Goal: Task Accomplishment & Management: Manage account settings

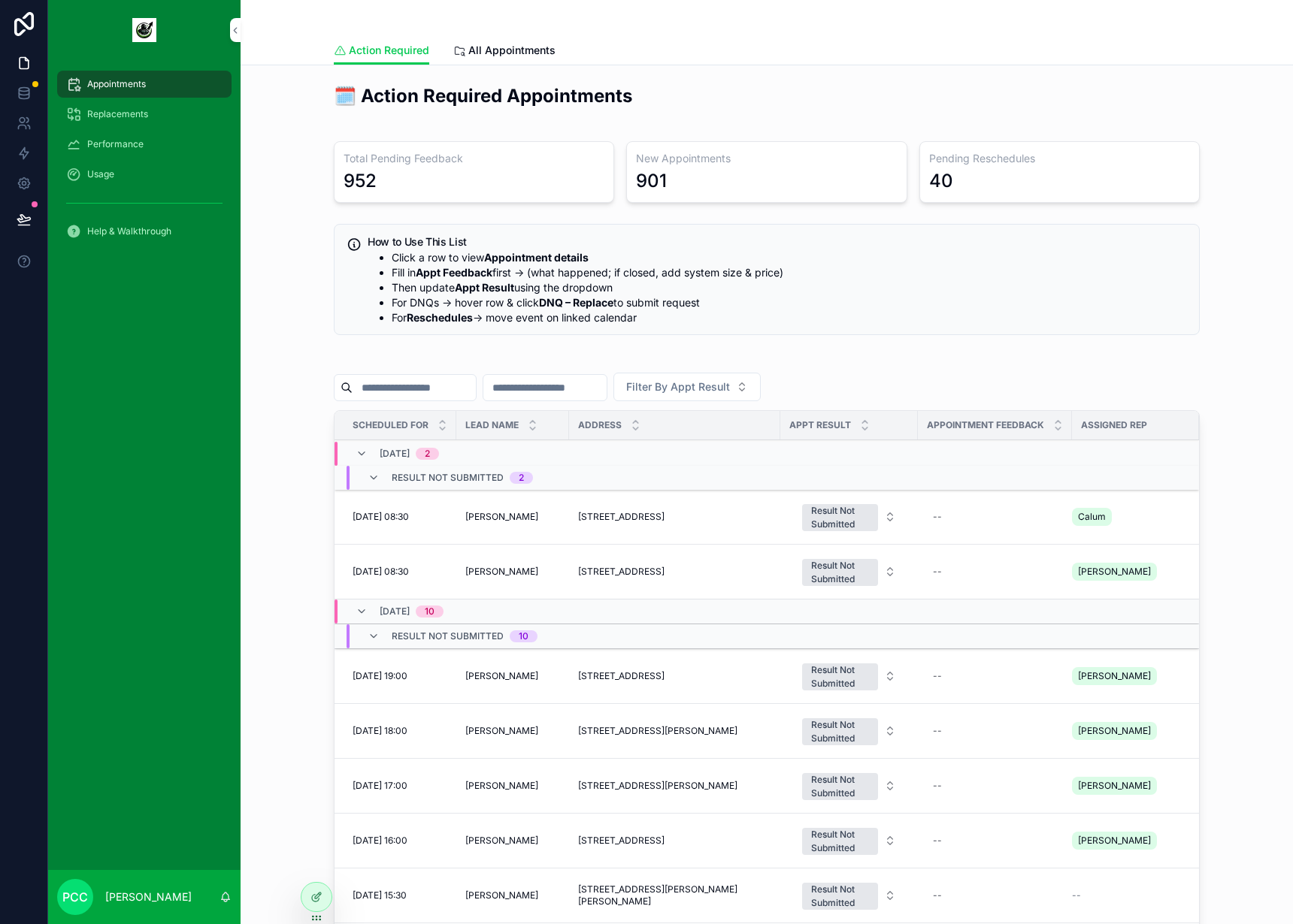
click at [0, 0] on icon at bounding box center [0, 0] width 0 height 0
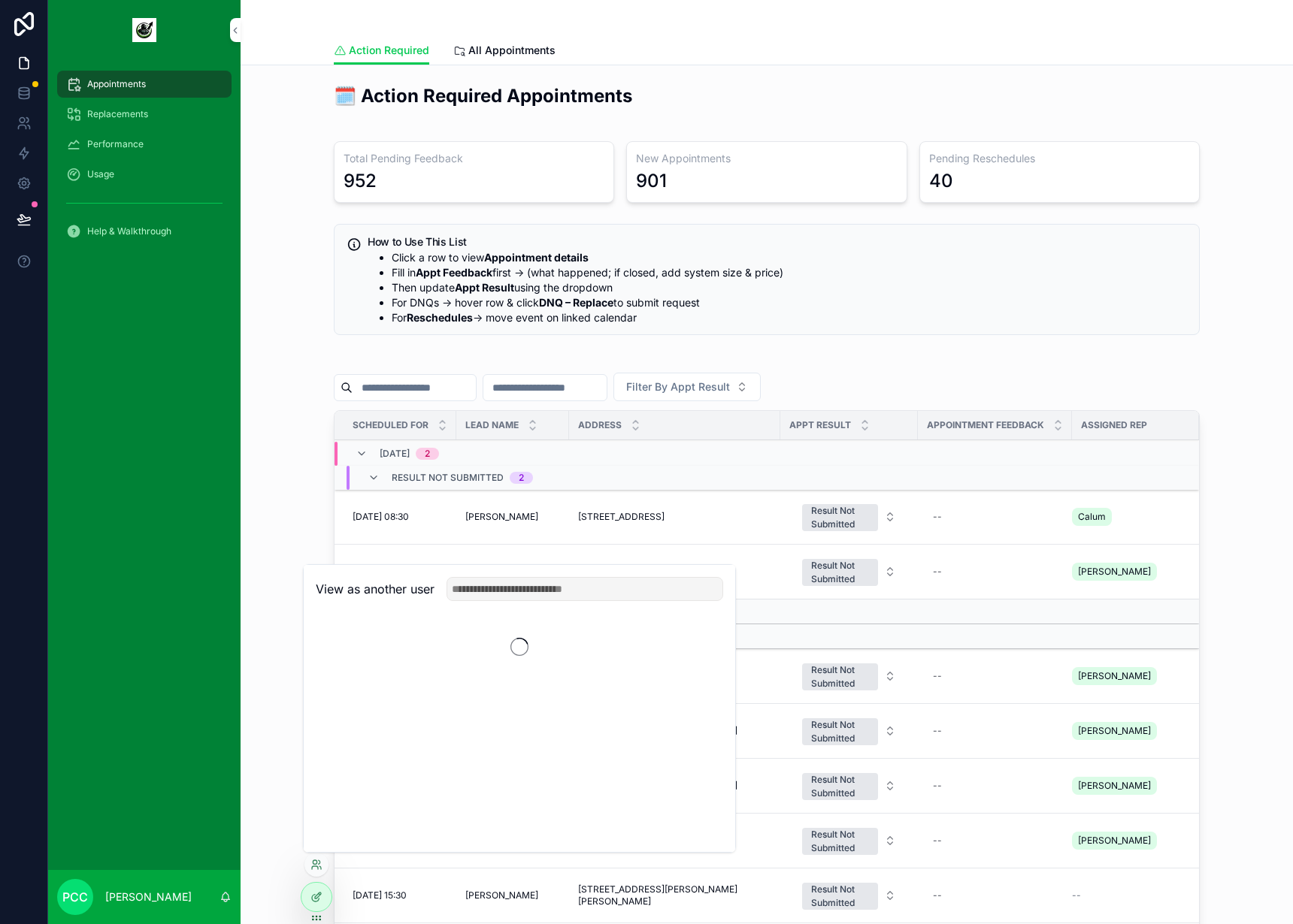
click at [507, 574] on div "View as another user" at bounding box center [519, 590] width 432 height 49
click at [509, 580] on input "text" at bounding box center [584, 590] width 276 height 24
type input "***"
click at [0, 0] on button "Select" at bounding box center [0, 0] width 0 height 0
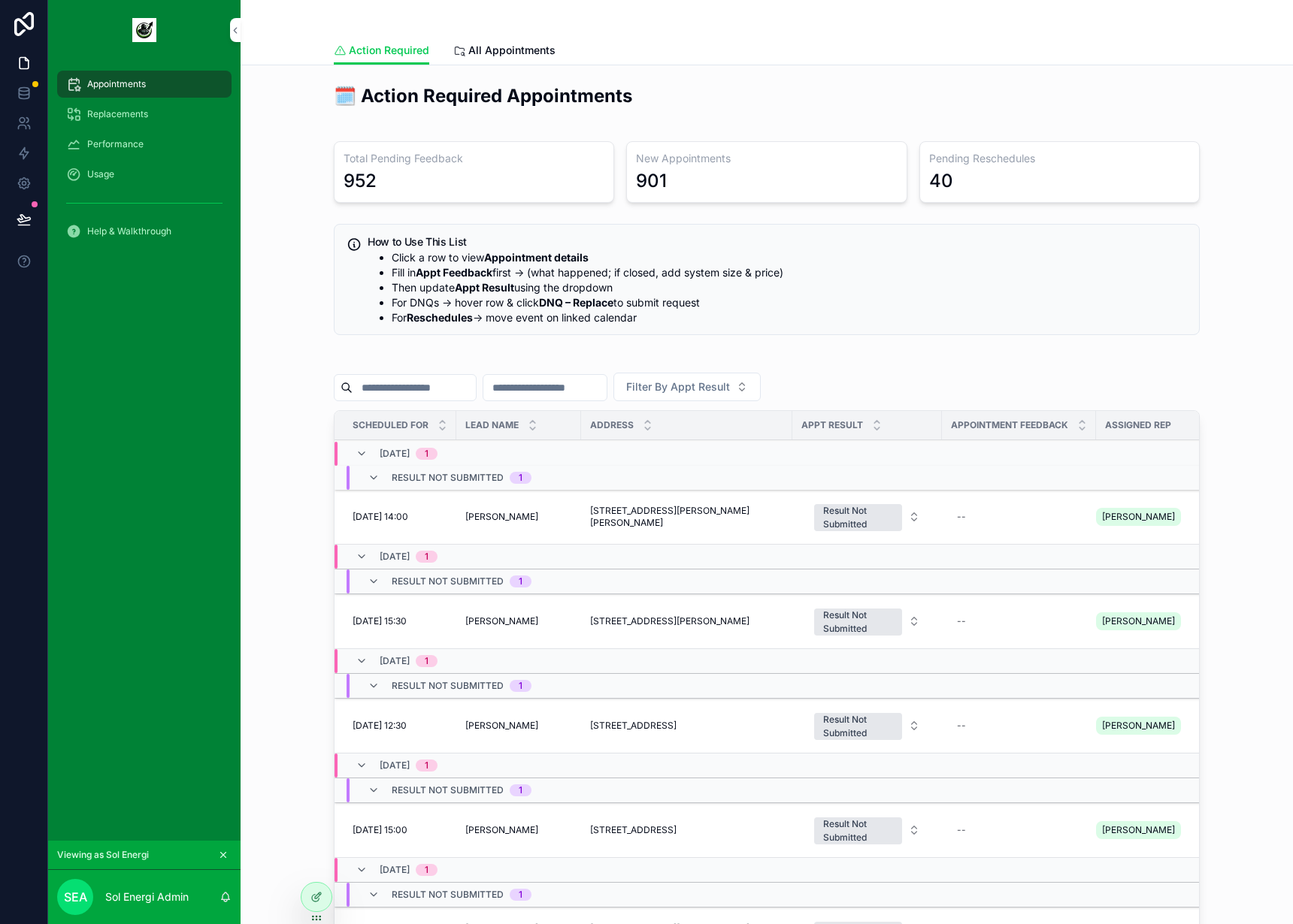
click at [986, 281] on li "Then update Appt Result using the dropdown" at bounding box center [788, 287] width 795 height 15
click at [409, 48] on span "Action Required" at bounding box center [389, 51] width 81 height 15
click at [528, 51] on span "All Appointments" at bounding box center [511, 51] width 87 height 15
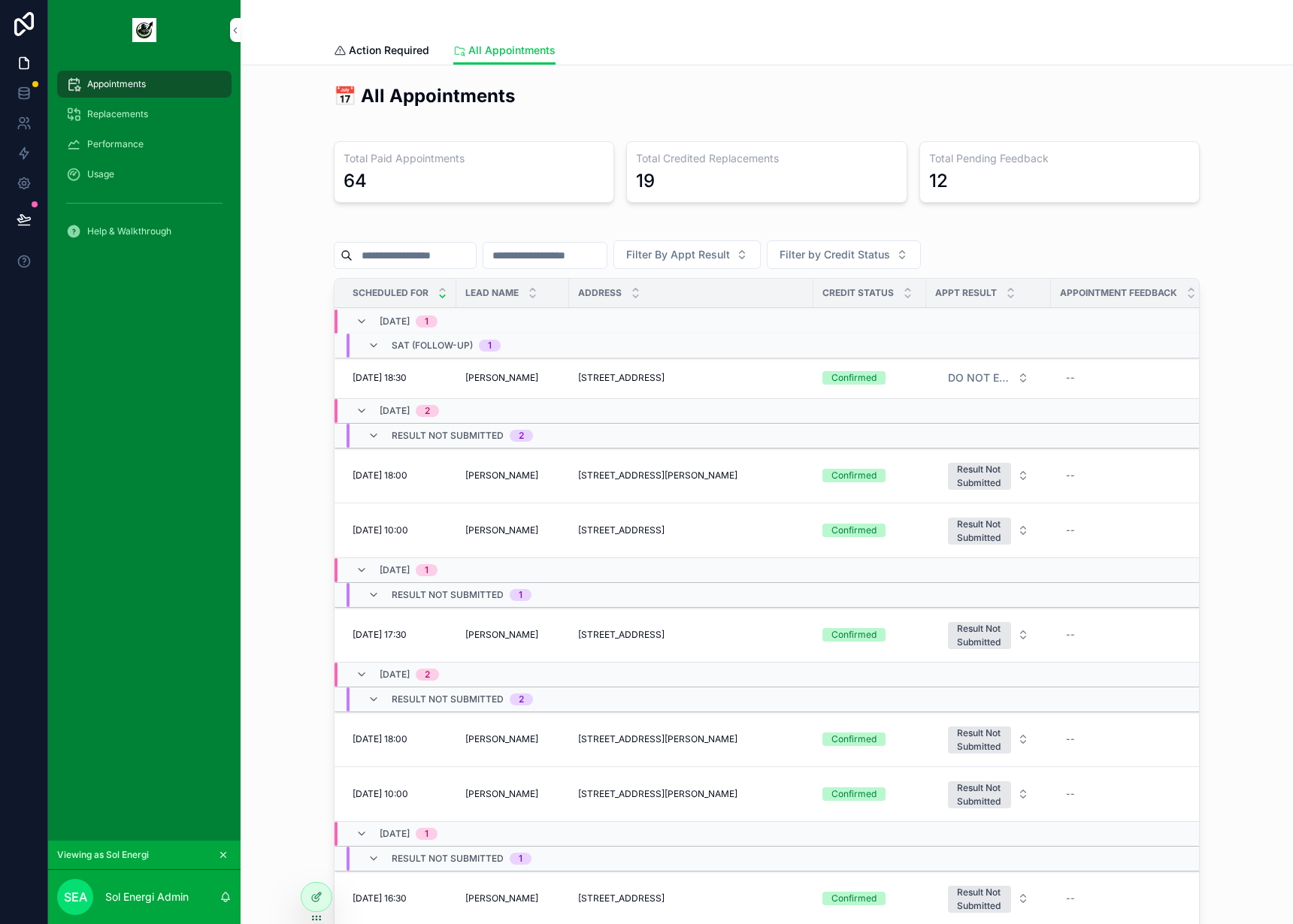
click at [399, 51] on span "Action Required" at bounding box center [389, 51] width 81 height 15
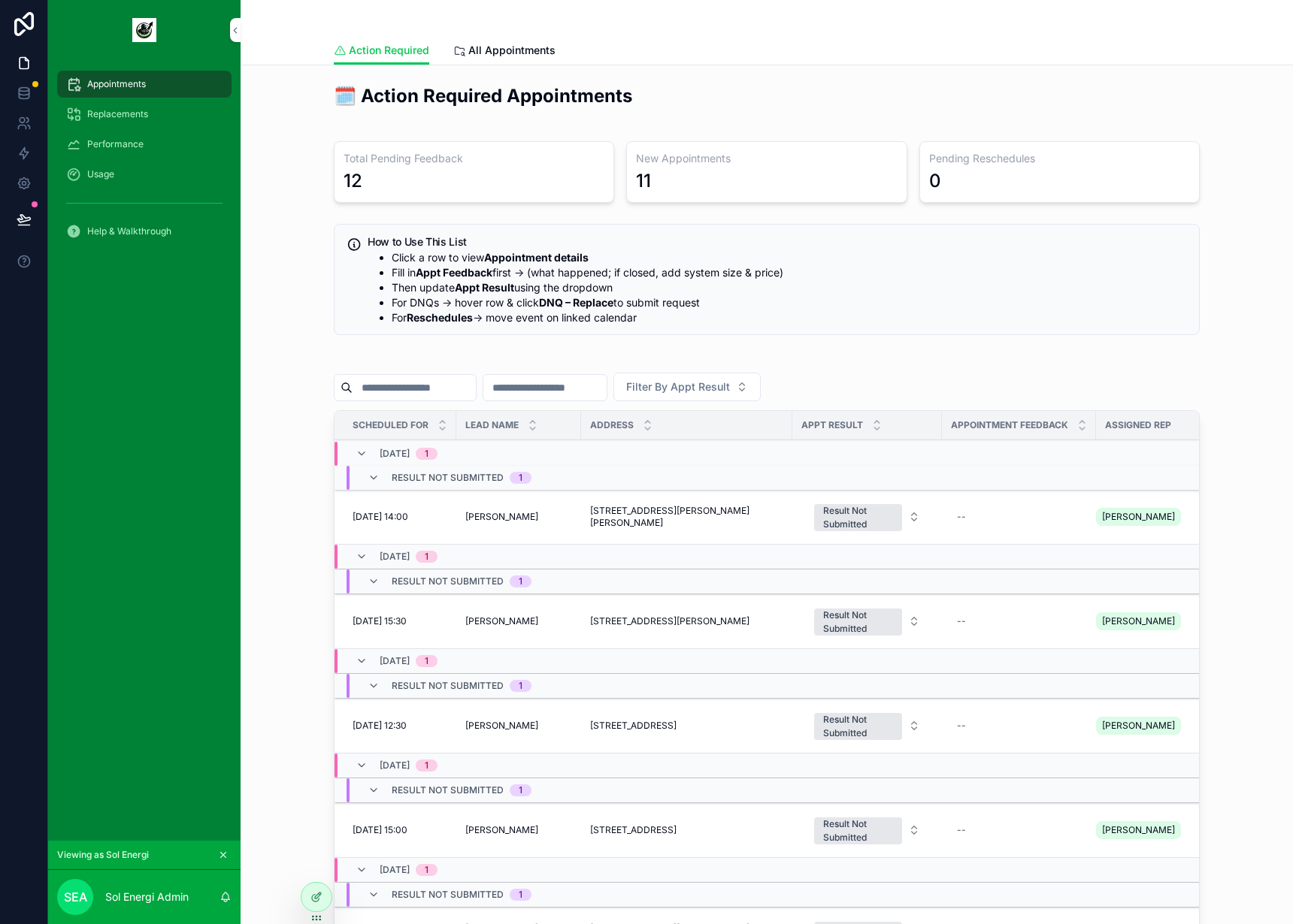
click at [1043, 88] on h2 "🗓️ Action Required Appointments" at bounding box center [766, 95] width 866 height 24
click at [886, 23] on div "scrollable content" at bounding box center [766, 18] width 866 height 37
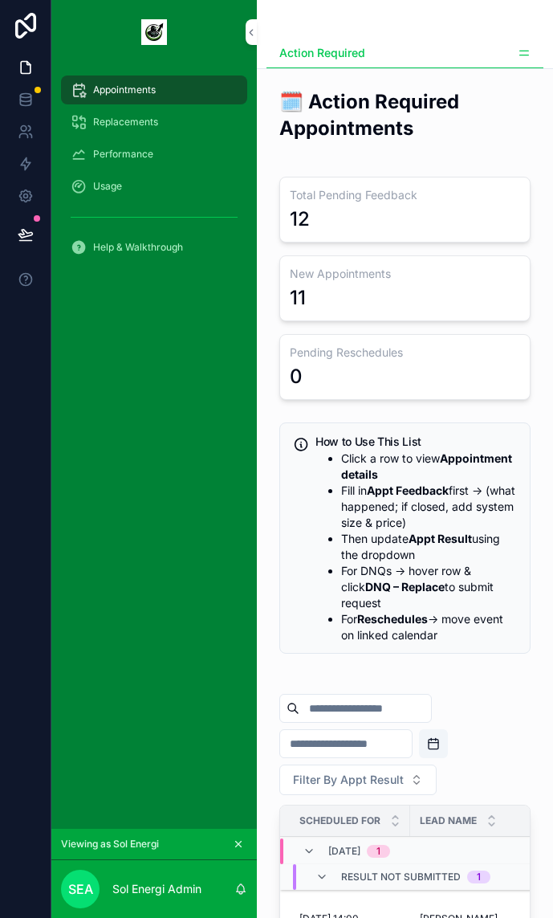
click at [183, 83] on div "Appointments" at bounding box center [154, 90] width 167 height 26
click at [251, 32] on div "scrollable content" at bounding box center [154, 32] width 206 height 64
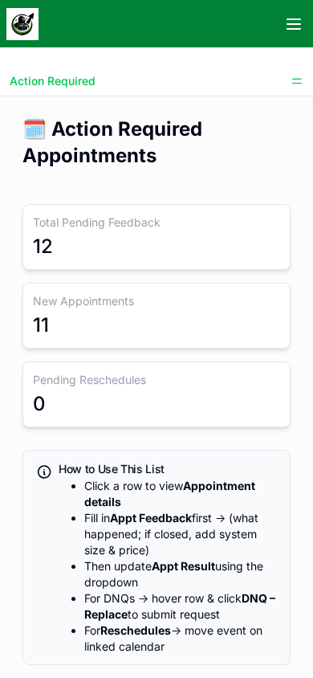
click at [246, 178] on div "🗓️ Action Required Appointments" at bounding box center [156, 148] width 287 height 79
click at [53, 594] on div "How to Use This List Click a row to view Appointment details Fill in Appt Feedb…" at bounding box center [156, 557] width 268 height 215
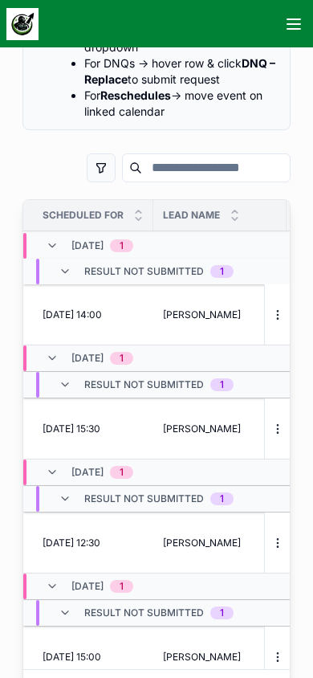
click at [193, 311] on span "[PERSON_NAME]" at bounding box center [202, 314] width 78 height 13
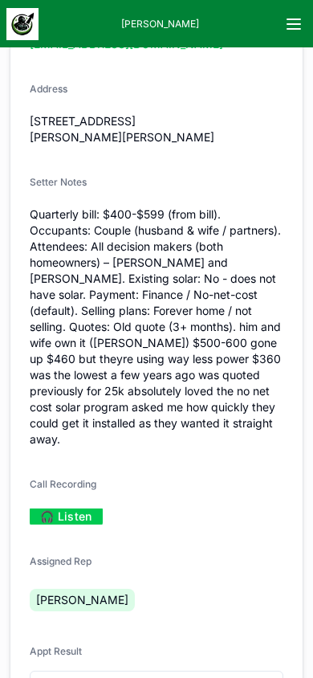
scroll to position [813, 0]
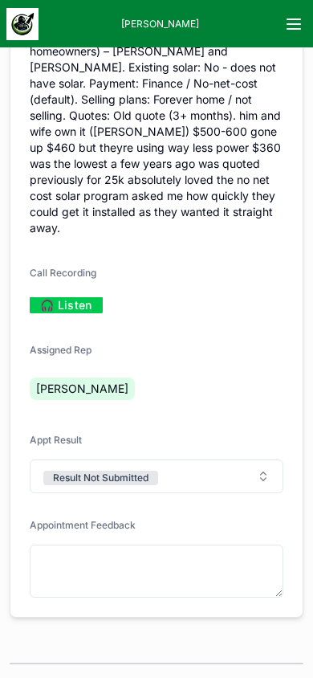
click at [145, 466] on span "Result Not Submitted" at bounding box center [100, 475] width 115 height 19
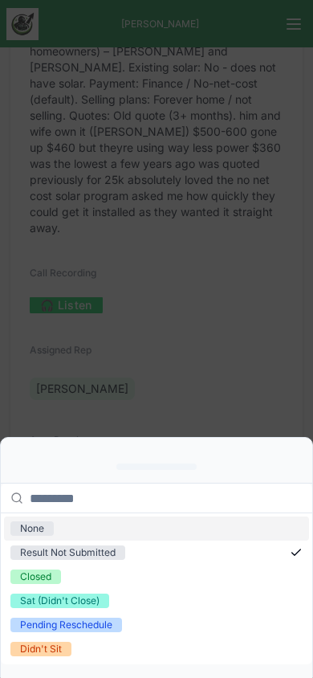
click at [207, 357] on div "scrollable content" at bounding box center [156, 339] width 313 height 678
click at [263, 371] on div "scrollable content" at bounding box center [156, 339] width 313 height 678
click at [307, 352] on div "scrollable content" at bounding box center [156, 339] width 313 height 678
click at [234, 387] on div "scrollable content" at bounding box center [156, 339] width 313 height 678
click at [246, 416] on div "scrollable content" at bounding box center [156, 339] width 313 height 678
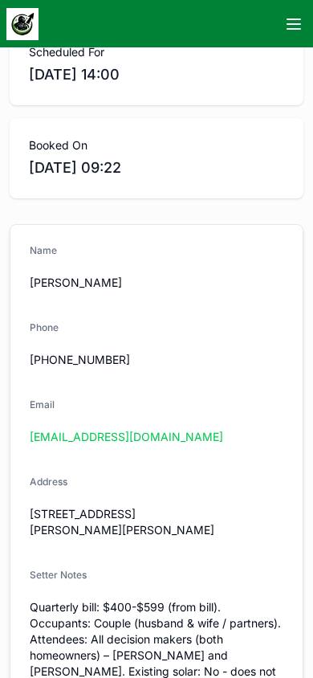
scroll to position [0, 0]
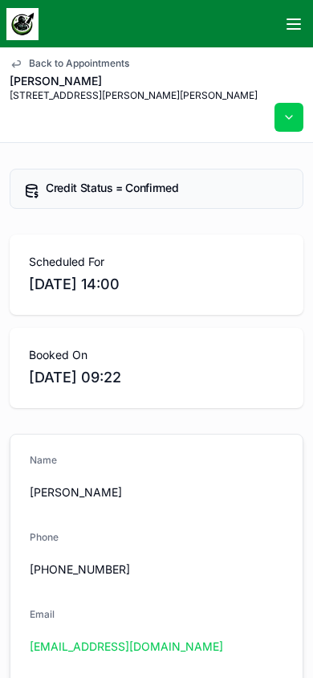
click at [45, 67] on span "Back to Appointments" at bounding box center [79, 63] width 100 height 13
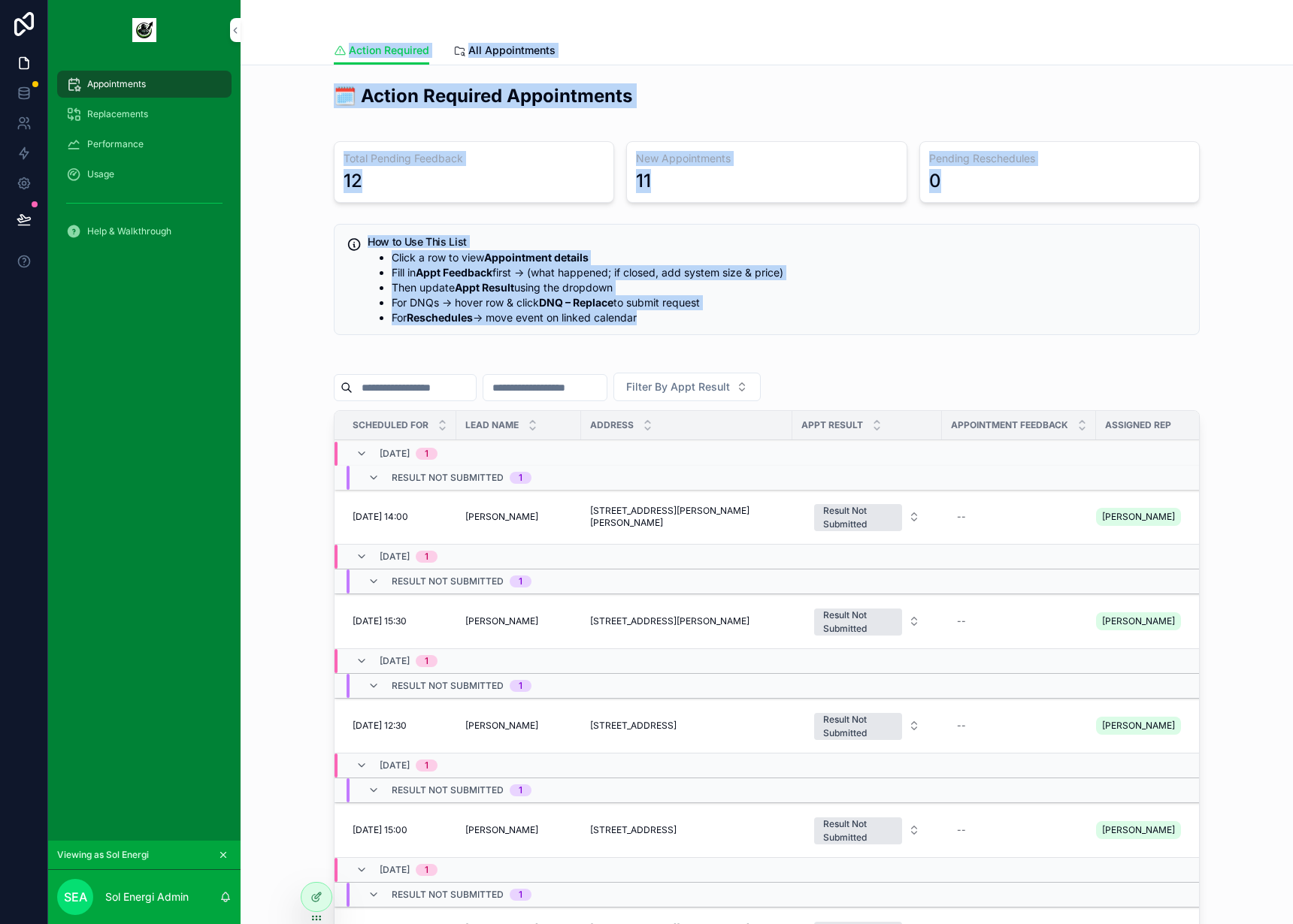
drag, startPoint x: 317, startPoint y: 37, endPoint x: 1016, endPoint y: 348, distance: 765.1
click at [1016, 348] on div "Action Required Action Required All Appointments 🗓️ Action Required Appointment…" at bounding box center [767, 619] width 1052 height 1238
click at [1016, 348] on div "🗓️ Action Required Appointments Total Pending Feedback 12 New Appointments 11 P…" at bounding box center [767, 597] width 884 height 1040
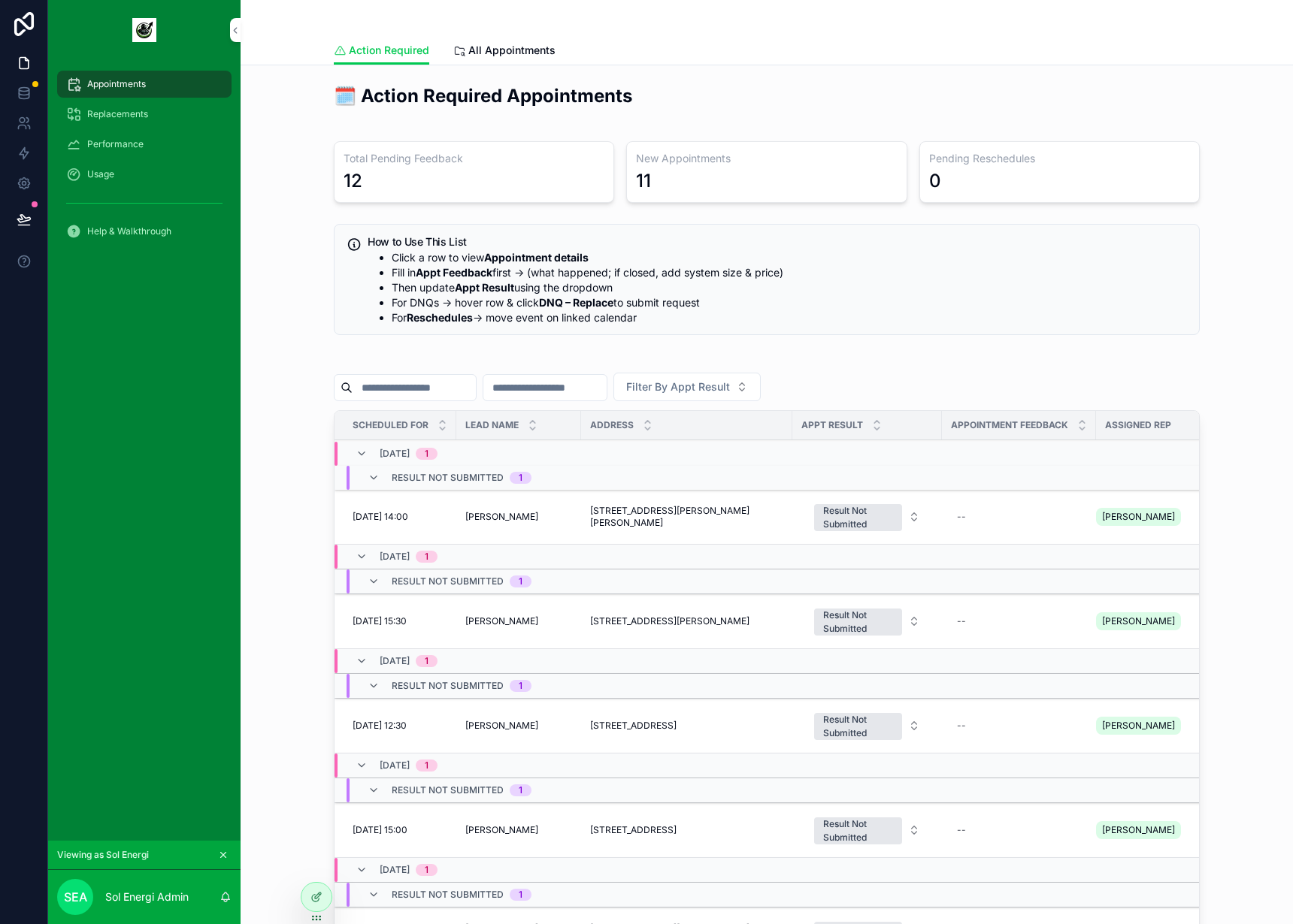
click at [264, 579] on div "🗓️ Action Required Appointments Total Pending Feedback 12 New Appointments 11 P…" at bounding box center [767, 597] width 1028 height 1040
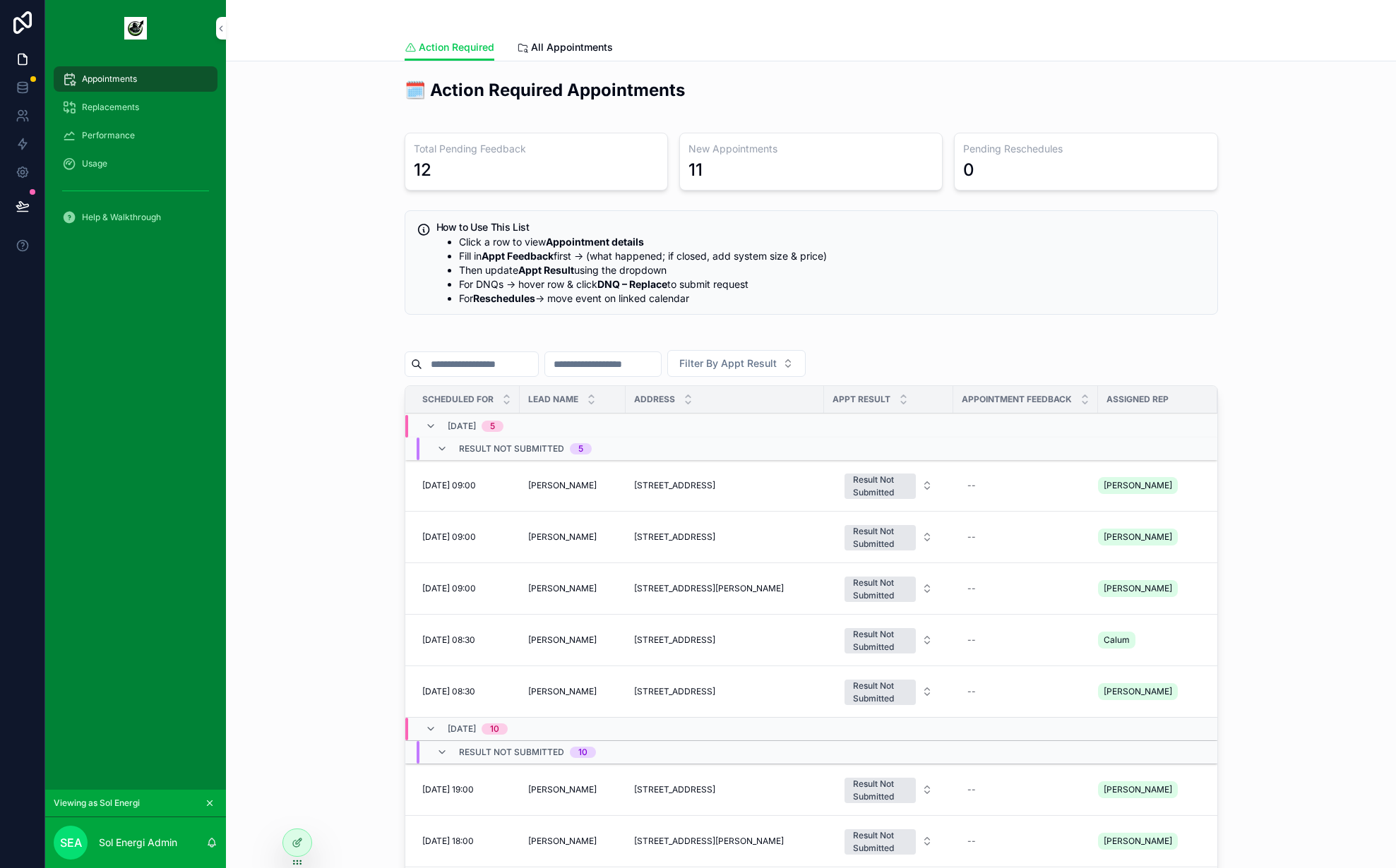
click at [347, 356] on div "🗓️ Action Required Appointments Total Pending Feedback 12 New Appointments 11 P…" at bounding box center [811, 561] width 1148 height 977
click at [300, 259] on div "🗓️ Action Required Appointments Total Pending Feedback 12 New Appointments 11 P…" at bounding box center [811, 561] width 1148 height 977
click at [1014, 314] on div "How to Use This List Click a row to view Appointment details Fill in Appt Feedb…" at bounding box center [811, 262] width 814 height 105
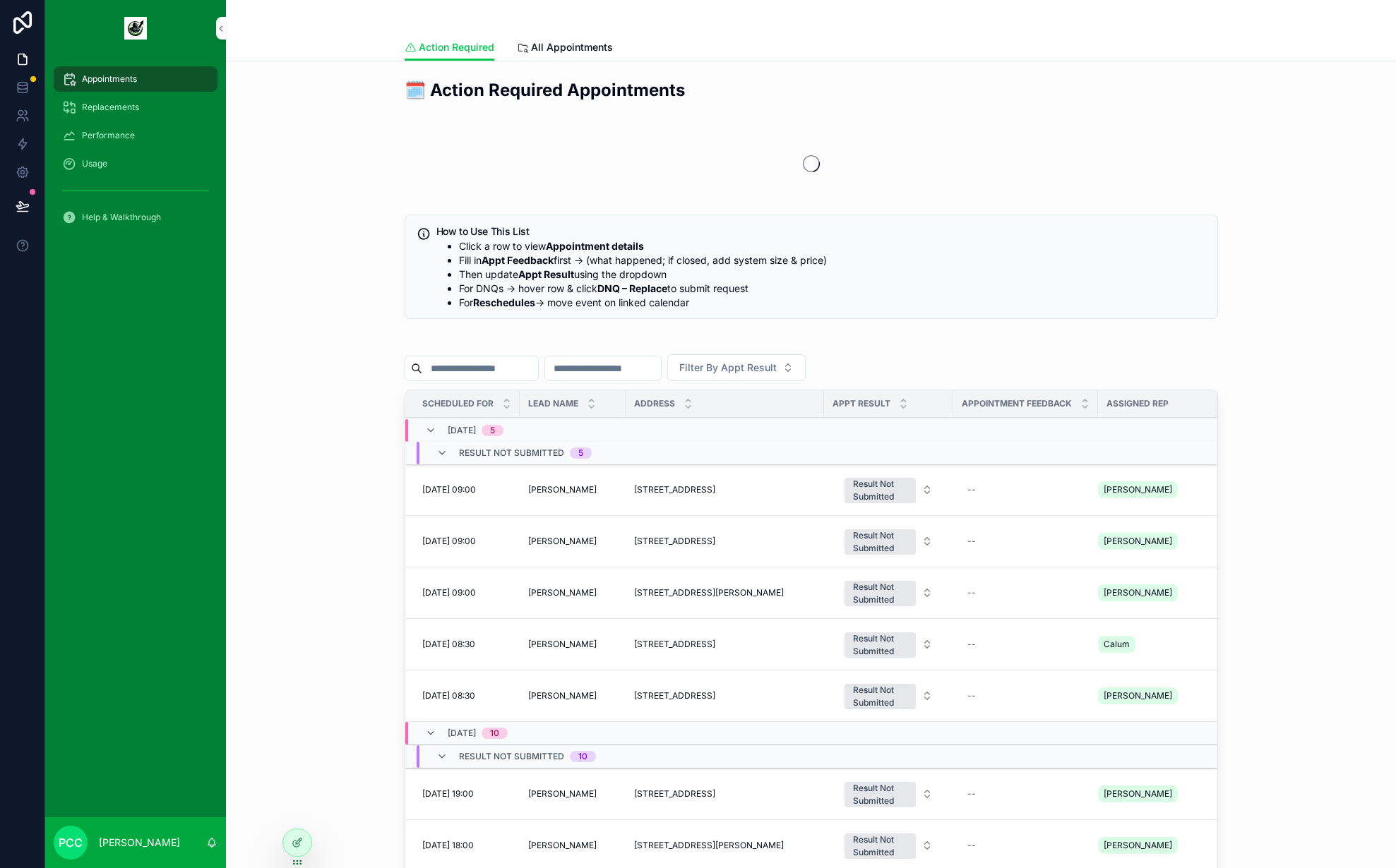
click at [0, 0] on div at bounding box center [0, 0] width 0 height 0
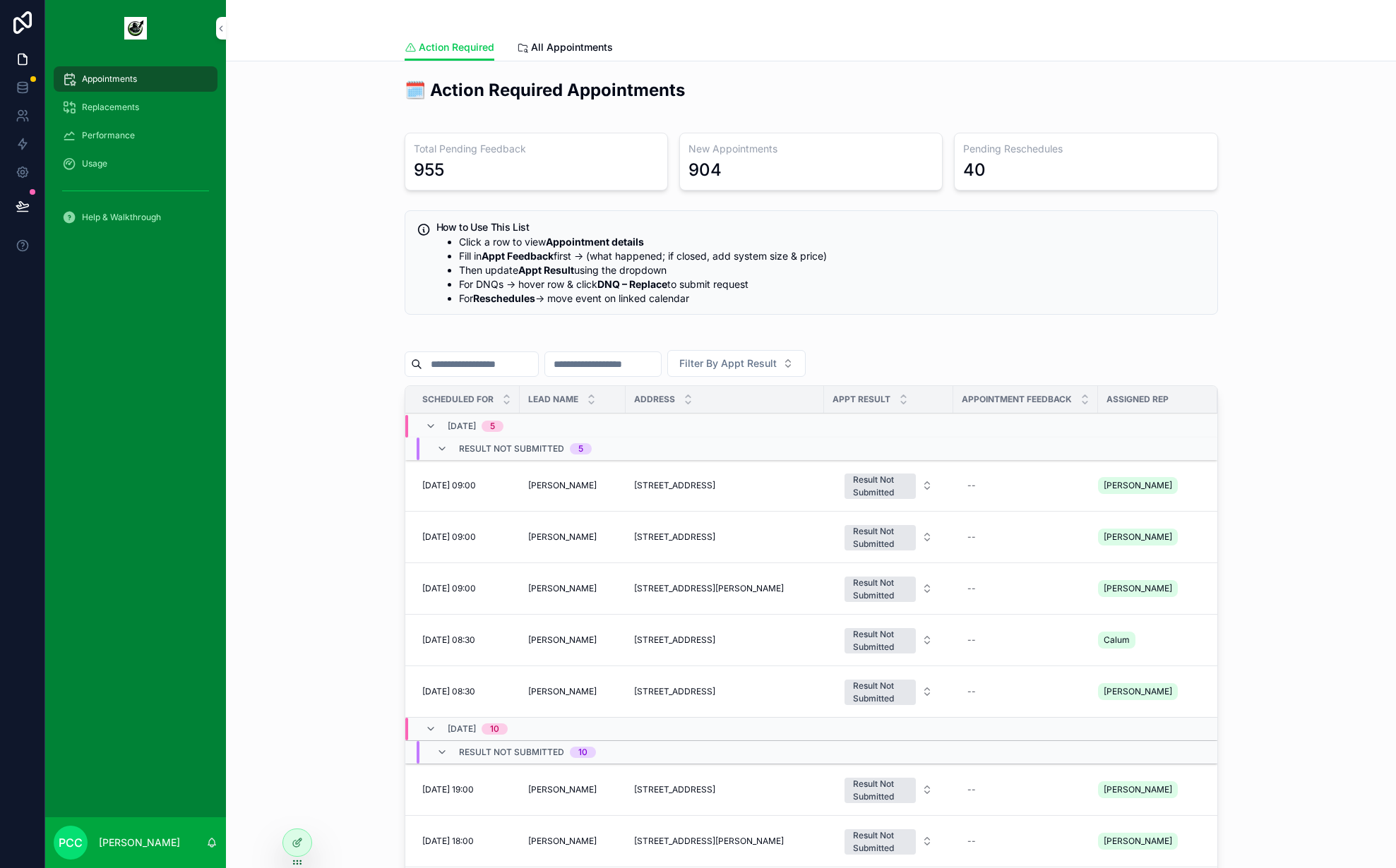
click at [0, 0] on div at bounding box center [0, 0] width 0 height 0
click at [0, 0] on icon at bounding box center [0, 0] width 0 height 0
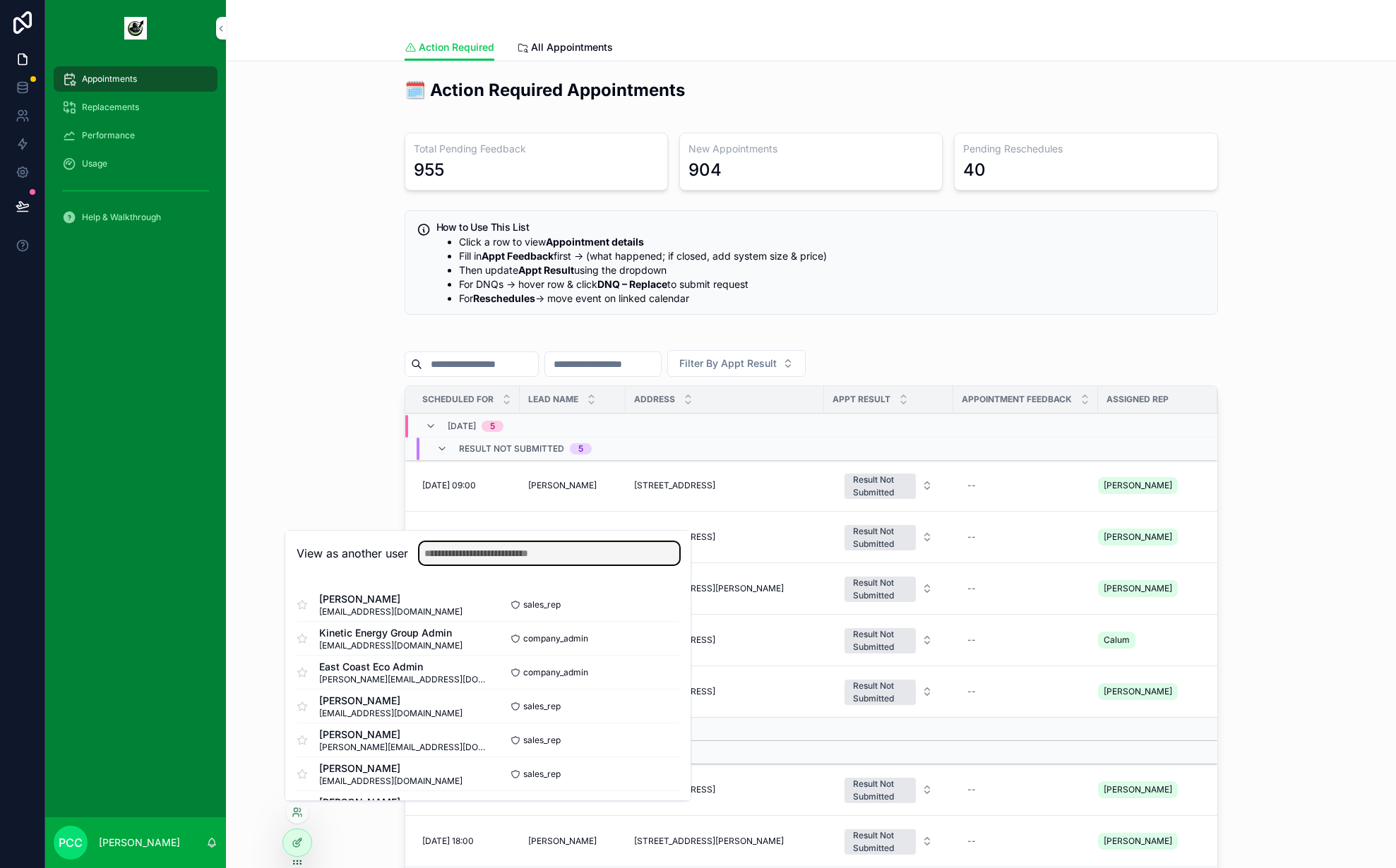
click at [509, 550] on input "text" at bounding box center [549, 554] width 259 height 23
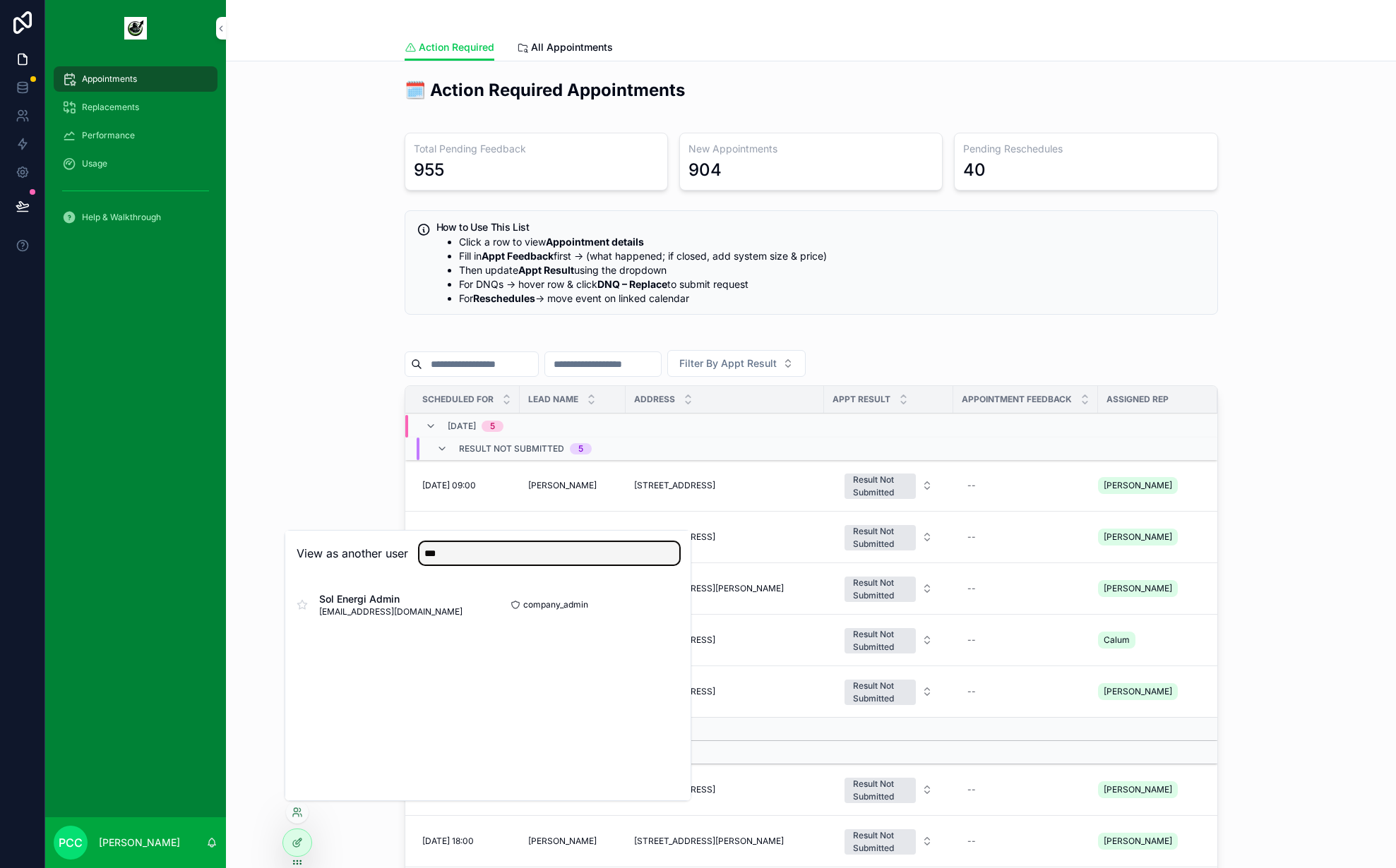
type input "***"
click at [0, 0] on button "Select" at bounding box center [0, 0] width 0 height 0
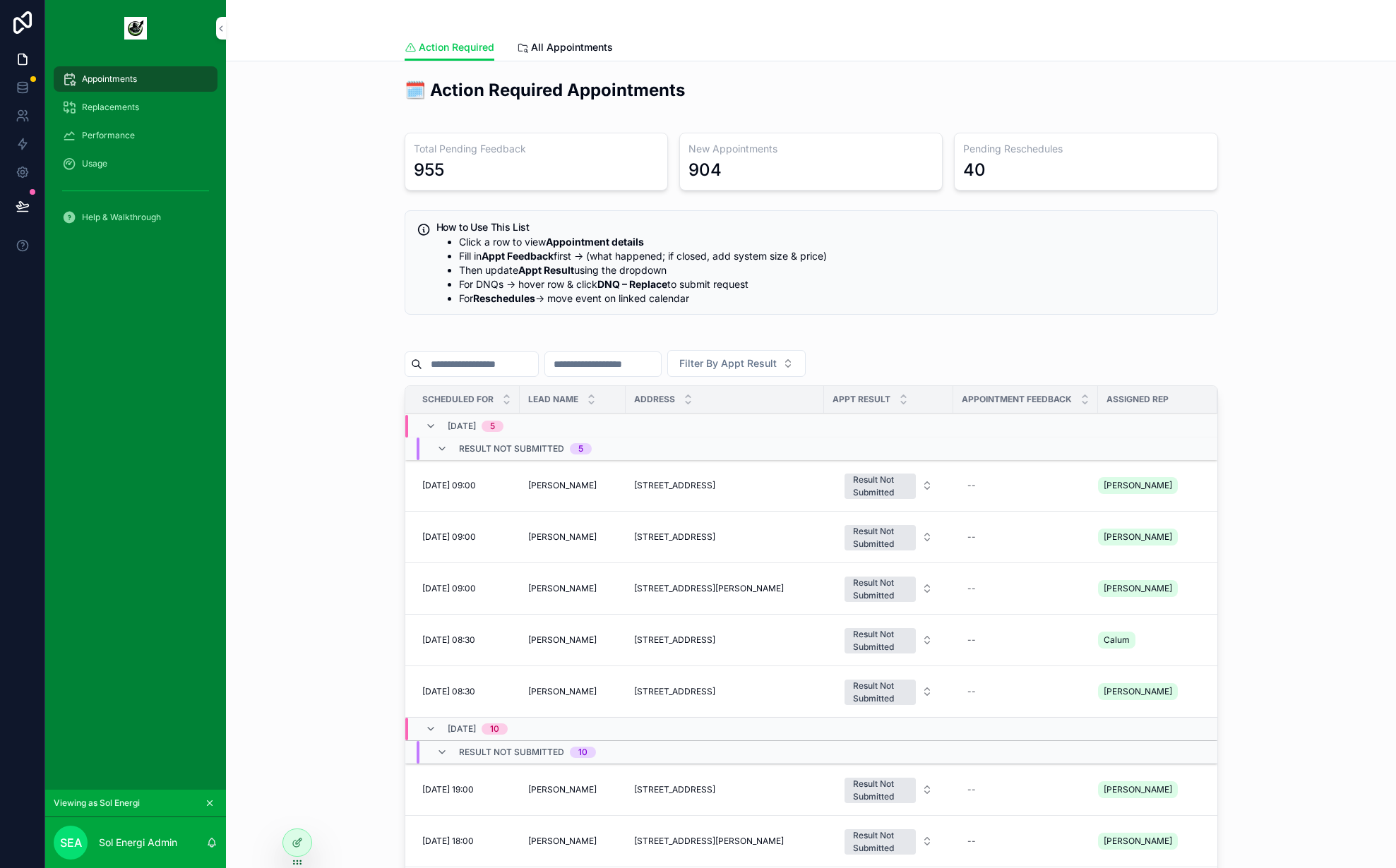
click at [619, 205] on div "How to Use This List Click a row to view Appointment details Fill in Appt Feedb…" at bounding box center [811, 263] width 830 height 116
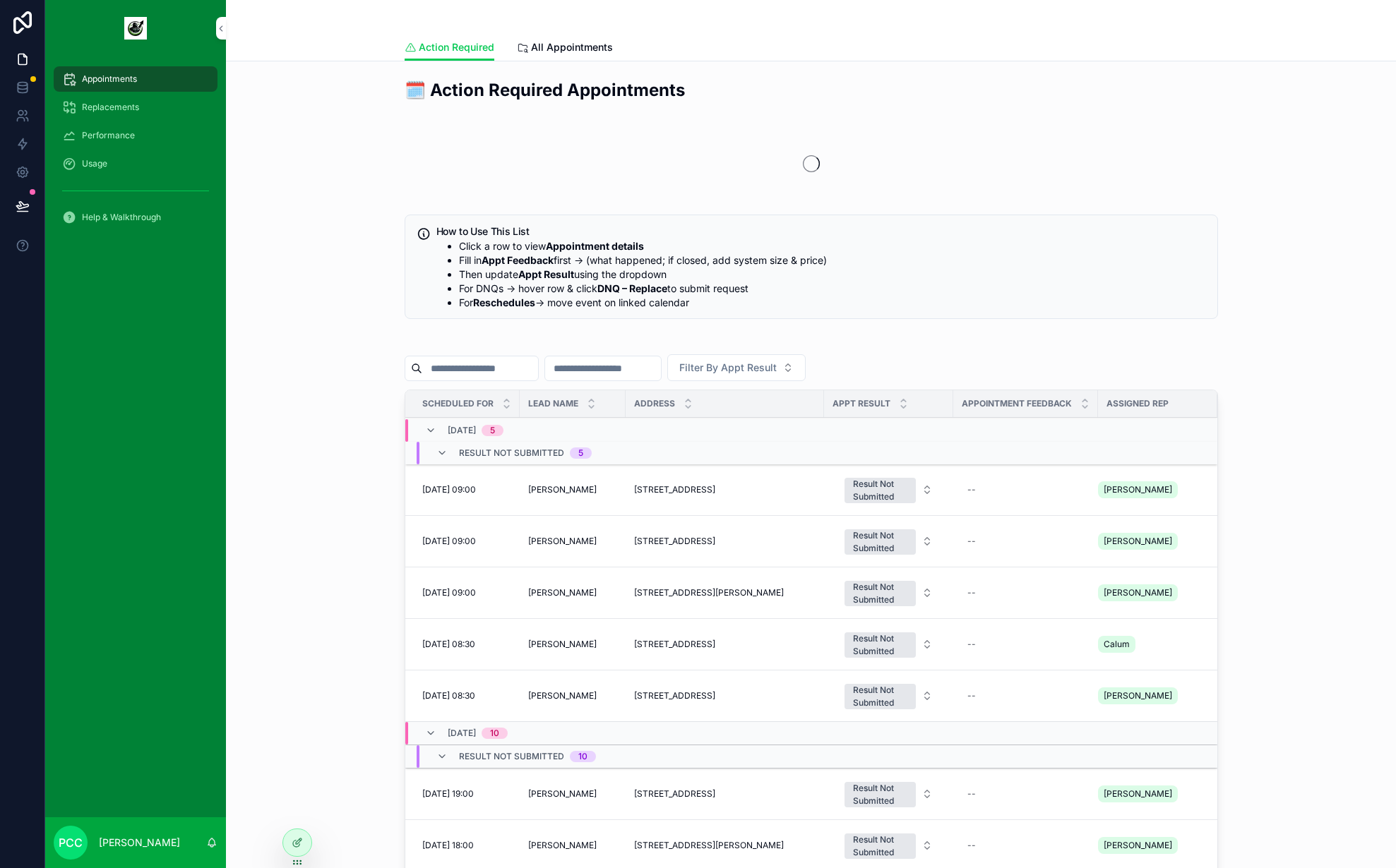
click at [0, 0] on icon at bounding box center [0, 0] width 0 height 0
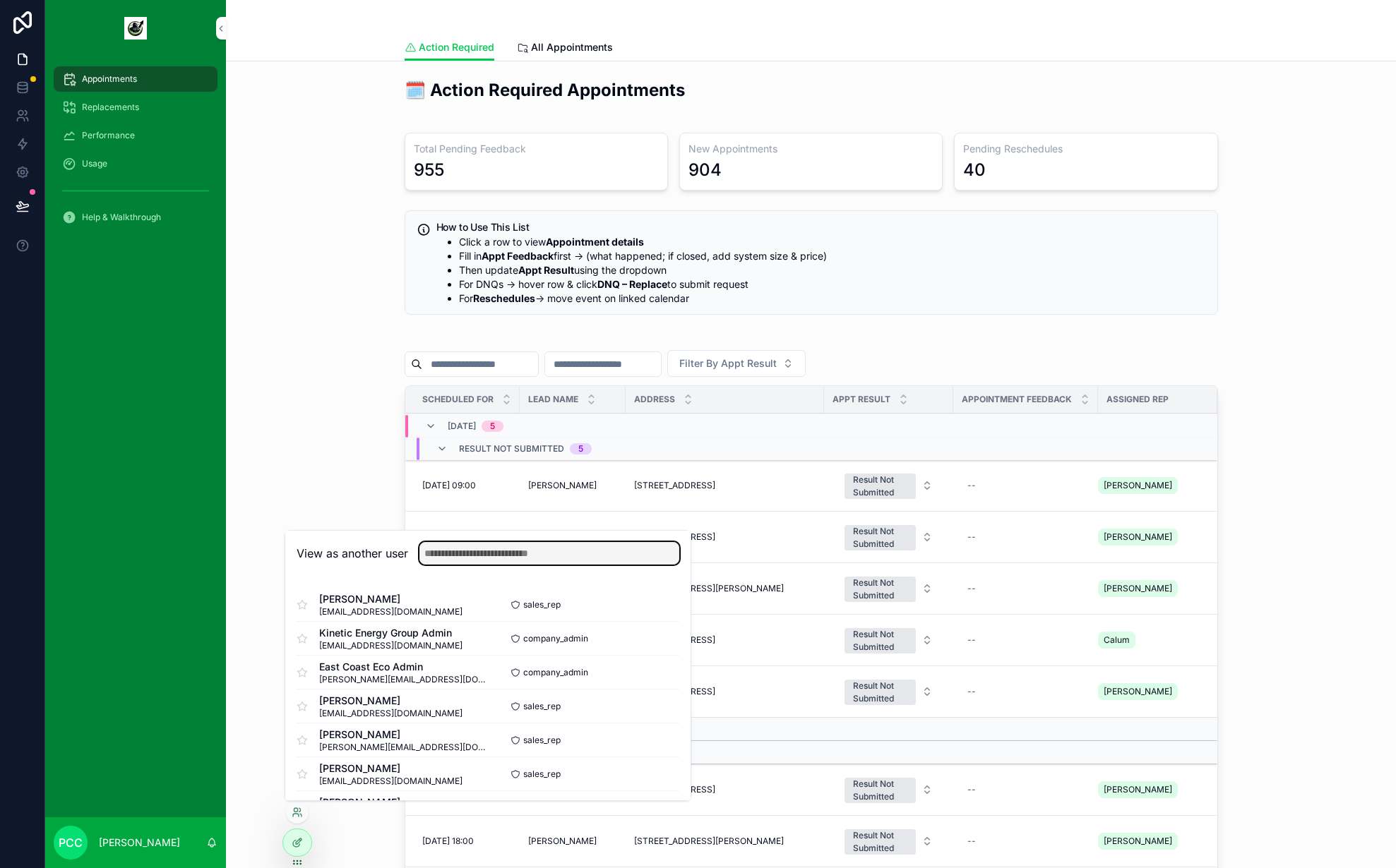
click at [454, 553] on input "text" at bounding box center [549, 554] width 259 height 23
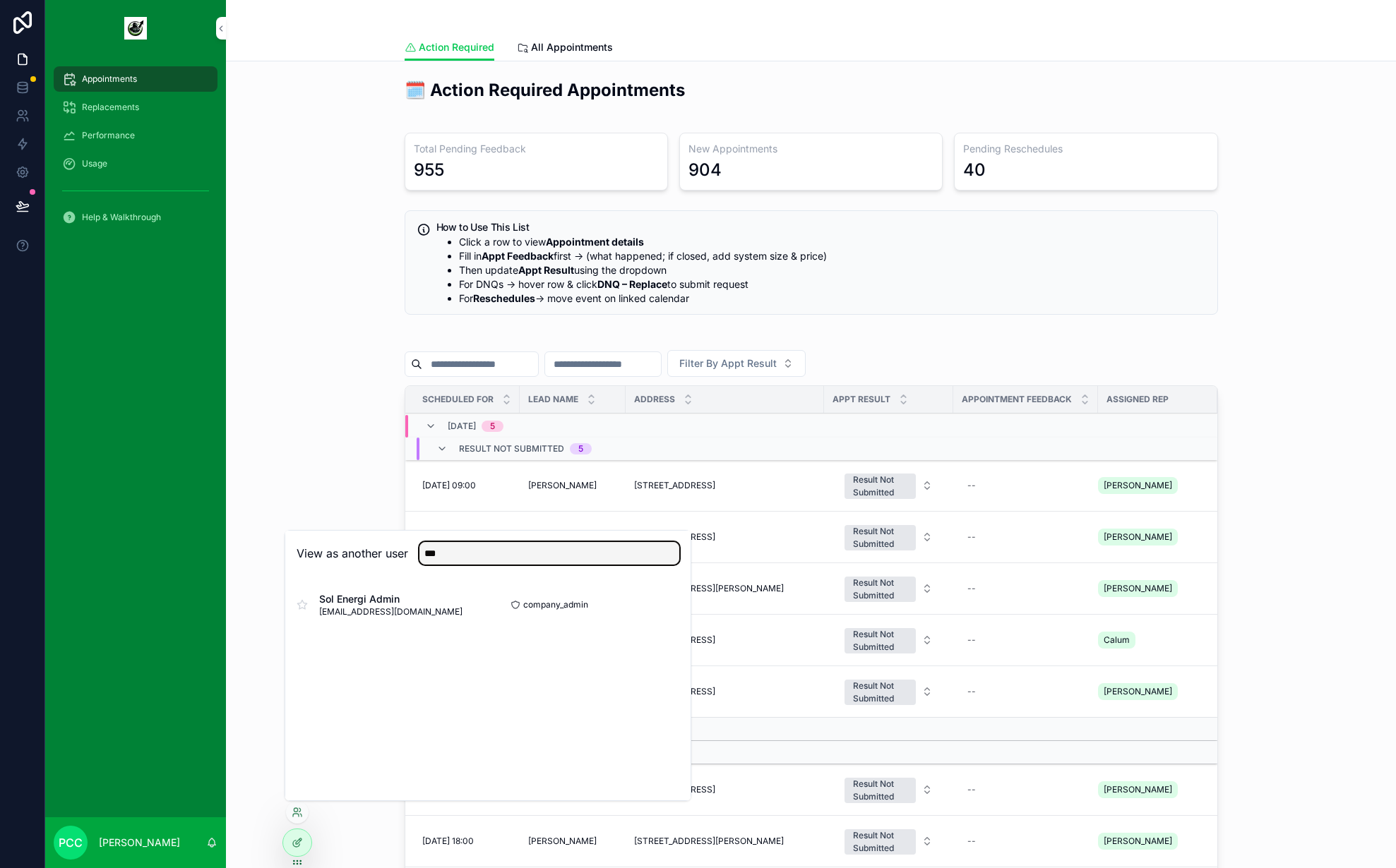
type input "***"
click at [0, 0] on button "Select" at bounding box center [0, 0] width 0 height 0
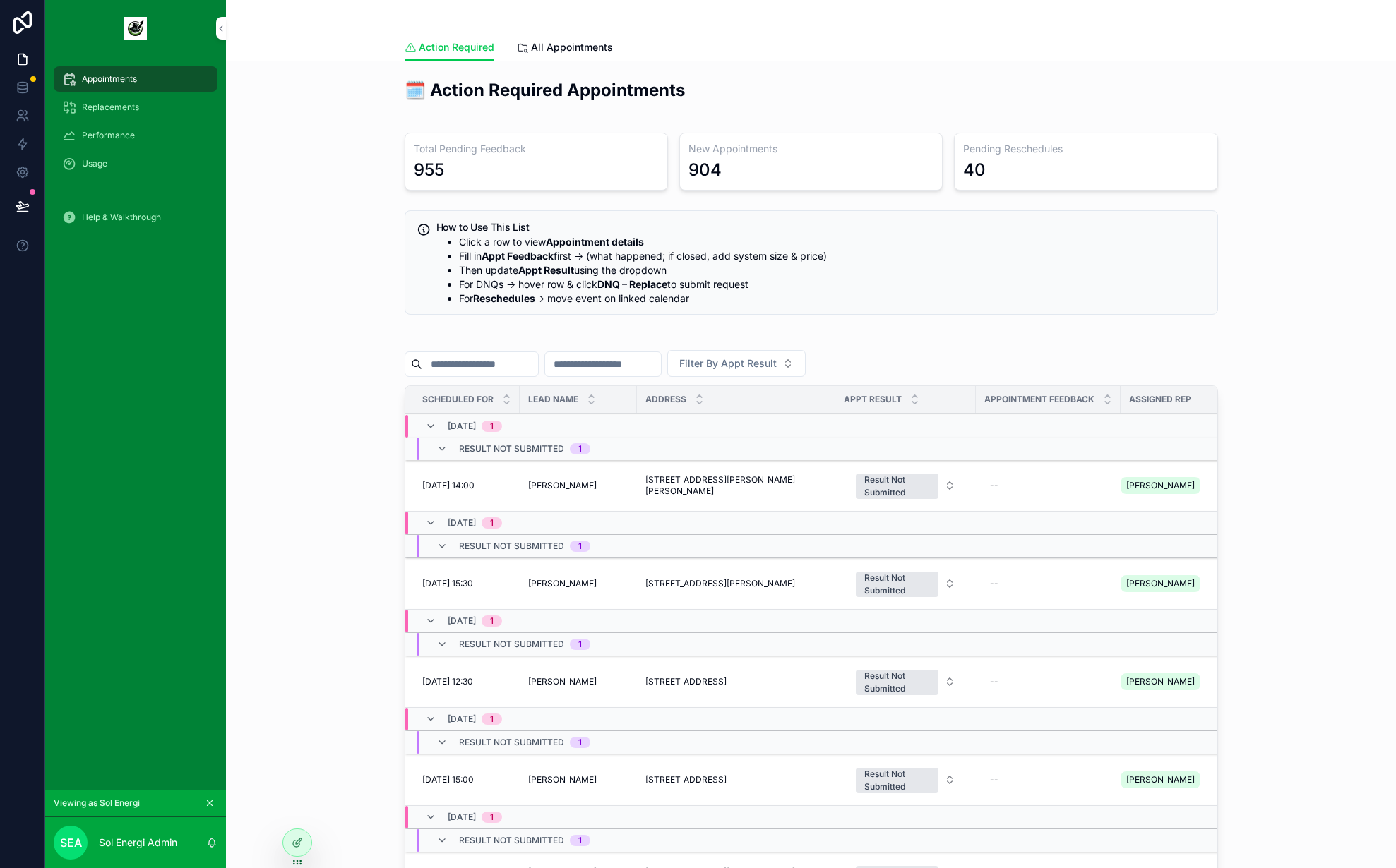
click at [558, 54] on span "All Appointments" at bounding box center [572, 47] width 82 height 14
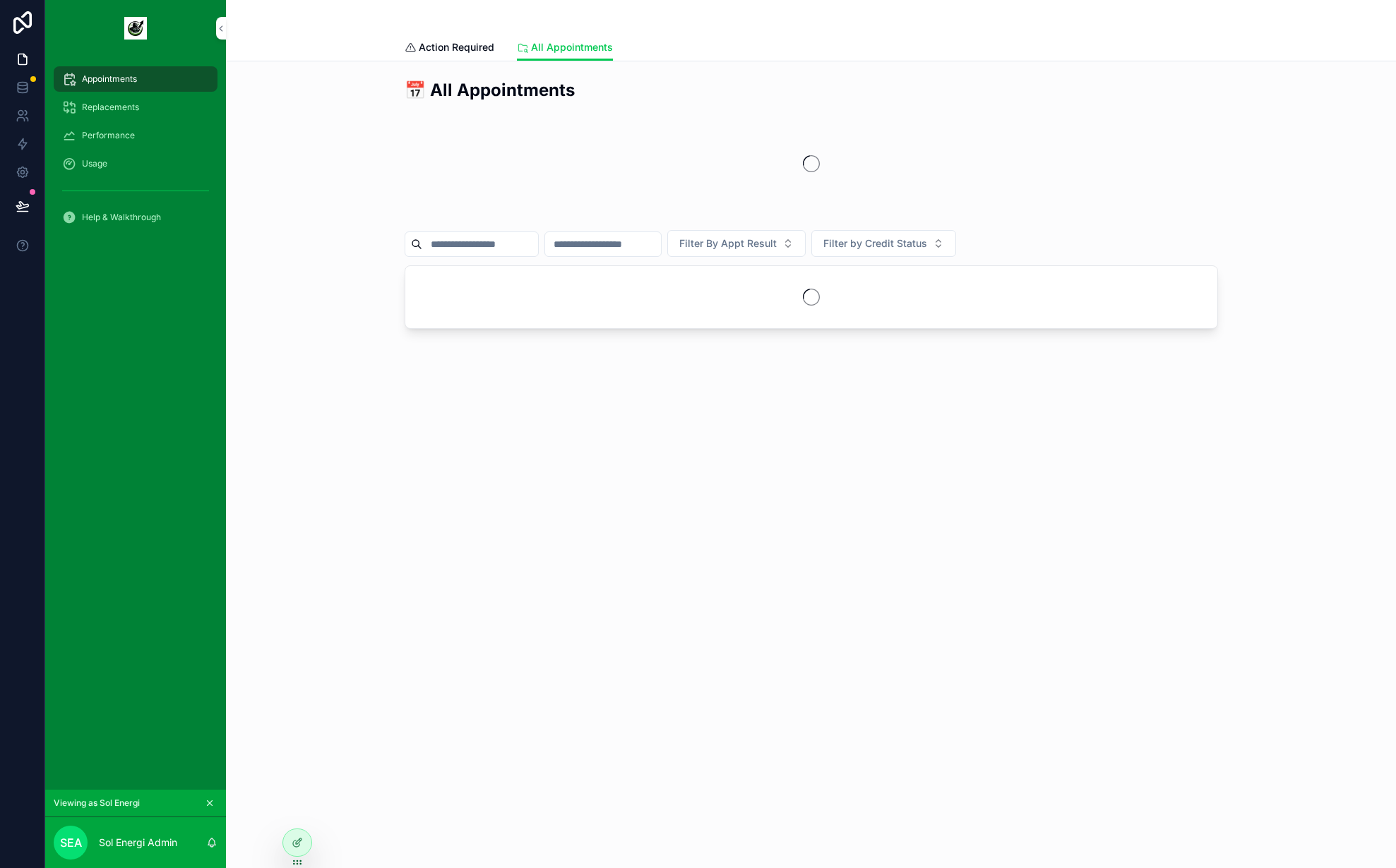
click at [448, 45] on span "Action Required" at bounding box center [457, 47] width 76 height 14
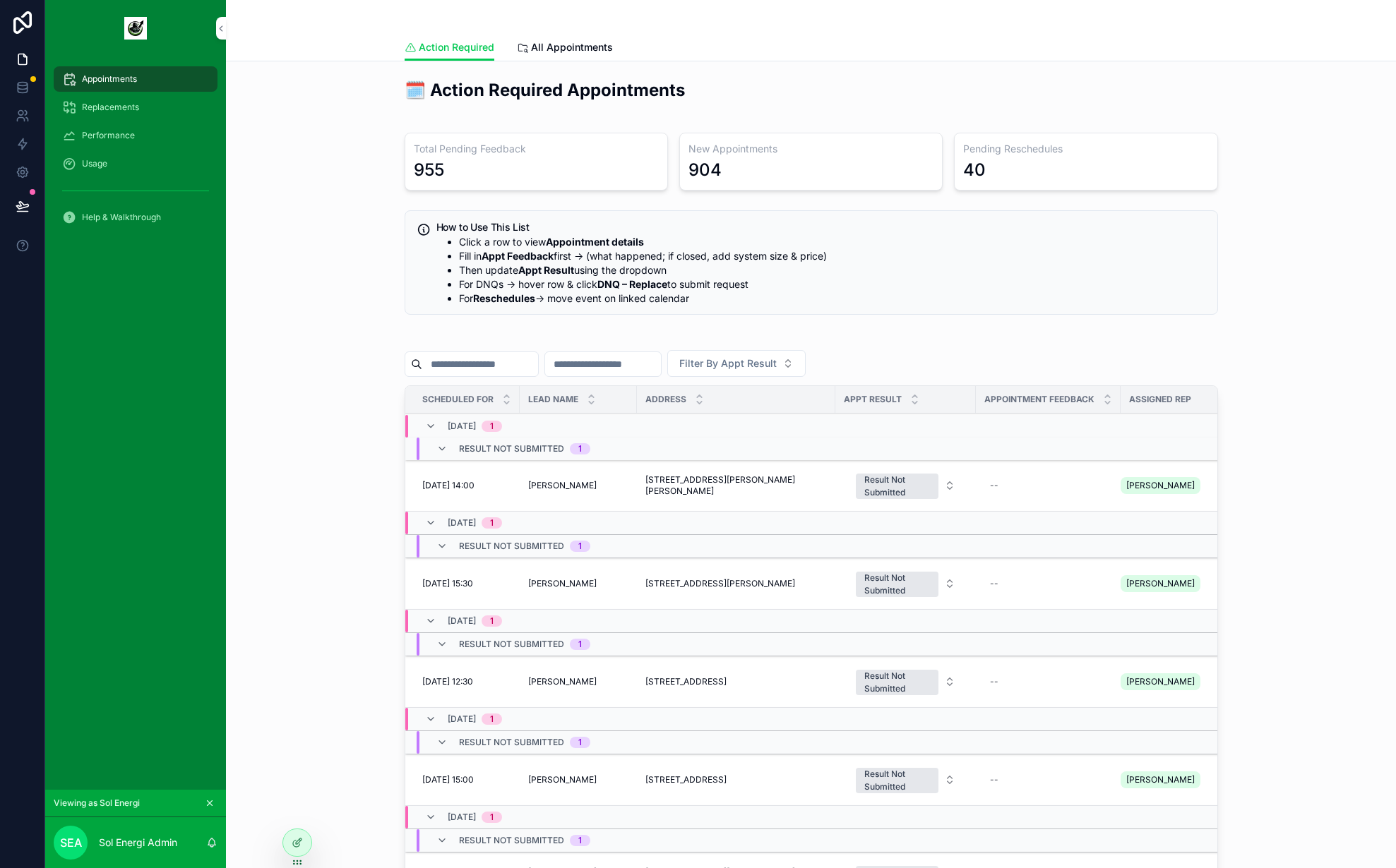
click at [339, 300] on div "🗓️ Action Required Appointments Total Pending Feedback 955 New Appointments 904…" at bounding box center [811, 561] width 1148 height 977
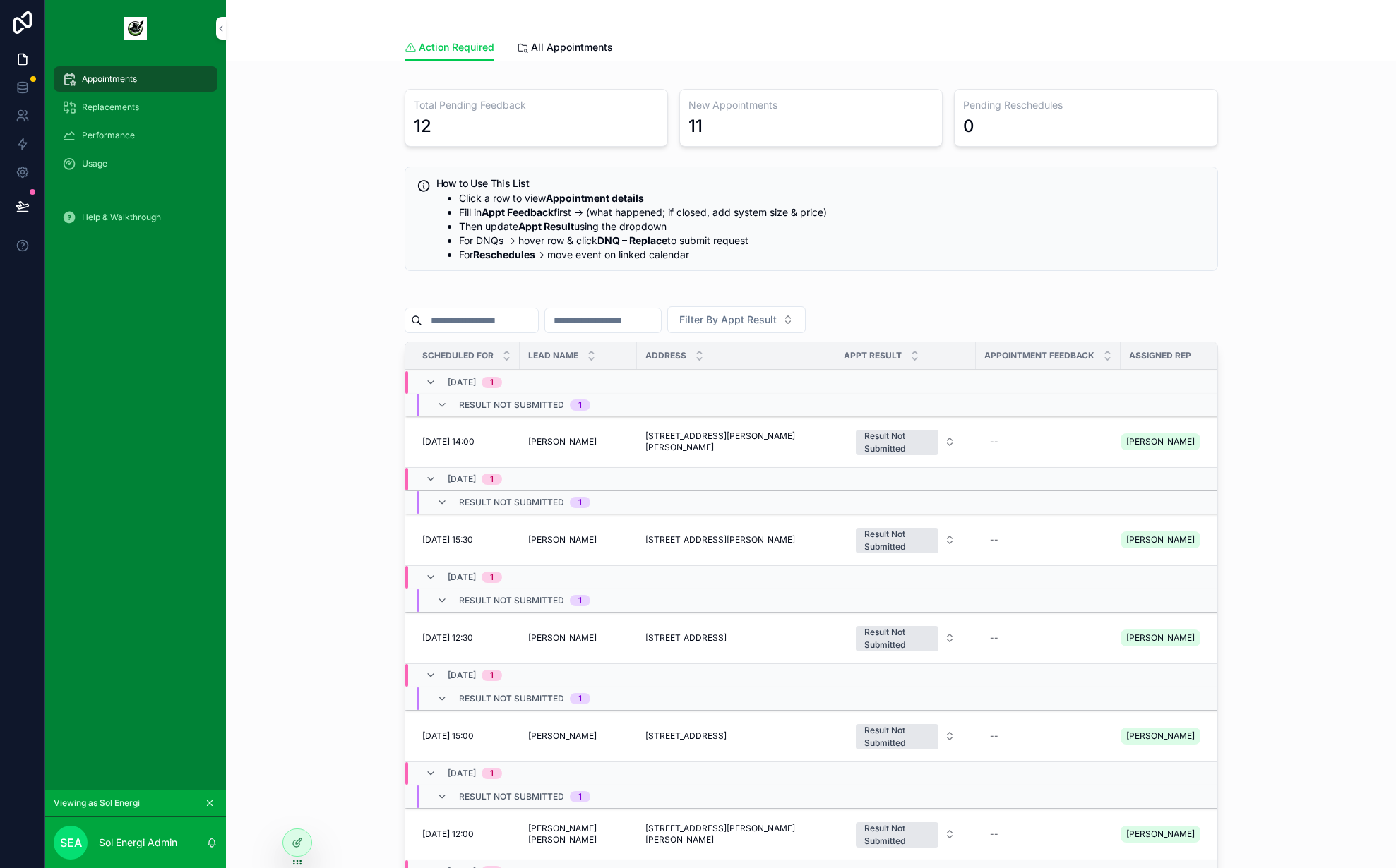
scroll to position [167, 0]
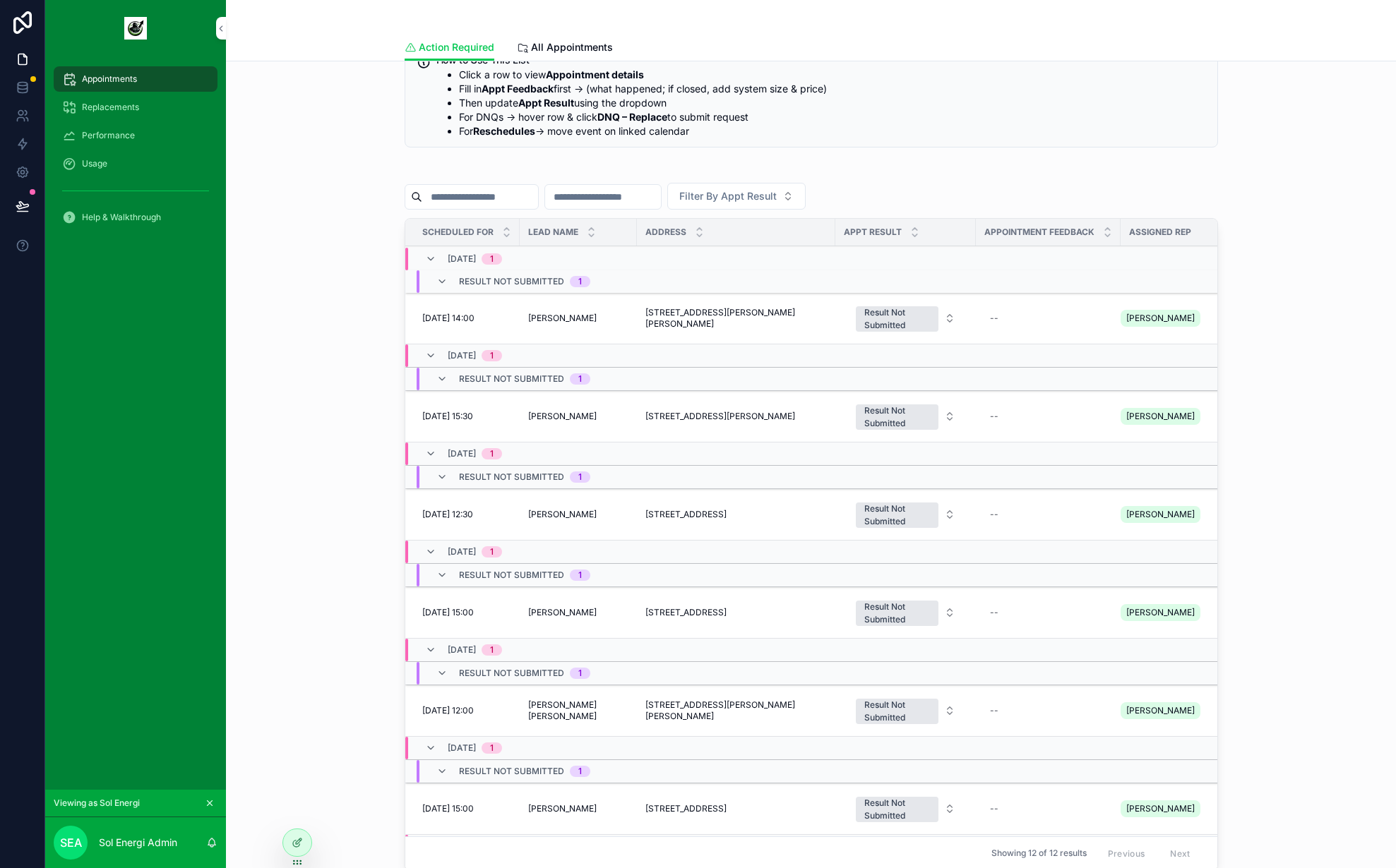
click at [1252, 360] on div "🗓️ Action Required Appointments Total Pending Feedback 12 New Appointments 11 P…" at bounding box center [811, 393] width 1148 height 977
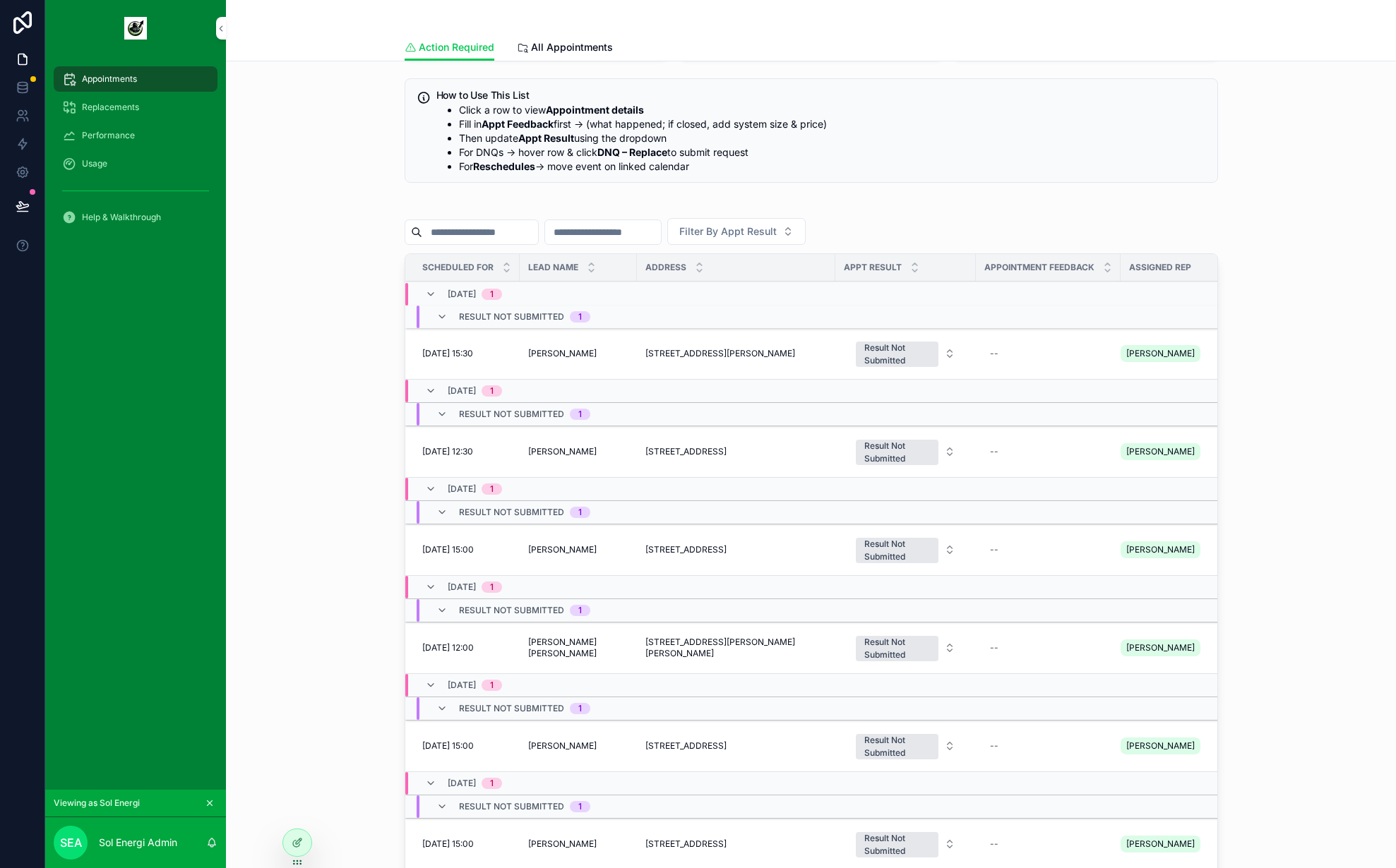
scroll to position [0, 0]
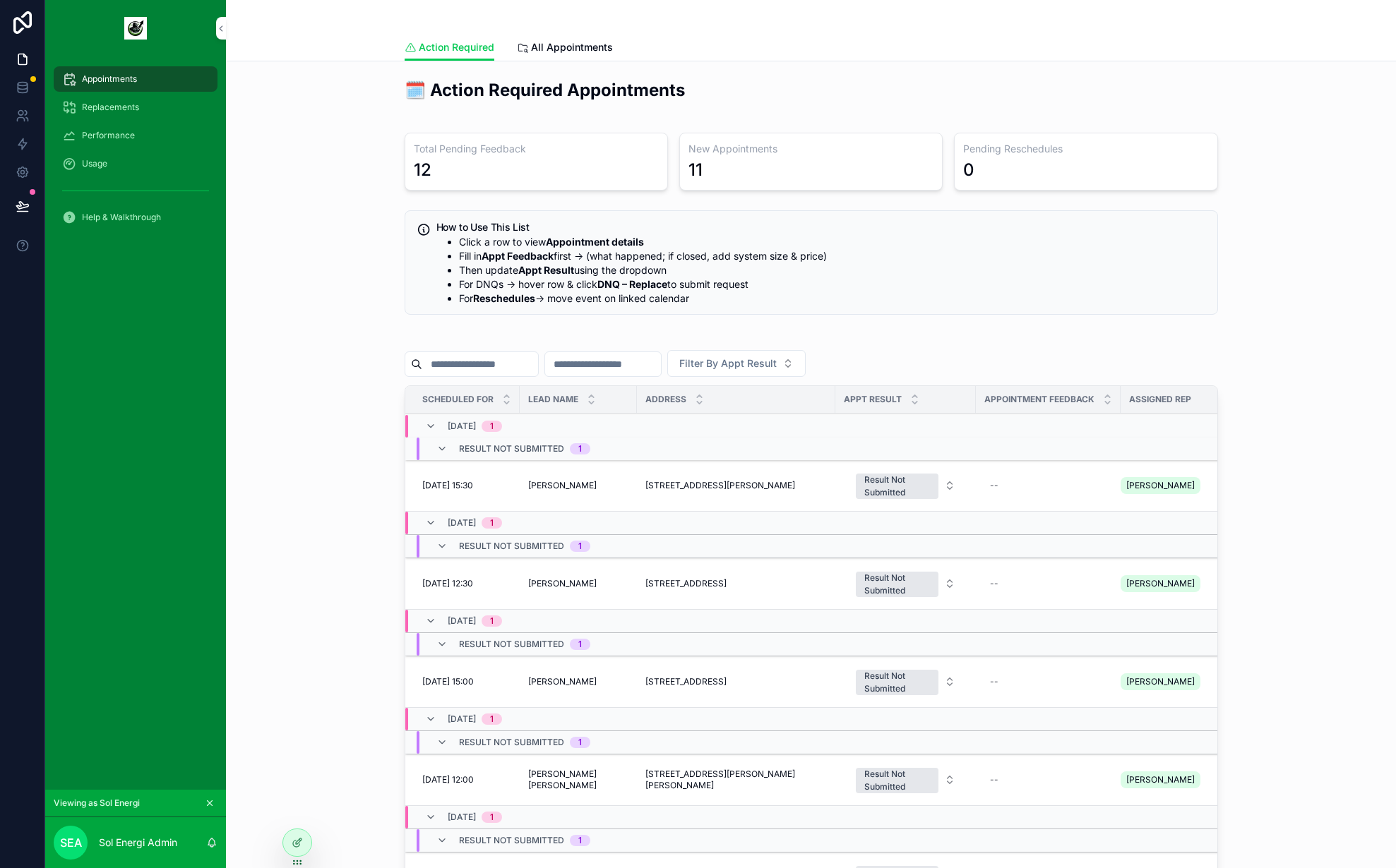
click at [333, 263] on div "🗓️ Action Required Appointments Total Pending Feedback 12 New Appointments 11 P…" at bounding box center [811, 561] width 1148 height 977
click at [17, 106] on link at bounding box center [22, 116] width 45 height 28
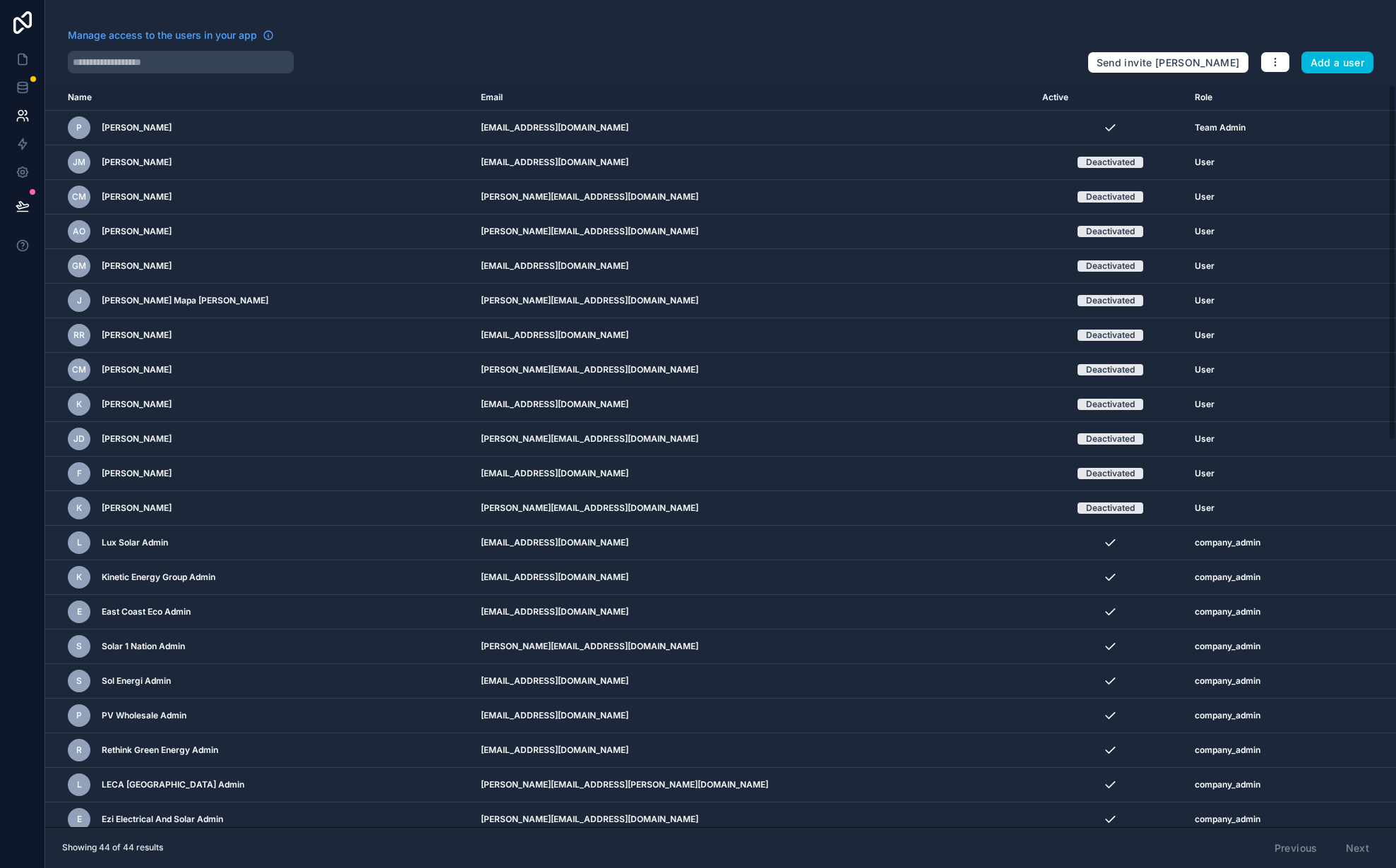
click at [0, 0] on icon "scrollable content" at bounding box center [0, 0] width 0 height 0
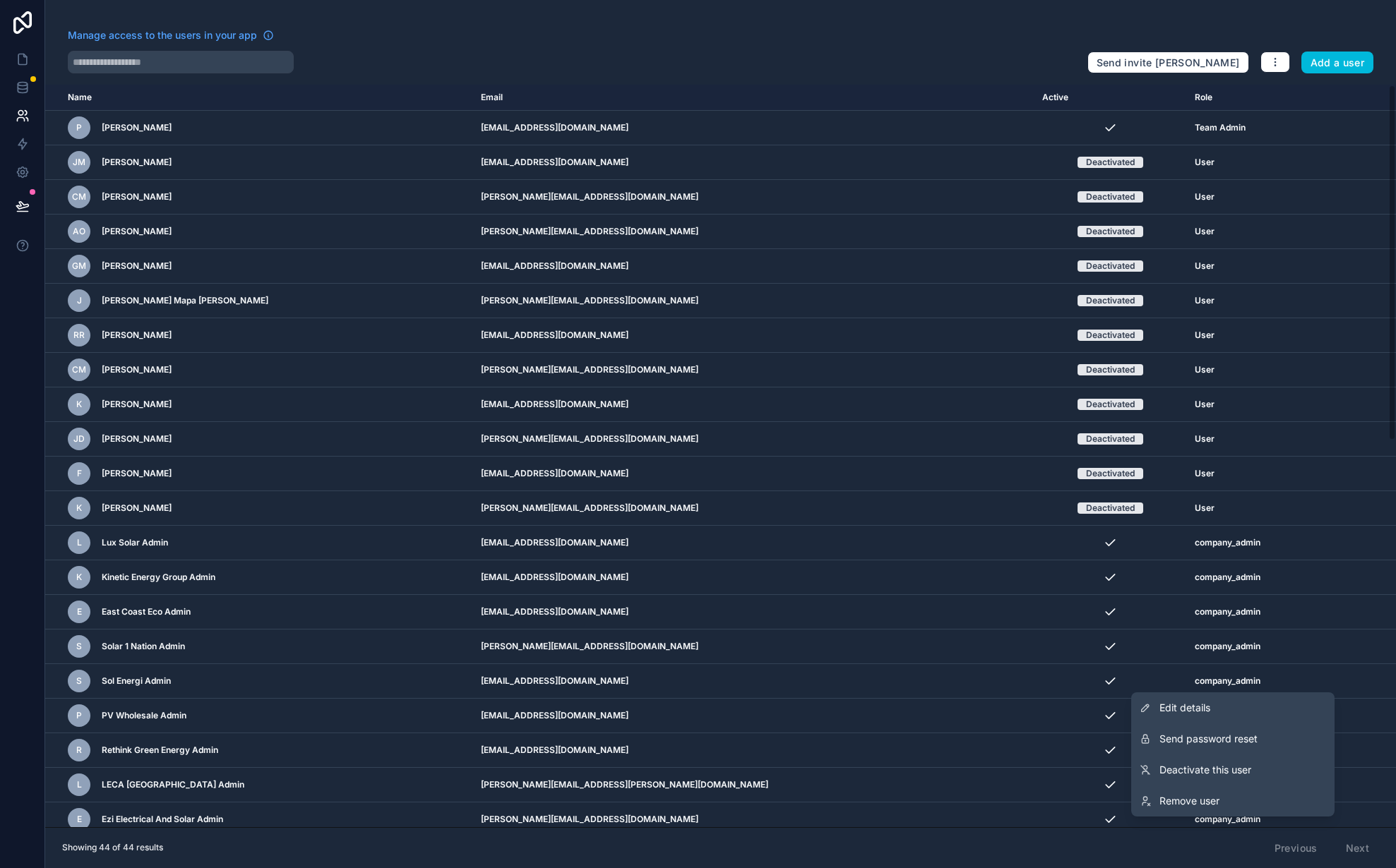
click at [1201, 743] on span "Send password reset" at bounding box center [1209, 740] width 99 height 14
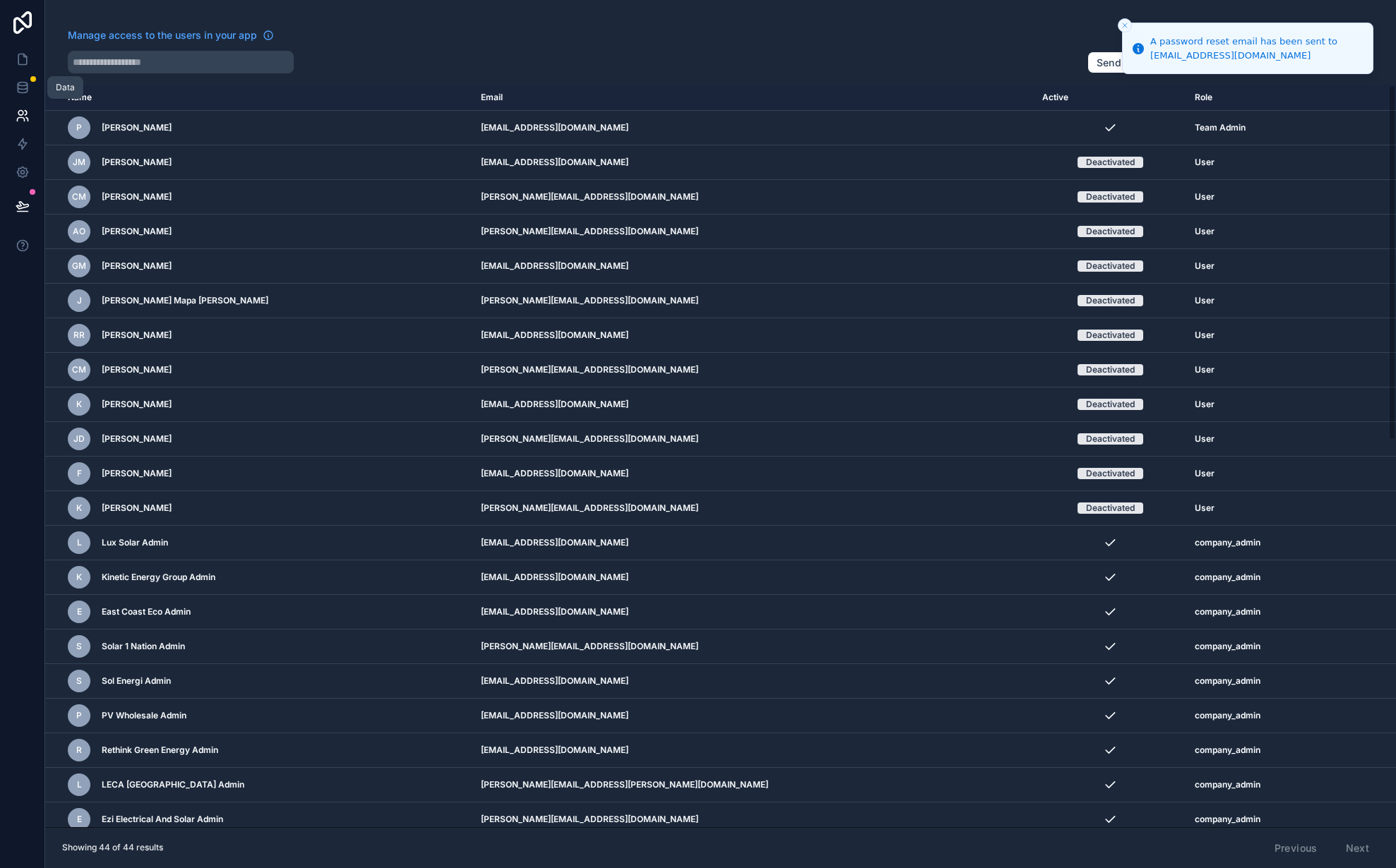
click at [21, 84] on icon at bounding box center [22, 84] width 9 height 4
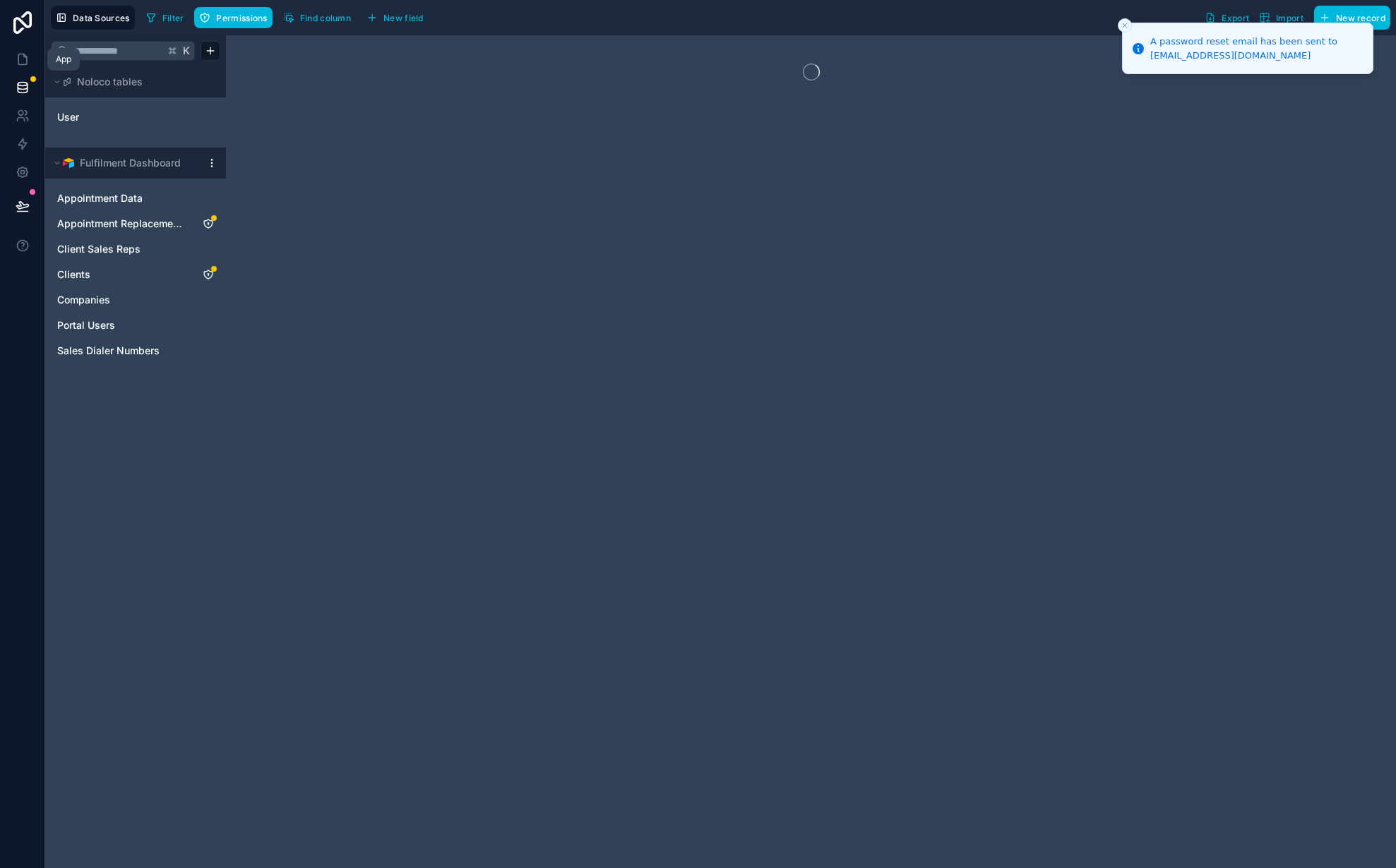
click at [22, 61] on icon at bounding box center [23, 59] width 14 height 14
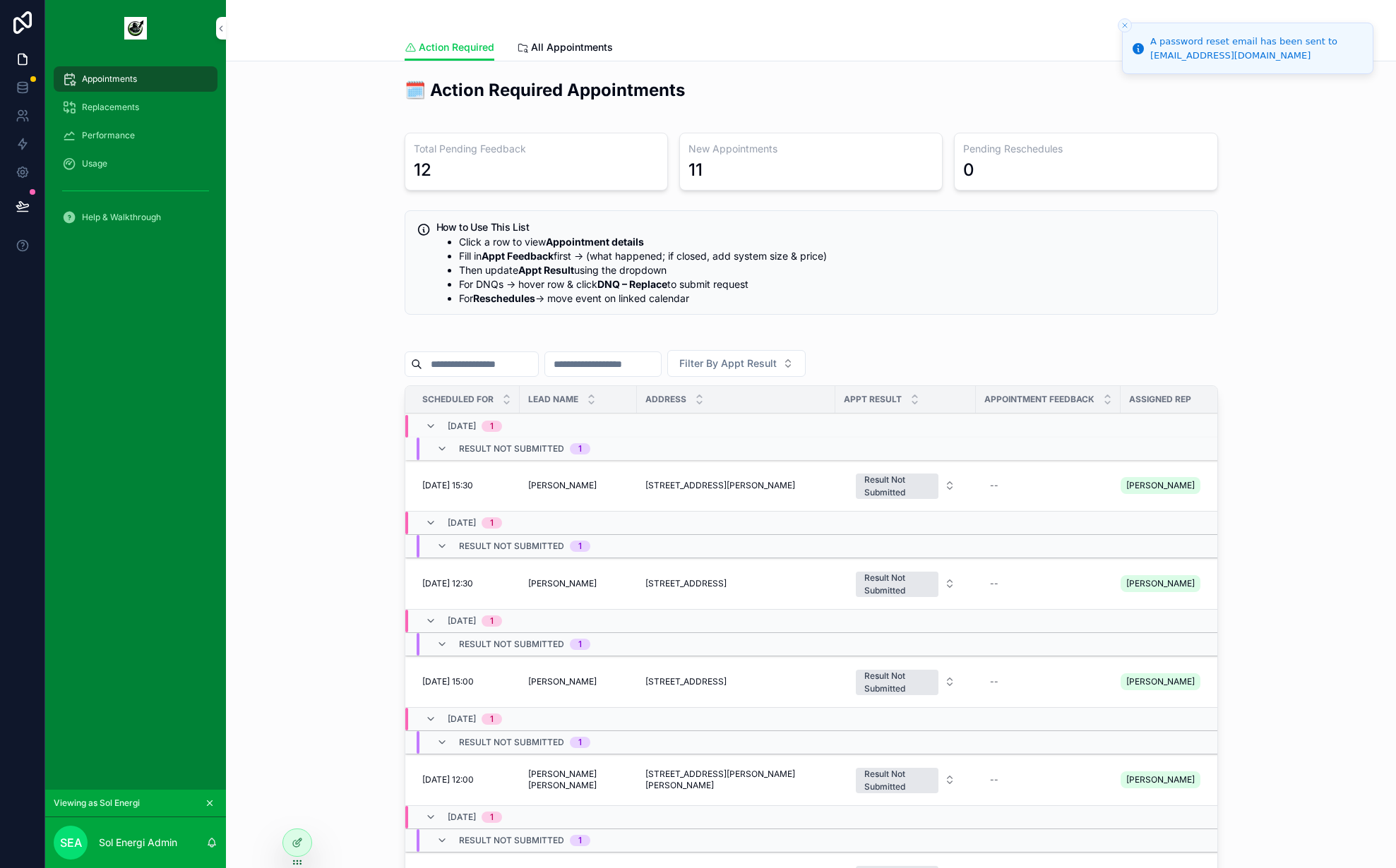
click at [360, 289] on div "🗓️ Action Required Appointments Total Pending Feedback 12 New Appointments 11 P…" at bounding box center [811, 561] width 1148 height 977
click at [328, 462] on div "🗓️ Action Required Appointments Total Pending Feedback 11 New Appointments 10 P…" at bounding box center [811, 561] width 1148 height 977
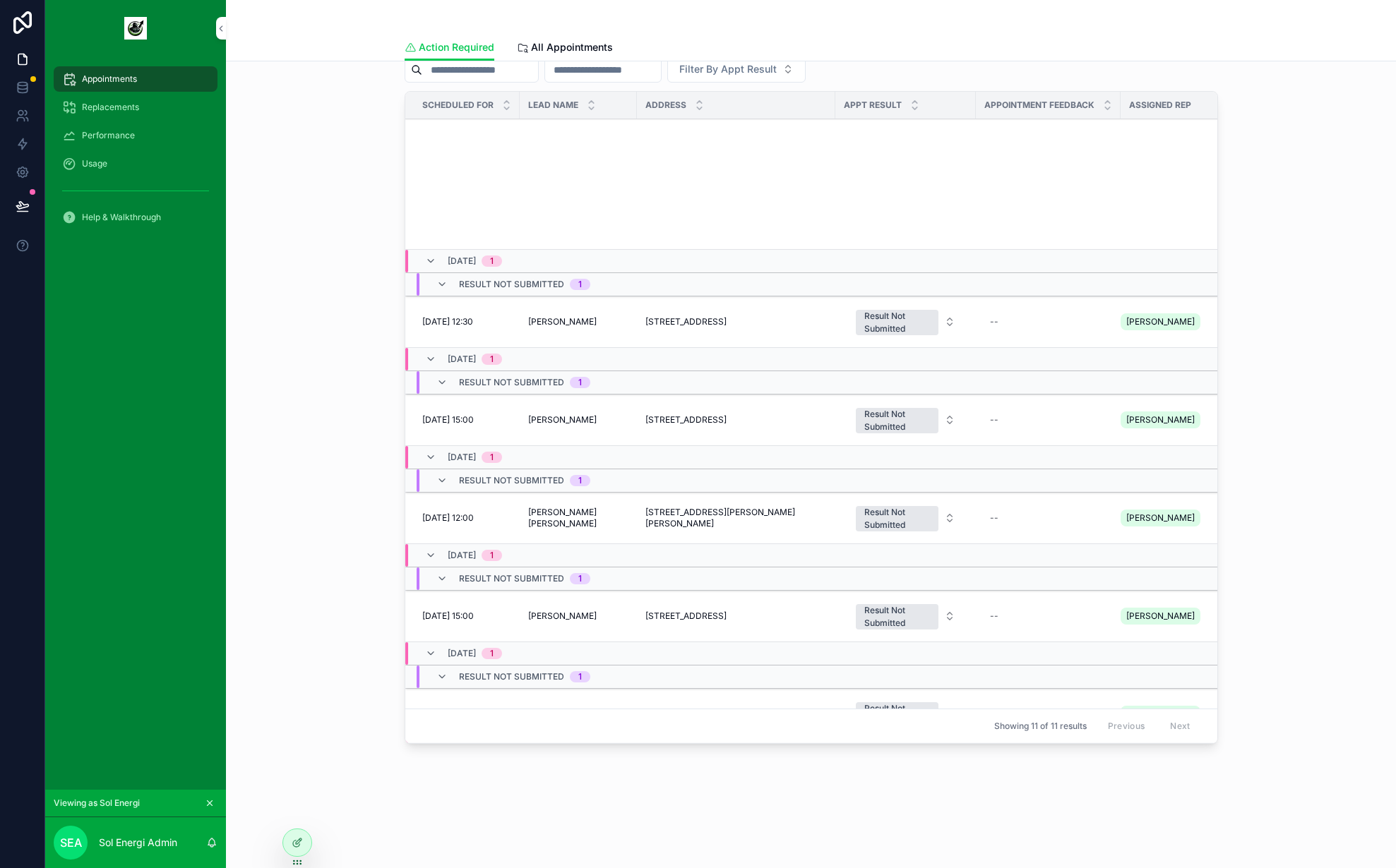
scroll to position [472, 0]
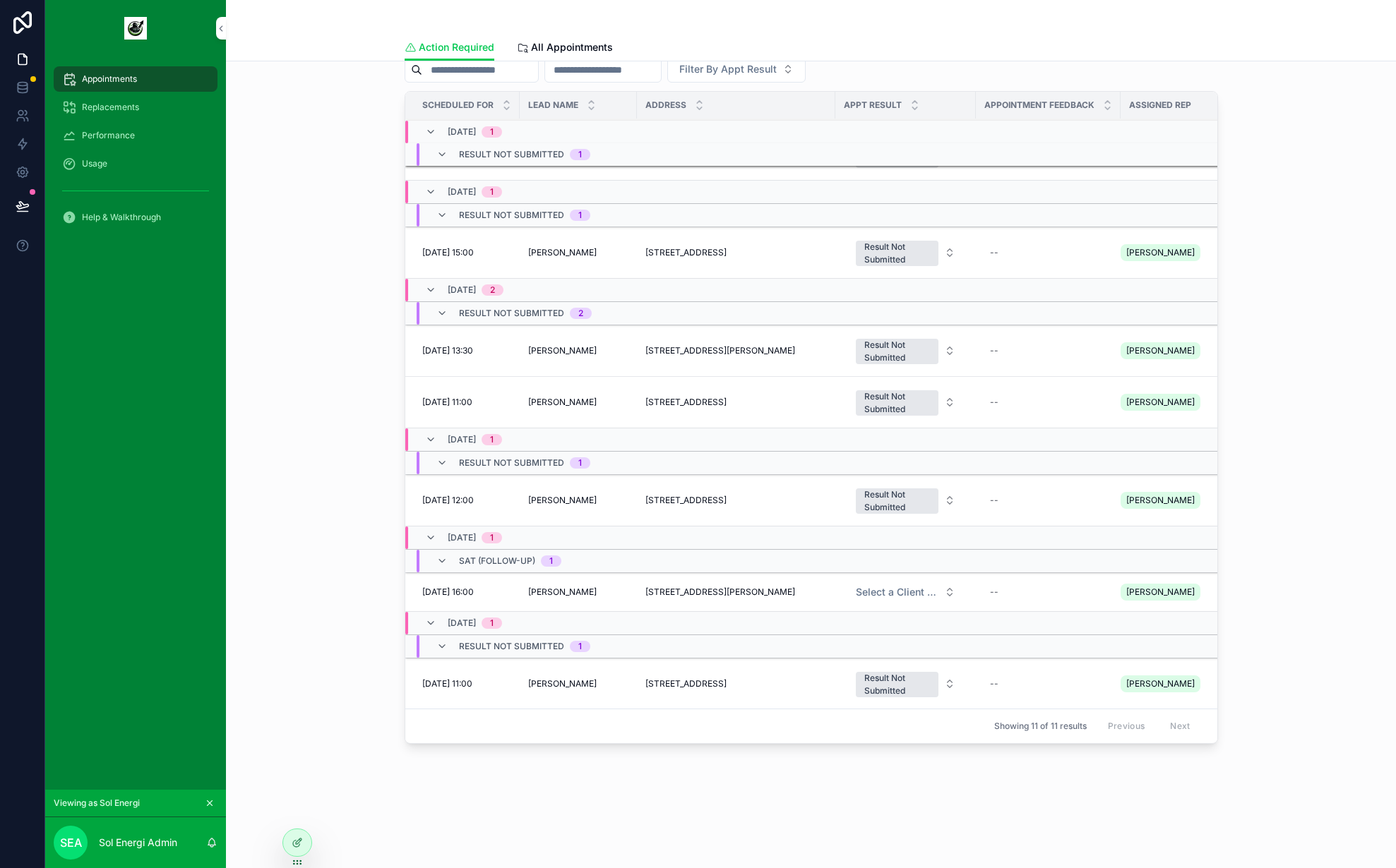
click at [910, 586] on span "Select a Client Result" at bounding box center [897, 593] width 83 height 14
click at [905, 586] on span "Select a Client Result" at bounding box center [897, 593] width 83 height 14
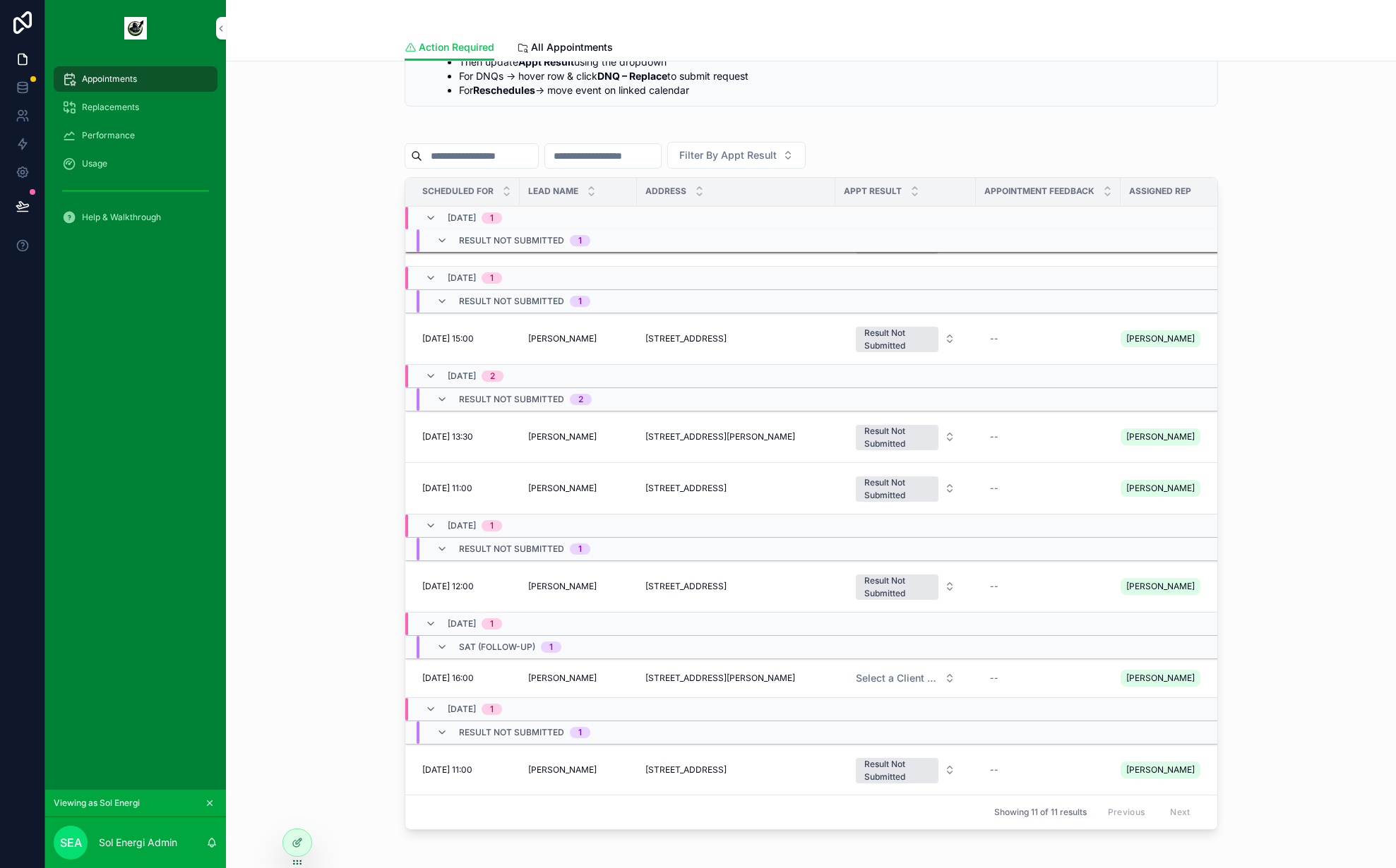
scroll to position [0, 0]
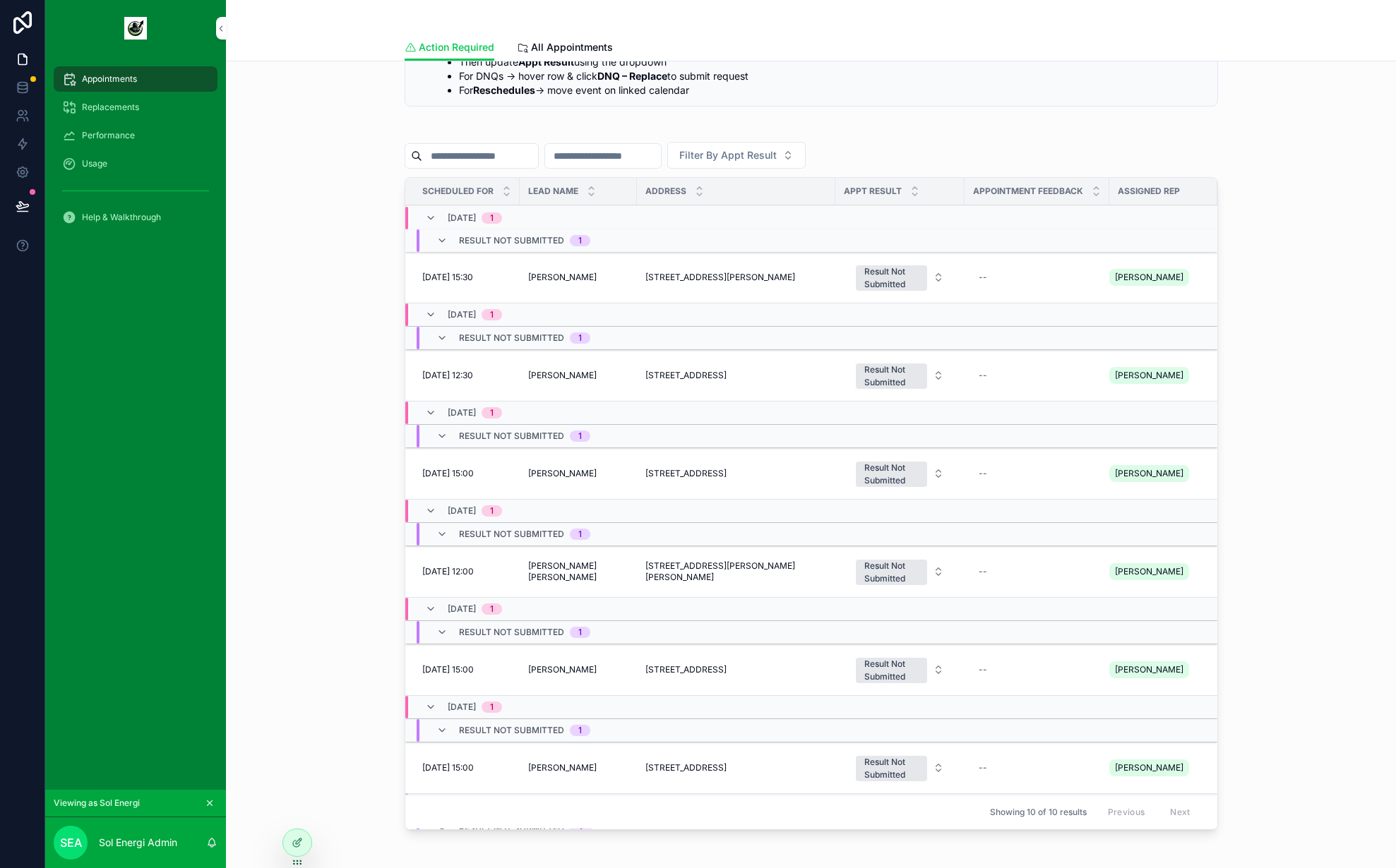
click at [1000, 274] on div "--" at bounding box center [1036, 278] width 128 height 23
type textarea "********"
drag, startPoint x: 1136, startPoint y: 297, endPoint x: 1124, endPoint y: 317, distance: 23.3
click at [1124, 317] on form "********" at bounding box center [1053, 307] width 181 height 44
click at [1032, 297] on textarea "********" at bounding box center [1030, 306] width 135 height 42
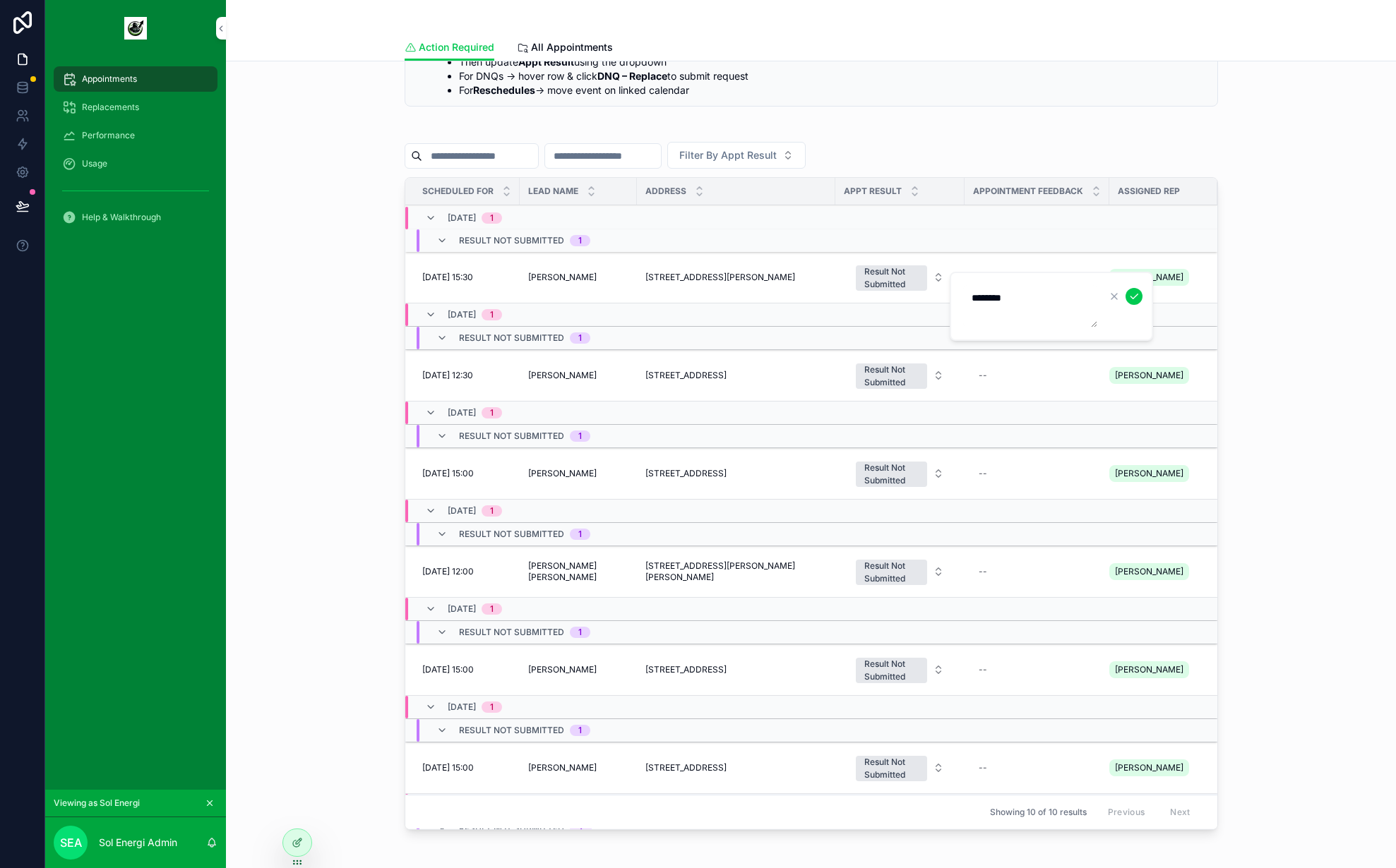
click at [1130, 291] on icon "scrollable content" at bounding box center [1134, 296] width 11 height 11
click at [990, 281] on span "1 legger" at bounding box center [994, 277] width 31 height 11
click at [1027, 294] on textarea "********" at bounding box center [1030, 306] width 135 height 42
click at [1135, 296] on icon "scrollable content" at bounding box center [1134, 297] width 7 height 5
click at [910, 270] on button "Result Not Submitted" at bounding box center [900, 277] width 111 height 38
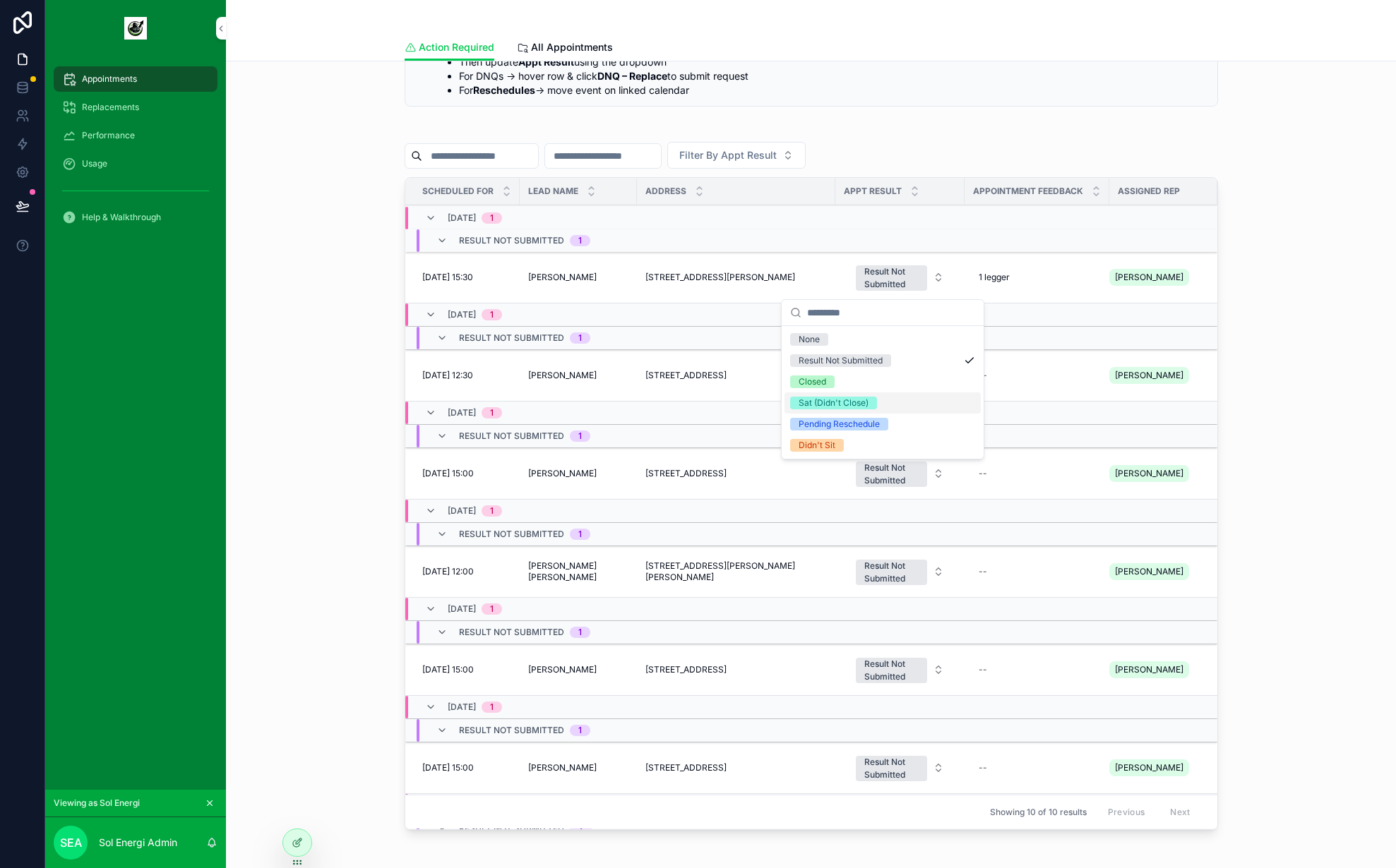
click at [865, 399] on div "Sat (Didn't Close)" at bounding box center [833, 403] width 69 height 12
click at [1291, 418] on div "🗓️ Action Required Appointments Total Pending Feedback 11 New Appointments 9 Pe…" at bounding box center [811, 353] width 1148 height 977
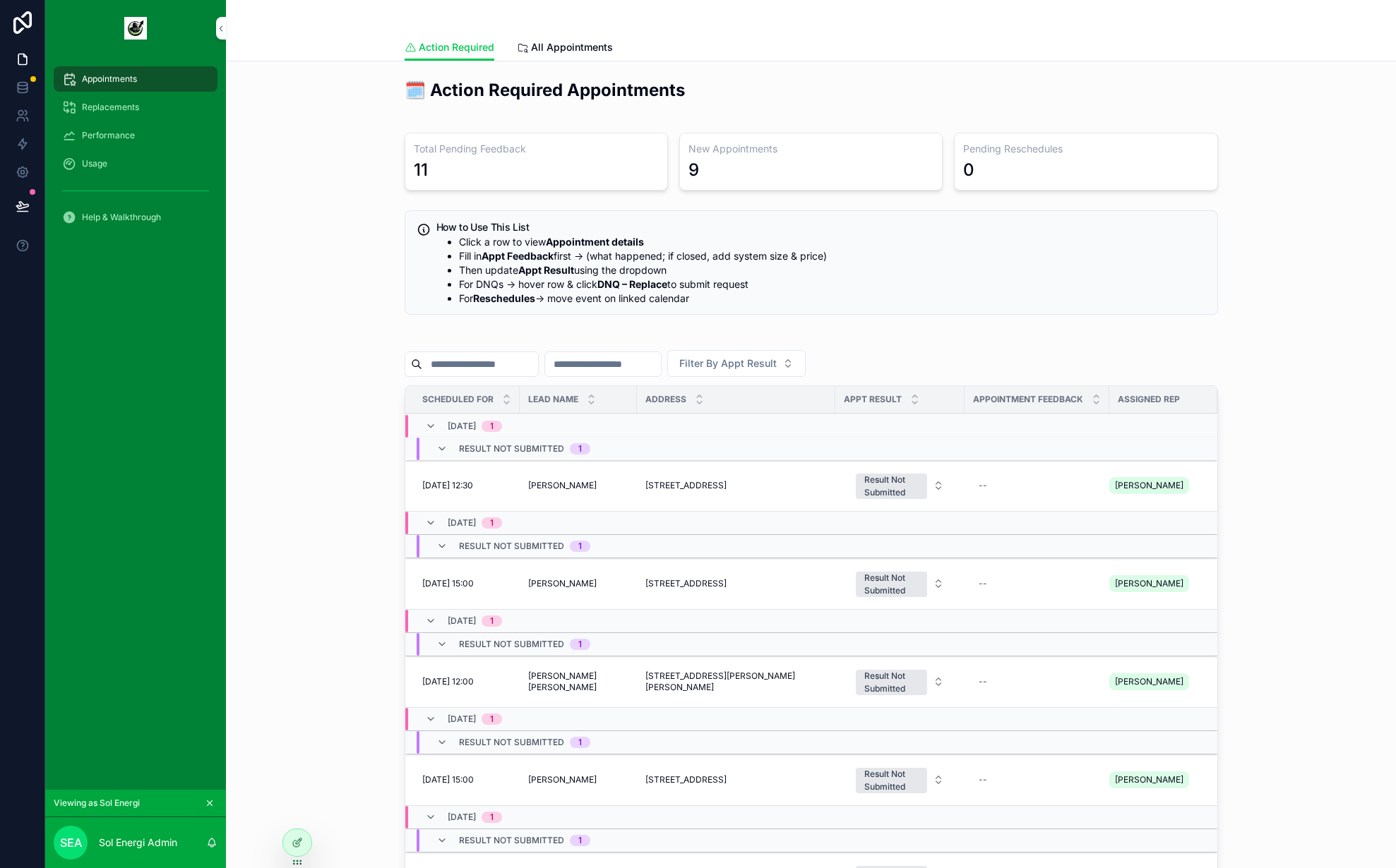
click at [324, 444] on div "🗓️ Action Required Appointments Total Pending Feedback 11 New Appointments 9 Pe…" at bounding box center [811, 561] width 1148 height 977
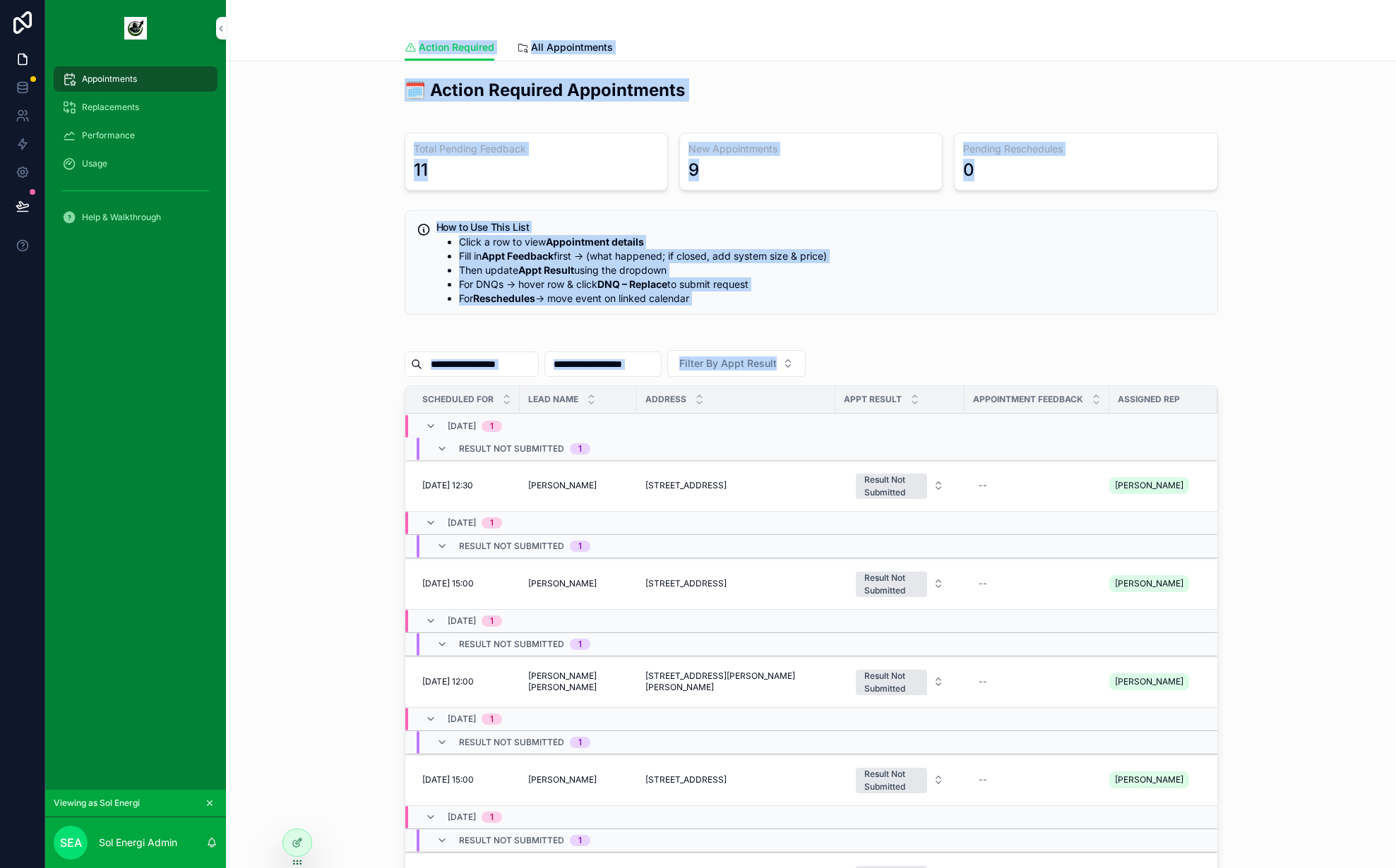
drag, startPoint x: 357, startPoint y: 19, endPoint x: 1262, endPoint y: 359, distance: 966.8
click at [1262, 359] on div "Action Required Action Required All Appointments 🗓️ Action Required Appointment…" at bounding box center [811, 581] width 1170 height 1163
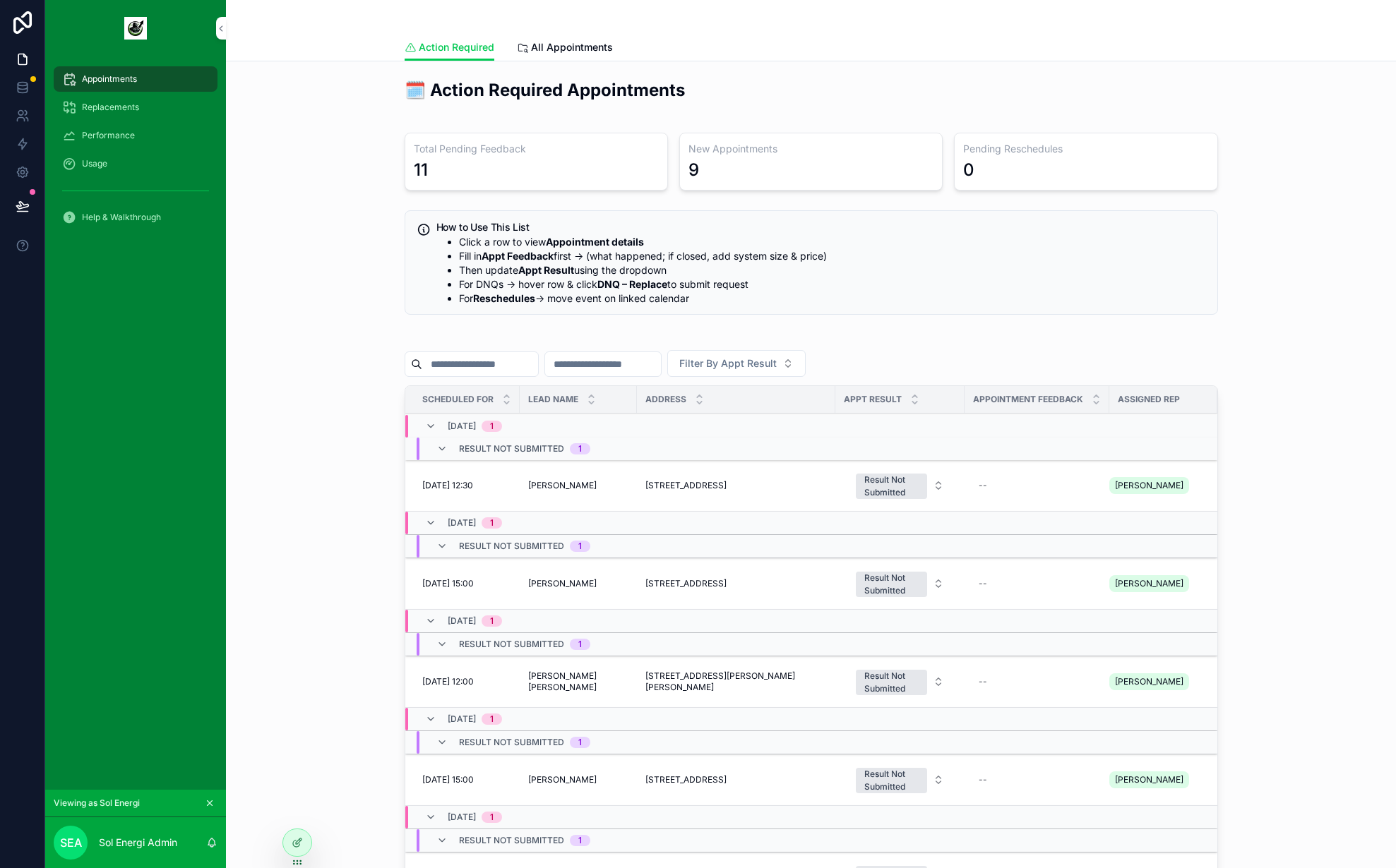
click at [1262, 359] on div "🗓️ Action Required Appointments Total Pending Feedback 11 New Appointments 9 Pe…" at bounding box center [811, 561] width 1148 height 977
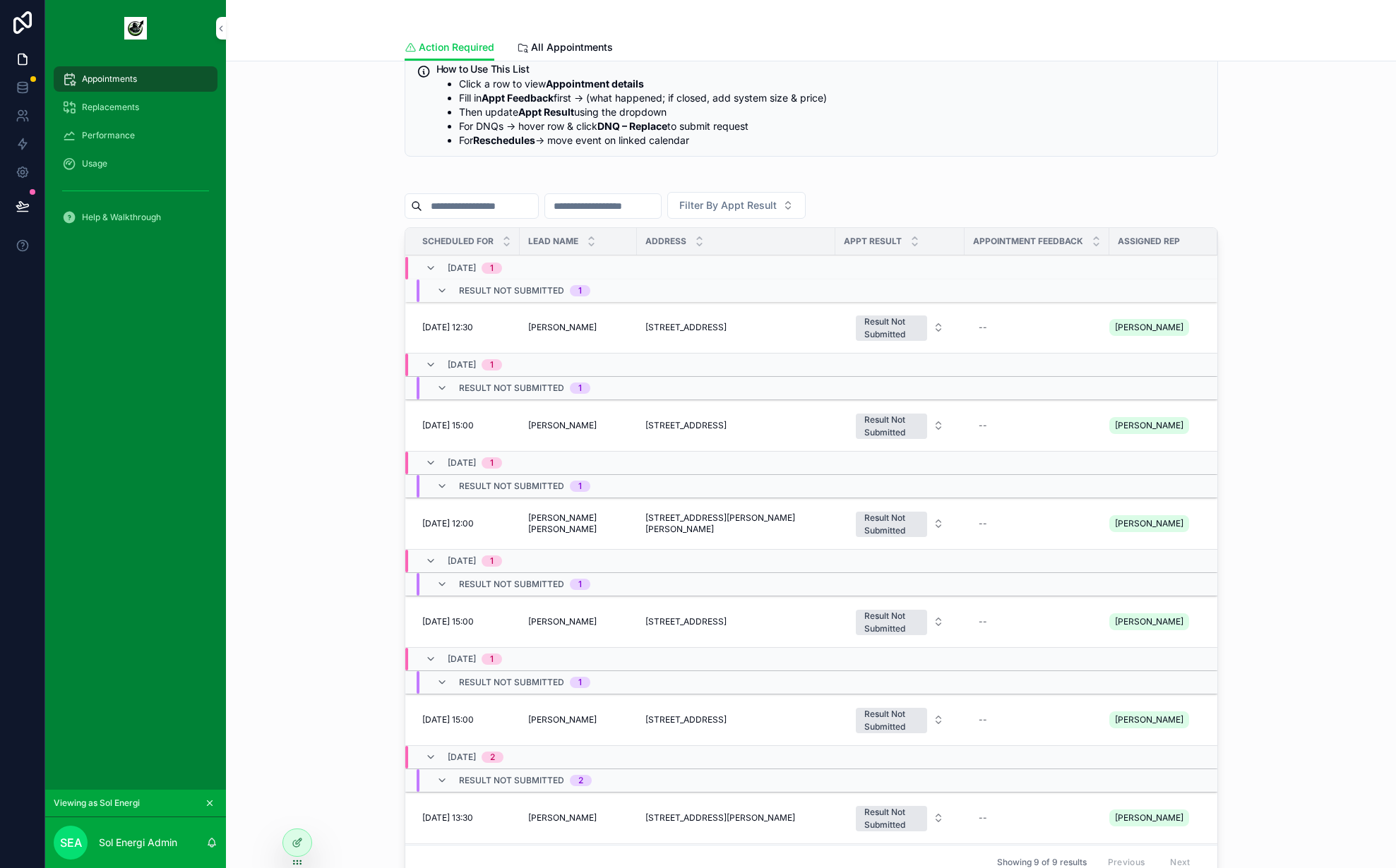
click at [1239, 346] on div "🗓️ Action Required Appointments Total Pending Feedback 11 New Appointments 9 Pe…" at bounding box center [811, 403] width 1148 height 977
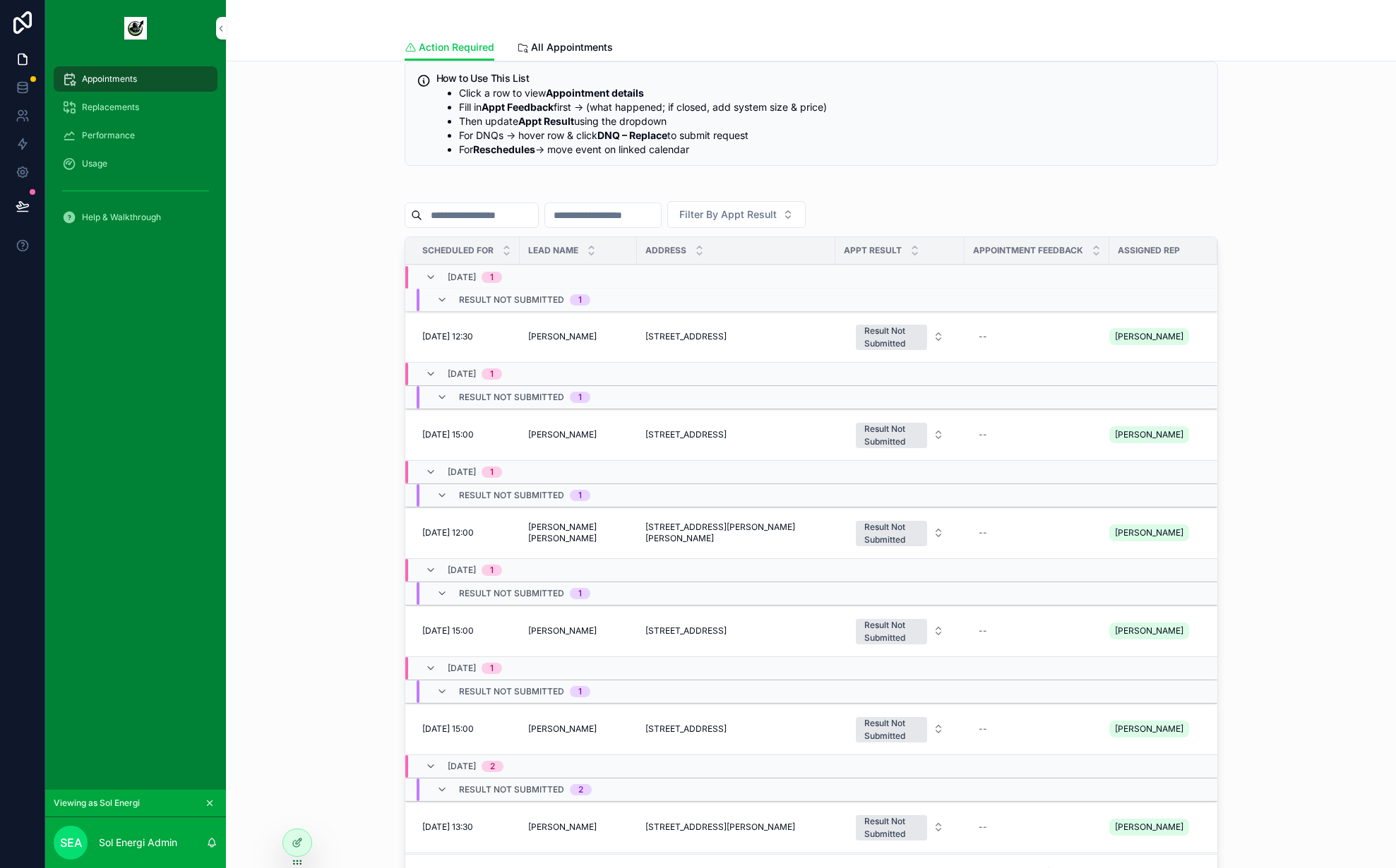
click at [954, 191] on div "scrollable content" at bounding box center [811, 189] width 814 height 7
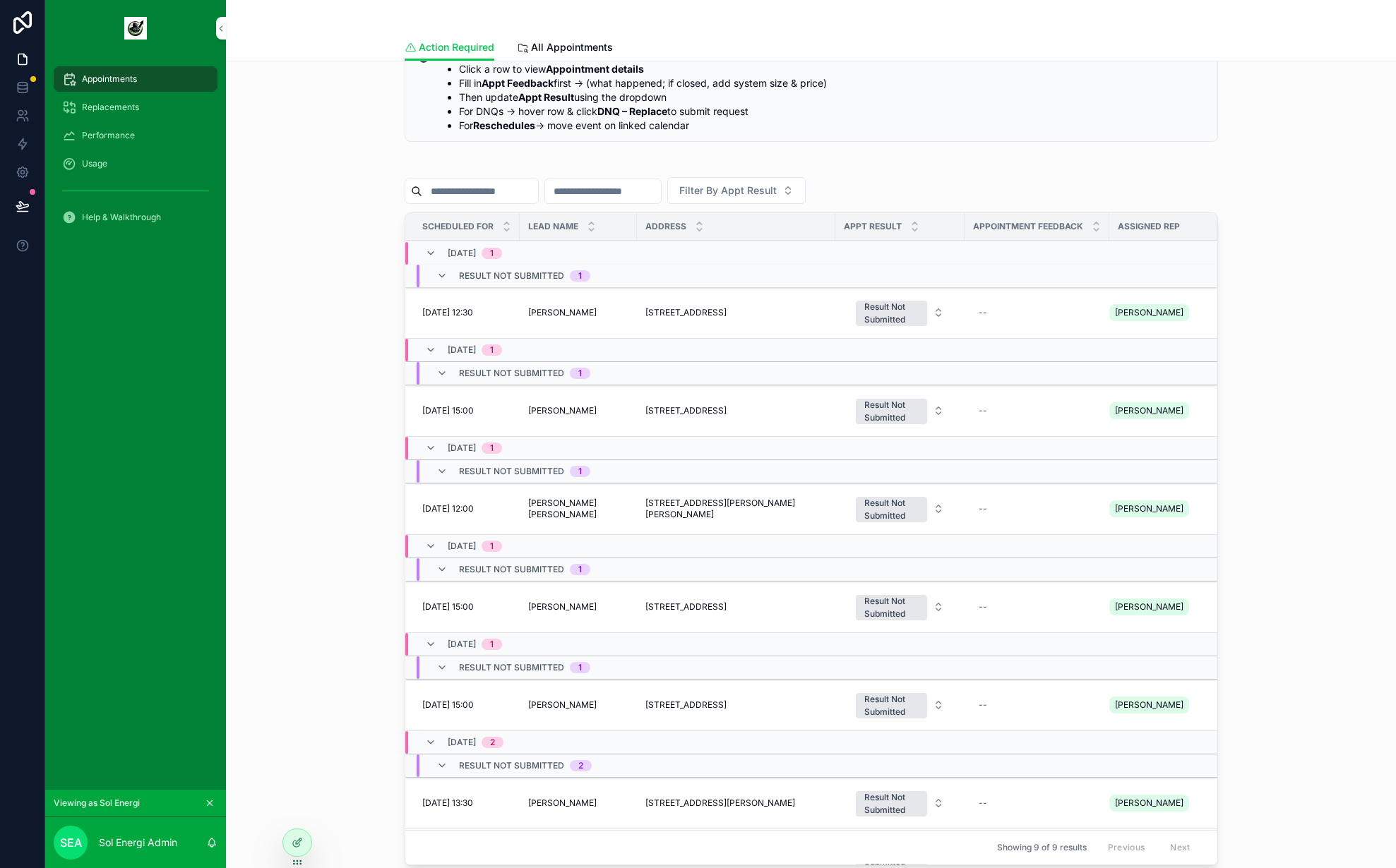
click at [1005, 317] on div "--" at bounding box center [1036, 313] width 128 height 23
type textarea "**********"
click at [1133, 331] on icon "scrollable content" at bounding box center [1134, 332] width 11 height 11
click at [884, 310] on div "Result Not Submitted" at bounding box center [892, 313] width 55 height 26
click at [863, 439] on div "Sat (Didn't Close)" at bounding box center [833, 438] width 69 height 12
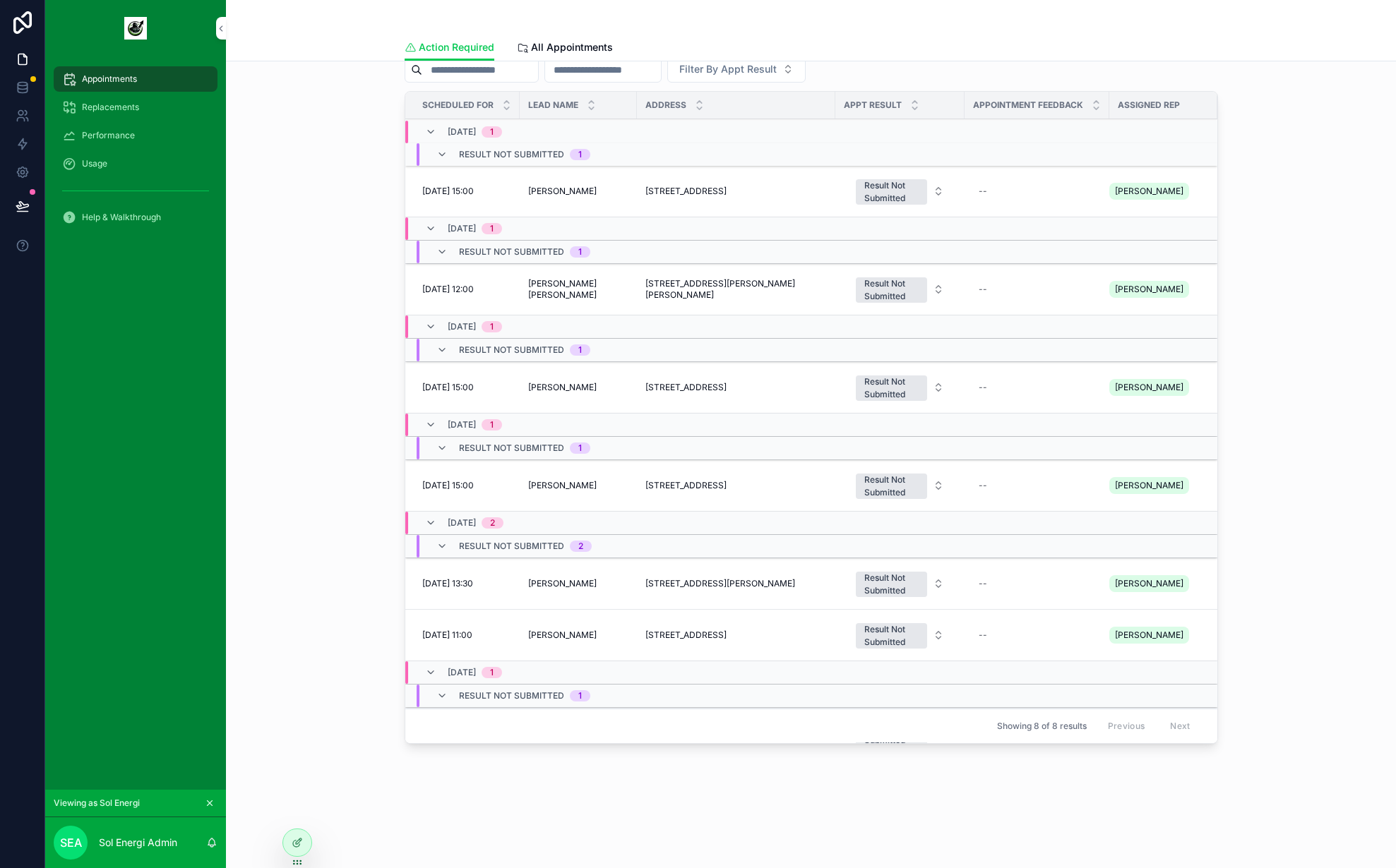
scroll to position [285, 0]
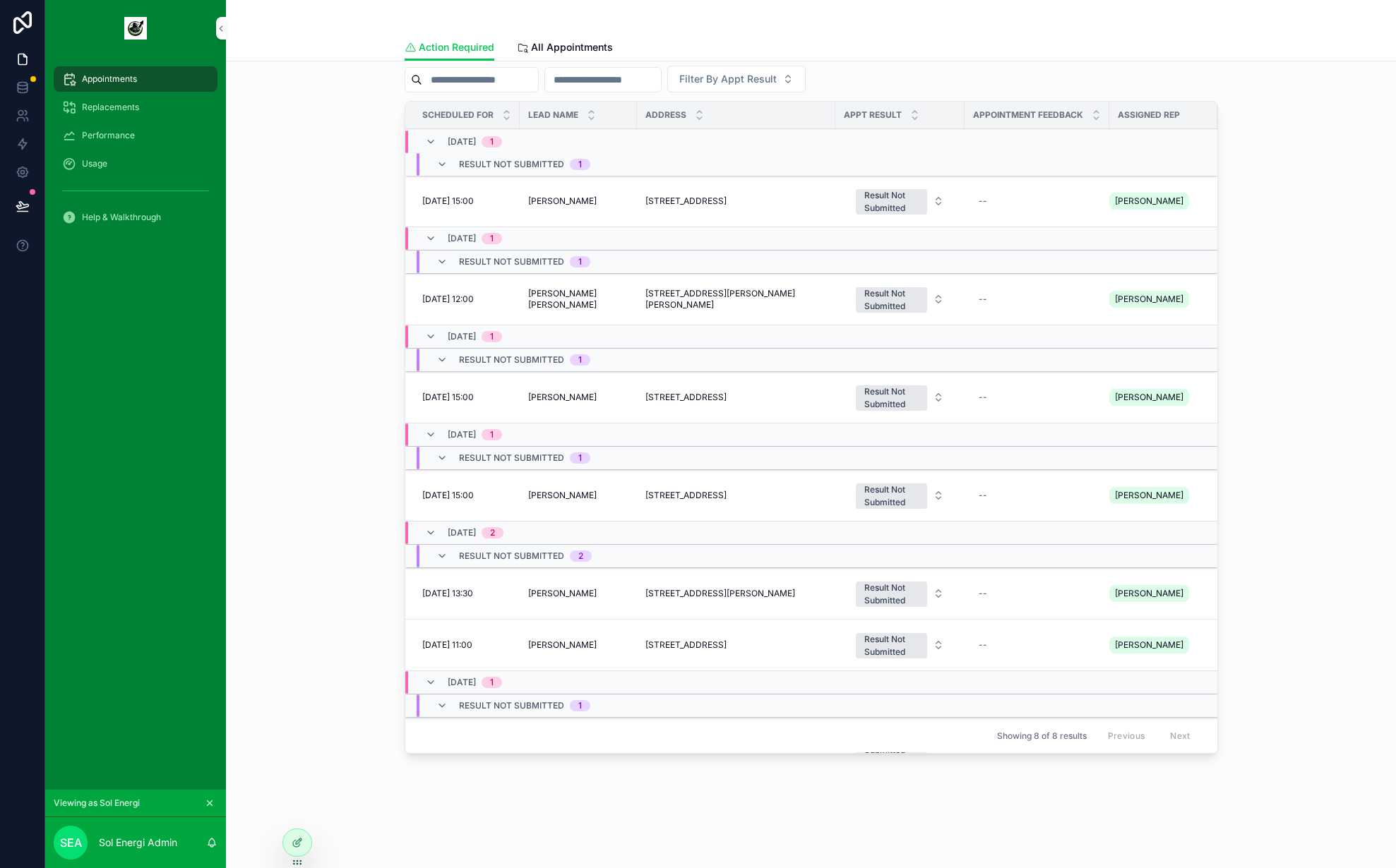
click at [995, 205] on div "--" at bounding box center [1036, 201] width 128 height 23
click at [972, 217] on textarea "**********" at bounding box center [1030, 230] width 135 height 42
click at [980, 236] on textarea "**********" at bounding box center [1030, 236] width 135 height 54
click at [1074, 237] on textarea "**********" at bounding box center [1030, 236] width 135 height 54
click at [1080, 233] on textarea "**********" at bounding box center [1030, 236] width 135 height 54
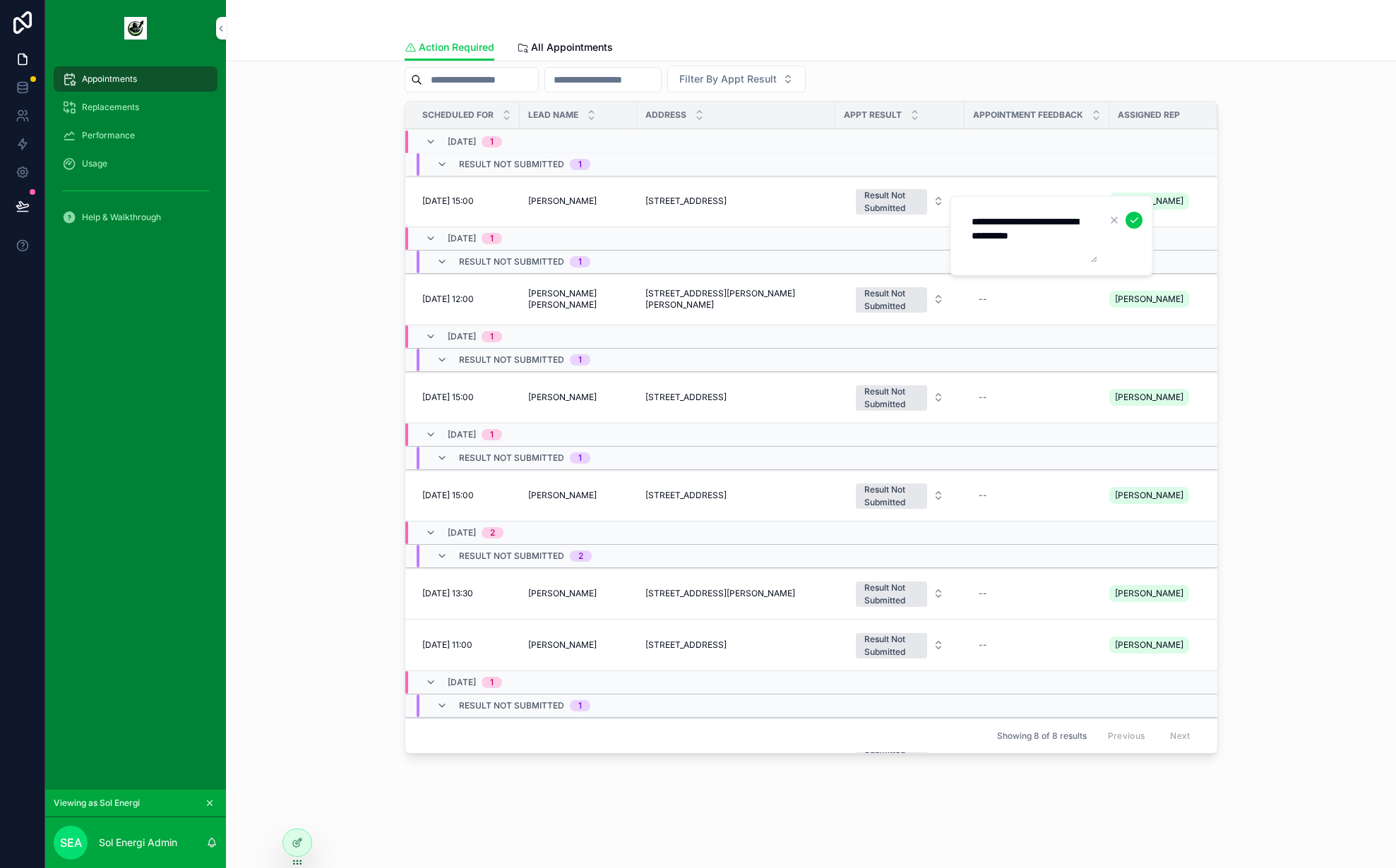
type textarea "**********"
click at [1136, 216] on icon "scrollable content" at bounding box center [1134, 220] width 11 height 11
click at [1048, 211] on span "Went - saw them - husband not interested" at bounding box center [1037, 201] width 116 height 23
click at [894, 202] on div "Result Not Submitted" at bounding box center [892, 201] width 55 height 26
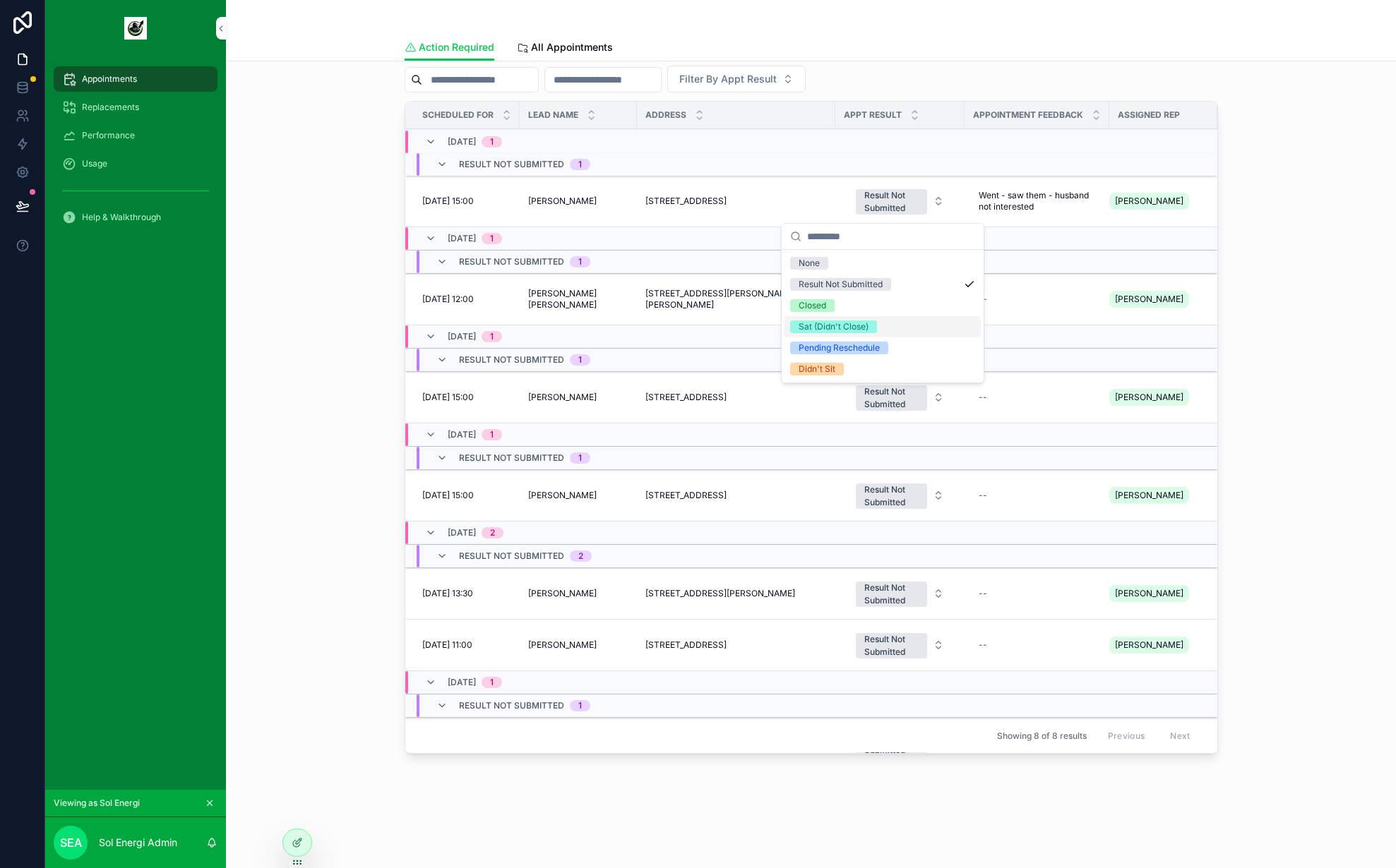
click at [885, 320] on div "Sat (Didn't Close)" at bounding box center [882, 327] width 196 height 21
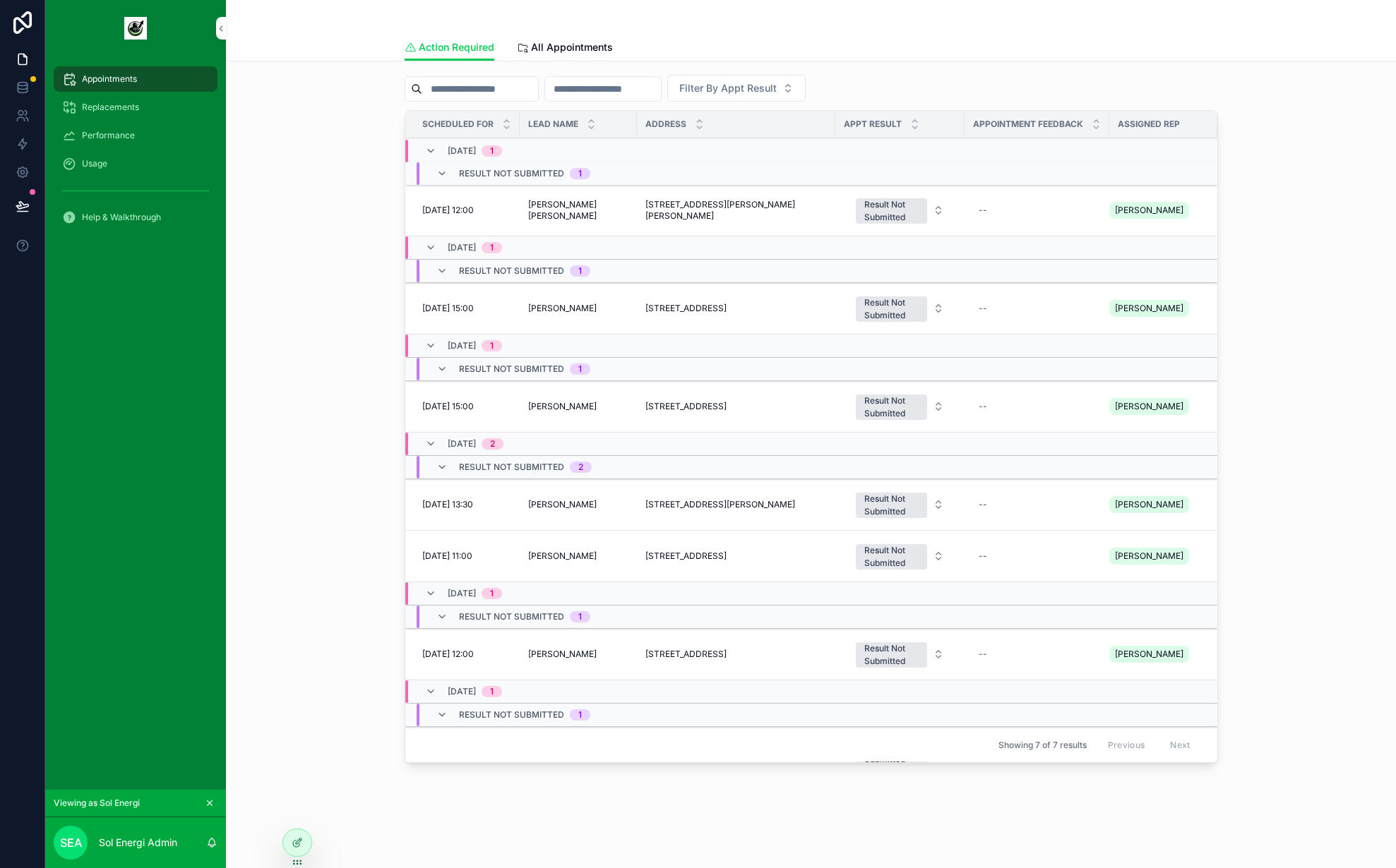
click at [1018, 89] on div "Filter By Appt Result" at bounding box center [811, 88] width 814 height 27
click at [977, 213] on div "--" at bounding box center [1036, 210] width 128 height 23
type textarea "*****"
click at [1134, 228] on icon "scrollable content" at bounding box center [1134, 229] width 11 height 11
click at [911, 214] on button "Result Not Submitted" at bounding box center [900, 210] width 111 height 38
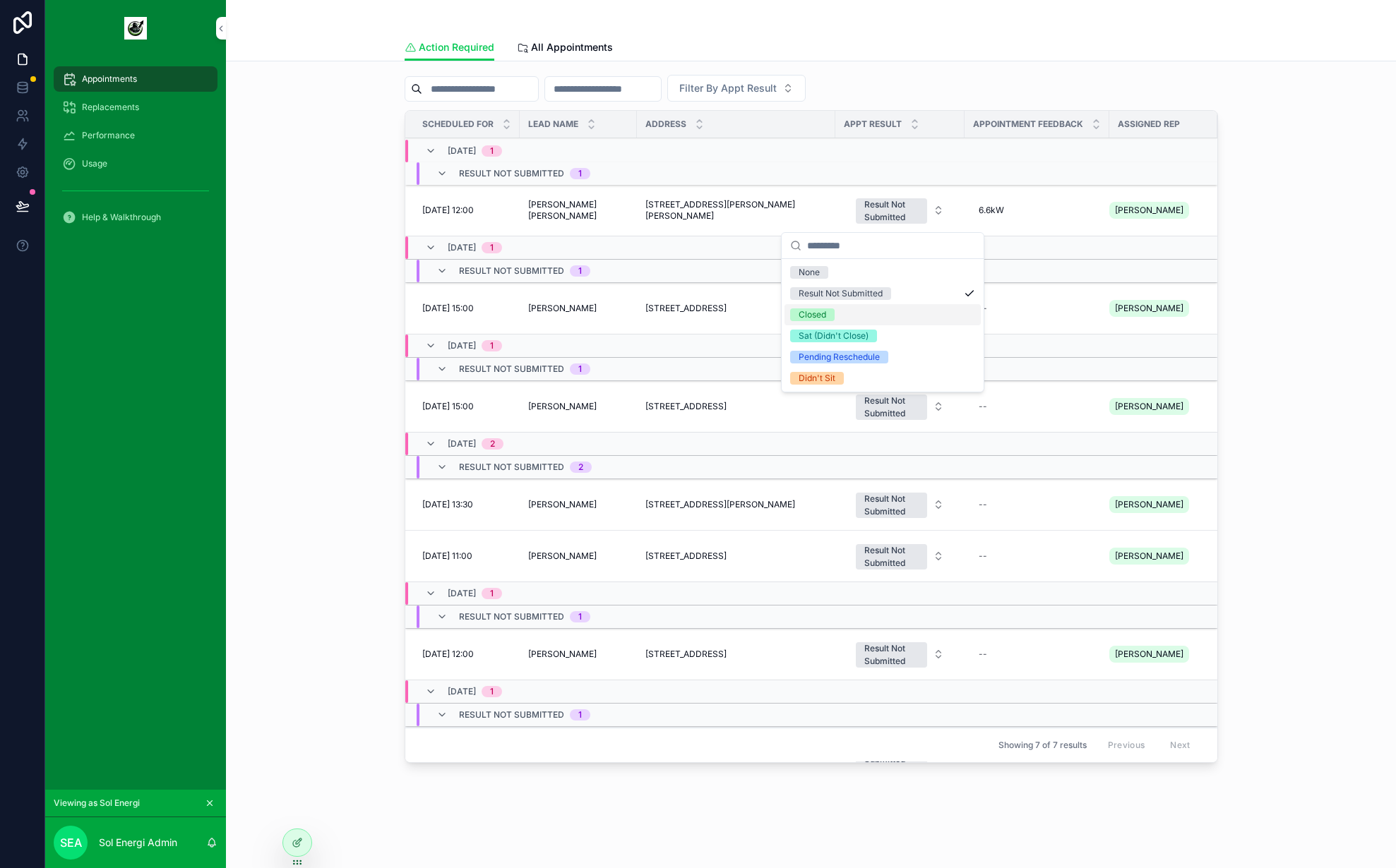
click at [864, 313] on div "Closed" at bounding box center [882, 315] width 196 height 21
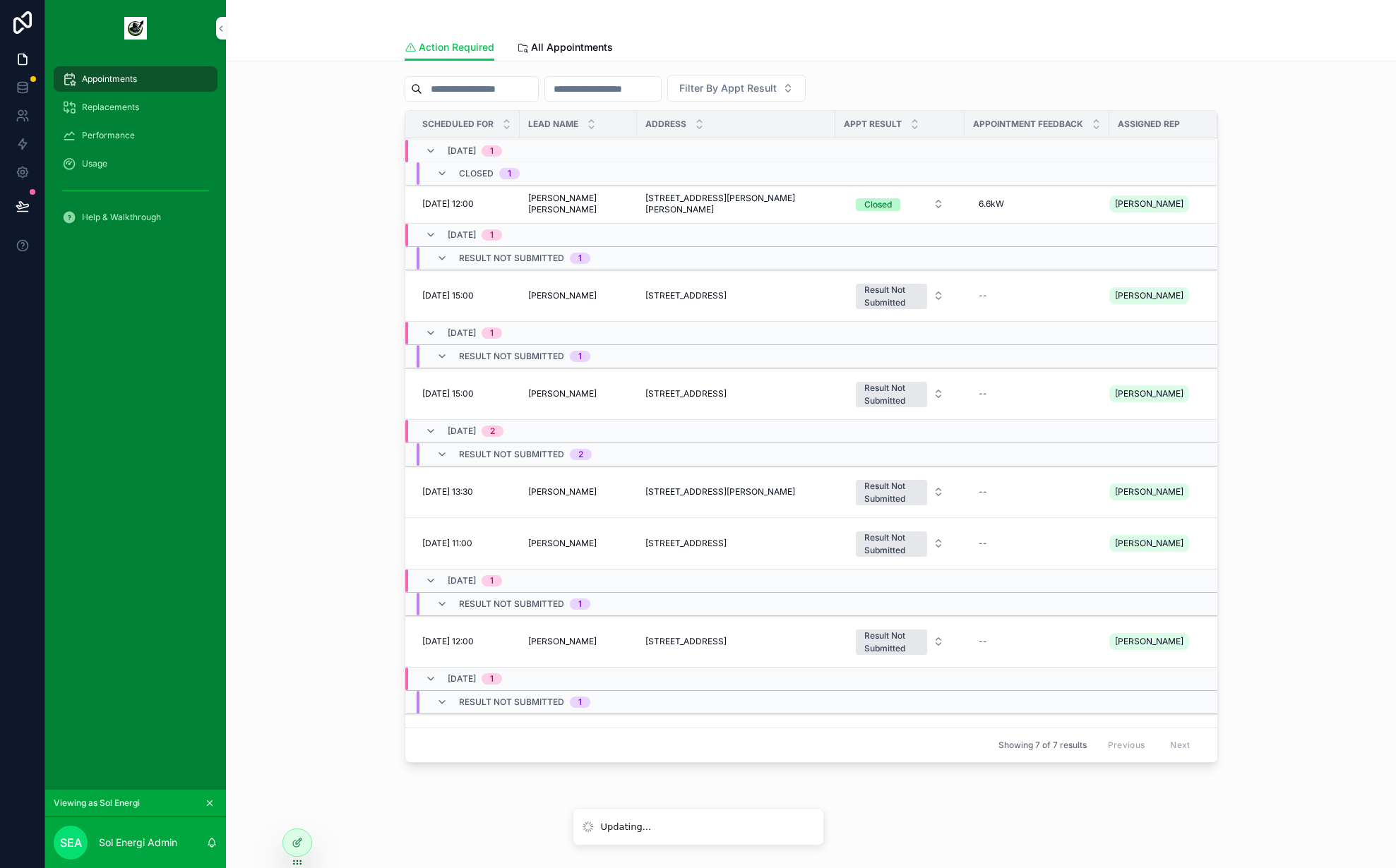
click at [1292, 419] on div "🗓️ Action Required Appointments Total Pending Feedback 11 New Appointments 6 Pe…" at bounding box center [811, 286] width 1148 height 977
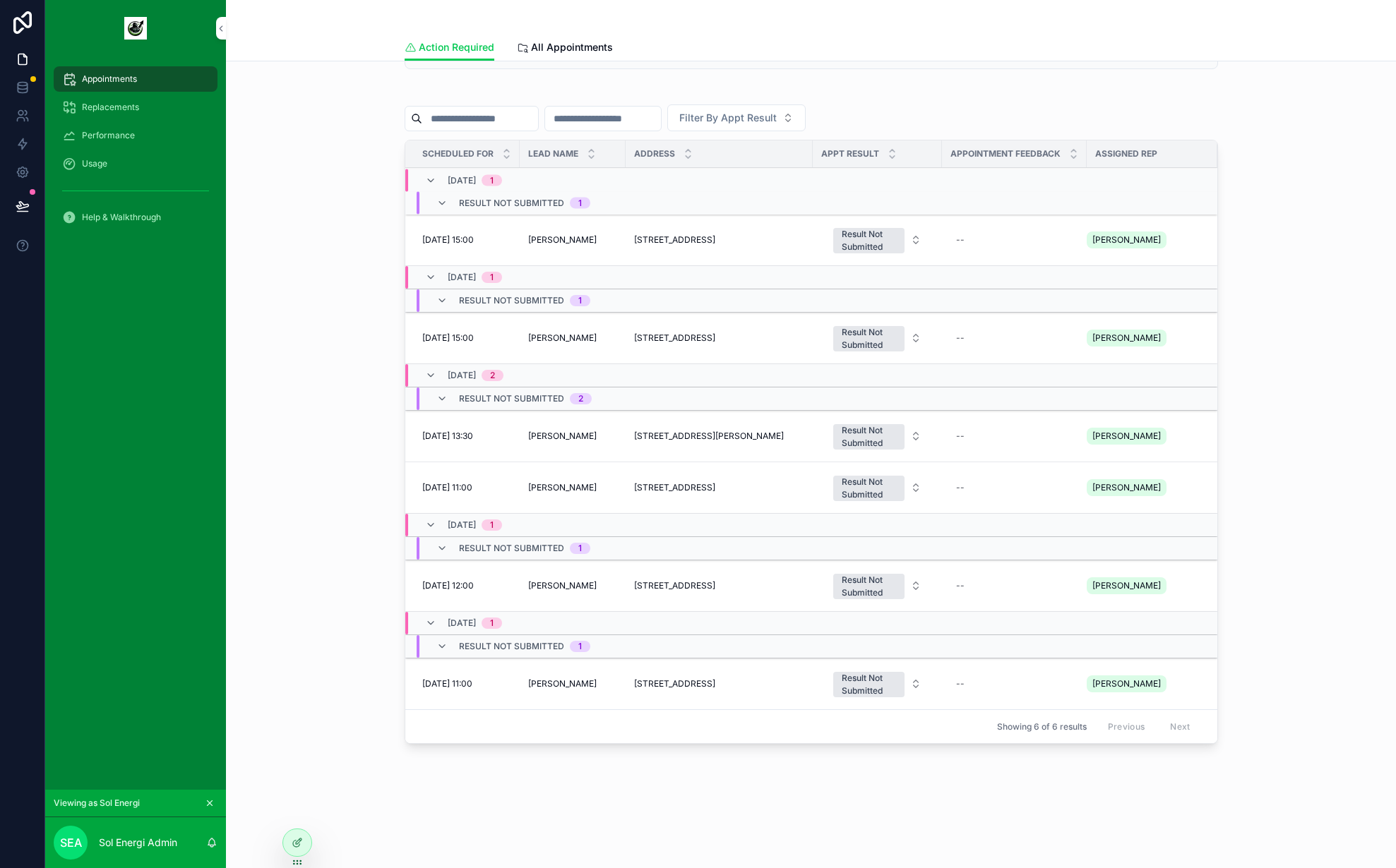
scroll to position [245, 0]
click at [1022, 244] on div "--" at bounding box center [1014, 240] width 128 height 23
type textarea "**********"
click at [1134, 256] on icon "scrollable content" at bounding box center [1134, 259] width 11 height 11
click at [894, 245] on div "Result Not Submitted" at bounding box center [869, 240] width 55 height 26
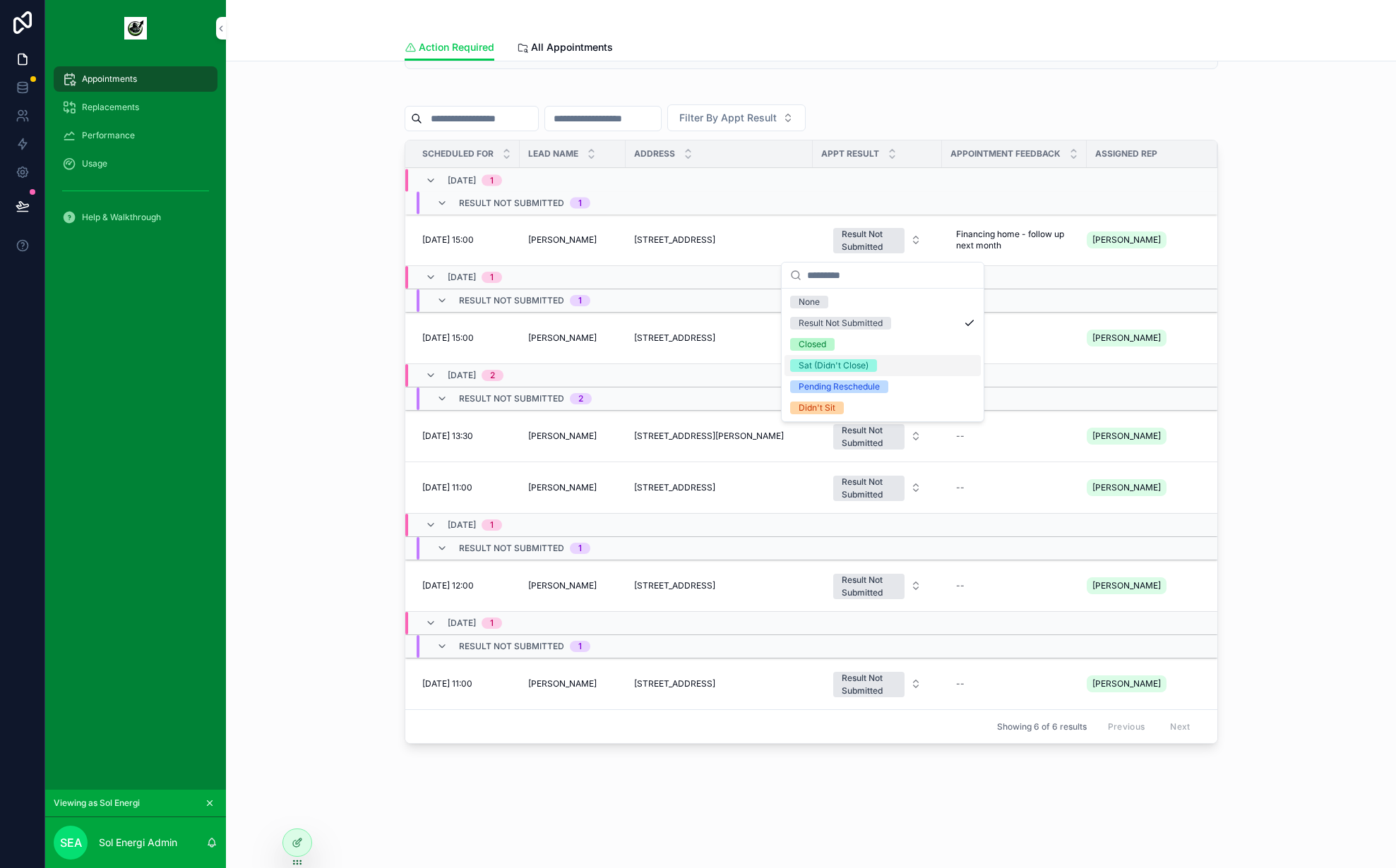
click at [882, 364] on div "Sat (Didn't Close)" at bounding box center [882, 366] width 196 height 21
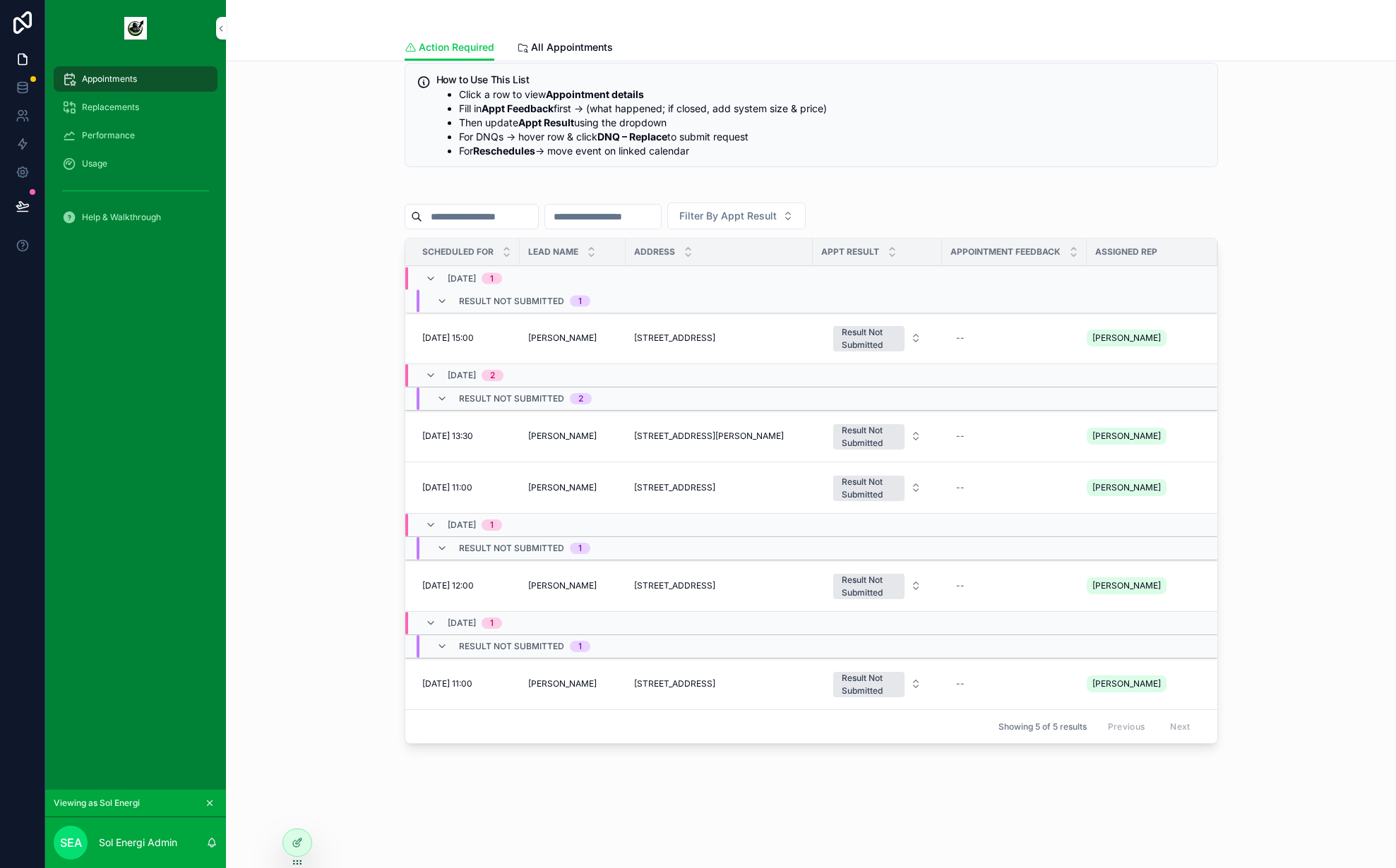
scroll to position [148, 0]
click at [1281, 399] on div "🗓️ Action Required Appointments Total Pending Feedback 11 New Appointments 5 Pe…" at bounding box center [811, 340] width 1148 height 830
click at [227, 335] on div "🗓️ Action Required Appointments Total Pending Feedback 11 New Appointments 5 Pe…" at bounding box center [811, 380] width 1170 height 932
click at [559, 332] on span "James Awabdy" at bounding box center [563, 338] width 69 height 11
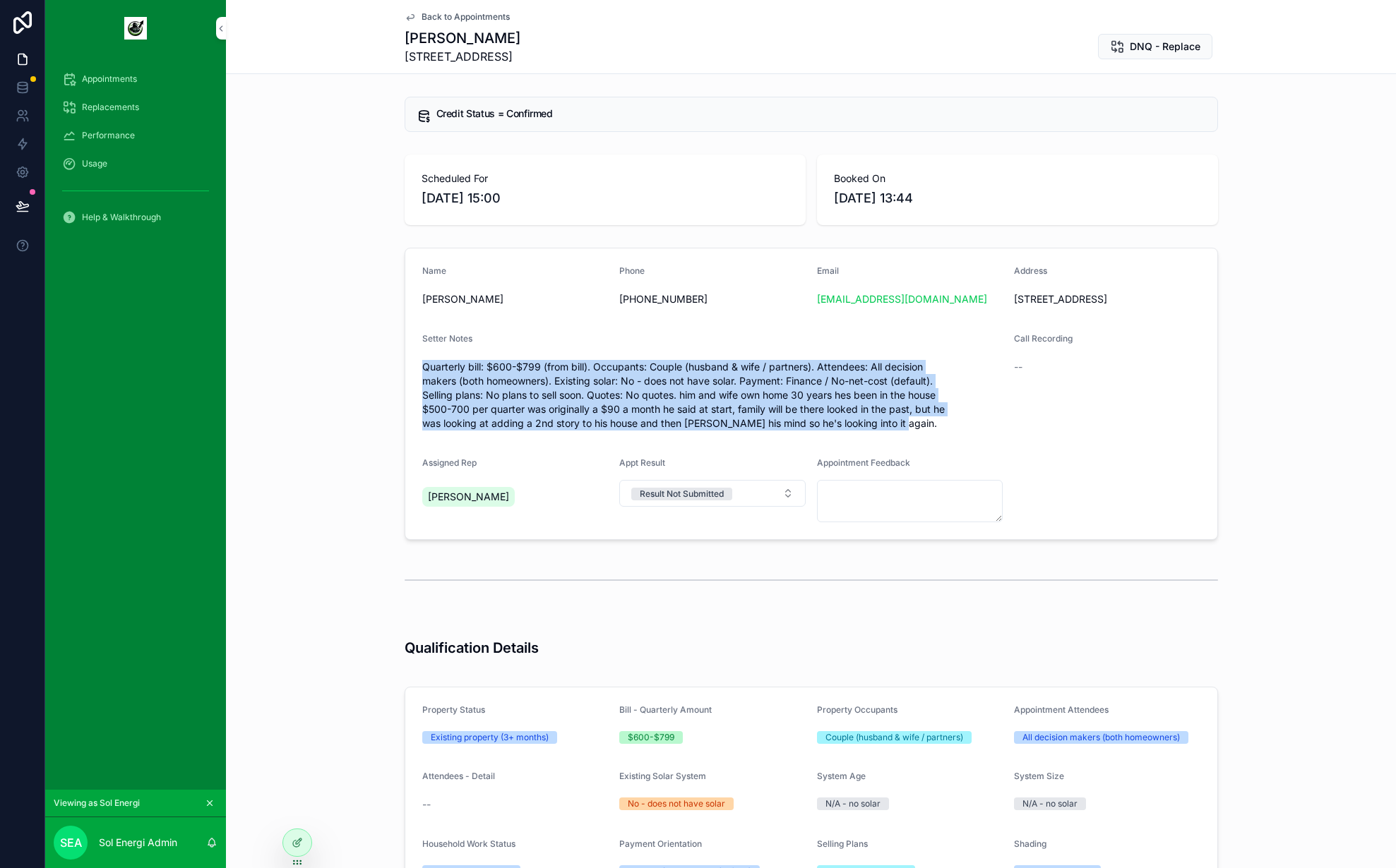
drag, startPoint x: 941, startPoint y: 451, endPoint x: 395, endPoint y: 374, distance: 551.4
click at [395, 374] on div "Name James Awabdy Phone +61402969485 Email happynews4james@hotmail.com Address …" at bounding box center [811, 393] width 1170 height 303
drag, startPoint x: 406, startPoint y: 369, endPoint x: 966, endPoint y: 452, distance: 566.1
click at [966, 452] on form "Name James Awabdy Phone +61402969485 Email happynews4james@hotmail.com Address …" at bounding box center [811, 394] width 812 height 291
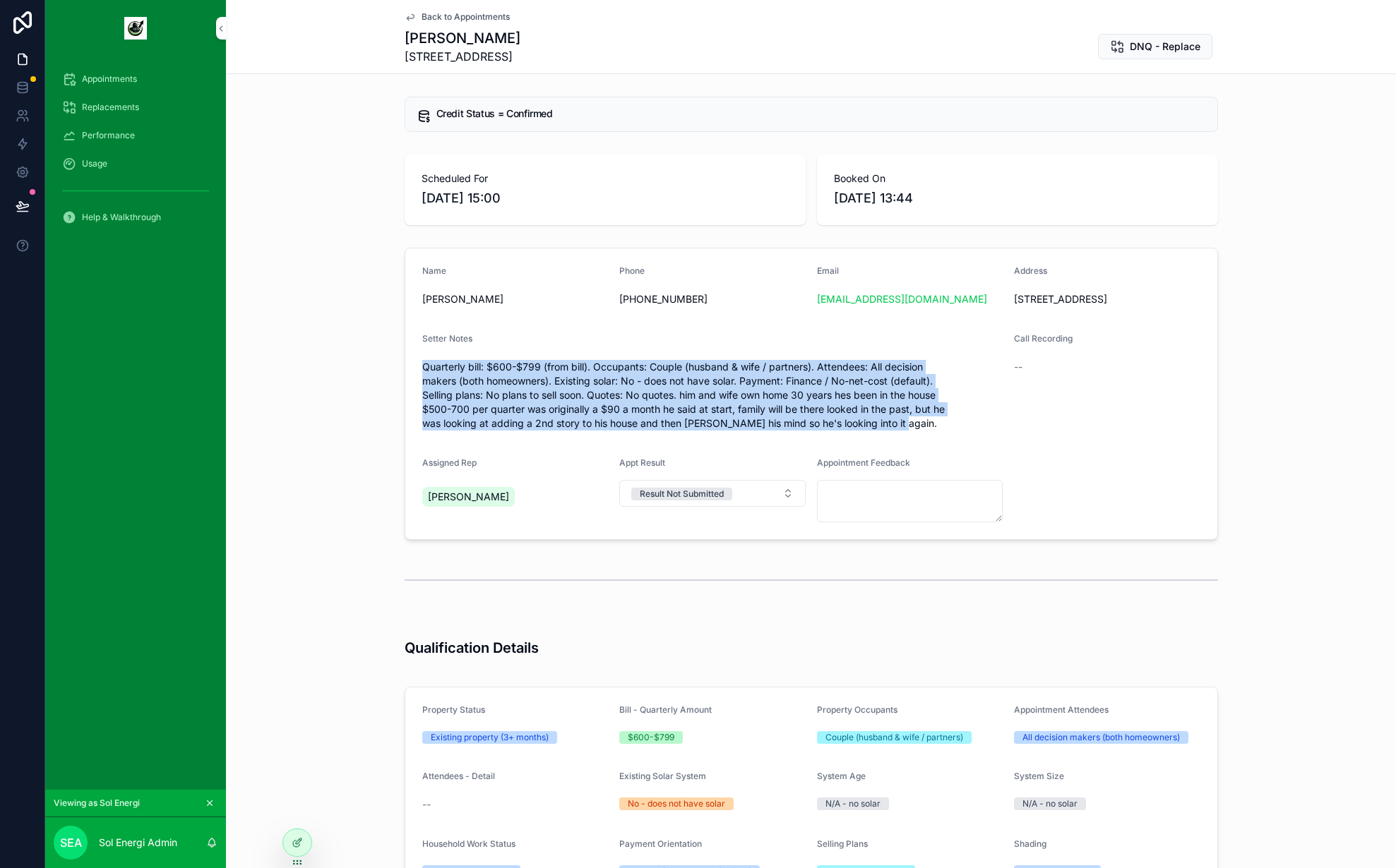
click at [966, 452] on form "Name James Awabdy Phone +61402969485 Email happynews4james@hotmail.com Address …" at bounding box center [811, 394] width 812 height 291
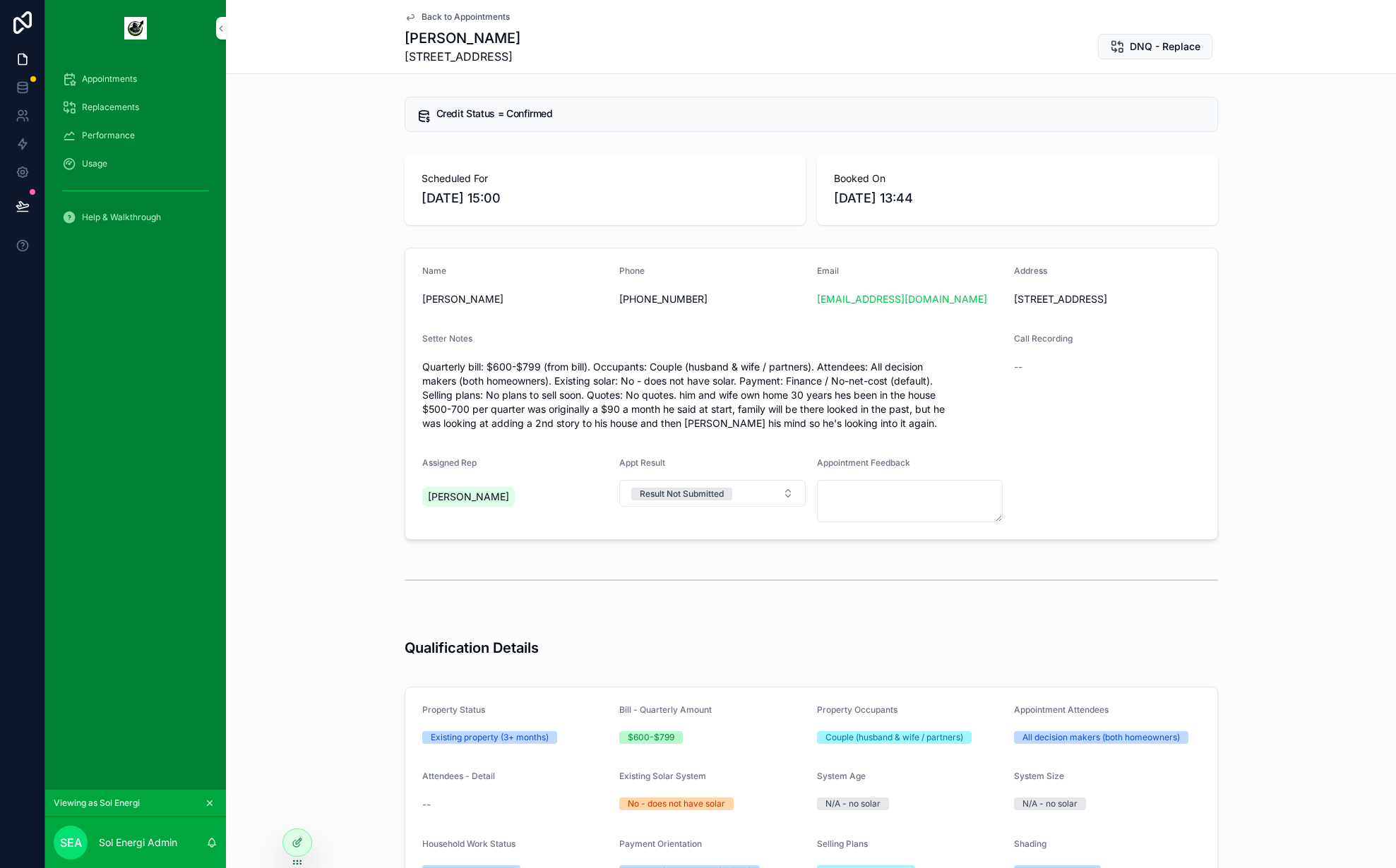
click at [467, 14] on span "Back to Appointments" at bounding box center [465, 17] width 88 height 11
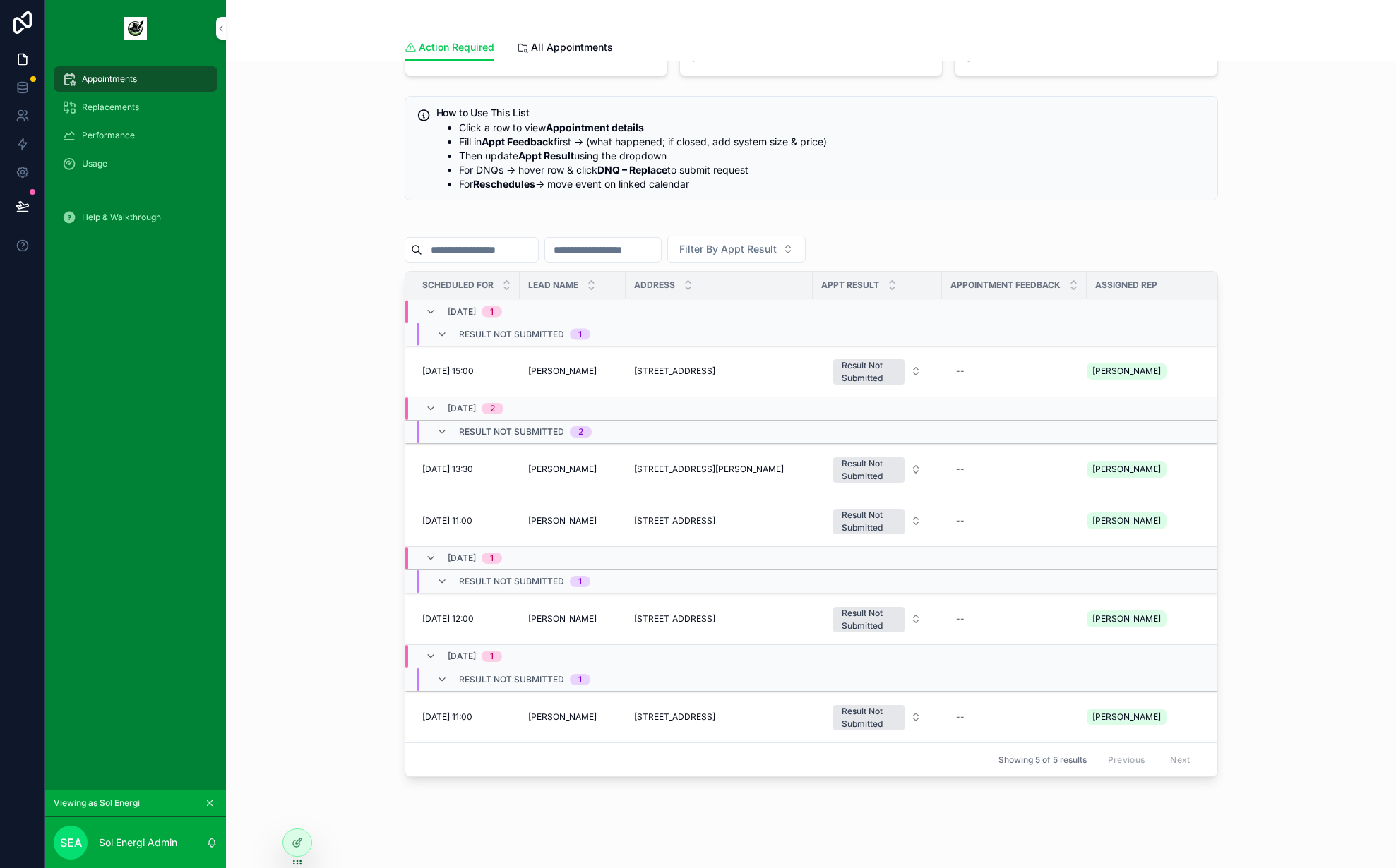
scroll to position [148, 0]
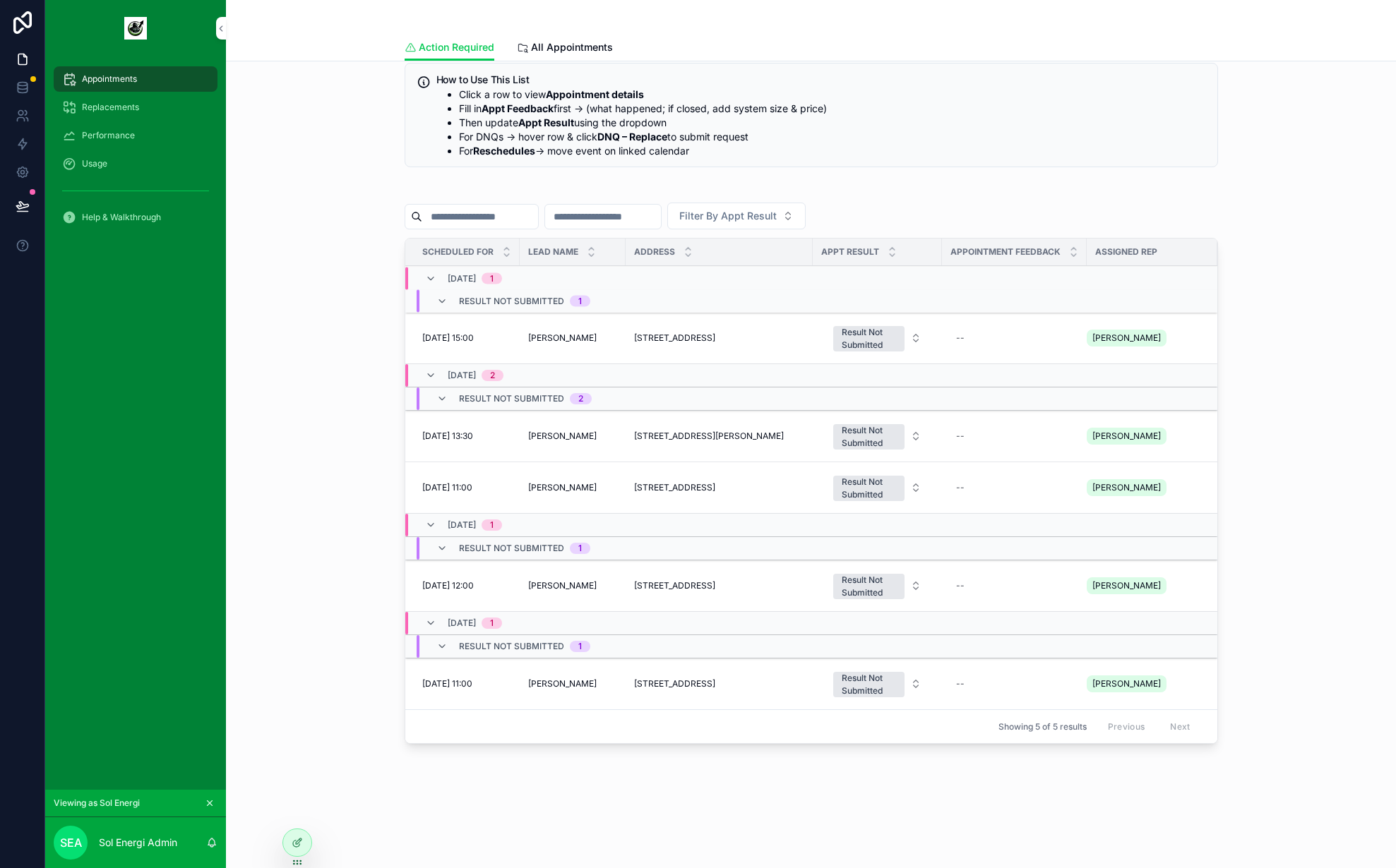
click at [1002, 338] on div "--" at bounding box center [1014, 339] width 128 height 23
type textarea "**********"
click at [1136, 349] on button "scrollable content" at bounding box center [1134, 357] width 17 height 17
click at [987, 347] on span "Looking but not ready as needs to build 2nd story" at bounding box center [1014, 339] width 116 height 23
click at [1137, 349] on icon "scrollable content" at bounding box center [1134, 351] width 11 height 11
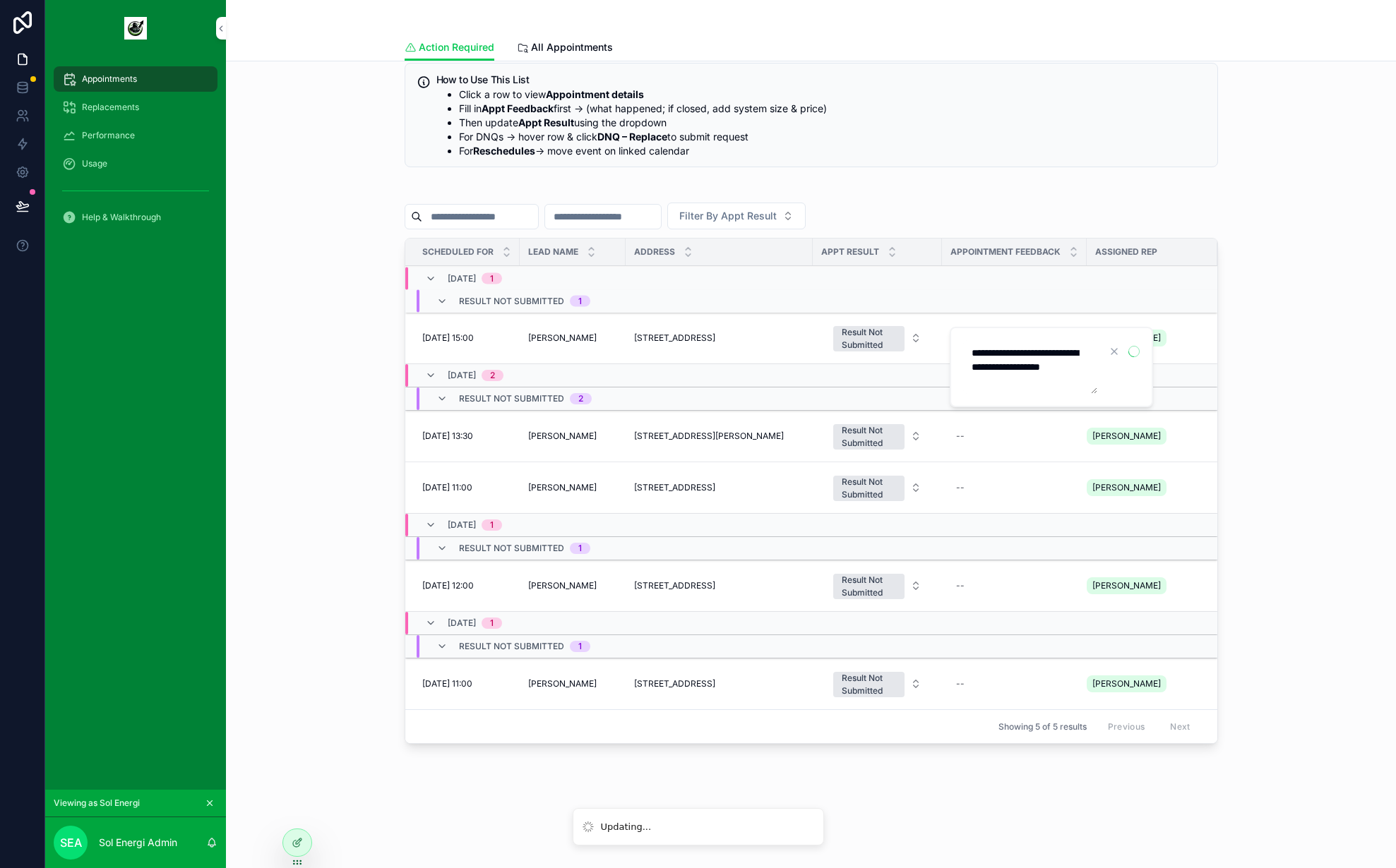
click at [579, 342] on span "James Awabdy" at bounding box center [563, 338] width 69 height 11
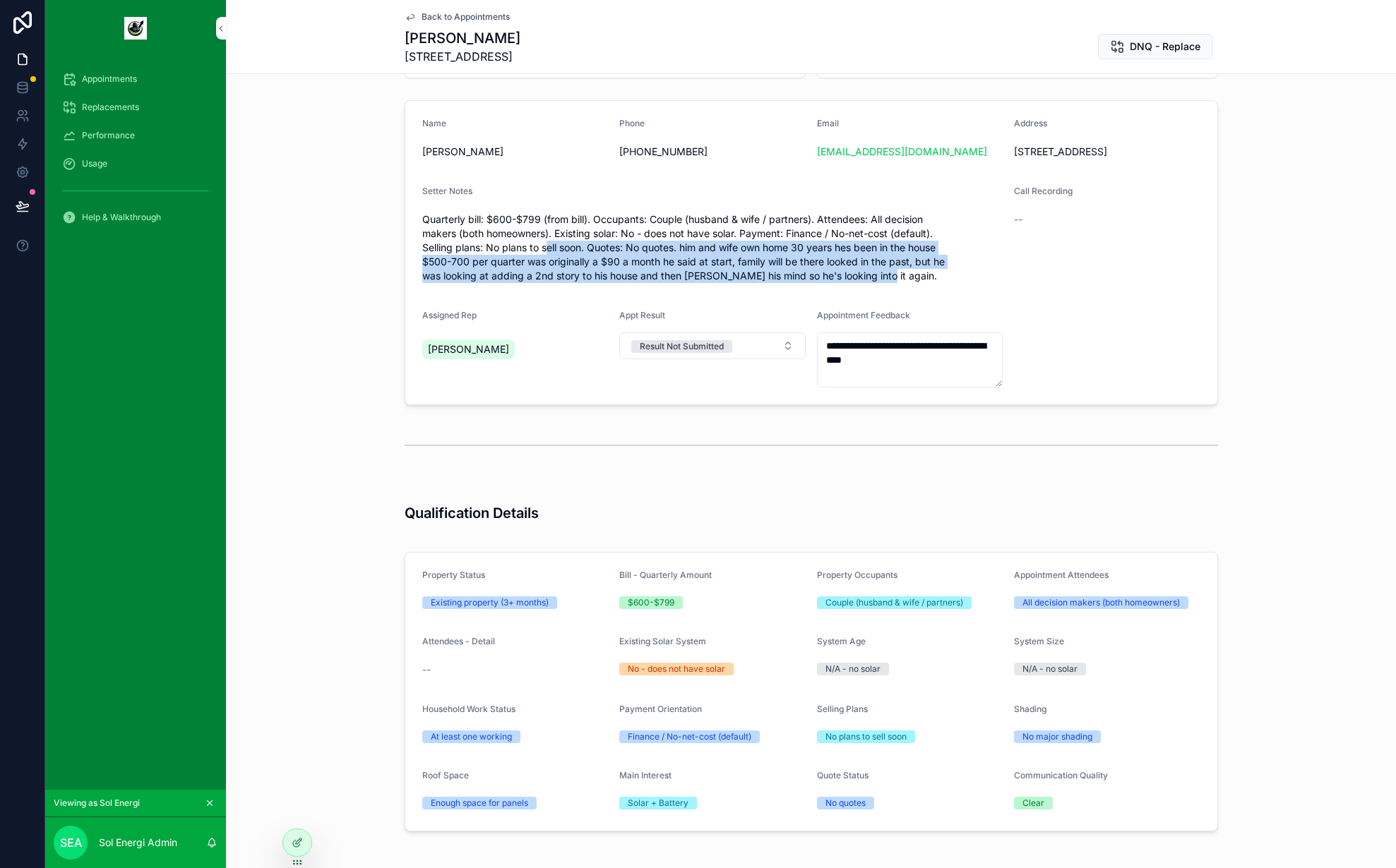
drag, startPoint x: 894, startPoint y: 294, endPoint x: 536, endPoint y: 259, distance: 359.7
click at [536, 259] on span "Quarterly bill: $600-$799 (from bill). Occupants: Couple (husband & wife / part…" at bounding box center [713, 248] width 581 height 70
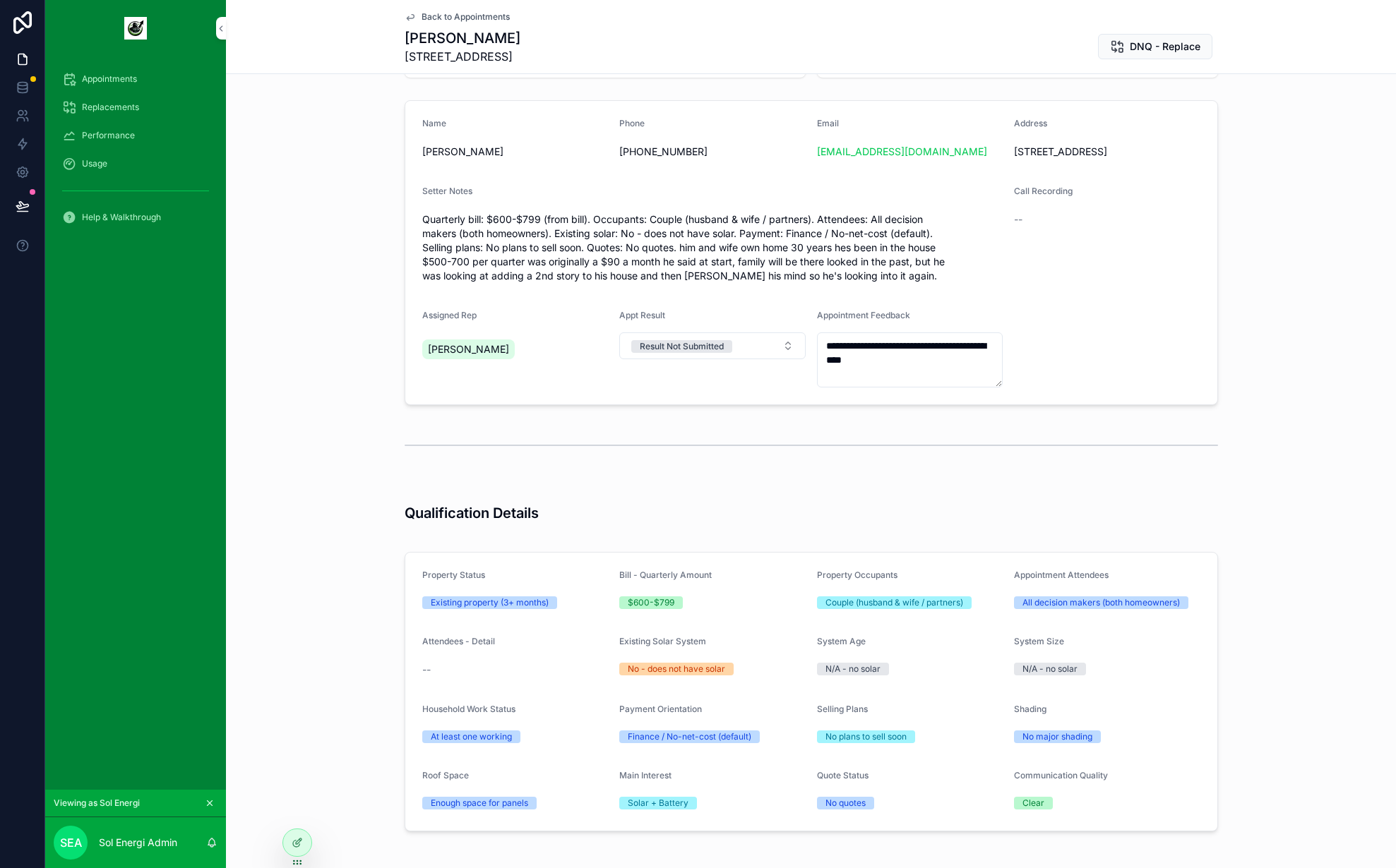
click at [430, 14] on span "Back to Appointments" at bounding box center [465, 17] width 88 height 11
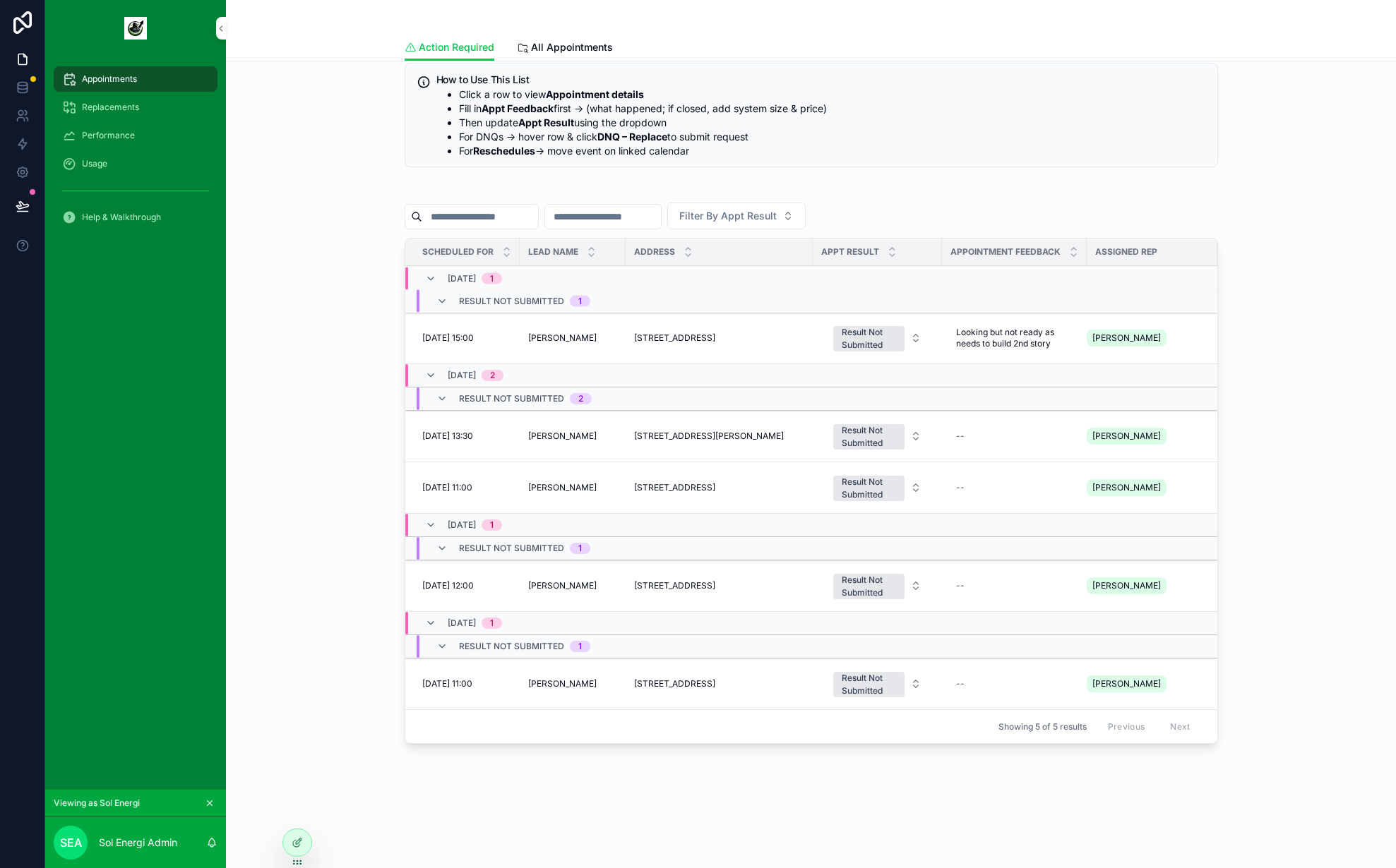
click at [894, 332] on div "Result Not Submitted" at bounding box center [869, 339] width 55 height 26
click at [867, 457] on div "Sat (Didn't Close)" at bounding box center [833, 463] width 69 height 12
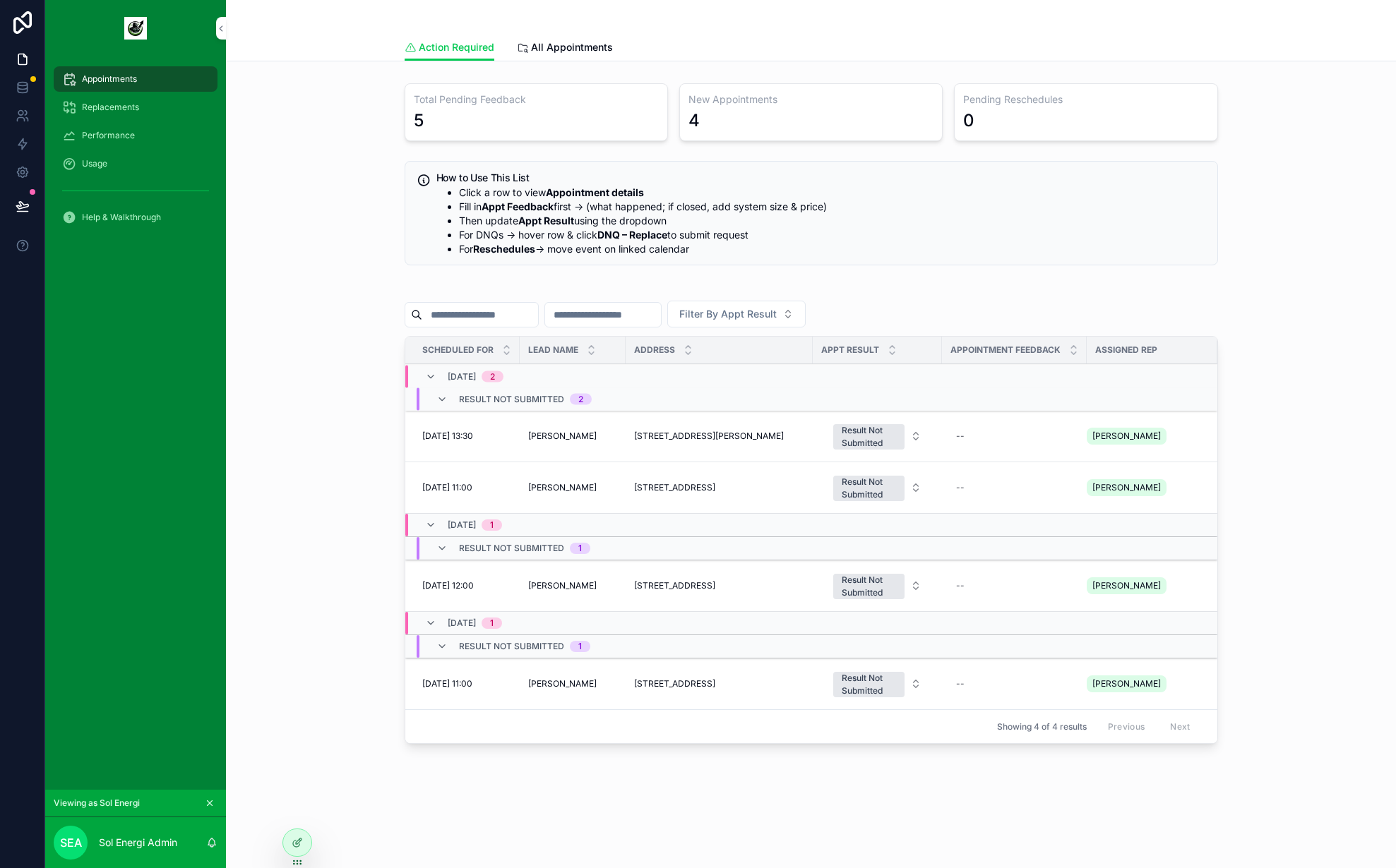
click at [1256, 437] on div "🗓️ Action Required Appointments Total Pending Feedback 5 New Appointments 4 Pen…" at bounding box center [811, 389] width 1148 height 733
click at [1029, 441] on div "--" at bounding box center [1014, 436] width 128 height 23
type textarea "**********"
click at [1134, 449] on button "scrollable content" at bounding box center [1134, 455] width 17 height 17
click at [705, 437] on span "90 Moxon Rd, Burbank QLD 4156, Australia" at bounding box center [709, 436] width 150 height 11
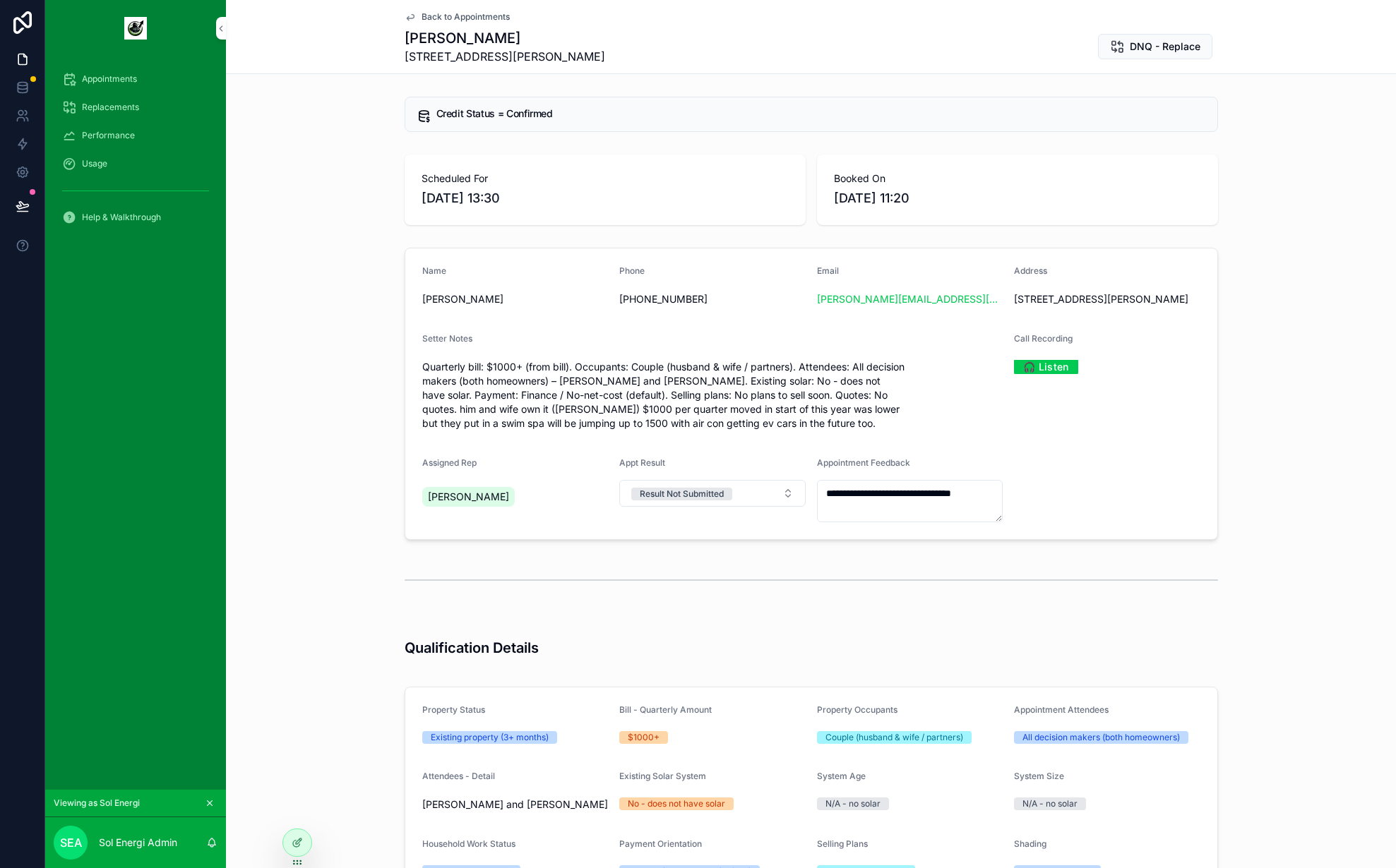
click at [462, 14] on span "Back to Appointments" at bounding box center [465, 17] width 88 height 11
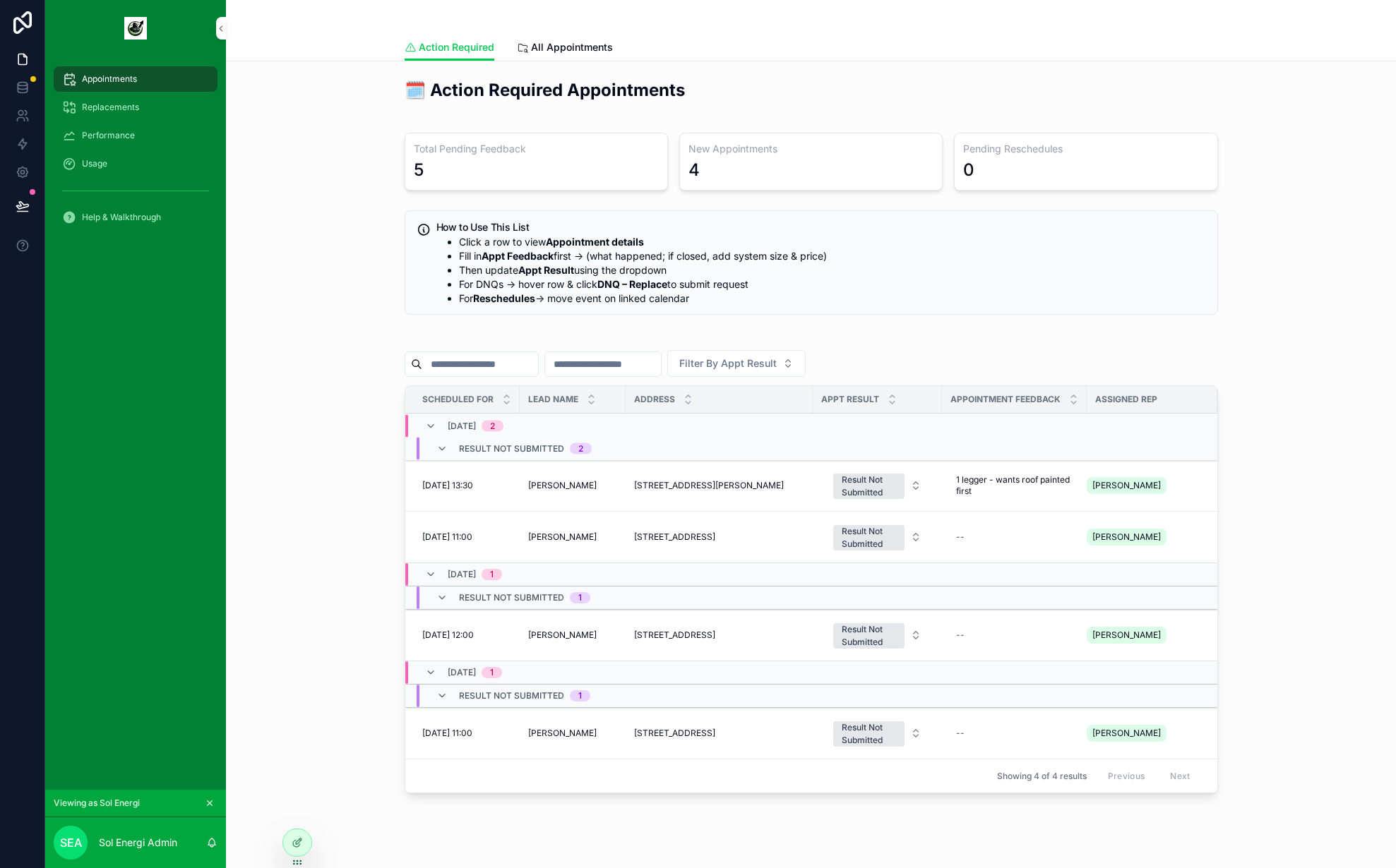
click at [995, 485] on span "1 legger - wants roof painted first" at bounding box center [1014, 486] width 116 height 23
click at [1041, 514] on textarea "**********" at bounding box center [1030, 509] width 135 height 42
type textarea "**********"
click at [1138, 500] on icon "scrollable content" at bounding box center [1134, 499] width 11 height 11
click at [896, 482] on div "Result Not Submitted" at bounding box center [869, 486] width 55 height 26
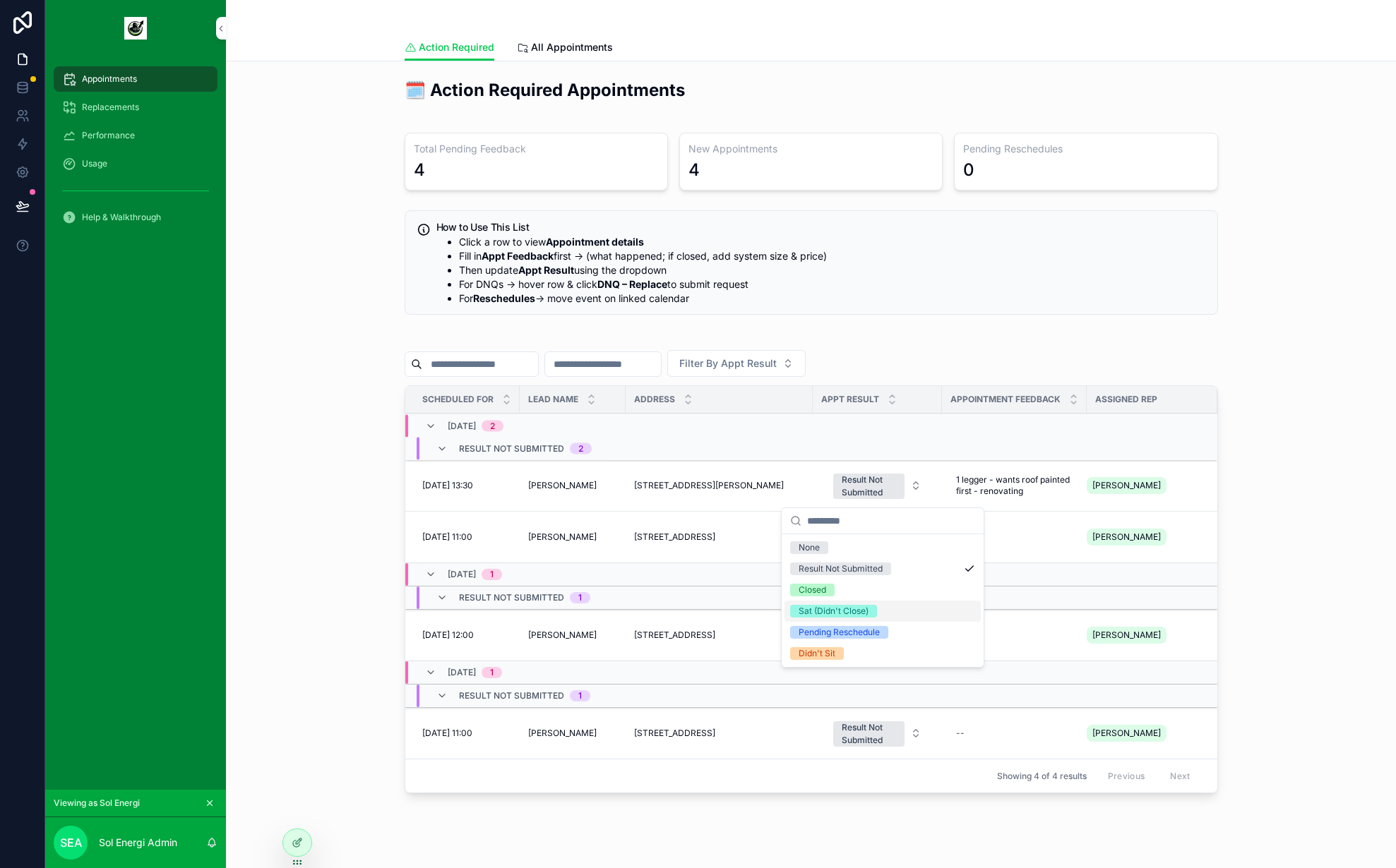
click at [869, 610] on span "Sat (Didn't Close)" at bounding box center [833, 611] width 87 height 12
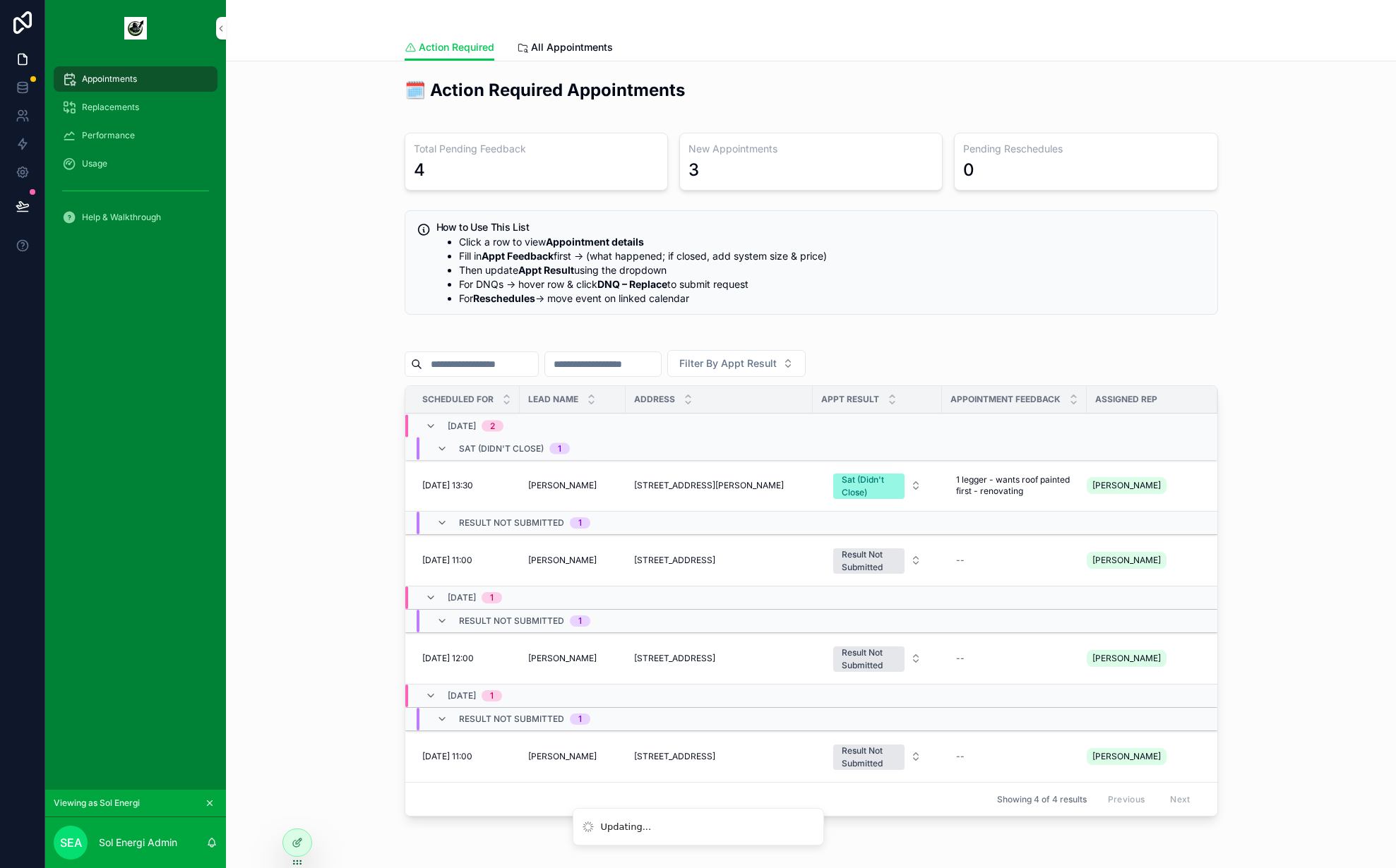
click at [355, 343] on div "🗓️ Action Required Appointments Total Pending Feedback 4 New Appointments 3 Pen…" at bounding box center [811, 450] width 1148 height 755
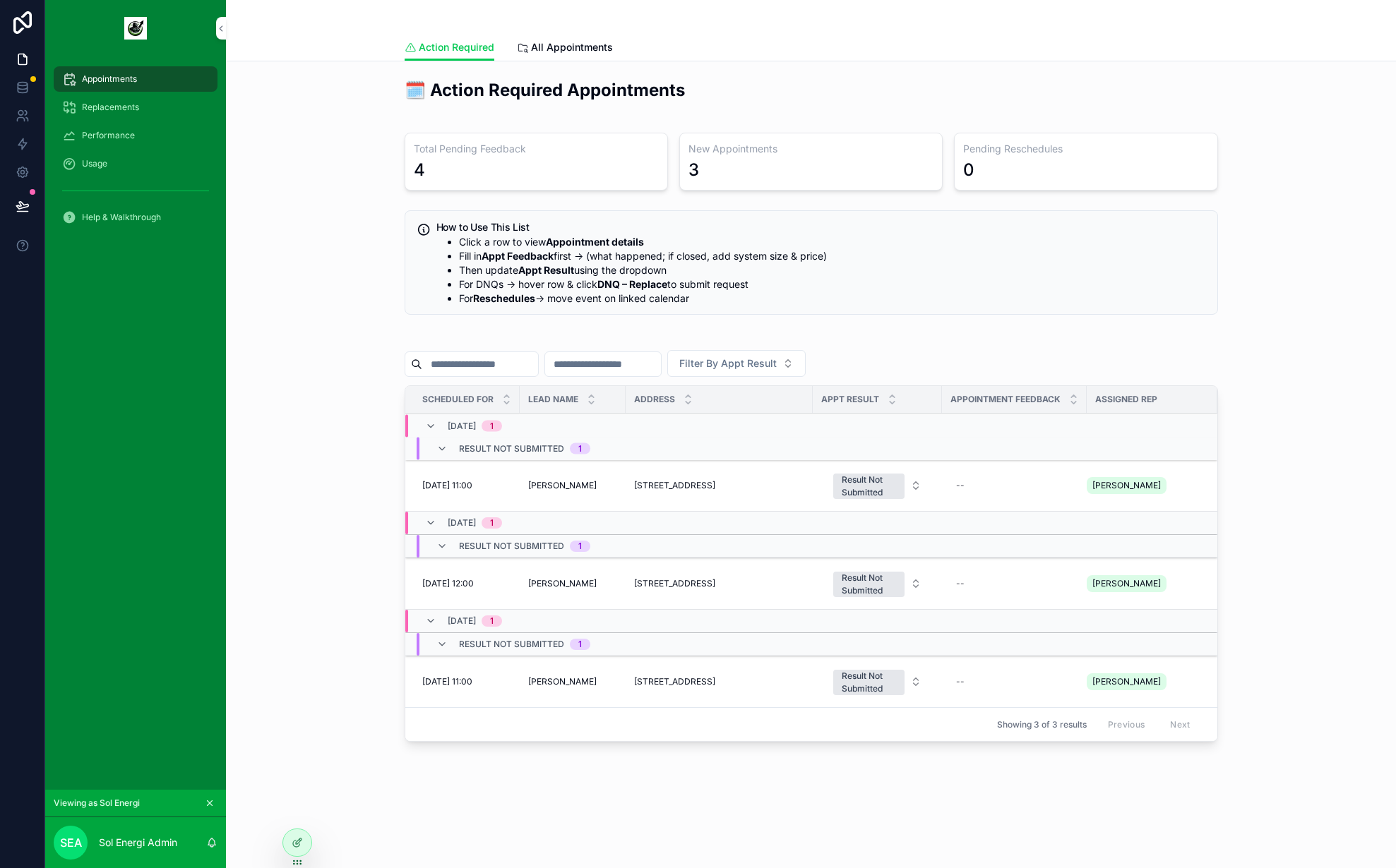
click at [1002, 486] on div "--" at bounding box center [1014, 486] width 128 height 23
click at [980, 361] on div "Filter By Appt Result" at bounding box center [811, 363] width 814 height 27
click at [993, 489] on div "--" at bounding box center [1014, 486] width 128 height 23
type textarea "*"
type textarea "**********"
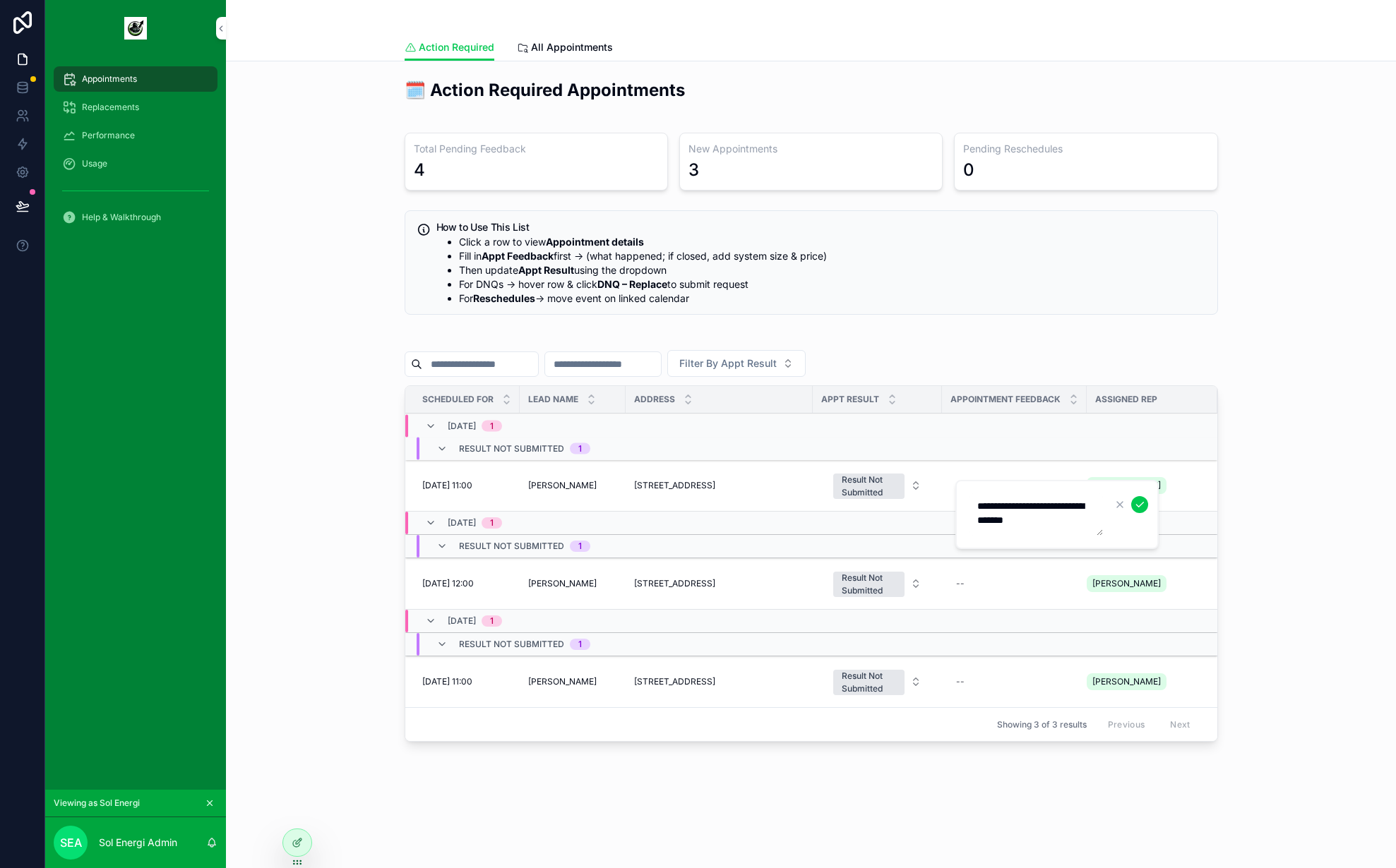
click at [1141, 500] on icon "scrollable content" at bounding box center [1139, 505] width 11 height 11
click at [896, 485] on div "Result Not Submitted" at bounding box center [869, 486] width 55 height 26
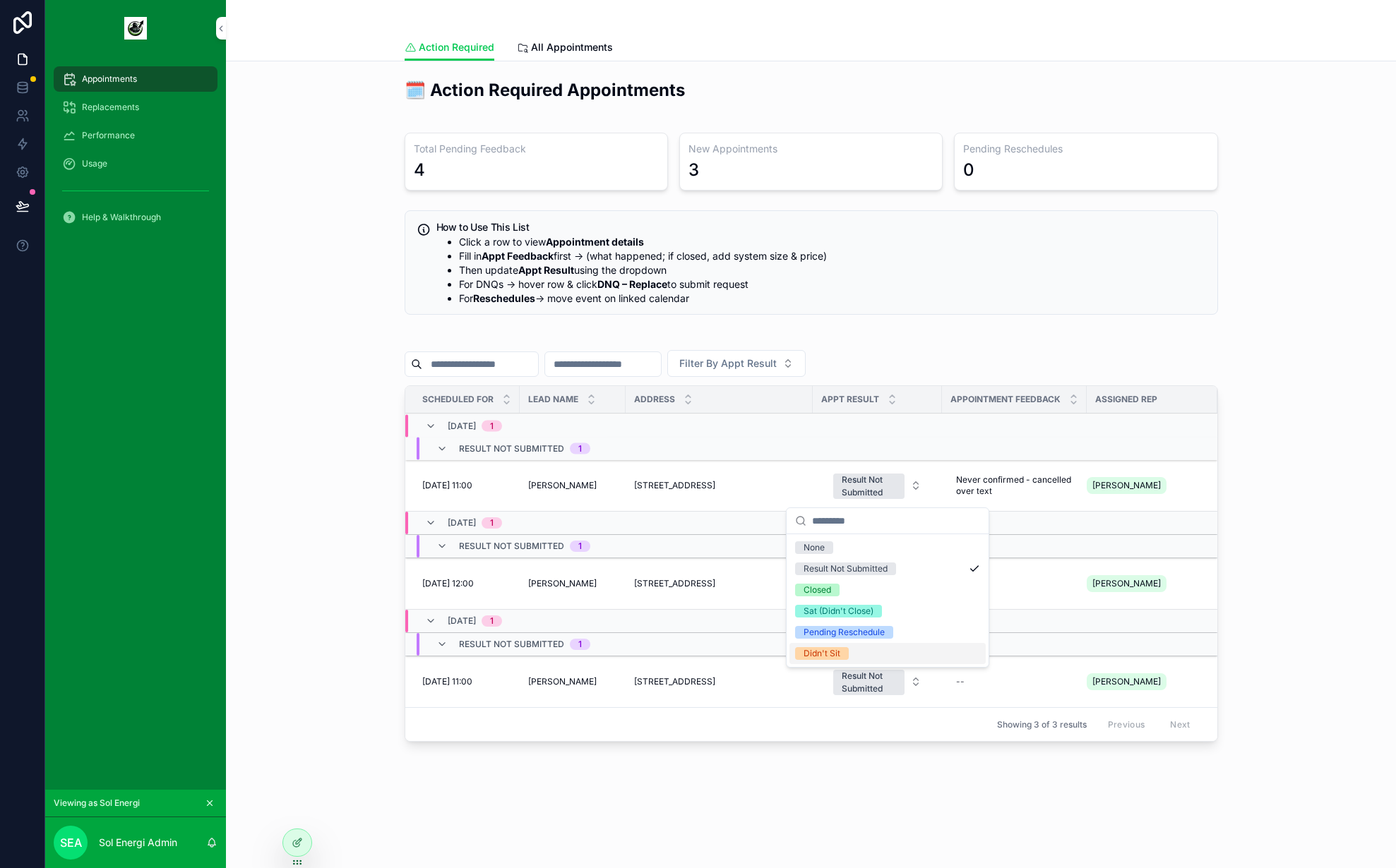
click at [853, 648] on div "Didn't Sit" at bounding box center [888, 653] width 196 height 21
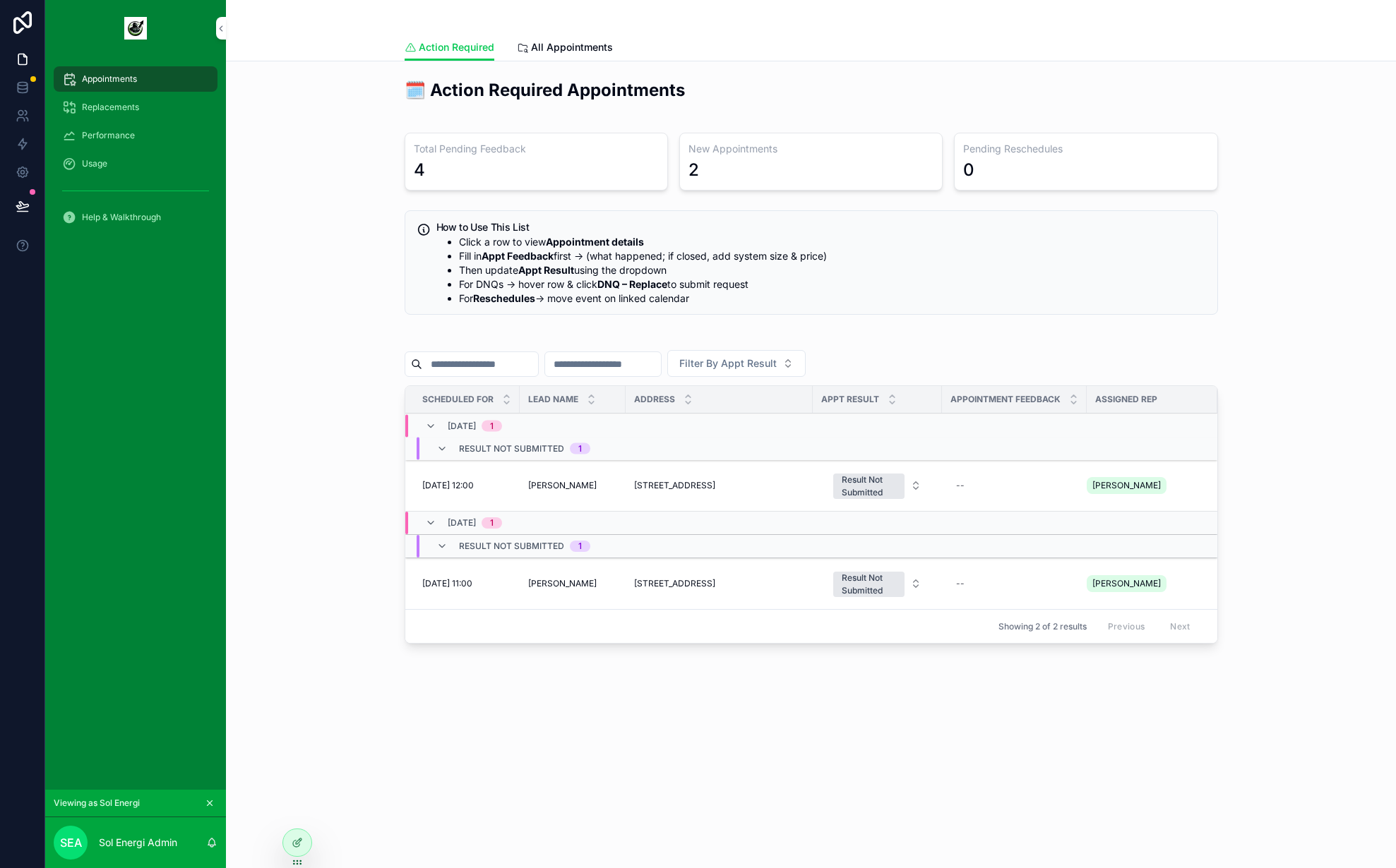
click at [985, 486] on div "--" at bounding box center [1014, 486] width 128 height 23
type textarea "**********"
click at [1143, 500] on icon "scrollable content" at bounding box center [1139, 505] width 11 height 11
click at [881, 480] on div "Result Not Submitted" at bounding box center [869, 486] width 55 height 26
click at [837, 607] on div "Sat (Didn't Close)" at bounding box center [838, 611] width 69 height 12
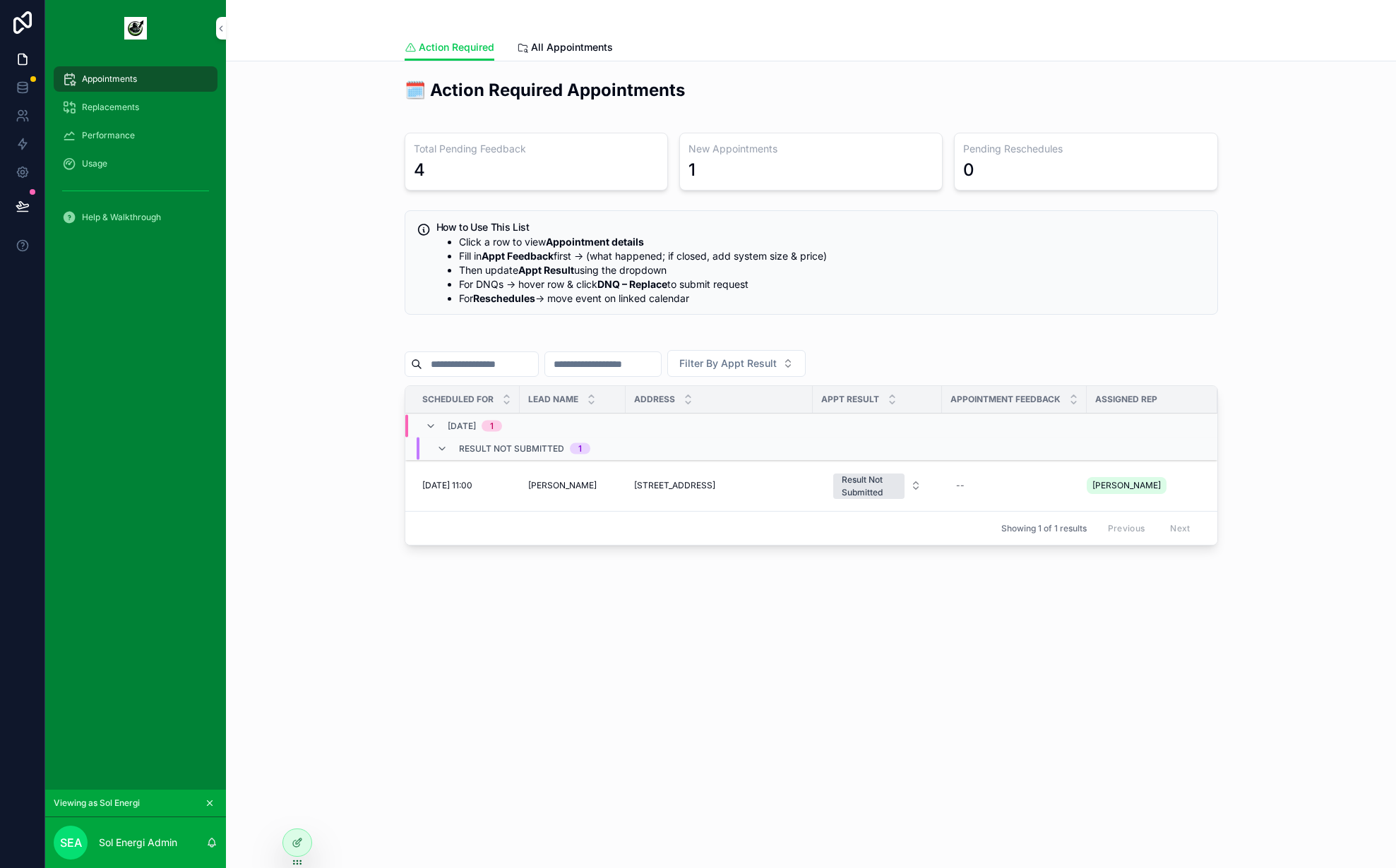
click at [1008, 640] on div "🗓️ Action Required Appointments Total Pending Feedback 4 New Appointments 1 Pen…" at bounding box center [811, 354] width 1170 height 586
click at [976, 489] on div "--" at bounding box center [1014, 486] width 128 height 23
click at [1049, 499] on textarea "**********" at bounding box center [1027, 514] width 135 height 42
click at [1034, 503] on textarea "**********" at bounding box center [1027, 514] width 135 height 42
click at [1028, 506] on textarea "**********" at bounding box center [1027, 514] width 135 height 42
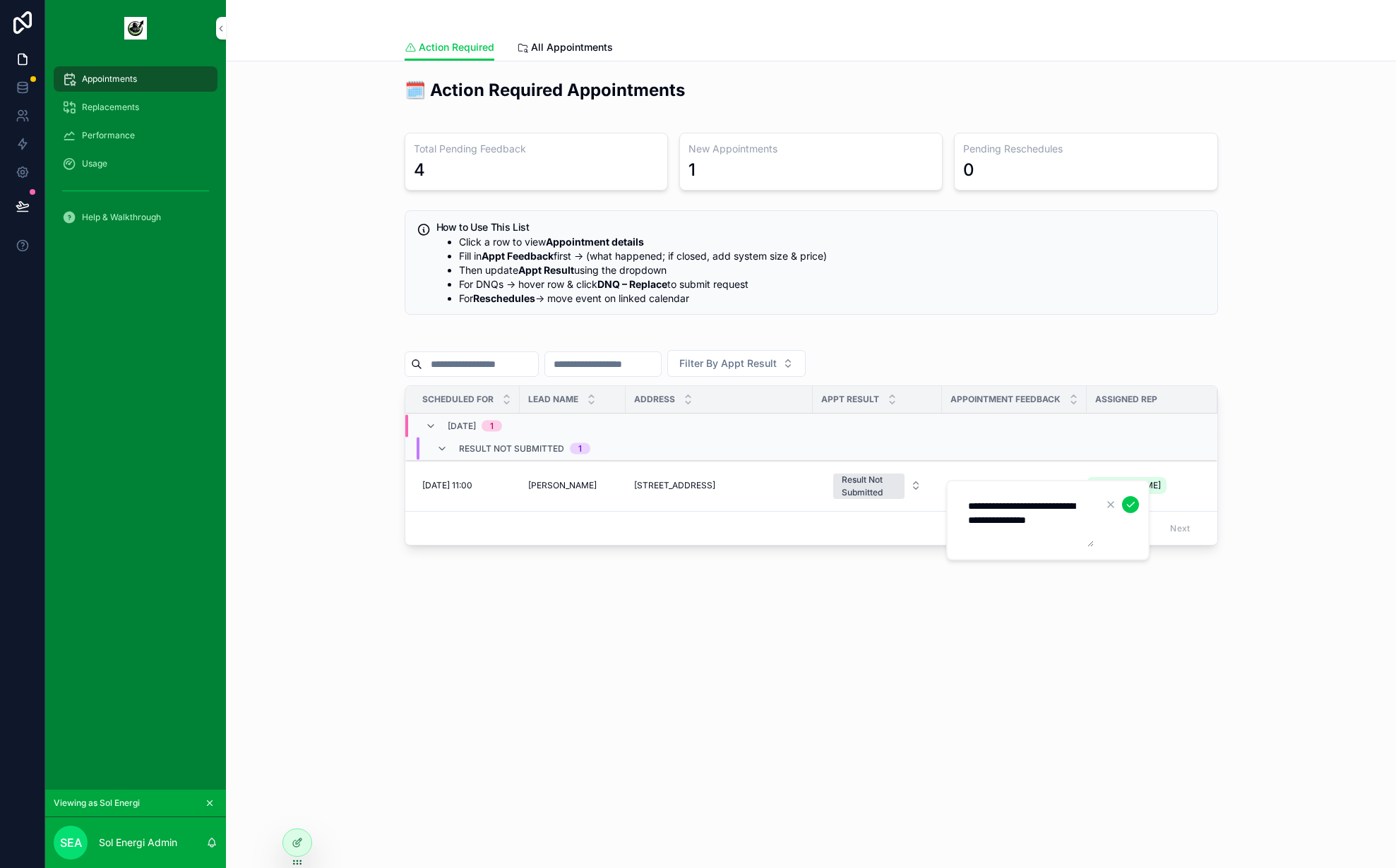
type textarea "**********"
click at [1134, 500] on icon "scrollable content" at bounding box center [1130, 505] width 11 height 11
click at [911, 492] on button "Result Not Submitted" at bounding box center [877, 485] width 111 height 38
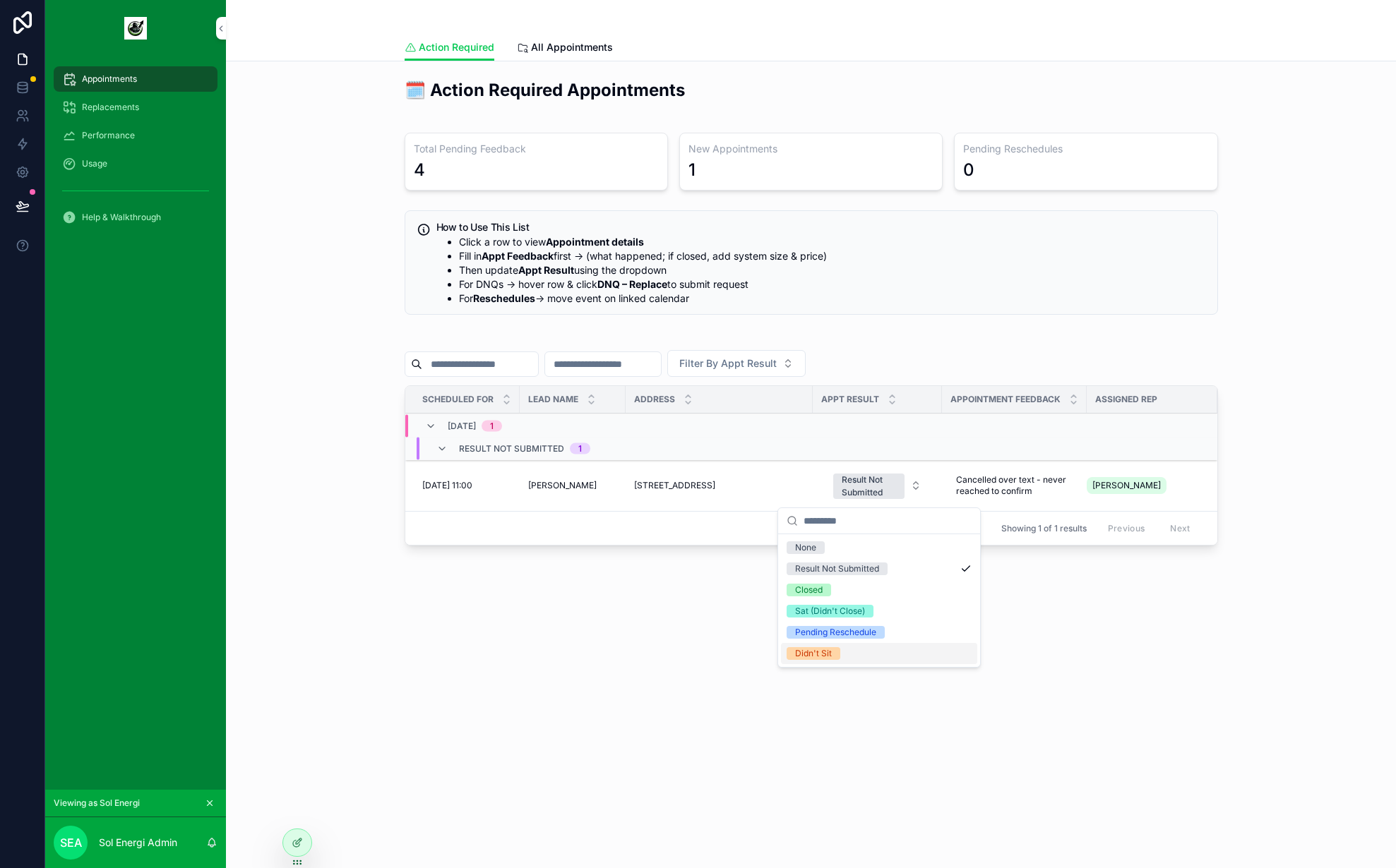
click at [842, 646] on div "Didn't Sit" at bounding box center [879, 653] width 196 height 21
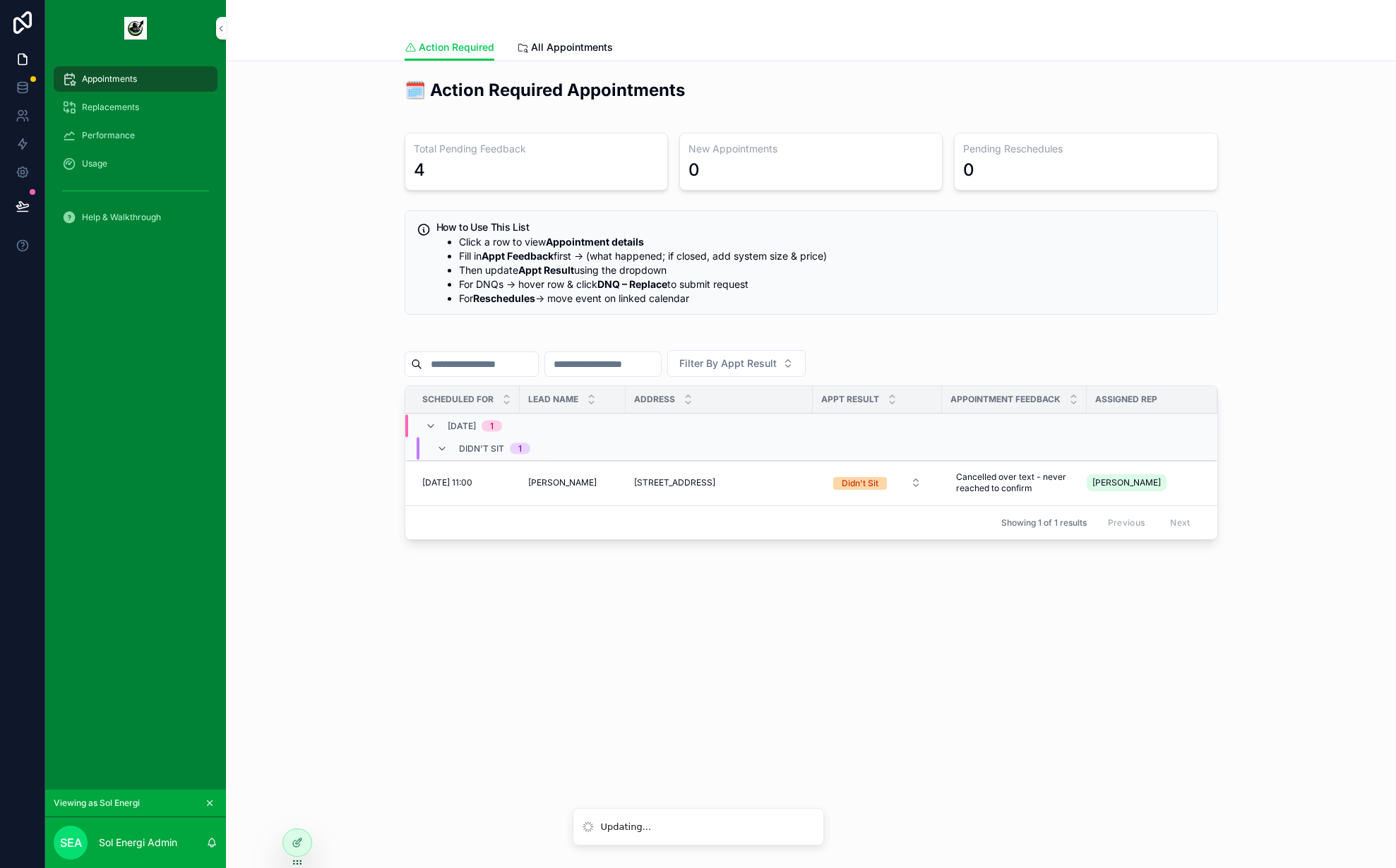
click at [934, 683] on div "Action Required Action Required All Appointments 🗓️ Action Required Appointment…" at bounding box center [811, 434] width 1170 height 868
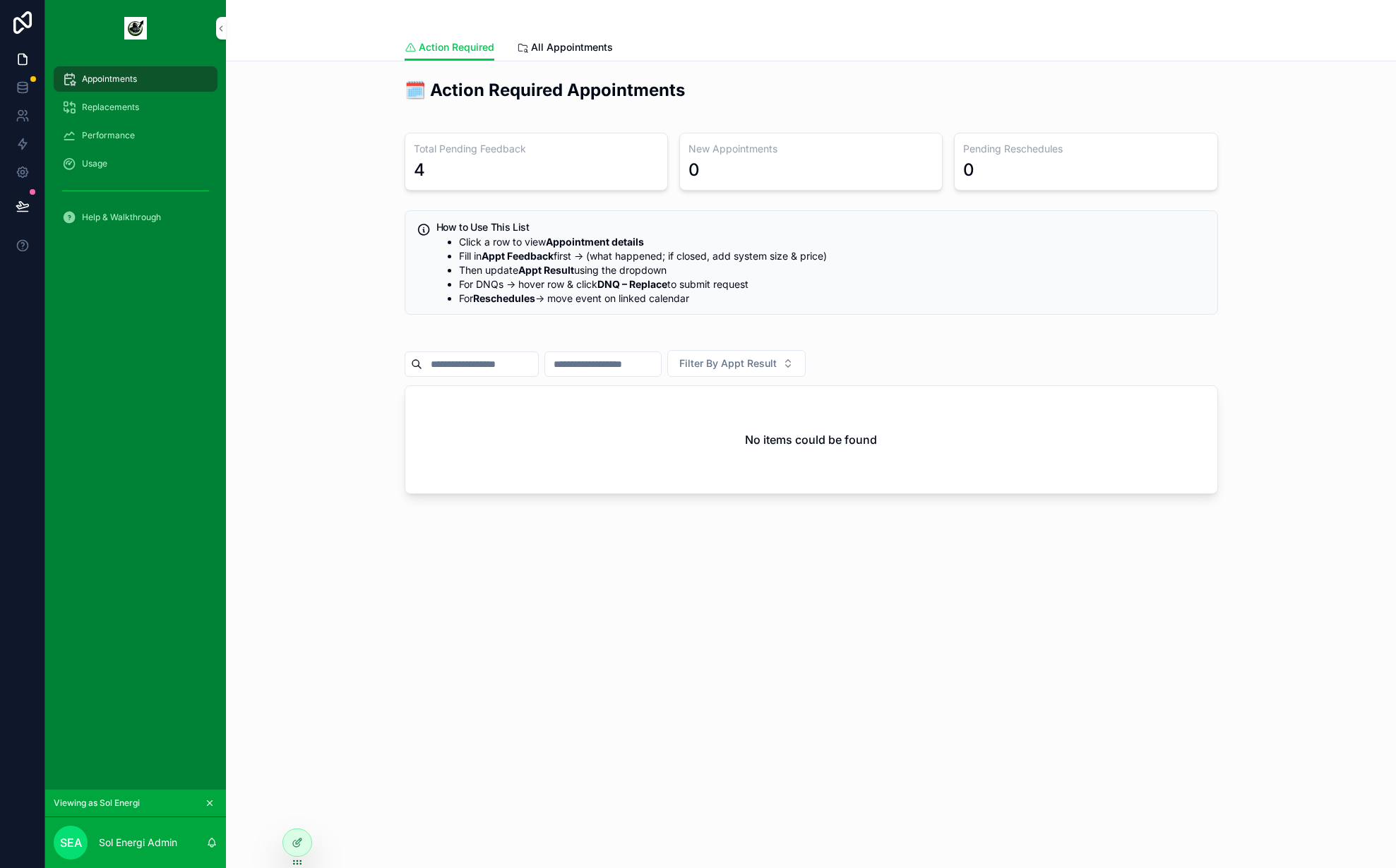
click at [301, 230] on div "🗓️ Action Required Appointments Total Pending Feedback 4 New Appointments 0 Pen…" at bounding box center [811, 289] width 1148 height 433
click at [113, 160] on div "Usage" at bounding box center [135, 164] width 147 height 23
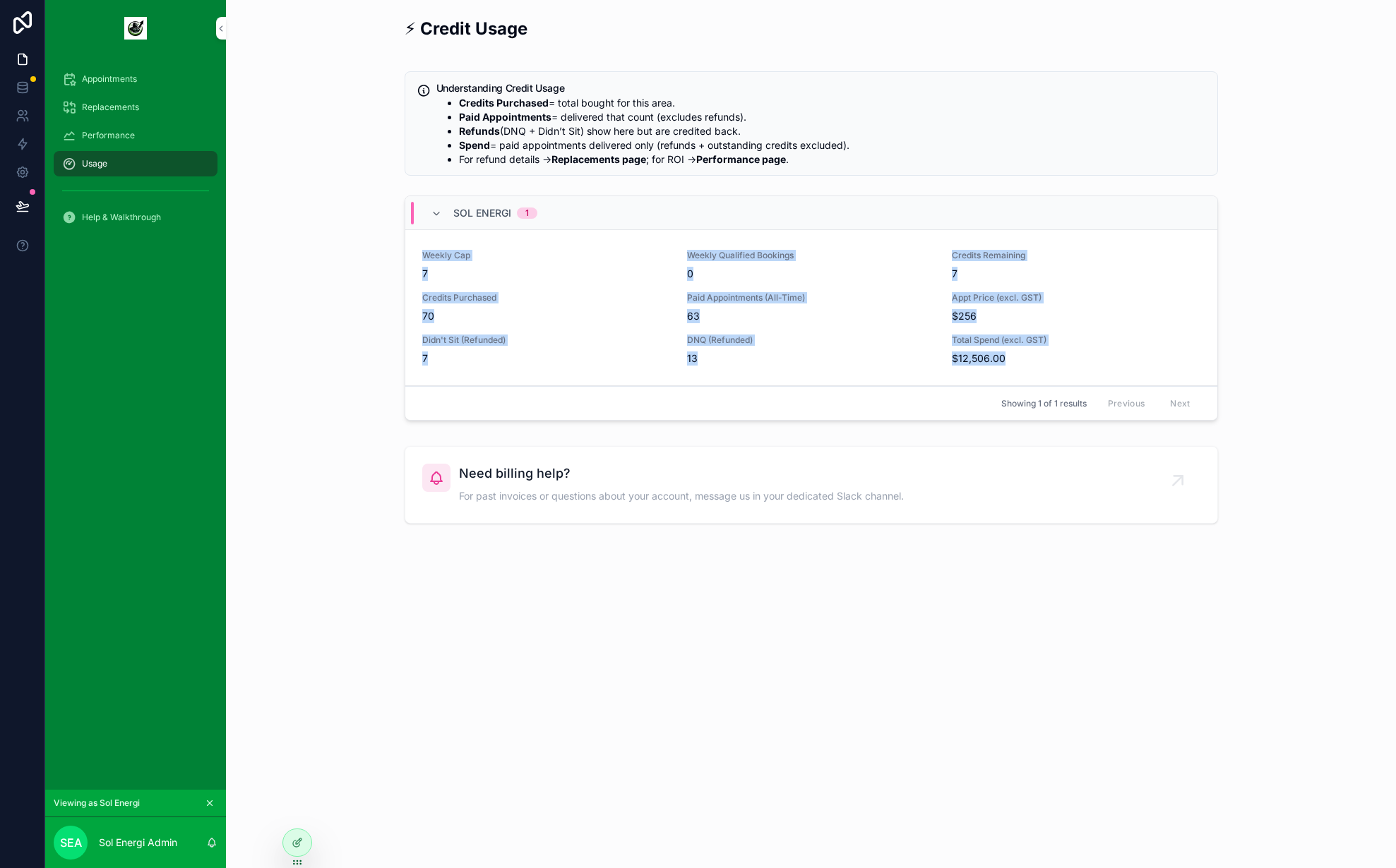
drag, startPoint x: 1051, startPoint y: 374, endPoint x: 411, endPoint y: 248, distance: 652.3
click at [411, 248] on div "Weekly Cap 7 Weekly Qualified Bookings 0 Credits Remaining 7 Credits Purchased …" at bounding box center [811, 308] width 812 height 156
drag, startPoint x: 411, startPoint y: 248, endPoint x: 1034, endPoint y: 360, distance: 633.0
click at [1034, 360] on div "Weekly Cap 7 Weekly Qualified Bookings 0 Credits Remaining 7 Credits Purchased …" at bounding box center [811, 308] width 812 height 156
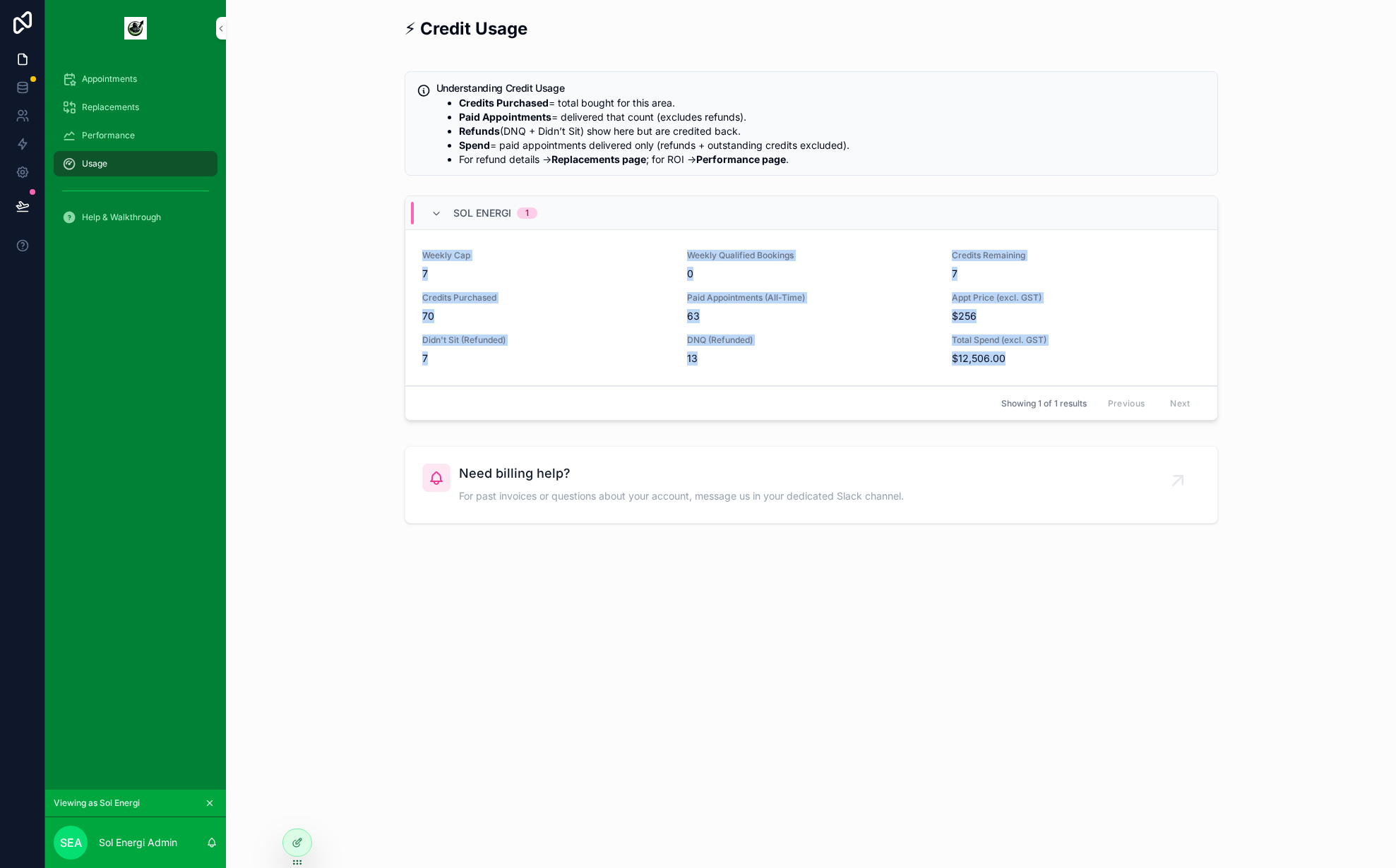
click at [1034, 360] on span "$12,506.00" at bounding box center [1076, 359] width 248 height 14
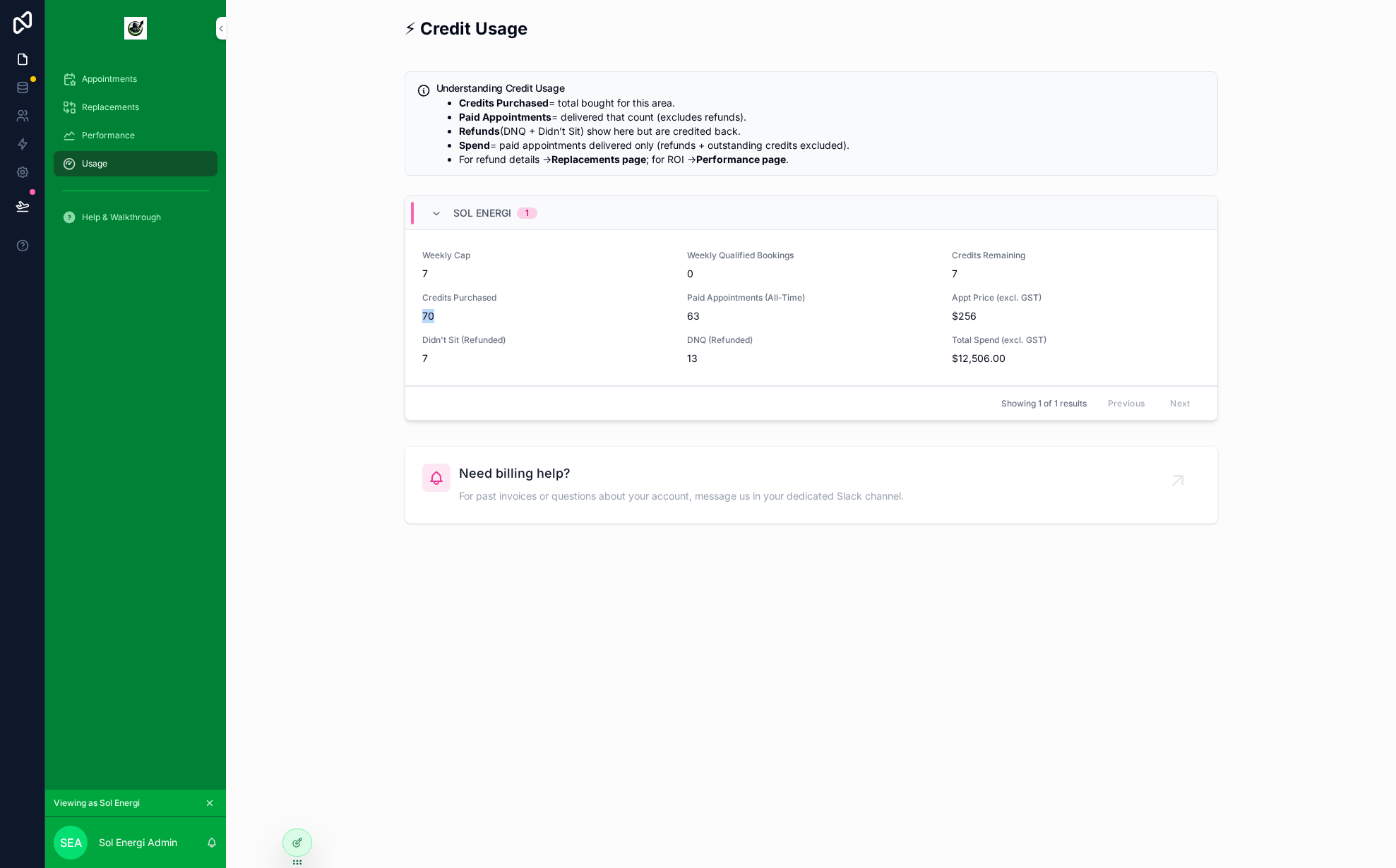
drag, startPoint x: 417, startPoint y: 317, endPoint x: 470, endPoint y: 319, distance: 53.0
click at [470, 319] on div "Weekly Cap 7 Weekly Qualified Bookings 0 Credits Remaining 7 Credits Purchased …" at bounding box center [811, 308] width 812 height 156
click at [470, 319] on span "70" at bounding box center [546, 317] width 248 height 14
drag, startPoint x: 464, startPoint y: 320, endPoint x: 408, endPoint y: 312, distance: 56.6
click at [408, 312] on div "Weekly Cap 7 Weekly Qualified Bookings 0 Credits Remaining 7 Credits Purchased …" at bounding box center [811, 308] width 812 height 156
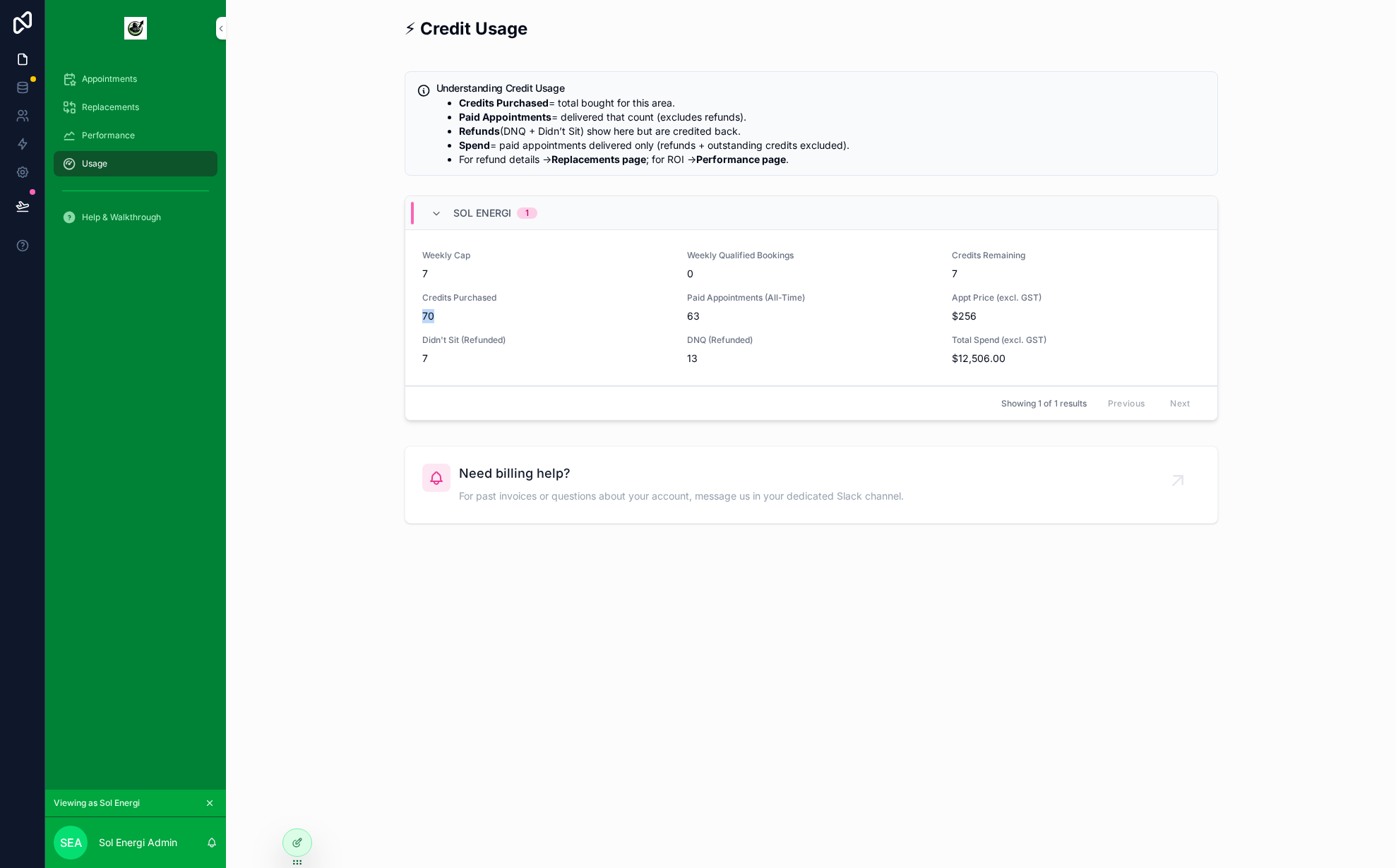
click at [417, 317] on div "Weekly Cap 7 Weekly Qualified Bookings 0 Credits Remaining 7 Credits Purchased …" at bounding box center [811, 308] width 812 height 156
drag, startPoint x: 417, startPoint y: 317, endPoint x: 507, endPoint y: 322, distance: 90.1
click at [507, 322] on div "Weekly Cap 7 Weekly Qualified Bookings 0 Credits Remaining 7 Credits Purchased …" at bounding box center [811, 308] width 812 height 156
click at [669, 319] on span "70" at bounding box center [546, 317] width 248 height 14
drag, startPoint x: 691, startPoint y: 313, endPoint x: 751, endPoint y: 317, distance: 60.1
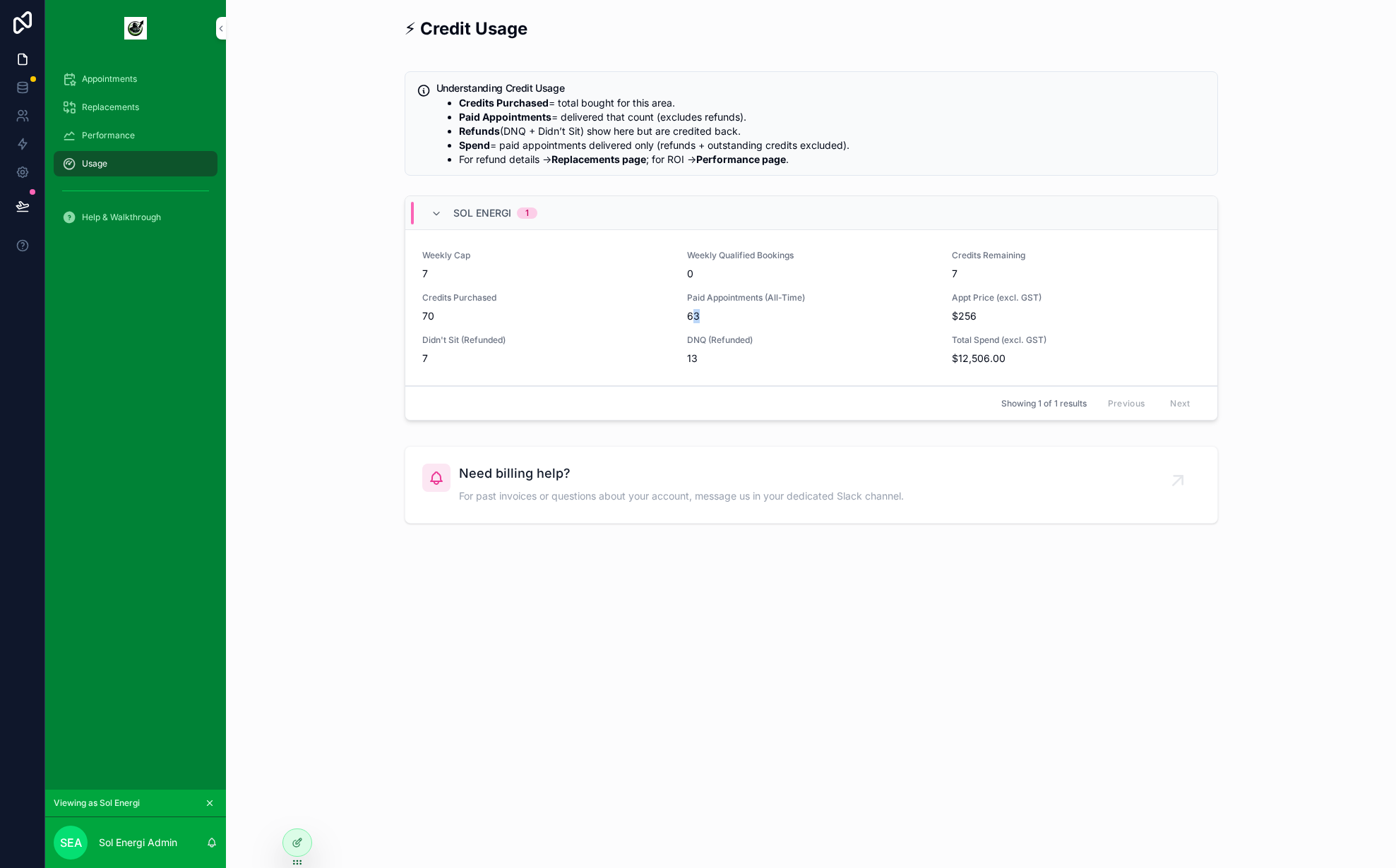
click at [751, 317] on span "63" at bounding box center [811, 317] width 248 height 14
click at [740, 317] on span "63" at bounding box center [811, 317] width 248 height 14
click at [680, 317] on div "Weekly Cap 7 Weekly Qualified Bookings 0 Credits Remaining 7 Credits Purchased …" at bounding box center [811, 308] width 778 height 116
drag, startPoint x: 432, startPoint y: 360, endPoint x: 404, endPoint y: 359, distance: 28.0
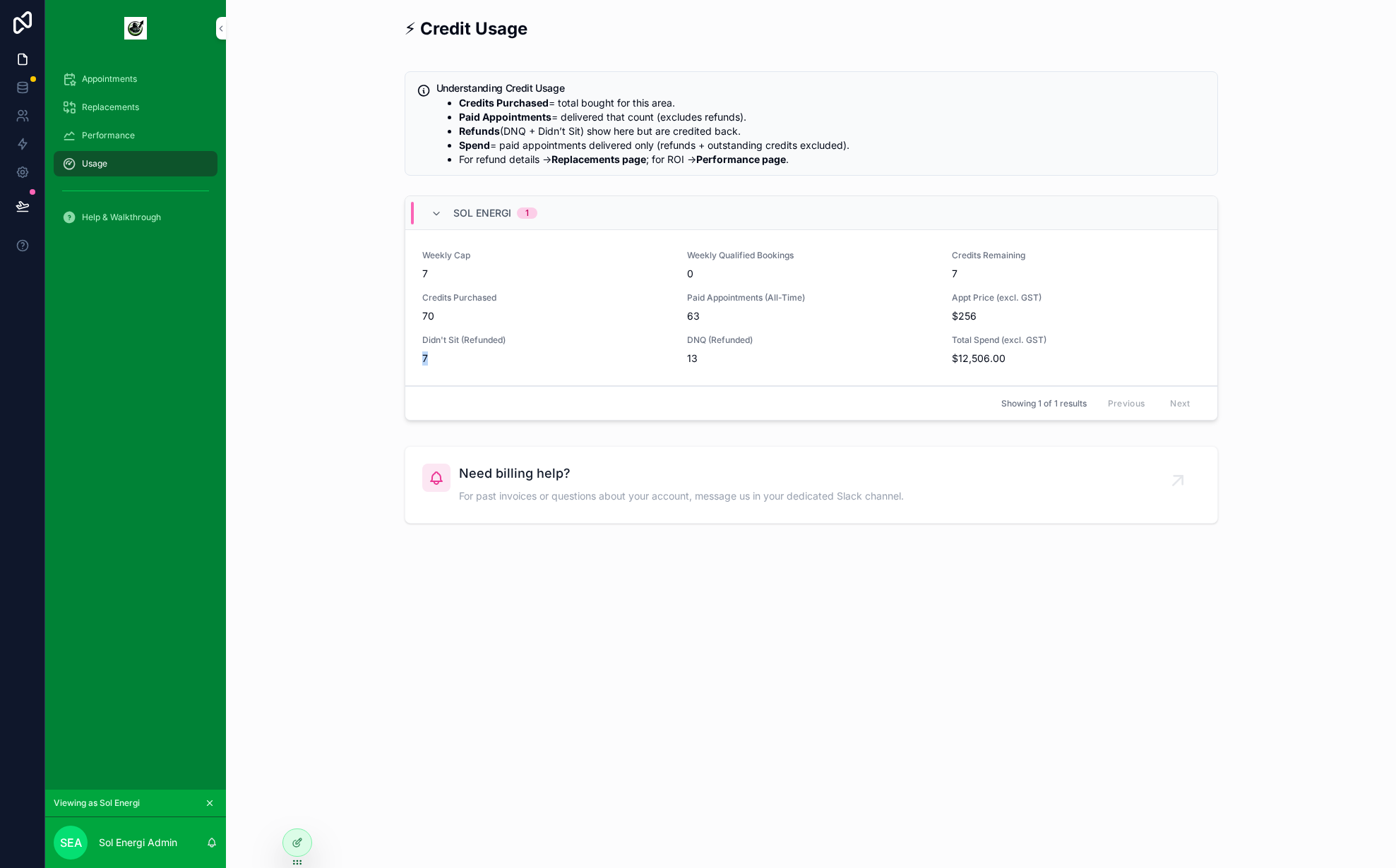
click at [405, 359] on div "Sol Energi 1 Weekly Cap 7 Weekly Qualified Bookings 0 Credits Remaining 7 Credi…" at bounding box center [811, 308] width 814 height 225
click at [410, 360] on div "Weekly Cap 7 Weekly Qualified Bookings 0 Credits Remaining 7 Credits Purchased …" at bounding box center [811, 308] width 812 height 156
drag, startPoint x: 411, startPoint y: 359, endPoint x: 463, endPoint y: 357, distance: 52.0
click at [463, 357] on div "Weekly Cap 7 Weekly Qualified Bookings 0 Credits Remaining 7 Credits Purchased …" at bounding box center [811, 308] width 812 height 156
click at [463, 357] on span "7" at bounding box center [546, 359] width 248 height 14
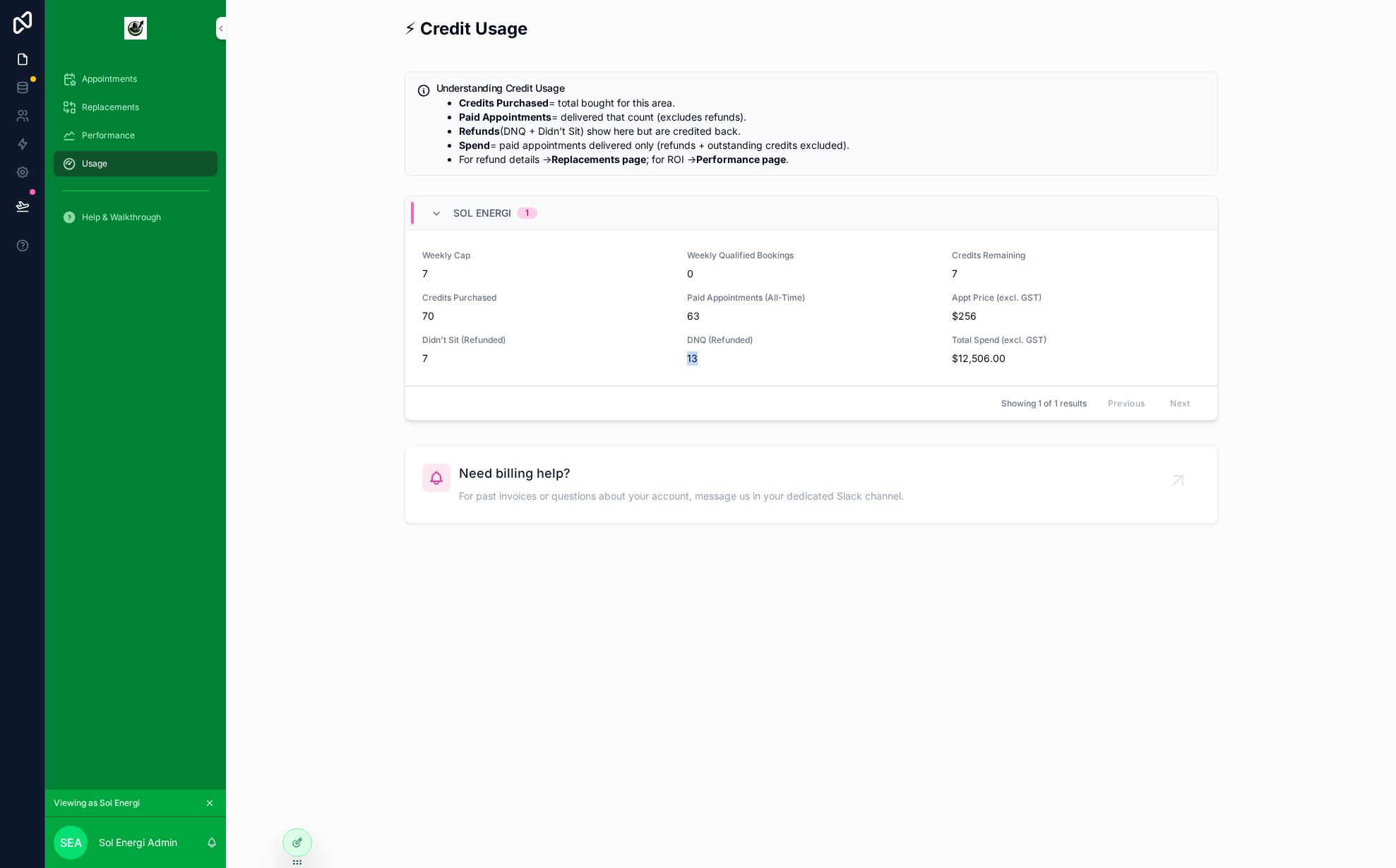
drag, startPoint x: 643, startPoint y: 367, endPoint x: 680, endPoint y: 360, distance: 37.7
click at [680, 360] on div "Weekly Cap 7 Weekly Qualified Bookings 0 Credits Remaining 7 Credits Purchased …" at bounding box center [811, 308] width 812 height 156
click at [712, 361] on span "13" at bounding box center [811, 359] width 248 height 14
drag, startPoint x: 700, startPoint y: 99, endPoint x: 470, endPoint y: 108, distance: 230.2
click at [470, 108] on li "Credits Purchased = total bought for this area." at bounding box center [832, 103] width 747 height 14
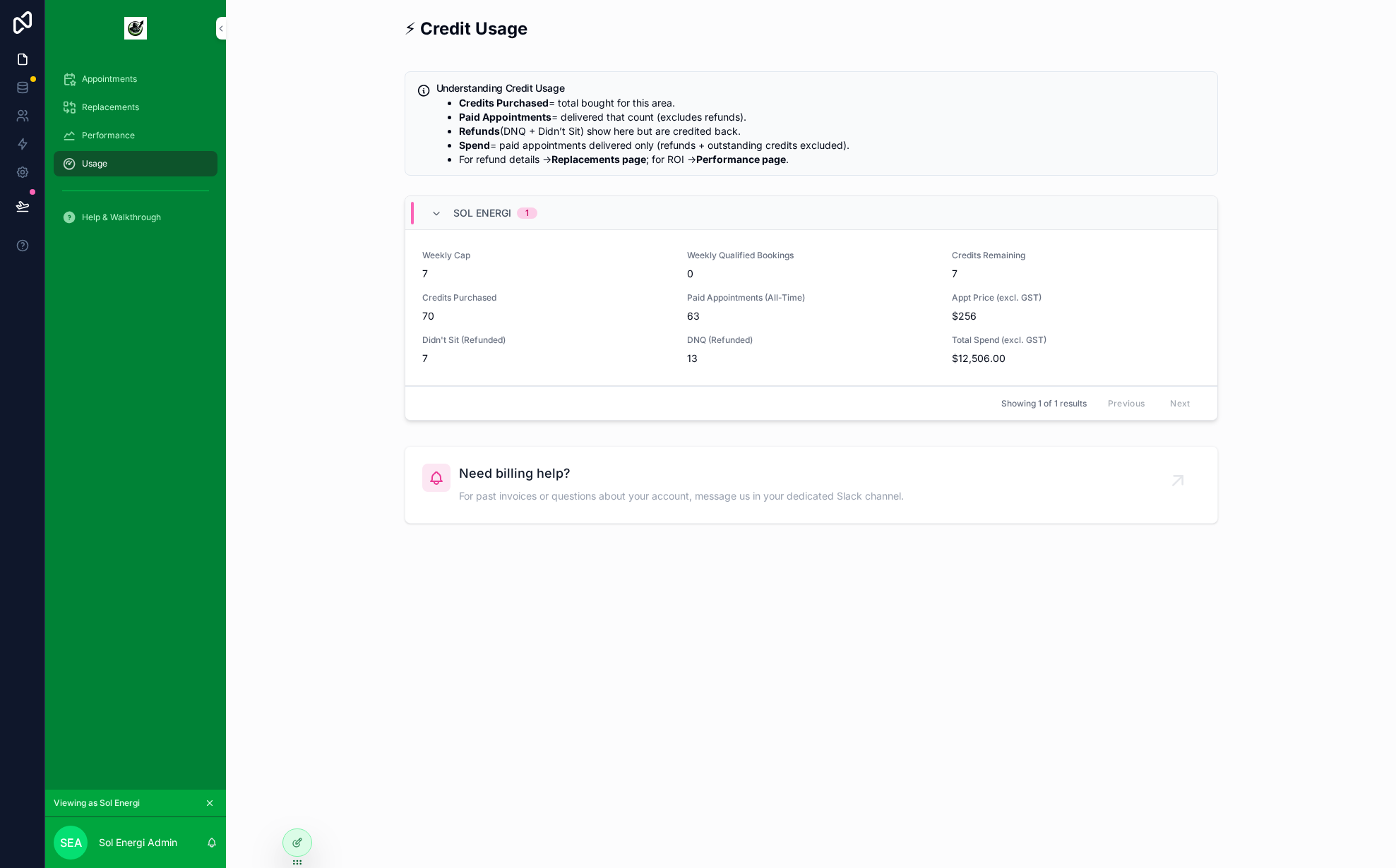
click at [492, 113] on strong "Paid Appointments" at bounding box center [505, 117] width 92 height 12
drag, startPoint x: 805, startPoint y: 113, endPoint x: 455, endPoint y: 117, distance: 350.0
click at [455, 117] on ul "Credits Purchased = total bought for this area. Paid Appointments = delivered t…" at bounding box center [821, 131] width 770 height 70
click at [697, 312] on span "63" at bounding box center [811, 317] width 248 height 14
drag, startPoint x: 716, startPoint y: 319, endPoint x: 685, endPoint y: 296, distance: 38.6
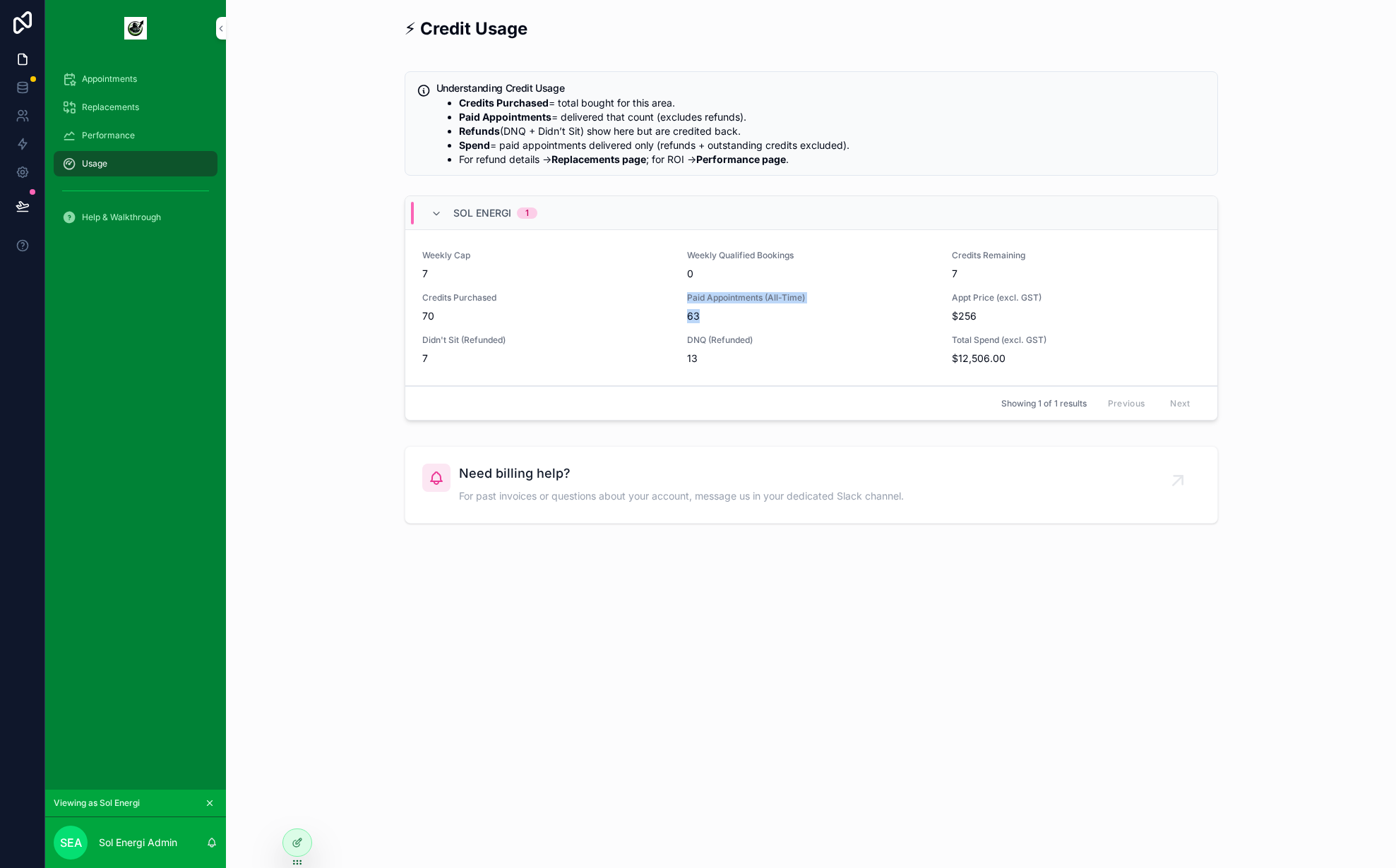
click at [685, 296] on div "Weekly Cap 7 Weekly Qualified Bookings 0 Credits Remaining 7 Credits Purchased …" at bounding box center [811, 308] width 778 height 116
drag, startPoint x: 690, startPoint y: 317, endPoint x: 569, endPoint y: 355, distance: 126.8
click at [676, 317] on div "Weekly Cap 7 Weekly Qualified Bookings 0 Credits Remaining 7 Credits Purchased …" at bounding box center [811, 308] width 778 height 116
click at [454, 375] on div "Weekly Cap 7 Weekly Qualified Bookings 0 Credits Remaining 7 Credits Purchased …" at bounding box center [811, 308] width 812 height 156
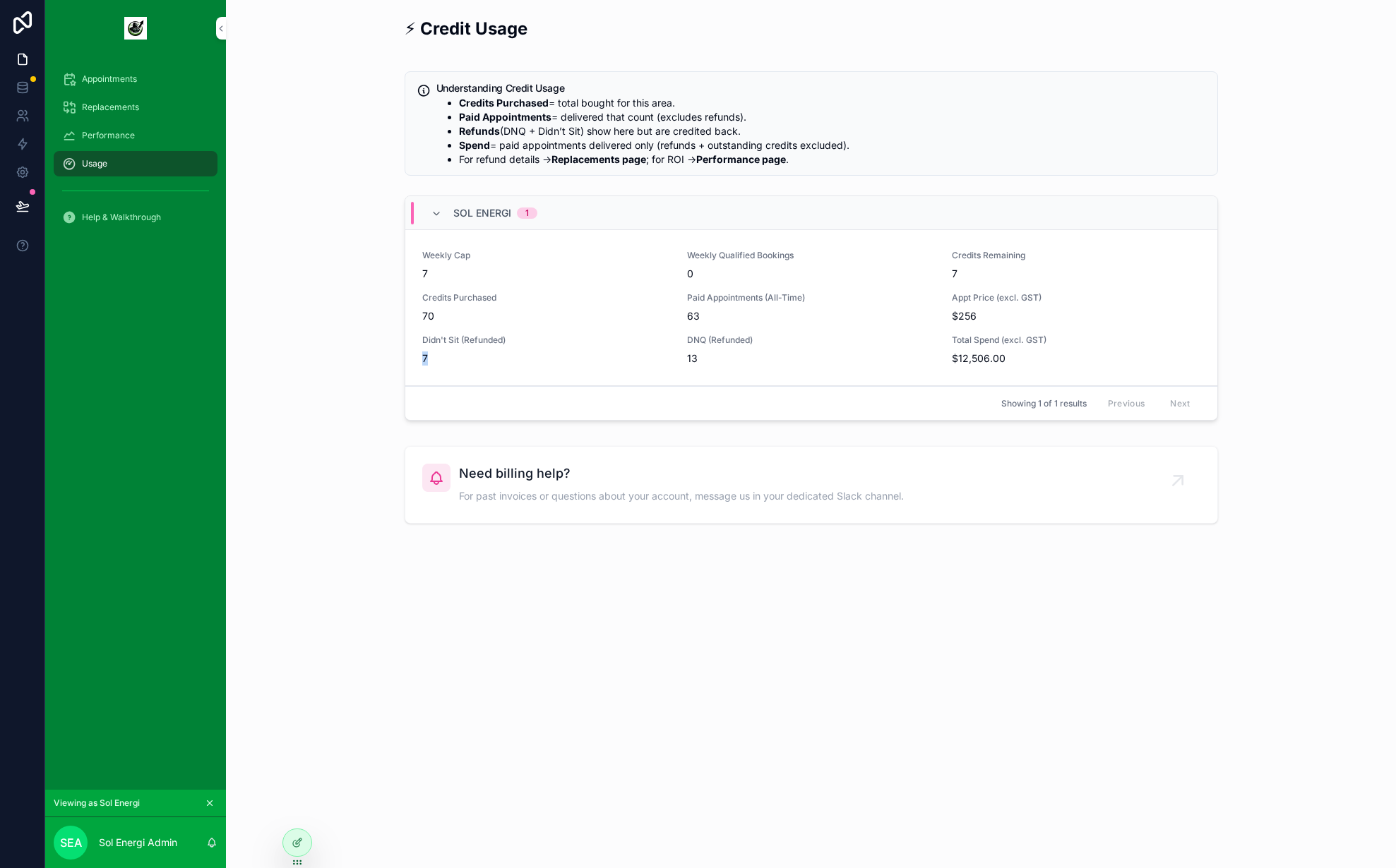
drag, startPoint x: 442, startPoint y: 363, endPoint x: 391, endPoint y: 361, distance: 51.0
click at [391, 361] on div "⚡ Credit Usage Understanding Credit Usage Credits Purchased = total bought for …" at bounding box center [811, 270] width 1148 height 518
click at [720, 364] on span "13" at bounding box center [811, 359] width 248 height 14
drag, startPoint x: 716, startPoint y: 361, endPoint x: 684, endPoint y: 303, distance: 66.2
click at [684, 303] on div "Weekly Cap 7 Weekly Qualified Bookings 0 Credits Remaining 7 Credits Purchased …" at bounding box center [811, 308] width 778 height 116
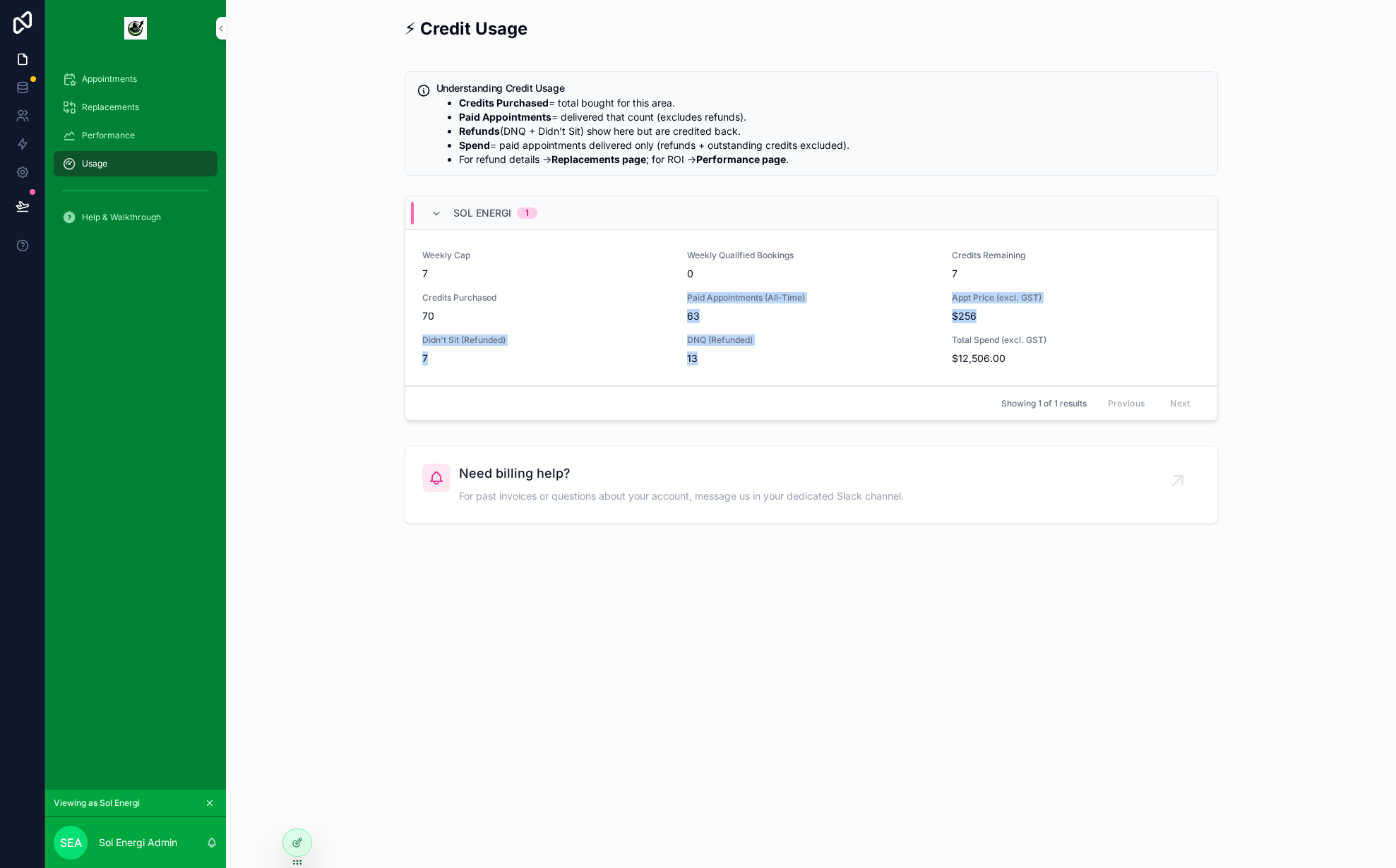
click at [684, 303] on div "Weekly Cap 7 Weekly Qualified Bookings 0 Credits Remaining 7 Credits Purchased …" at bounding box center [811, 308] width 778 height 116
drag, startPoint x: 711, startPoint y: 313, endPoint x: 687, endPoint y: 317, distance: 24.3
click at [687, 317] on span "63" at bounding box center [811, 317] width 248 height 14
click at [687, 316] on span "63" at bounding box center [811, 317] width 248 height 14
drag, startPoint x: 978, startPoint y: 266, endPoint x: 952, endPoint y: 255, distance: 28.2
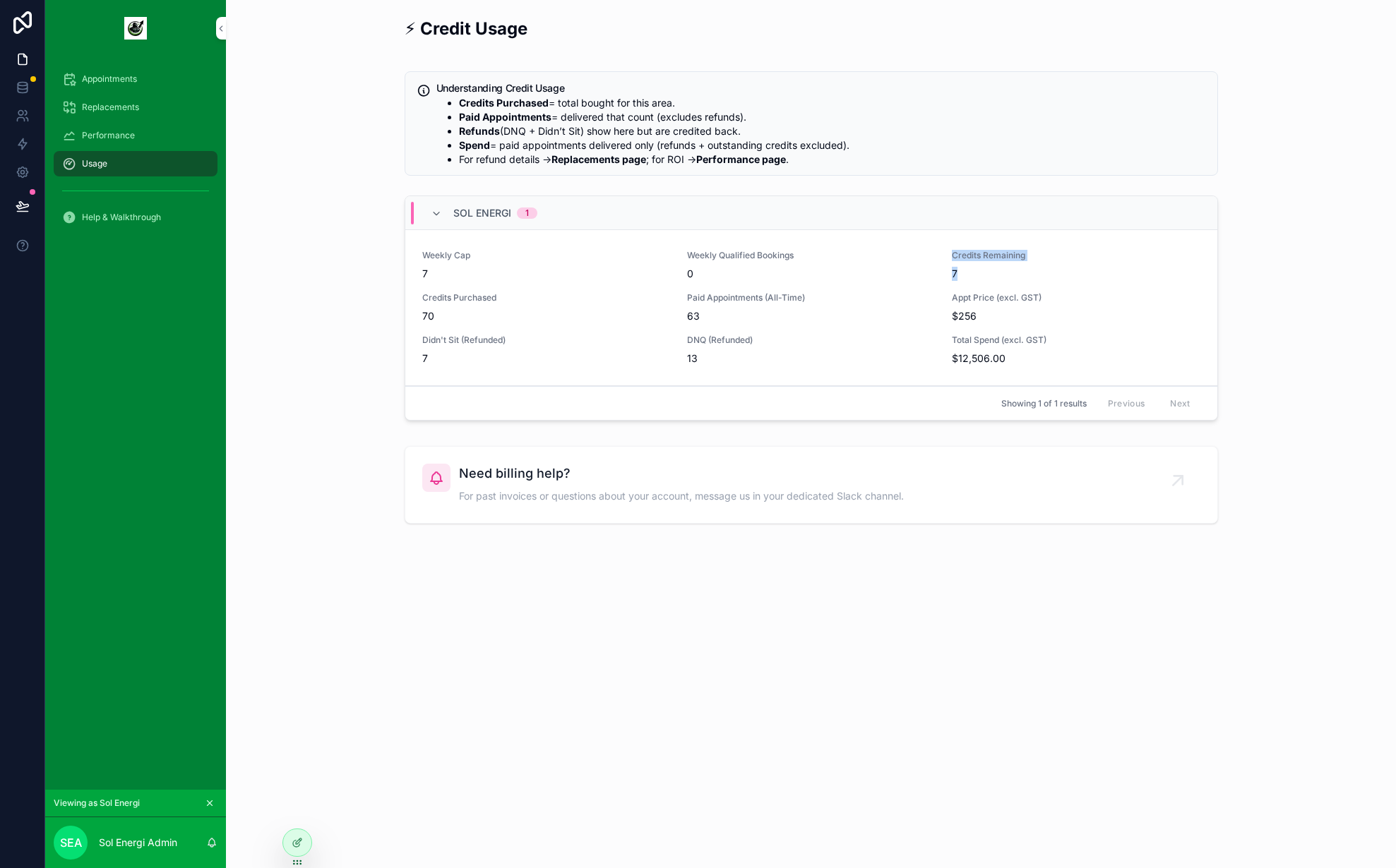
click at [952, 255] on div "Credits Remaining 7" at bounding box center [1076, 265] width 248 height 31
click at [952, 255] on span "Credits Remaining" at bounding box center [1076, 255] width 248 height 11
drag, startPoint x: 1000, startPoint y: 277, endPoint x: 951, endPoint y: 252, distance: 55.0
click at [951, 252] on div "Weekly Cap 7 Weekly Qualified Bookings 0 Credits Remaining 7 Credits Purchased …" at bounding box center [811, 308] width 778 height 116
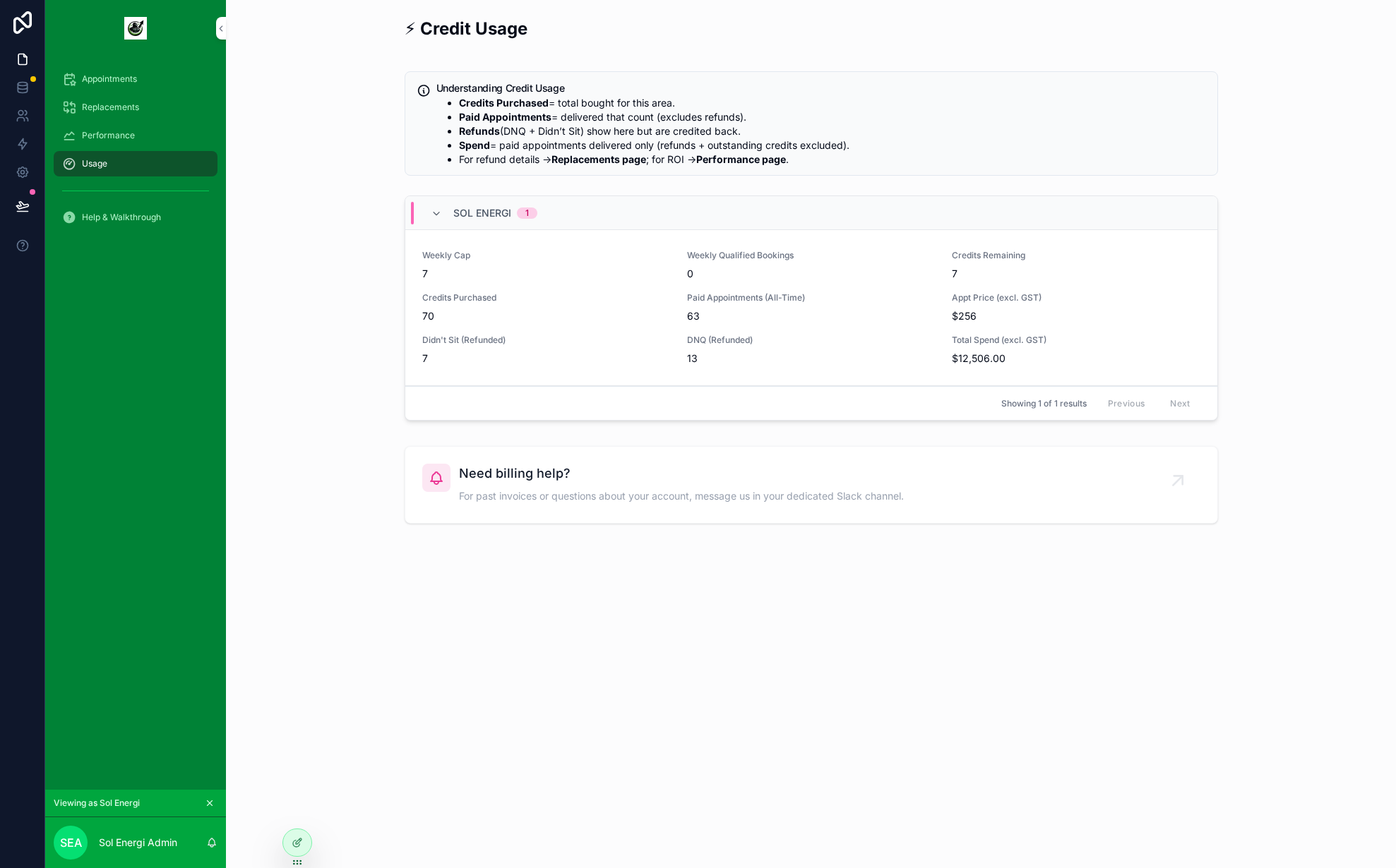
click at [135, 133] on div "Performance" at bounding box center [135, 135] width 147 height 23
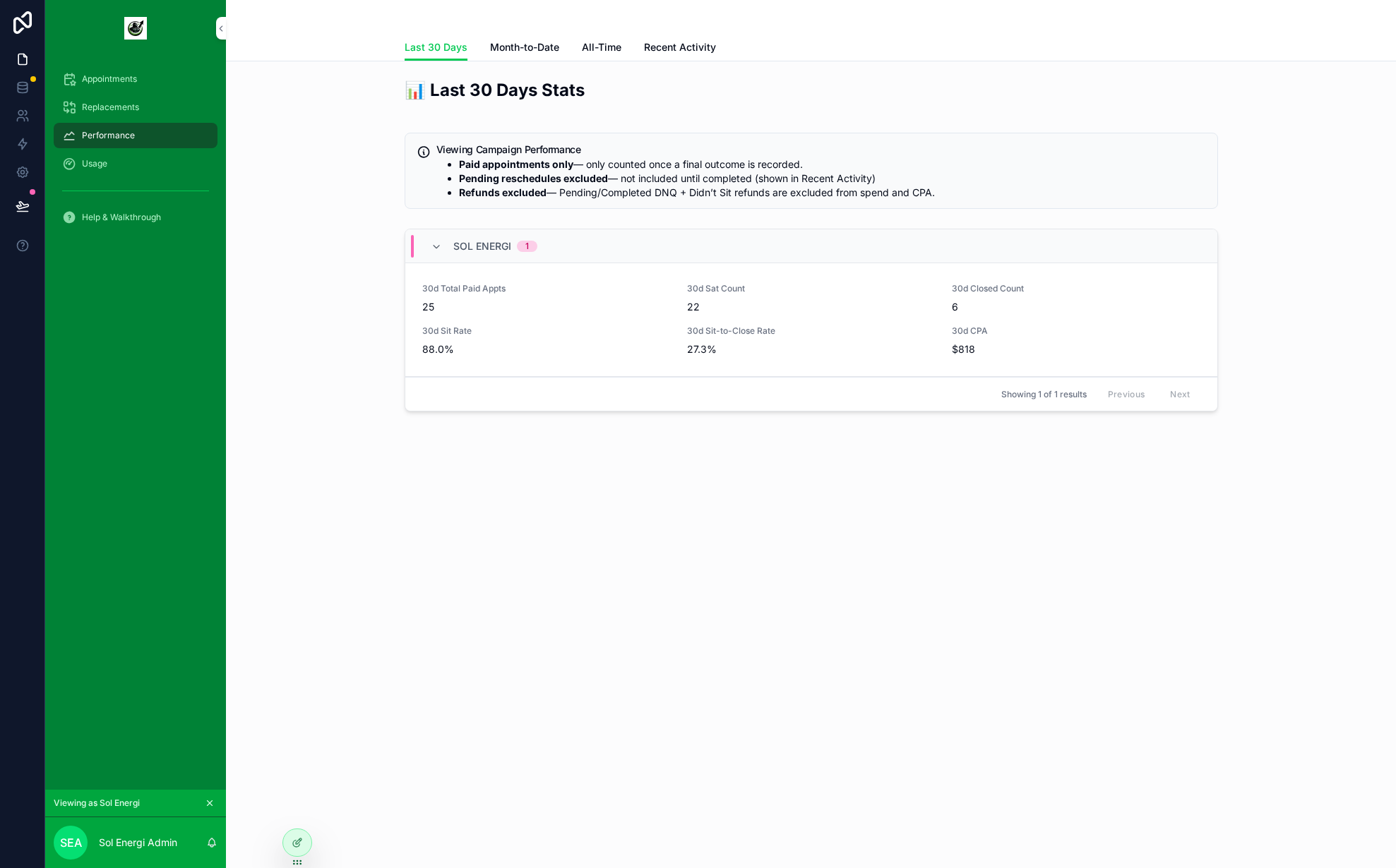
click at [422, 53] on span "Last 30 Days" at bounding box center [435, 47] width 62 height 14
click at [435, 54] on span "Last 30 Days" at bounding box center [435, 47] width 62 height 14
click at [442, 42] on span "Last 30 Days" at bounding box center [435, 47] width 62 height 14
click at [439, 48] on span "Last 30 Days" at bounding box center [435, 47] width 62 height 14
click at [525, 48] on span "Month-to-Date" at bounding box center [524, 47] width 69 height 14
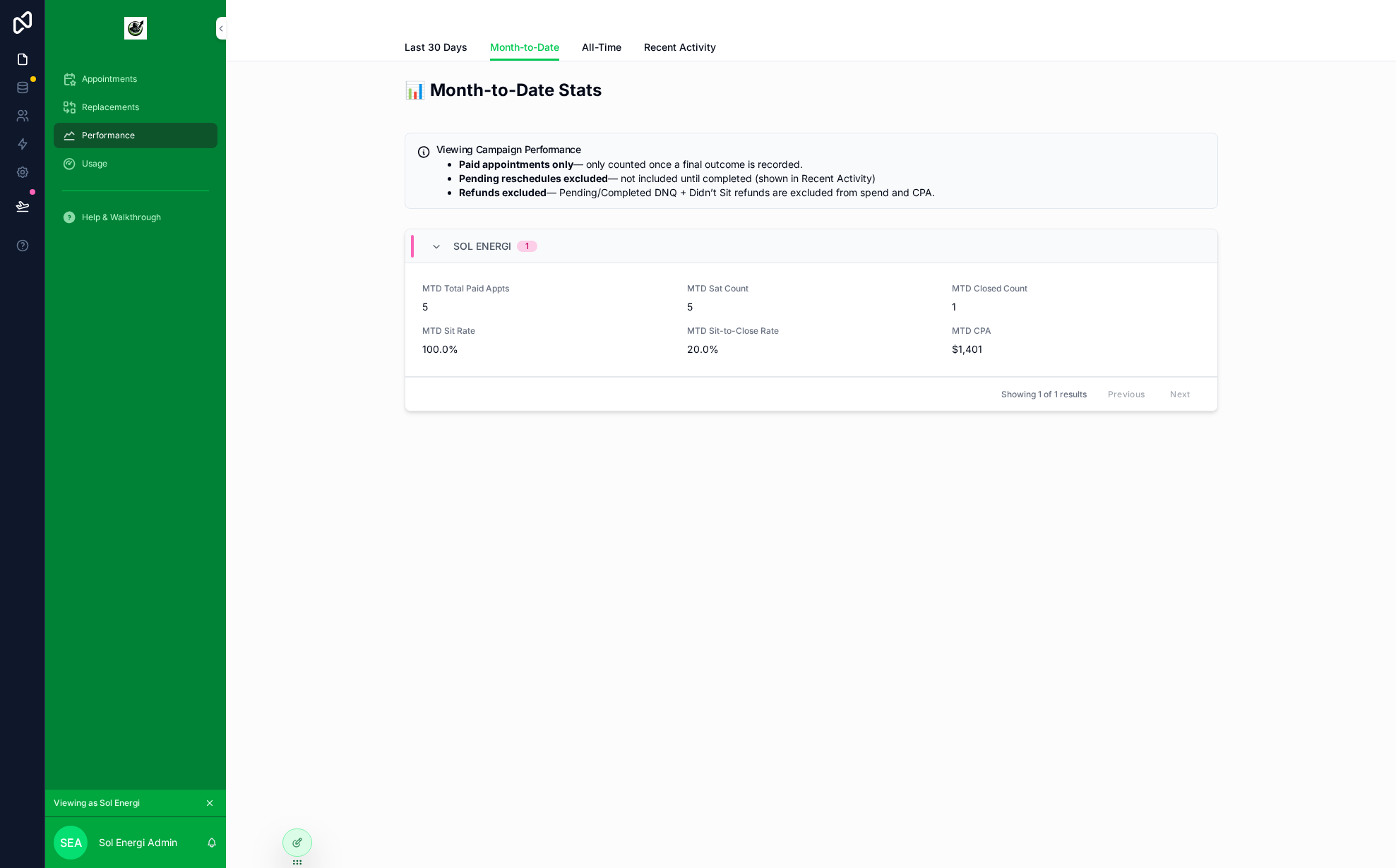
click at [601, 51] on span "All-Time" at bounding box center [602, 47] width 40 height 14
click at [436, 57] on link "Last 30 Days" at bounding box center [435, 48] width 62 height 28
click at [536, 48] on span "Month-to-Date" at bounding box center [524, 47] width 69 height 14
click at [513, 48] on span "Month-to-Date" at bounding box center [524, 47] width 69 height 14
click at [439, 53] on span "Last 30 Days" at bounding box center [435, 47] width 62 height 14
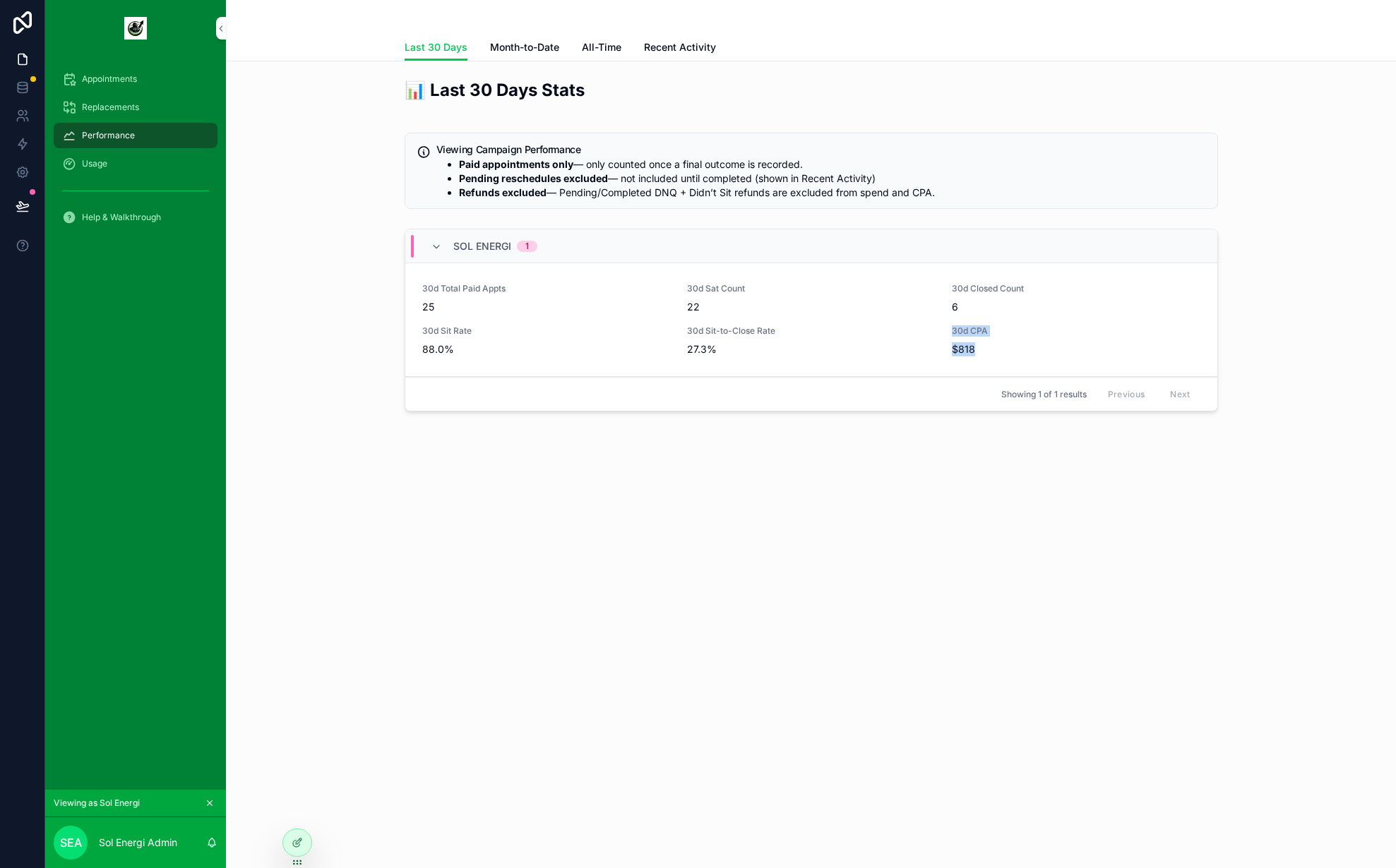
drag, startPoint x: 983, startPoint y: 346, endPoint x: 951, endPoint y: 326, distance: 37.7
click at [951, 326] on div "30d Total Paid Appts 25 30d Sat Count 22 30d Closed Count 6 30d Sit Rate 88.0% …" at bounding box center [811, 319] width 778 height 73
drag, startPoint x: 992, startPoint y: 355, endPoint x: 414, endPoint y: 278, distance: 583.1
click at [414, 278] on div "30d Total Paid Appts 25 30d Sat Count 22 30d Closed Count 6 30d Sit Rate 88.0% …" at bounding box center [811, 319] width 812 height 113
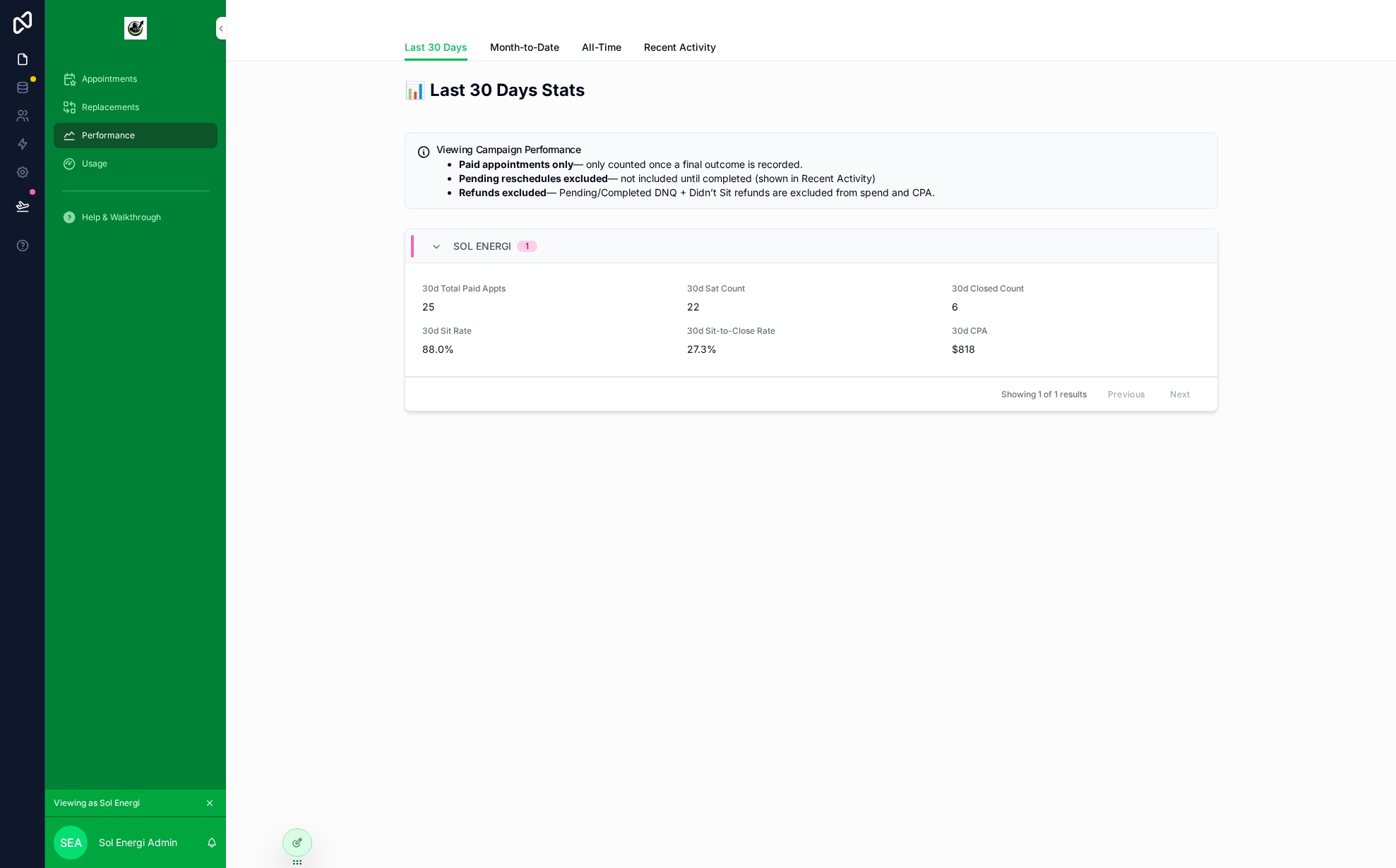
drag, startPoint x: 414, startPoint y: 278, endPoint x: 420, endPoint y: 284, distance: 8.5
click at [415, 279] on div "30d Total Paid Appts 25 30d Sat Count 22 30d Closed Count 6 30d Sit Rate 88.0% …" at bounding box center [811, 319] width 812 height 113
drag, startPoint x: 436, startPoint y: 309, endPoint x: 409, endPoint y: 306, distance: 27.2
click at [409, 306] on div "30d Total Paid Appts 25 30d Sat Count 22 30d Closed Count 6 30d Sit Rate 88.0% …" at bounding box center [811, 319] width 812 height 113
click at [413, 306] on div "30d Total Paid Appts 25 30d Sat Count 22 30d Closed Count 6 30d Sit Rate 88.0% …" at bounding box center [811, 319] width 812 height 113
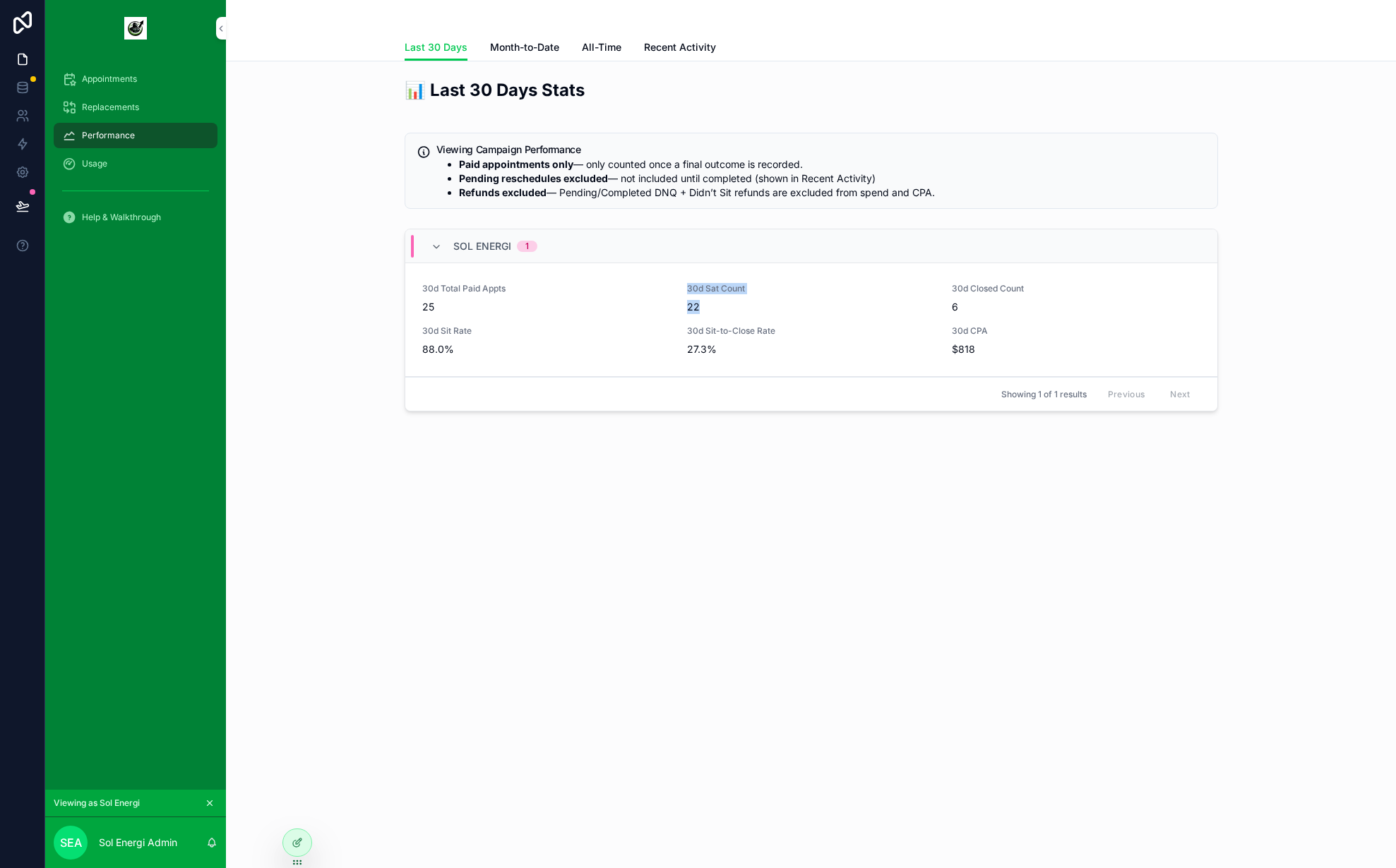
drag, startPoint x: 706, startPoint y: 306, endPoint x: 684, endPoint y: 289, distance: 27.8
click at [684, 289] on div "30d Total Paid Appts 25 30d Sat Count 22 30d Closed Count 6 30d Sit Rate 88.0% …" at bounding box center [811, 319] width 778 height 73
click at [721, 299] on div "30d Sat Count 22" at bounding box center [811, 298] width 248 height 31
drag, startPoint x: 980, startPoint y: 299, endPoint x: 944, endPoint y: 282, distance: 39.8
click at [944, 283] on div "30d Total Paid Appts 25 30d Sat Count 22 30d Closed Count 6 30d Sit Rate 88.0% …" at bounding box center [811, 319] width 778 height 73
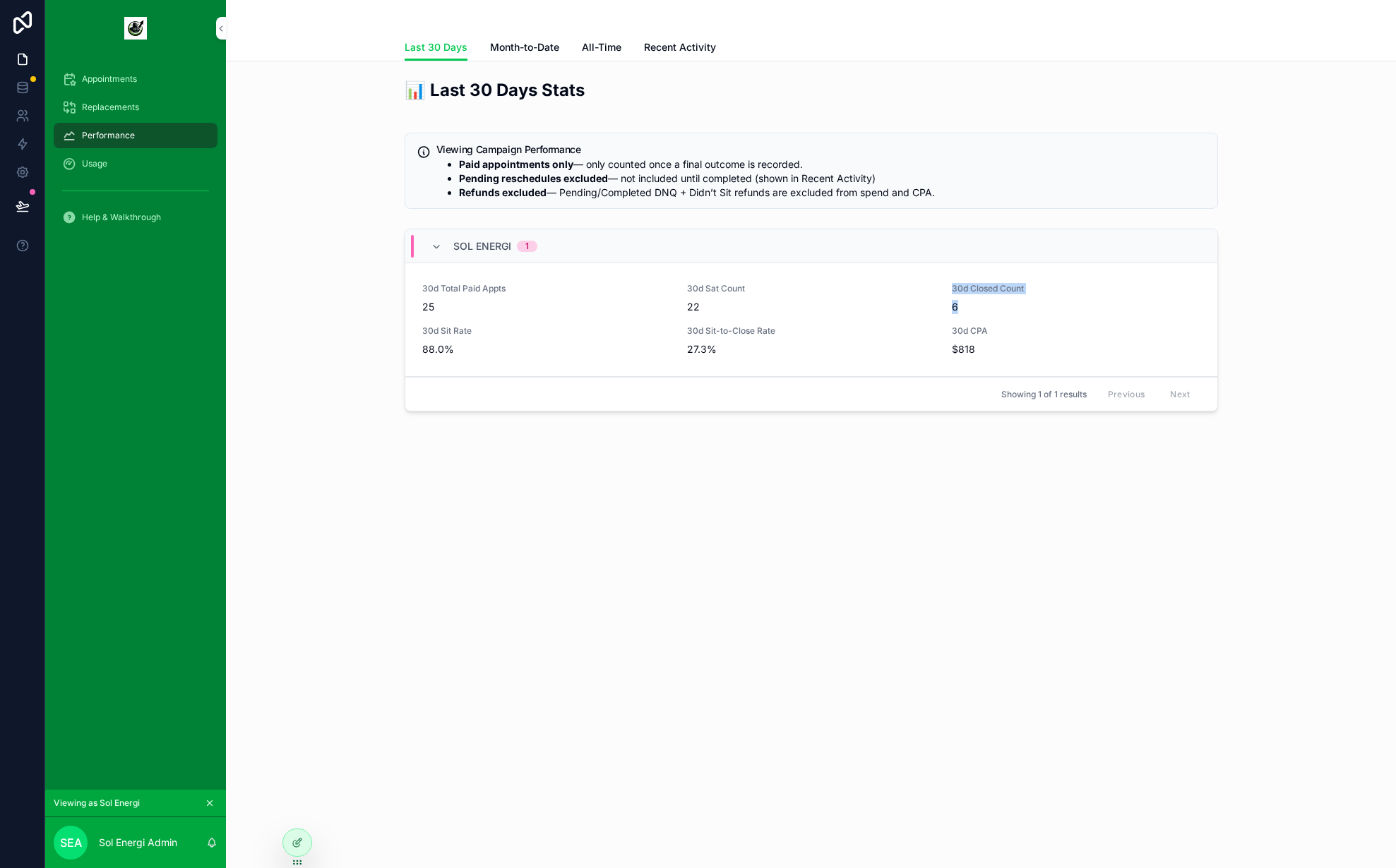
click at [944, 283] on div "30d Total Paid Appts 25 30d Sat Count 22 30d Closed Count 6 30d Sit Rate 88.0% …" at bounding box center [811, 319] width 778 height 73
drag, startPoint x: 1012, startPoint y: 312, endPoint x: 945, endPoint y: 285, distance: 72.2
click at [945, 285] on div "30d Total Paid Appts 25 30d Sat Count 22 30d Closed Count 6 30d Sit Rate 88.0% …" at bounding box center [811, 319] width 778 height 73
click at [530, 357] on div "30d Total Paid Appts 25 30d Sat Count 22 30d Closed Count 6 30d Sit Rate 88.0% …" at bounding box center [811, 319] width 812 height 113
drag, startPoint x: 457, startPoint y: 349, endPoint x: 409, endPoint y: 324, distance: 54.1
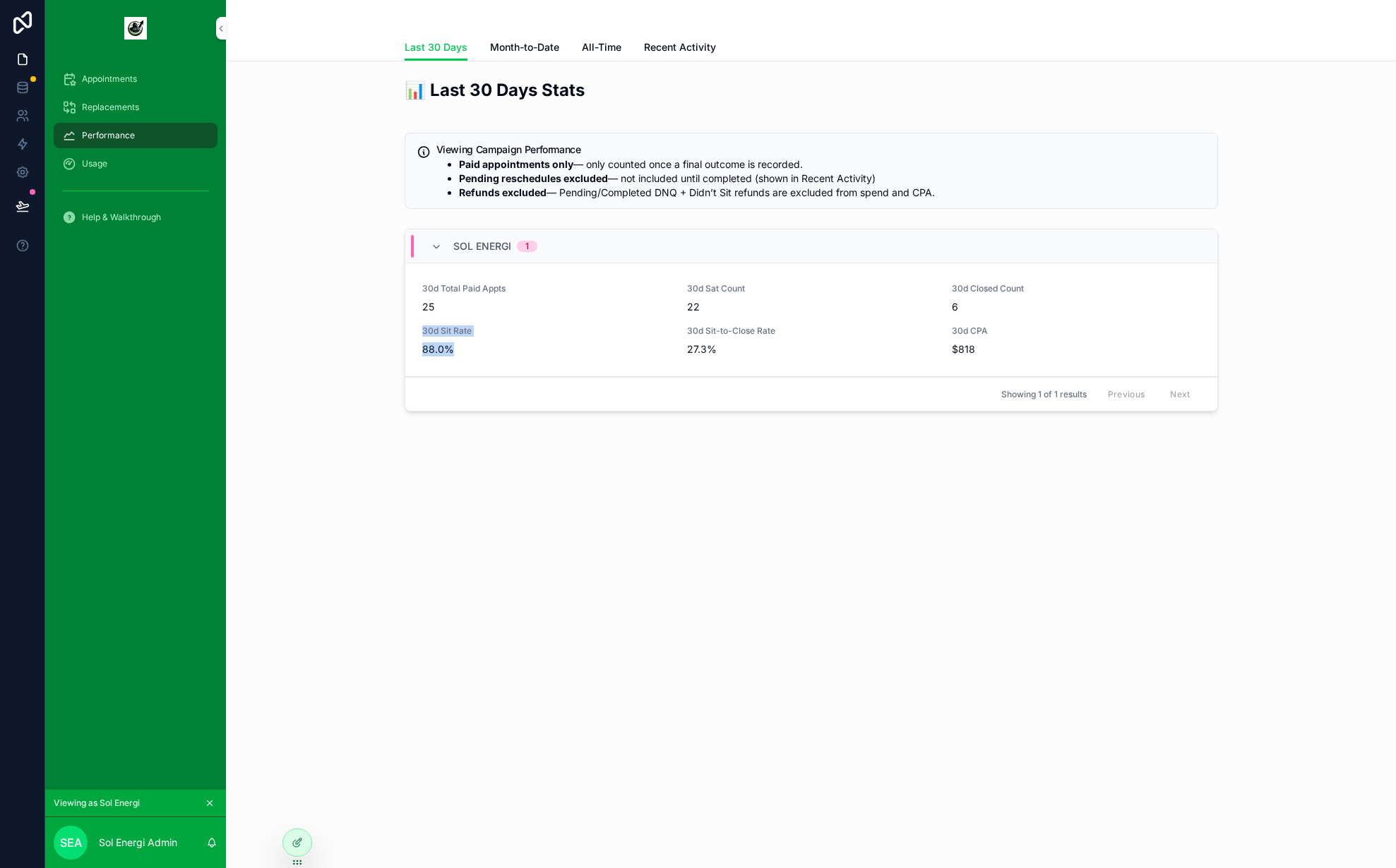
click at [409, 324] on div "30d Total Paid Appts 25 30d Sat Count 22 30d Closed Count 6 30d Sit Rate 88.0% …" at bounding box center [811, 319] width 812 height 113
drag, startPoint x: 409, startPoint y: 324, endPoint x: 518, endPoint y: 360, distance: 114.8
click at [518, 360] on div "30d Total Paid Appts 25 30d Sat Count 22 30d Closed Count 6 30d Sit Rate 88.0% …" at bounding box center [811, 319] width 812 height 113
click at [751, 363] on div "30d Total Paid Appts 25 30d Sat Count 22 30d Closed Count 6 30d Sit Rate 88.0% …" at bounding box center [811, 319] width 812 height 113
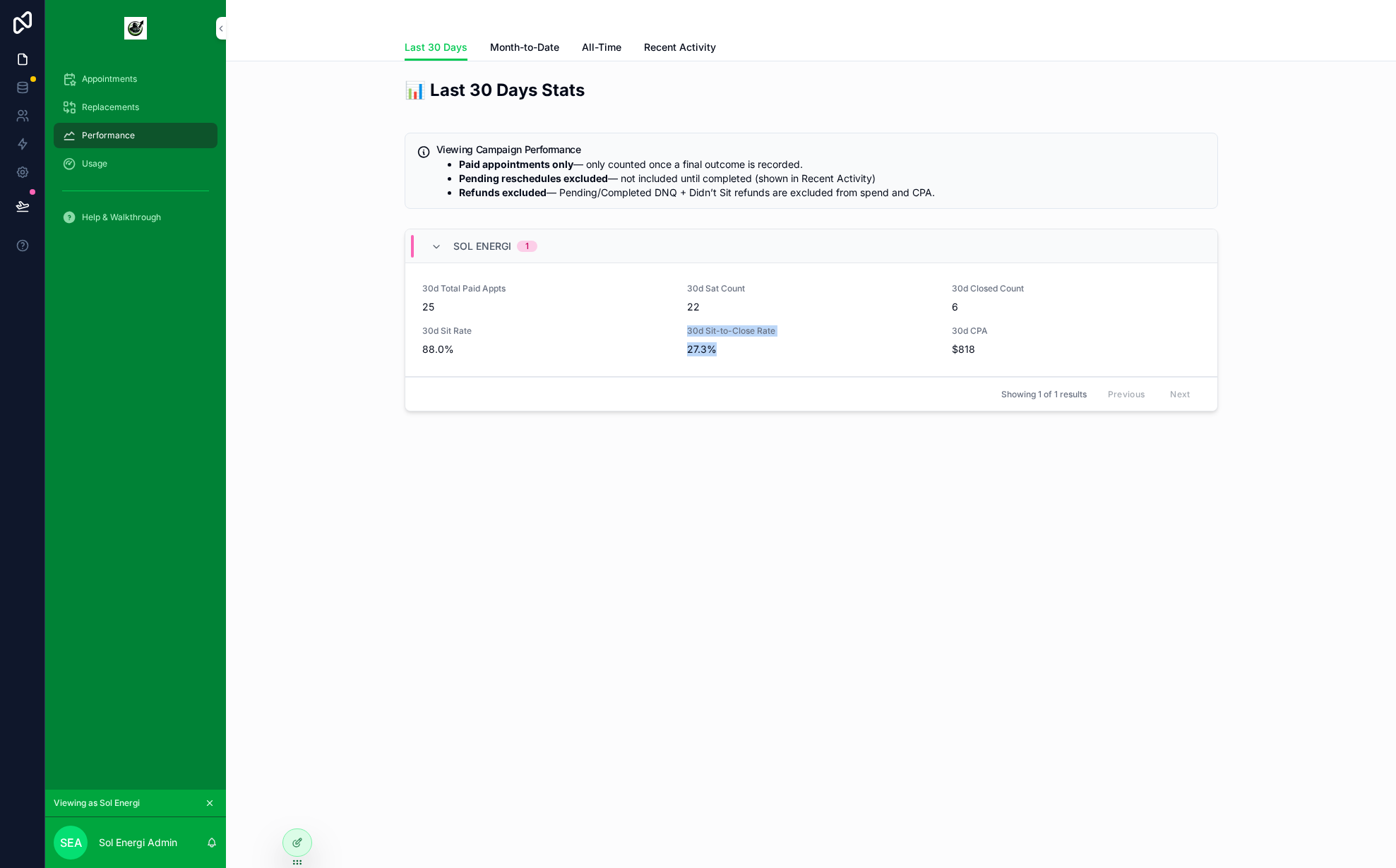
drag, startPoint x: 723, startPoint y: 351, endPoint x: 685, endPoint y: 329, distance: 43.9
click at [685, 329] on div "30d Total Paid Appts 25 30d Sat Count 22 30d Closed Count 6 30d Sit Rate 88.0% …" at bounding box center [811, 319] width 778 height 73
click at [685, 327] on div "30d Total Paid Appts 25 30d Sat Count 22 30d Closed Count 6 30d Sit Rate 88.0% …" at bounding box center [811, 319] width 778 height 73
drag, startPoint x: 685, startPoint y: 327, endPoint x: 748, endPoint y: 348, distance: 66.4
click at [748, 348] on div "30d Total Paid Appts 25 30d Sat Count 22 30d Closed Count 6 30d Sit Rate 88.0% …" at bounding box center [811, 319] width 778 height 73
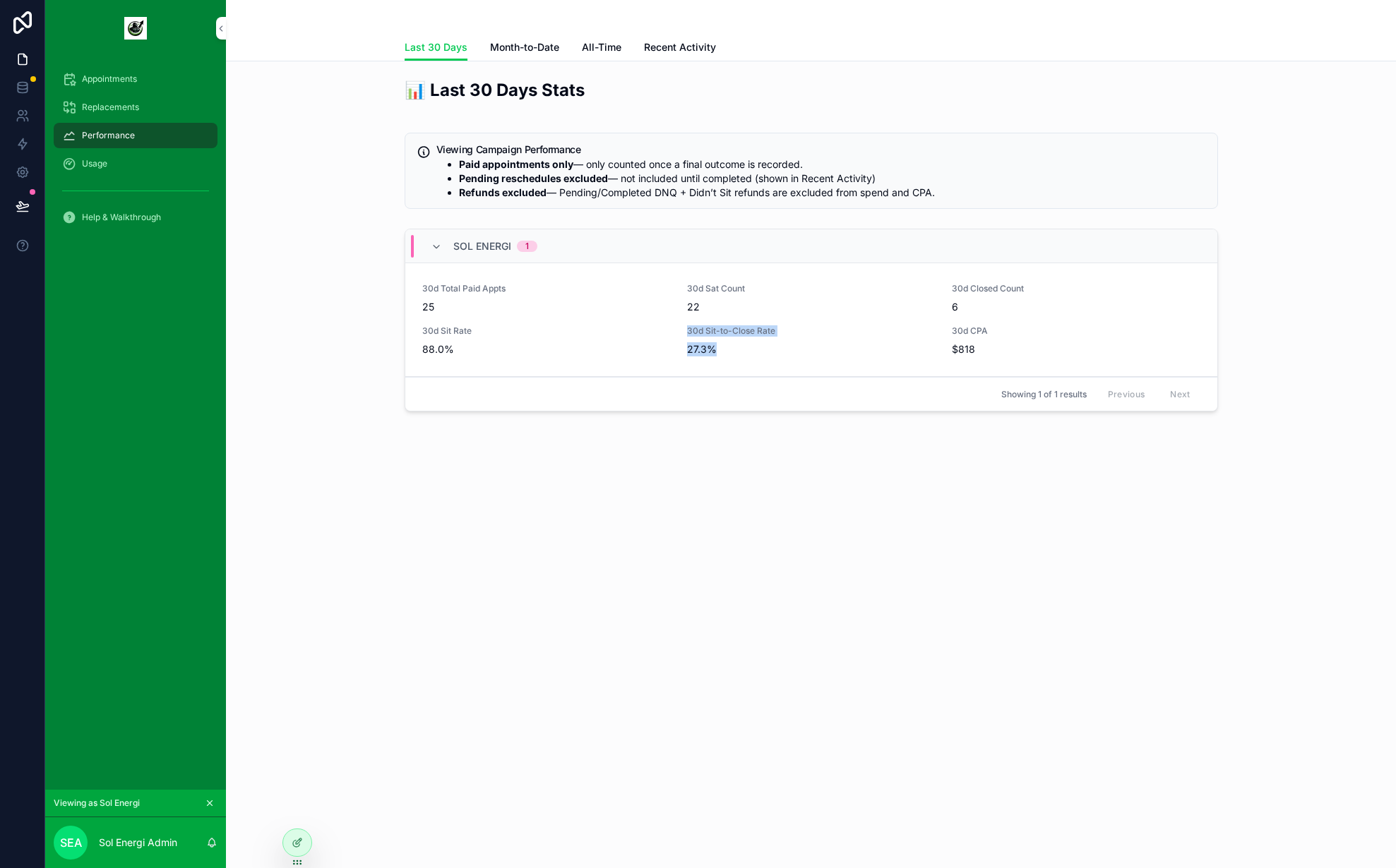
click at [748, 348] on span "27.3%" at bounding box center [811, 349] width 248 height 14
drag, startPoint x: 988, startPoint y: 349, endPoint x: 948, endPoint y: 328, distance: 45.2
click at [948, 328] on div "30d Total Paid Appts 25 30d Sat Count 22 30d Closed Count 6 30d Sit Rate 88.0% …" at bounding box center [811, 319] width 778 height 73
click at [1004, 345] on span "$818" at bounding box center [1076, 349] width 248 height 14
drag, startPoint x: 998, startPoint y: 351, endPoint x: 944, endPoint y: 325, distance: 59.9
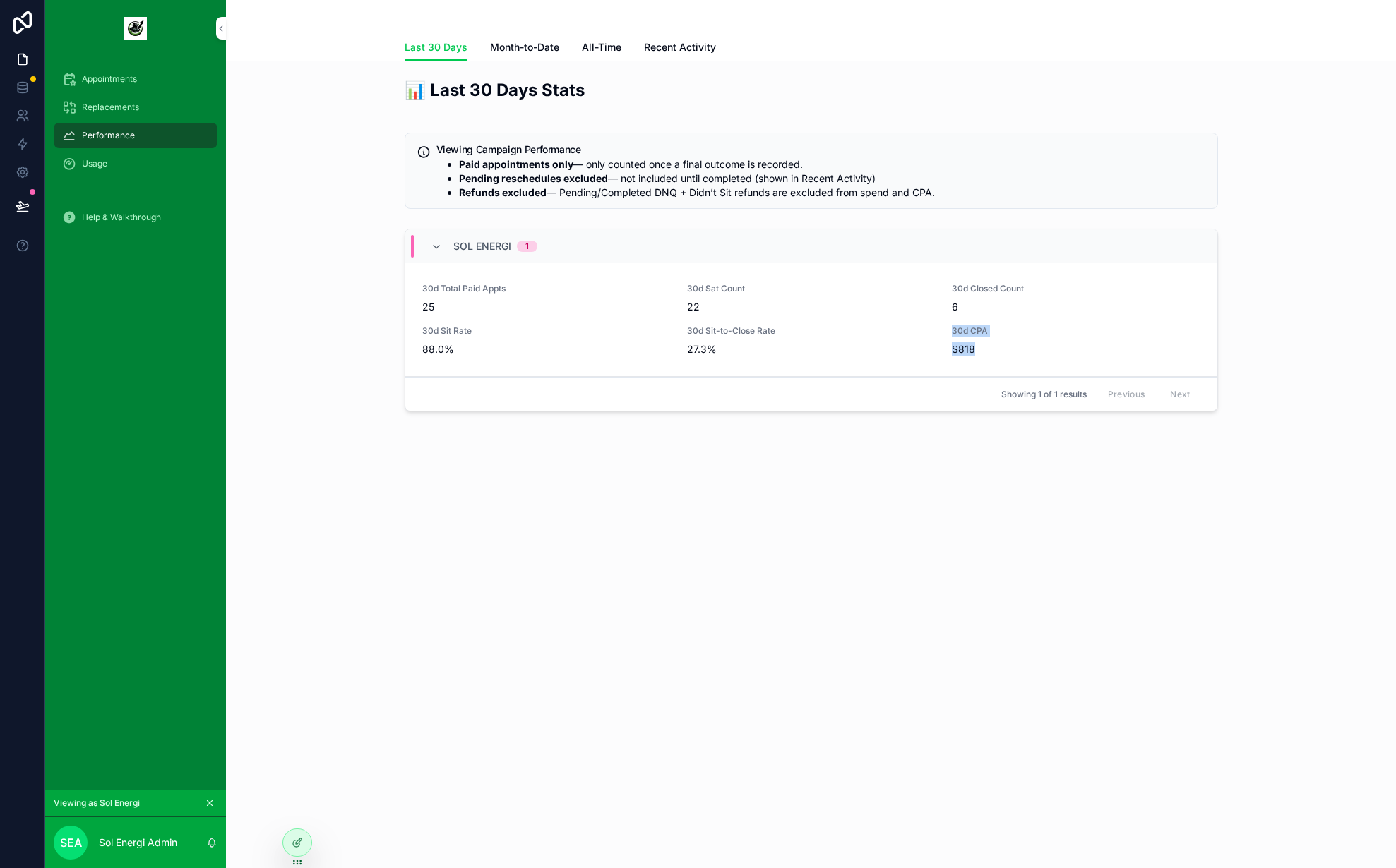
click at [944, 325] on div "30d Total Paid Appts 25 30d Sat Count 22 30d Closed Count 6 30d Sit Rate 88.0% …" at bounding box center [811, 319] width 778 height 73
click at [947, 325] on div "30d Total Paid Appts 25 30d Sat Count 22 30d Closed Count 6 30d Sit Rate 88.0% …" at bounding box center [811, 319] width 778 height 73
click at [340, 396] on div "📊 Last 30 Days Stats Viewing Campaign Performance Paid appointments only — only…" at bounding box center [811, 248] width 1148 height 350
drag, startPoint x: 565, startPoint y: 323, endPoint x: 1128, endPoint y: 363, distance: 564.4
click at [1128, 363] on div "30d Total Paid Appts 25 30d Sat Count 22 30d Closed Count 6 30d Sit Rate 88.0% …" at bounding box center [811, 319] width 812 height 113
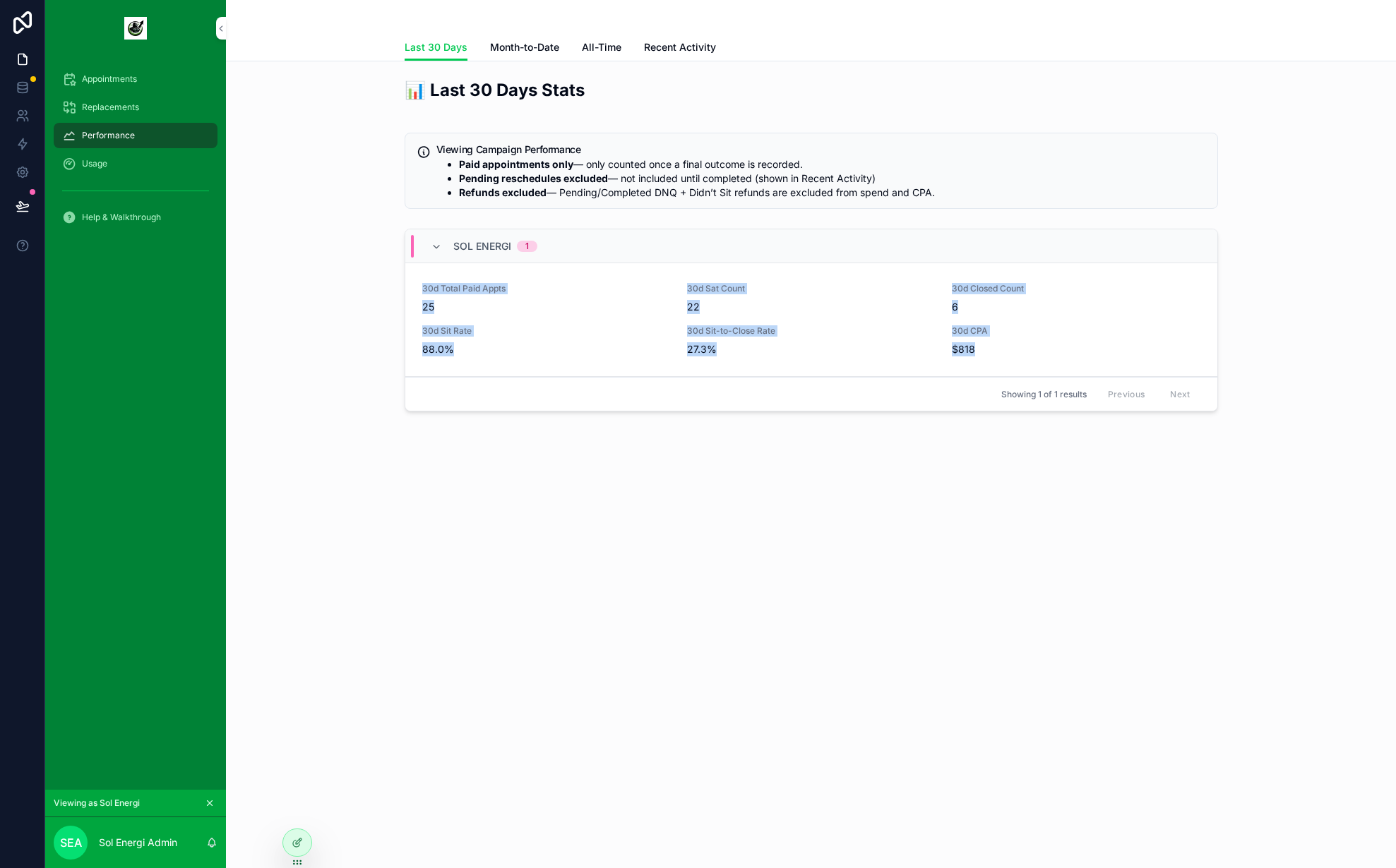
click at [1128, 363] on div "30d Total Paid Appts 25 30d Sat Count 22 30d Closed Count 6 30d Sit Rate 88.0% …" at bounding box center [811, 319] width 812 height 113
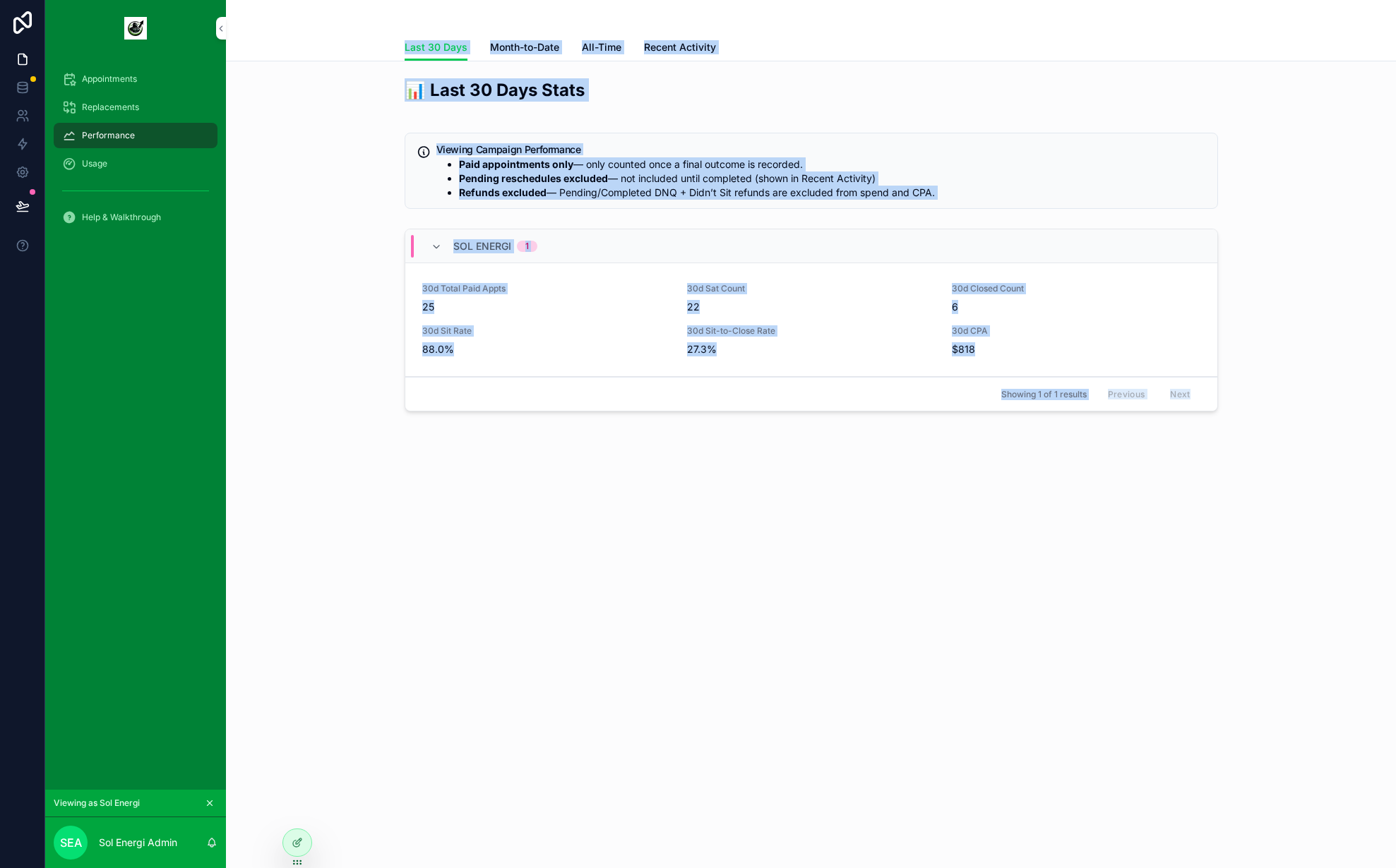
drag, startPoint x: 1294, startPoint y: 444, endPoint x: 370, endPoint y: 41, distance: 1008.1
click at [370, 41] on div "Last 30 Days Last 30 Days Month-to-Date All-Time Recent Activity 📊 Last 30 Days…" at bounding box center [811, 267] width 1170 height 536
click at [370, 41] on div "Last 30 Days Month-to-Date All-Time Recent Activity" at bounding box center [811, 47] width 1153 height 27
drag, startPoint x: 378, startPoint y: 26, endPoint x: 1216, endPoint y: 490, distance: 957.9
click at [1216, 490] on div "Last 30 Days Last 30 Days Month-to-Date All-Time Recent Activity 📊 Last 30 Days…" at bounding box center [811, 267] width 1170 height 536
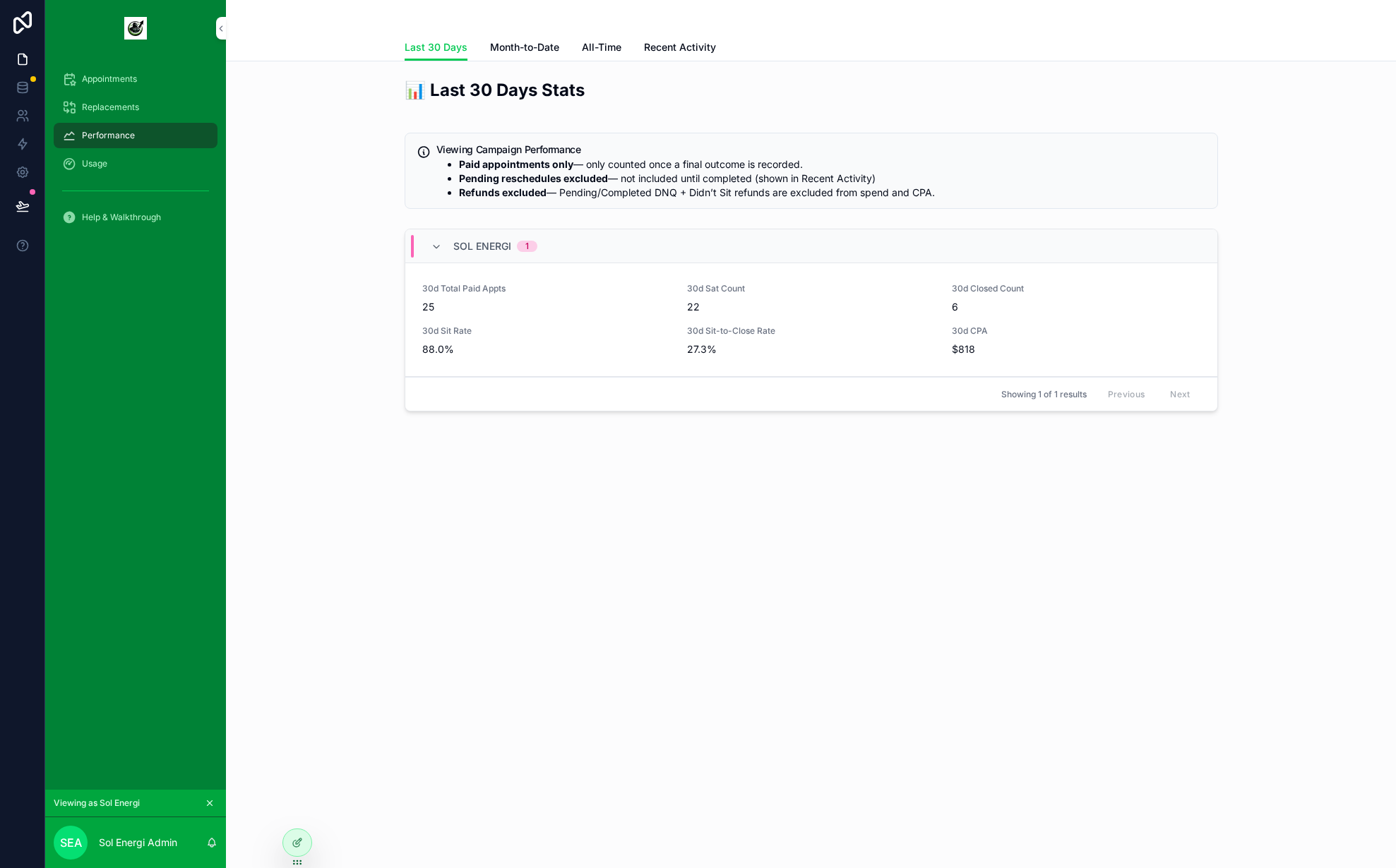
click at [1212, 489] on div "📊 Last 30 Days Stats Viewing Campaign Performance Paid appointments only — only…" at bounding box center [811, 288] width 1170 height 452
drag, startPoint x: 901, startPoint y: 335, endPoint x: 415, endPoint y: 281, distance: 489.0
click at [415, 281] on div "30d Total Paid Appts 25 30d Sat Count 22 30d Closed Count 6 30d Sit Rate 88.0% …" at bounding box center [811, 319] width 812 height 113
drag, startPoint x: 415, startPoint y: 281, endPoint x: 1068, endPoint y: 353, distance: 657.0
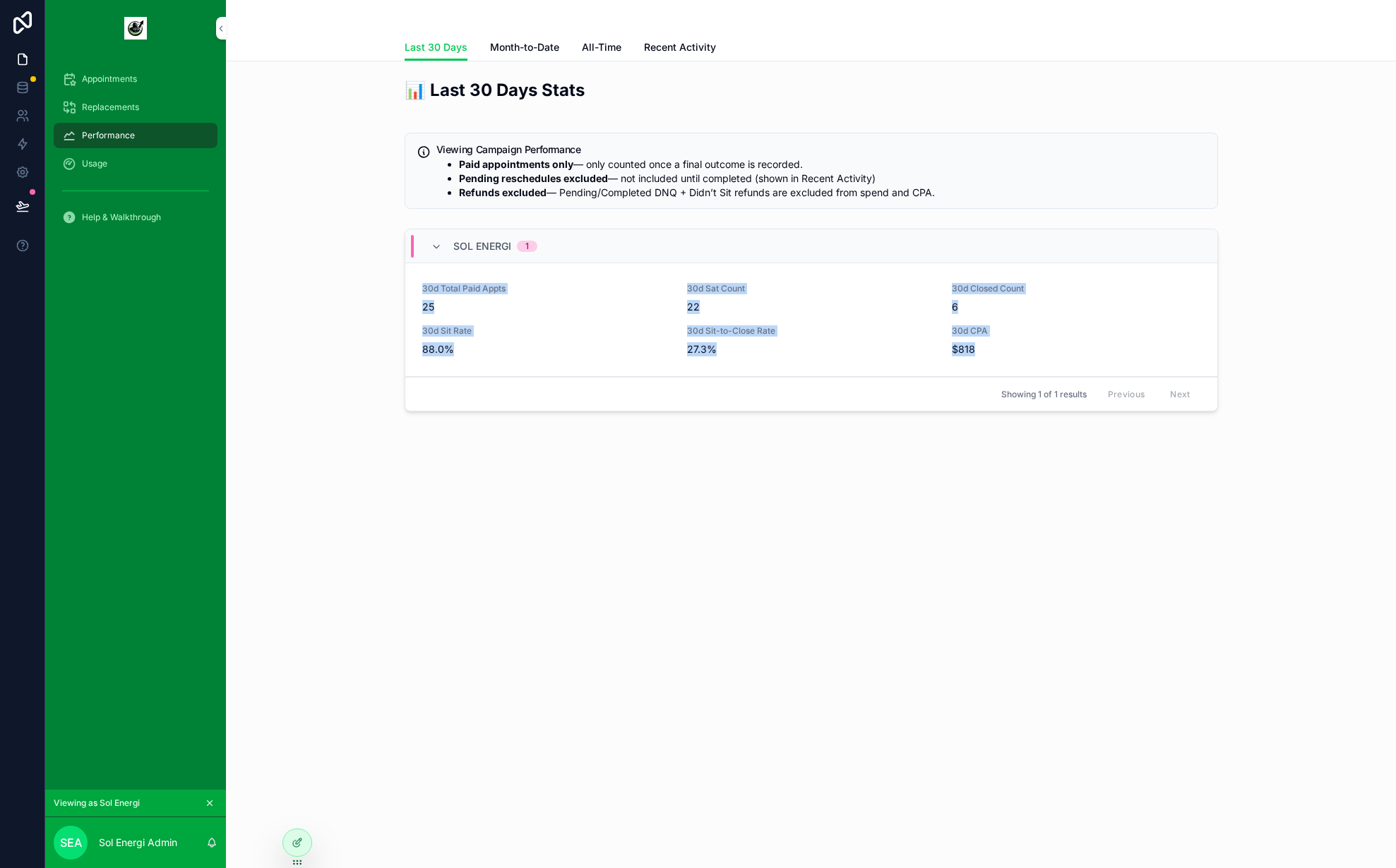
click at [1068, 353] on div "30d Total Paid Appts 25 30d Sat Count 22 30d Closed Count 6 30d Sit Rate 88.0% …" at bounding box center [811, 319] width 812 height 113
click at [1068, 353] on span "$818" at bounding box center [1076, 349] width 248 height 14
drag, startPoint x: 413, startPoint y: 280, endPoint x: 1080, endPoint y: 353, distance: 671.0
click at [1080, 353] on div "30d Total Paid Appts 25 30d Sat Count 22 30d Closed Count 6 30d Sit Rate 88.0% …" at bounding box center [811, 319] width 812 height 113
click at [1079, 353] on span "$818" at bounding box center [1076, 349] width 248 height 14
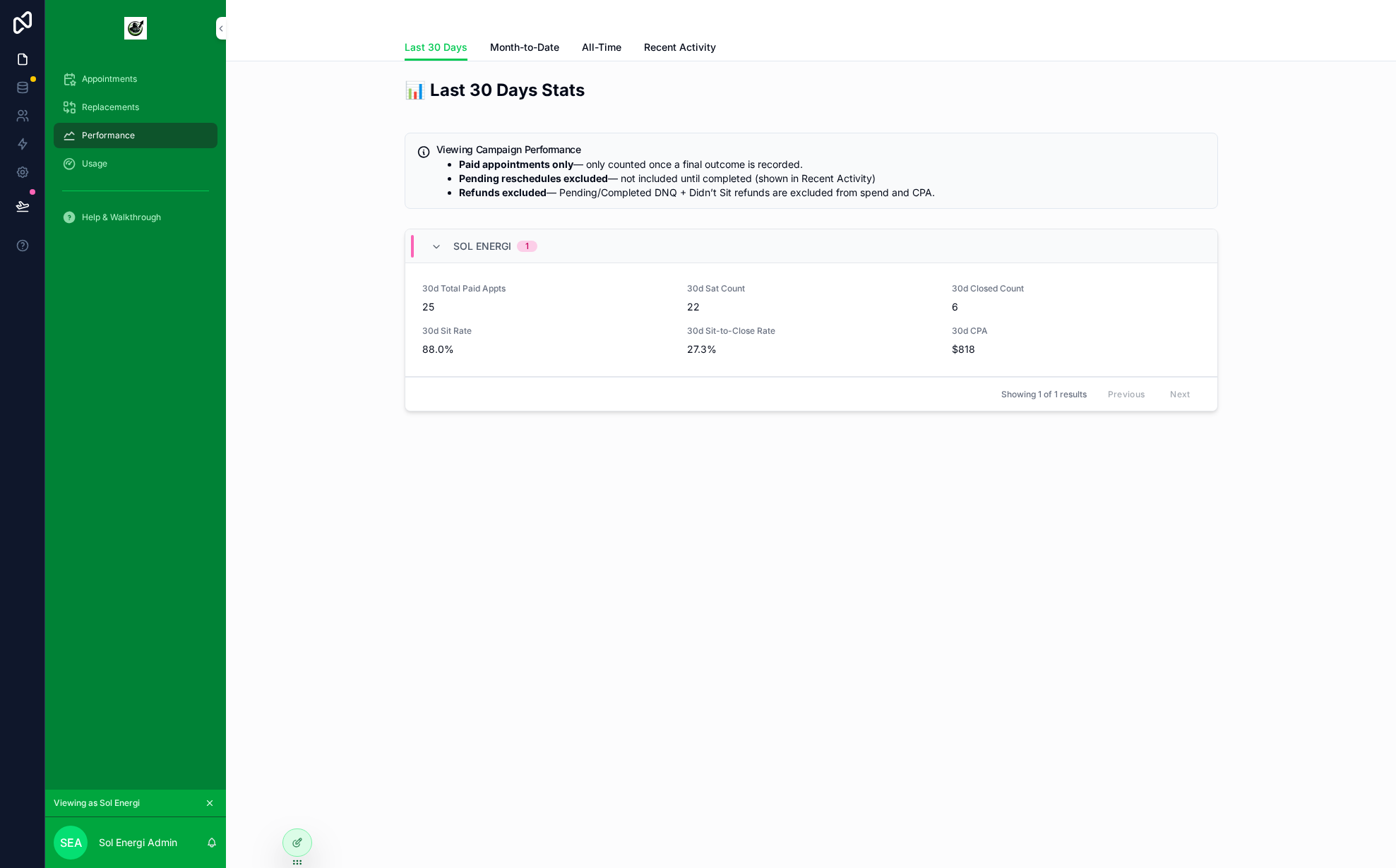
click at [104, 166] on span "Usage" at bounding box center [94, 164] width 26 height 11
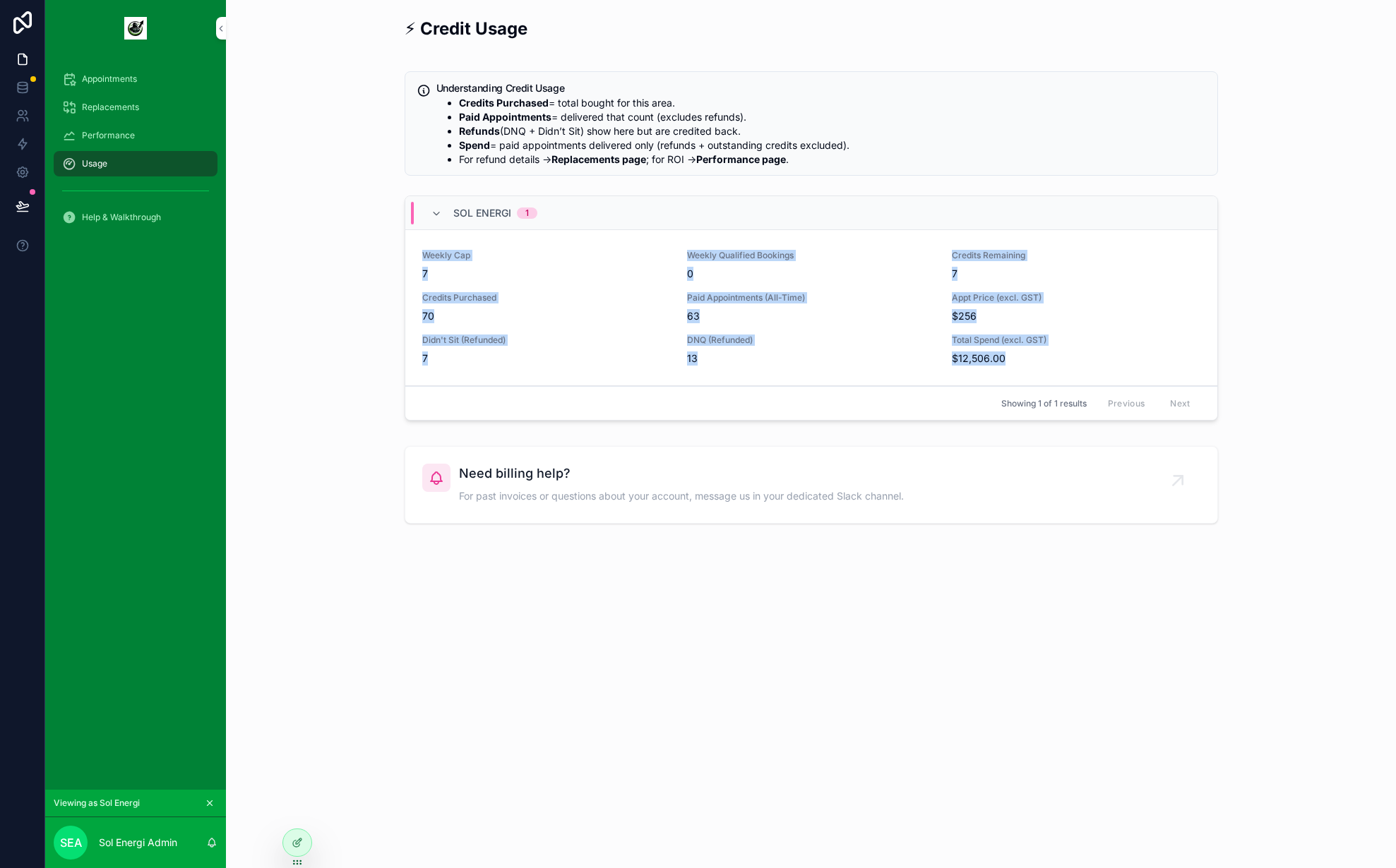
drag, startPoint x: 413, startPoint y: 248, endPoint x: 1107, endPoint y: 371, distance: 704.8
click at [1078, 365] on div "Weekly Cap 7 Weekly Qualified Bookings 0 Credits Remaining 7 Credits Purchased …" at bounding box center [811, 308] width 812 height 156
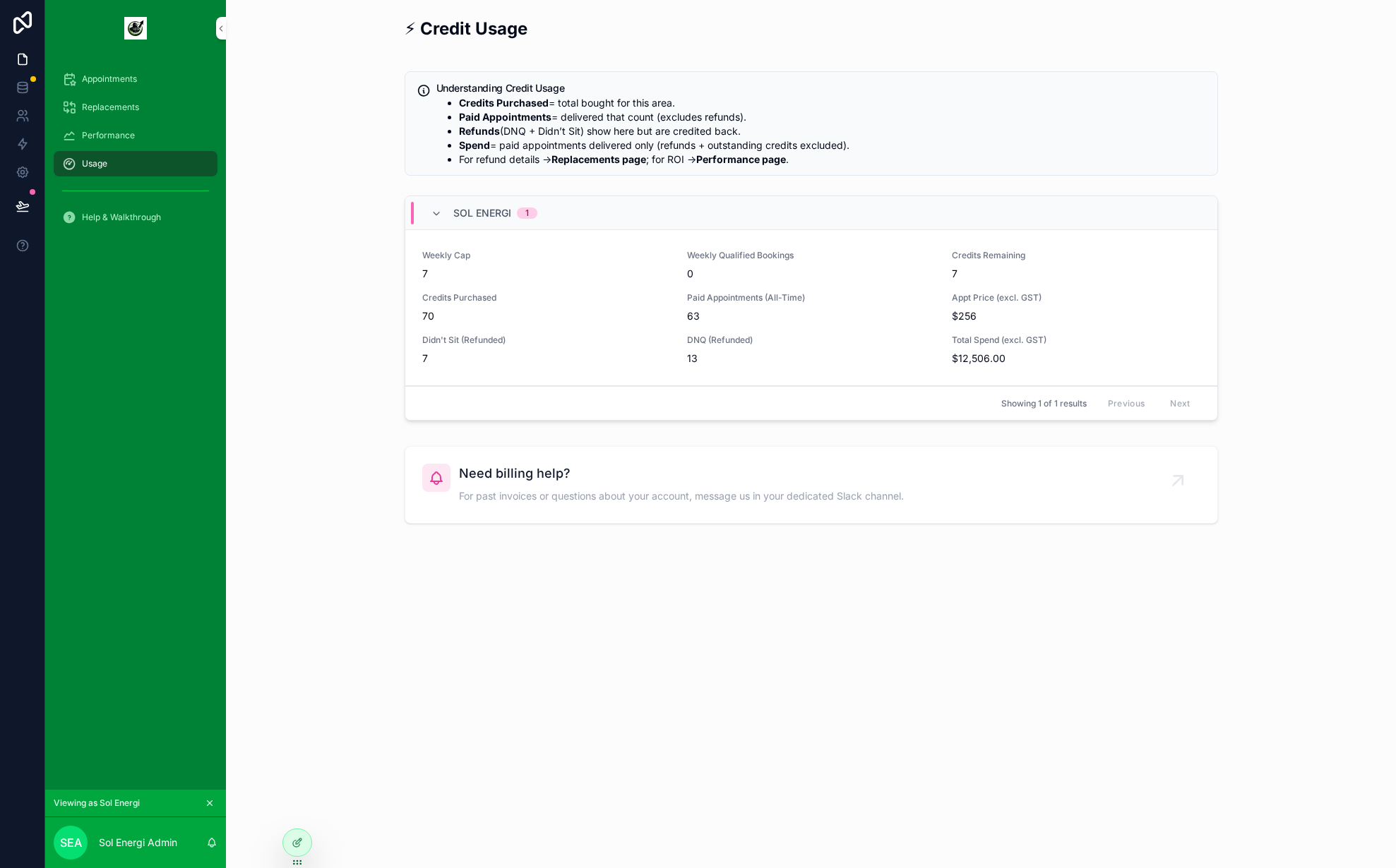
click at [1283, 392] on div "⚡ Credit Usage Understanding Credit Usage Credits Purchased = total bought for …" at bounding box center [811, 270] width 1148 height 518
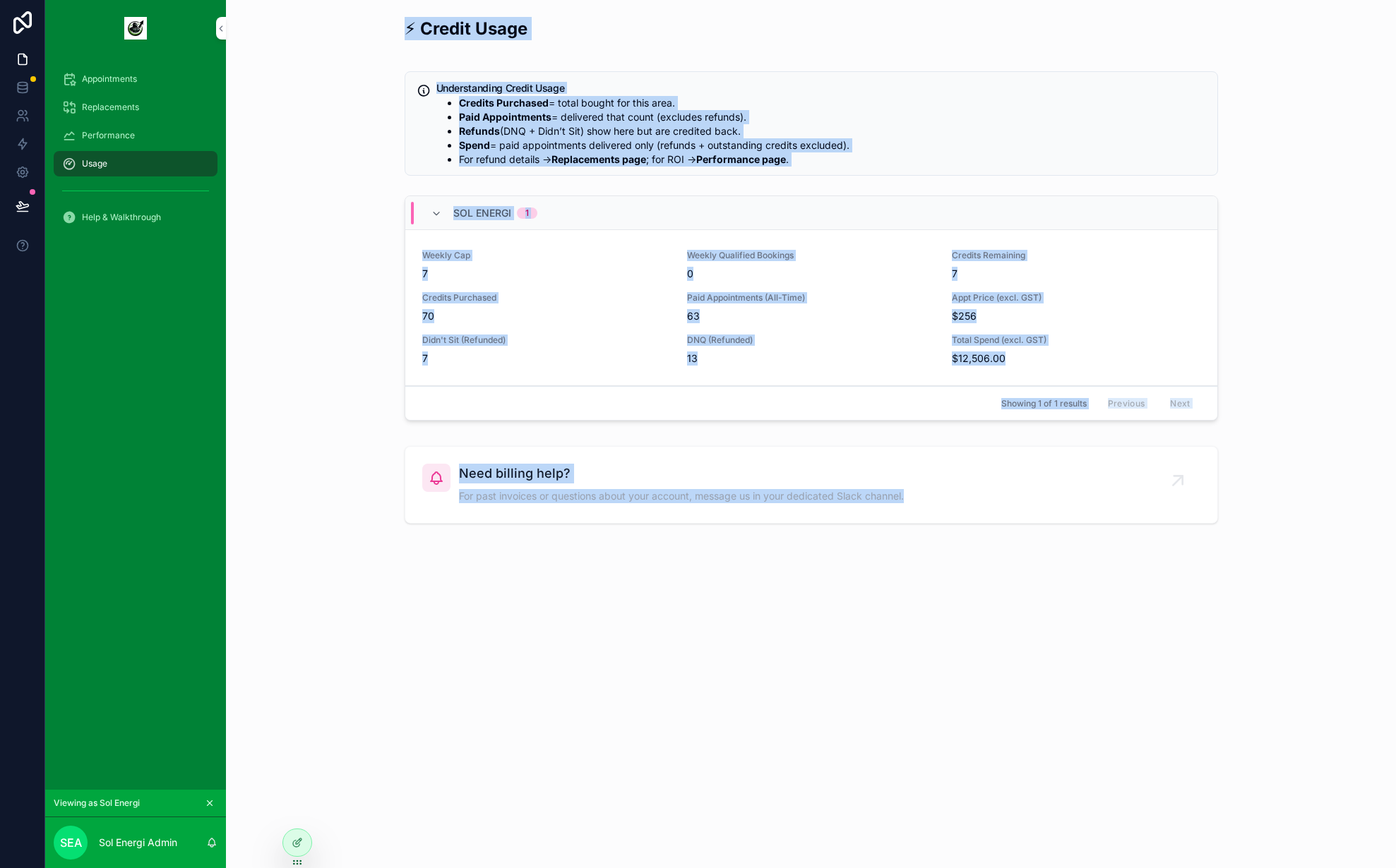
drag, startPoint x: 356, startPoint y: 15, endPoint x: 844, endPoint y: 668, distance: 815.2
click at [844, 668] on div "⚡ Credit Usage Understanding Credit Usage Credits Purchased = total bought for …" at bounding box center [811, 434] width 1170 height 868
drag, startPoint x: 899, startPoint y: 594, endPoint x: 396, endPoint y: 17, distance: 765.5
click at [396, 17] on div "⚡ Credit Usage Understanding Credit Usage Credits Purchased = total bought for …" at bounding box center [811, 434] width 1170 height 868
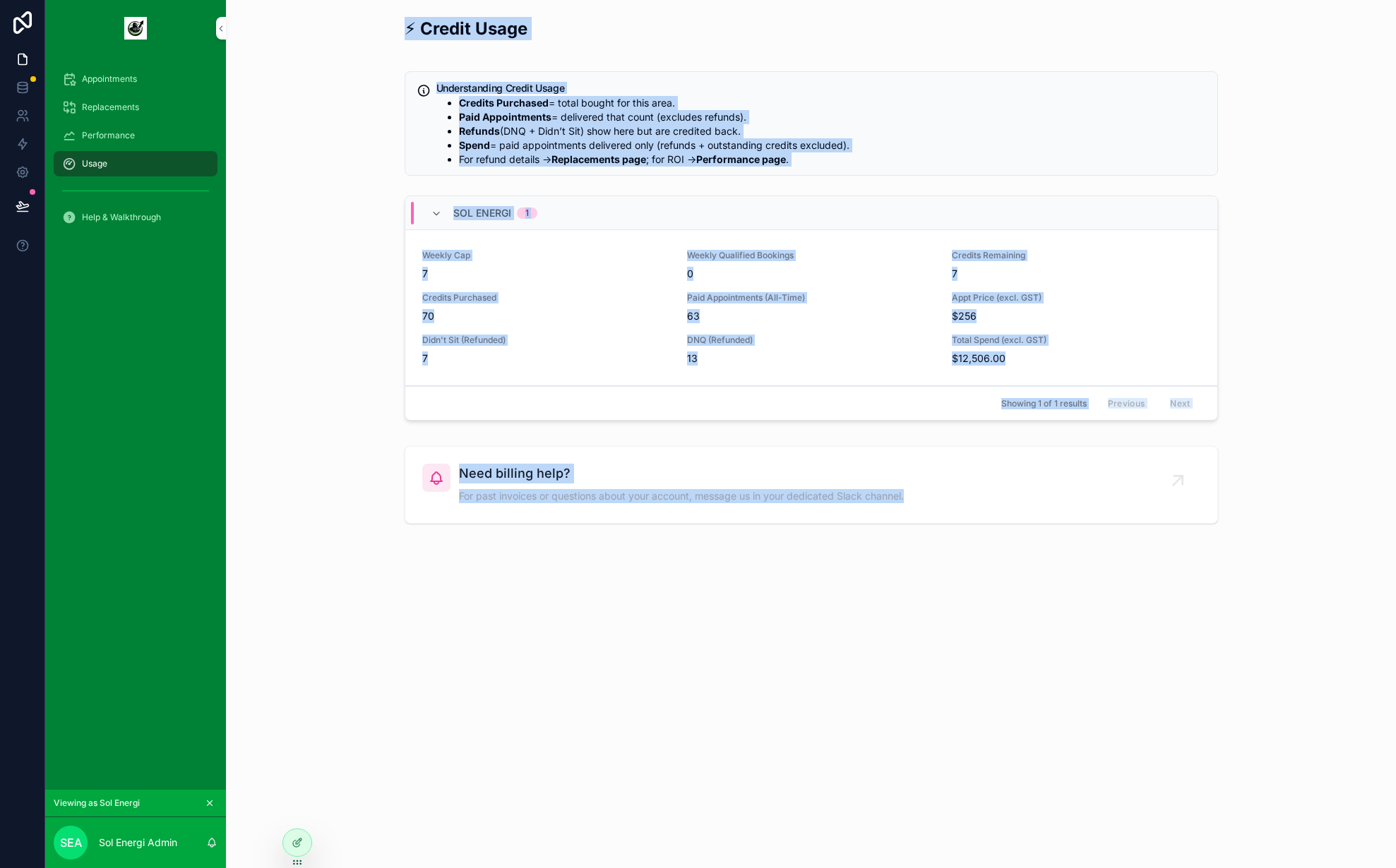
click at [396, 17] on div "⚡ Credit Usage" at bounding box center [811, 34] width 830 height 46
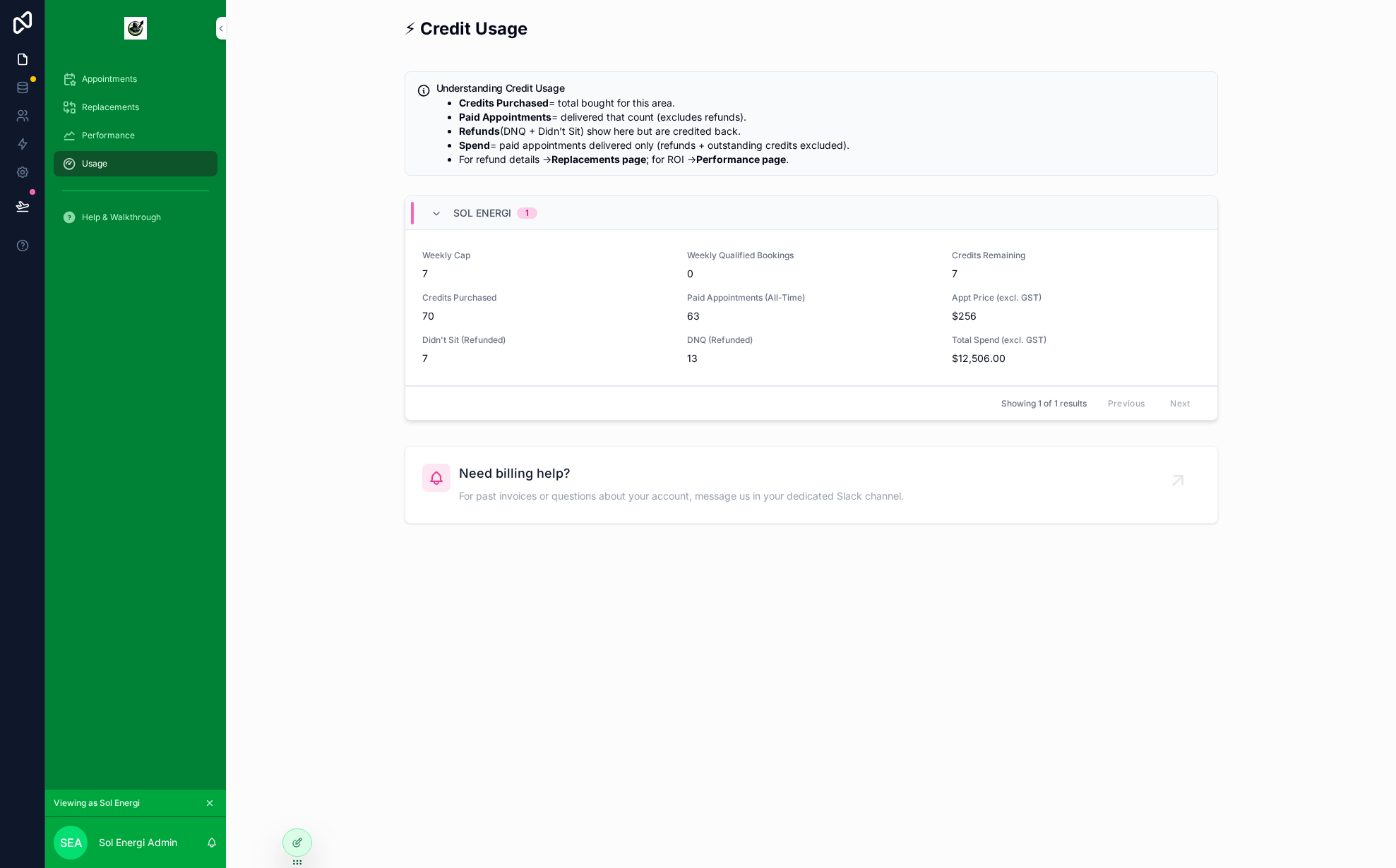
click at [118, 77] on span "Appointments" at bounding box center [109, 78] width 55 height 11
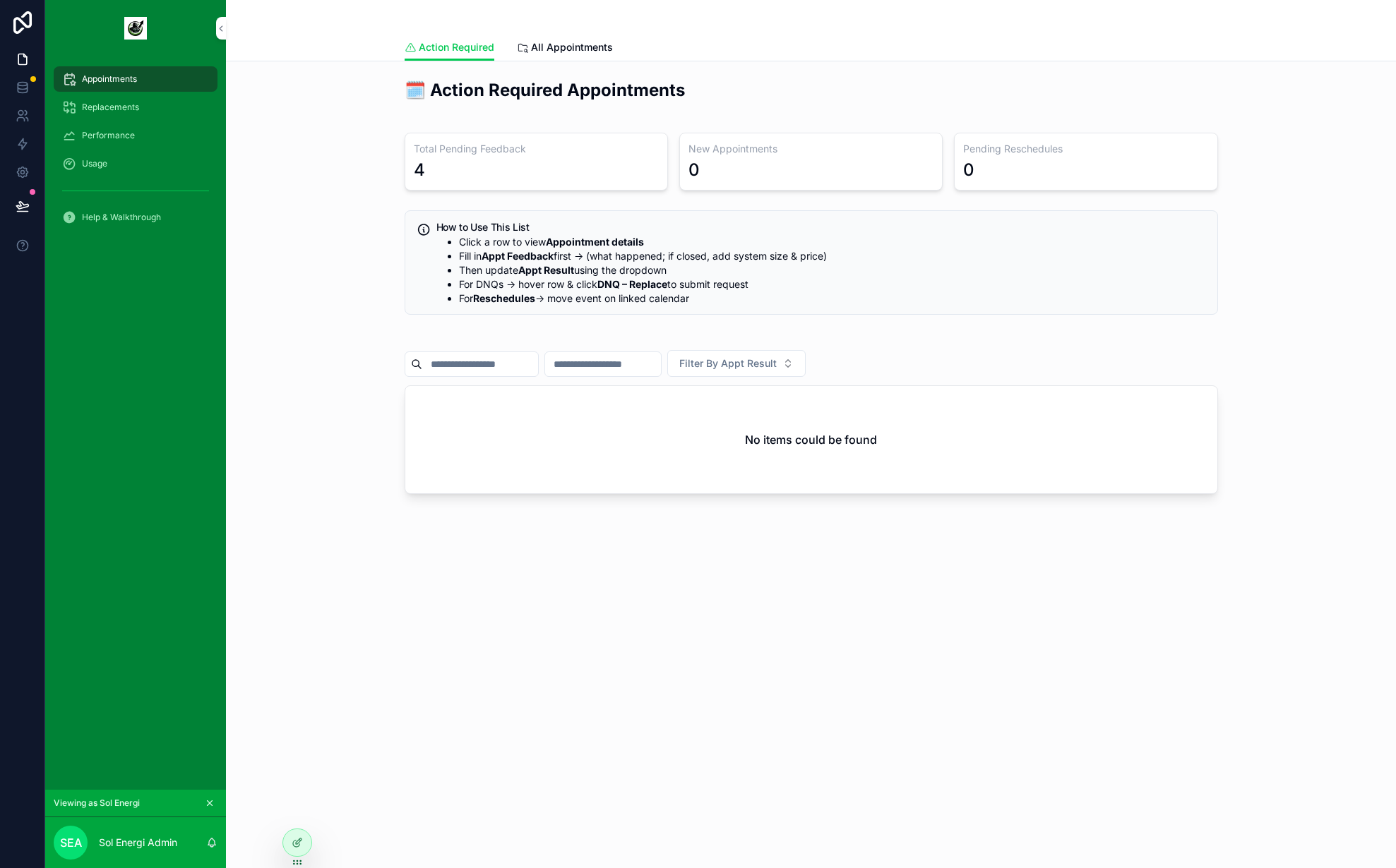
click at [576, 41] on span "All Appointments" at bounding box center [572, 47] width 82 height 14
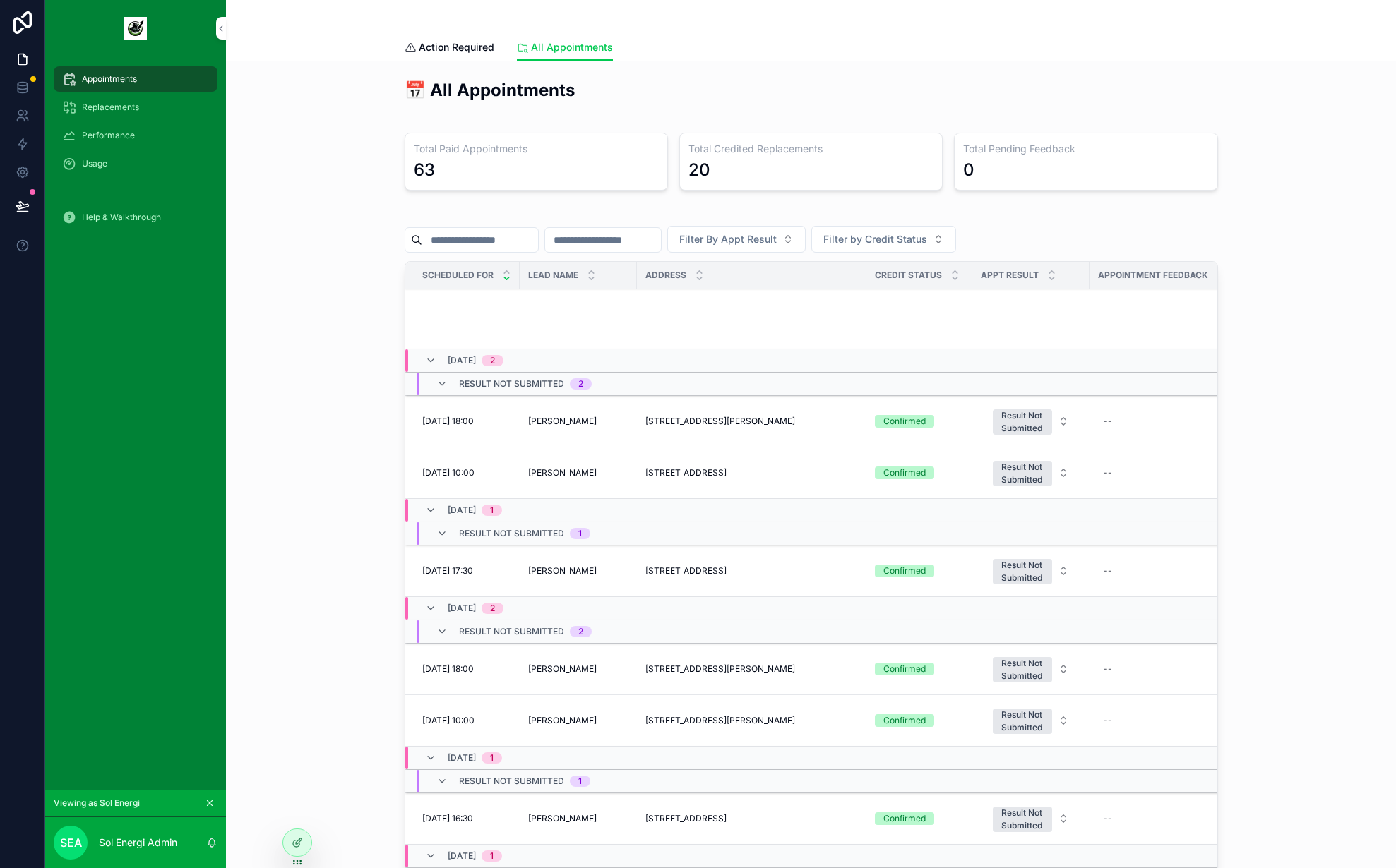
scroll to position [532, 0]
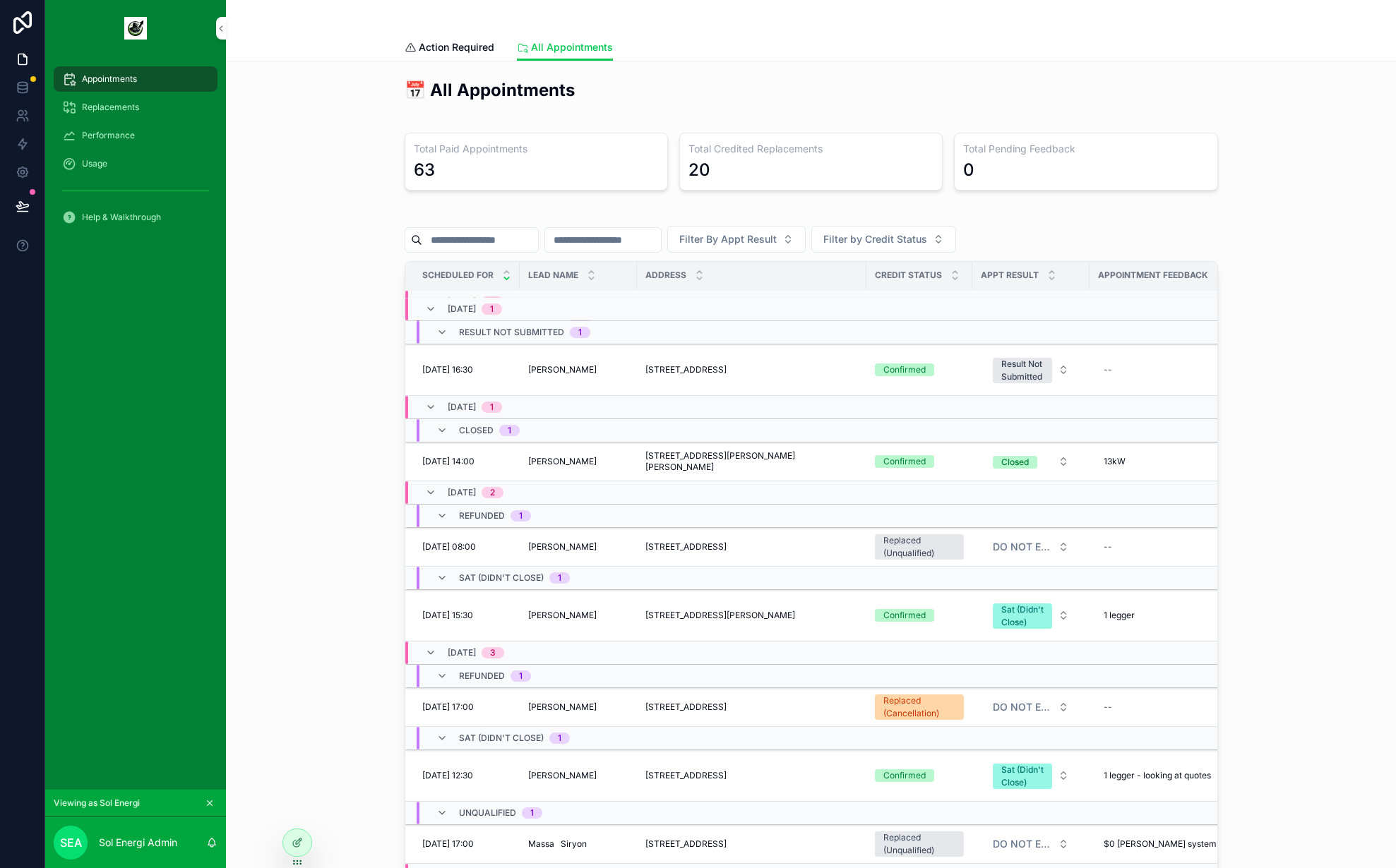
click at [726, 621] on span "2 Harding St, Auchenflower QLD 4066, Australia" at bounding box center [720, 616] width 150 height 11
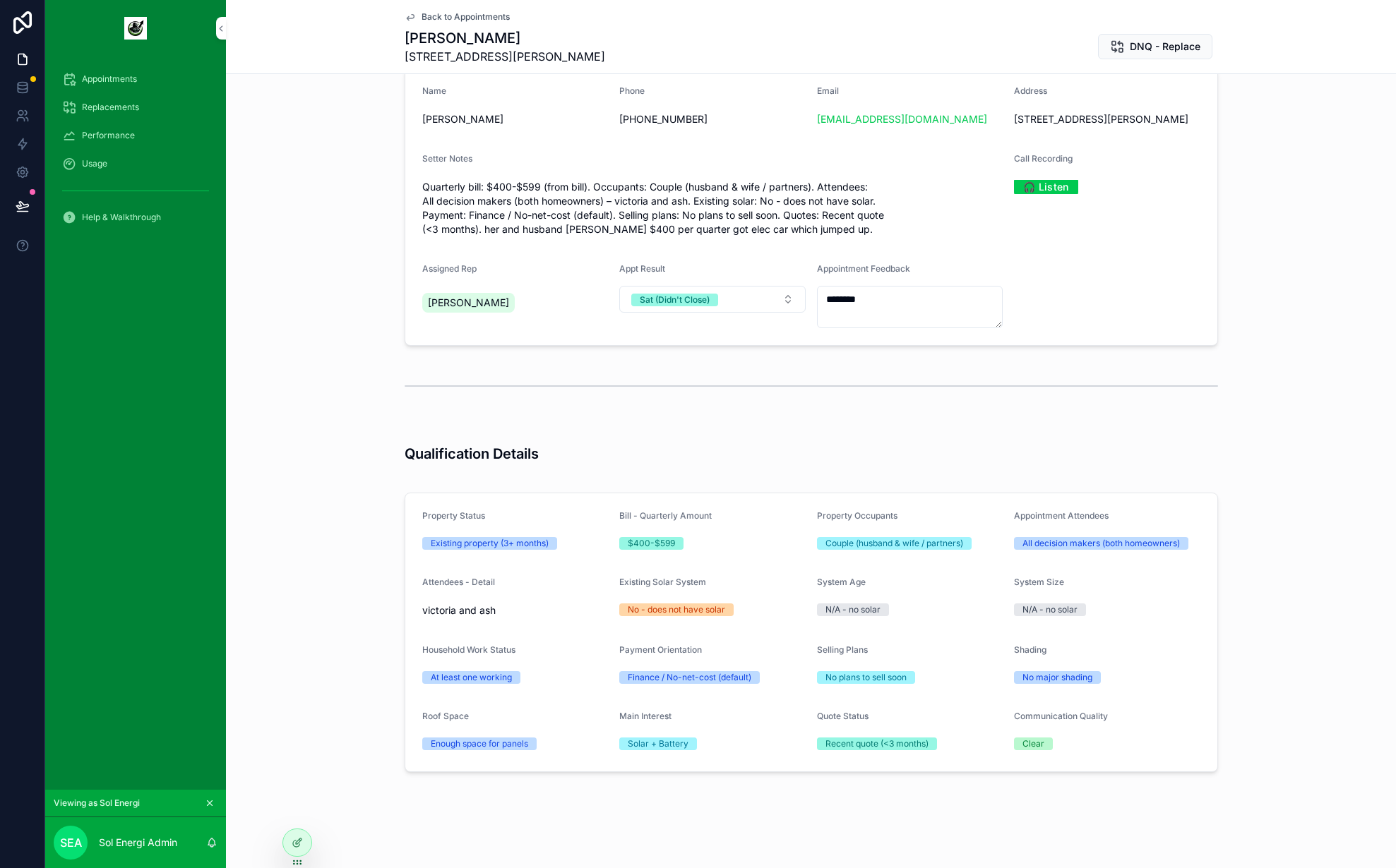
scroll to position [194, 0]
drag, startPoint x: 396, startPoint y: 445, endPoint x: 625, endPoint y: 450, distance: 229.1
click at [625, 450] on div "Qualification Details" at bounding box center [811, 448] width 1170 height 55
click at [625, 450] on h3 "Qualification Details" at bounding box center [811, 454] width 814 height 21
drag, startPoint x: 638, startPoint y: 453, endPoint x: 353, endPoint y: 445, distance: 285.1
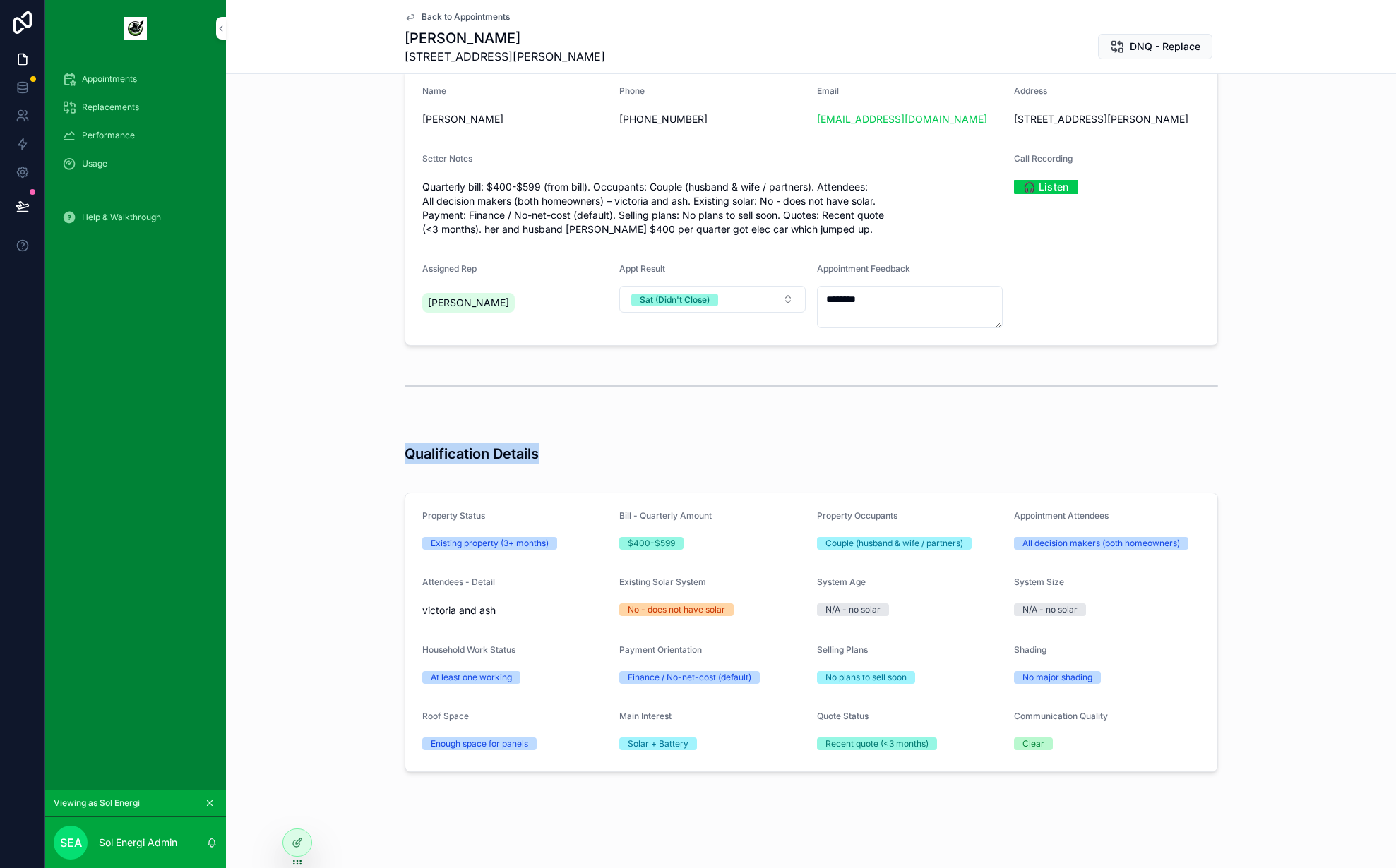
click at [353, 445] on div "Qualification Details" at bounding box center [811, 448] width 1170 height 55
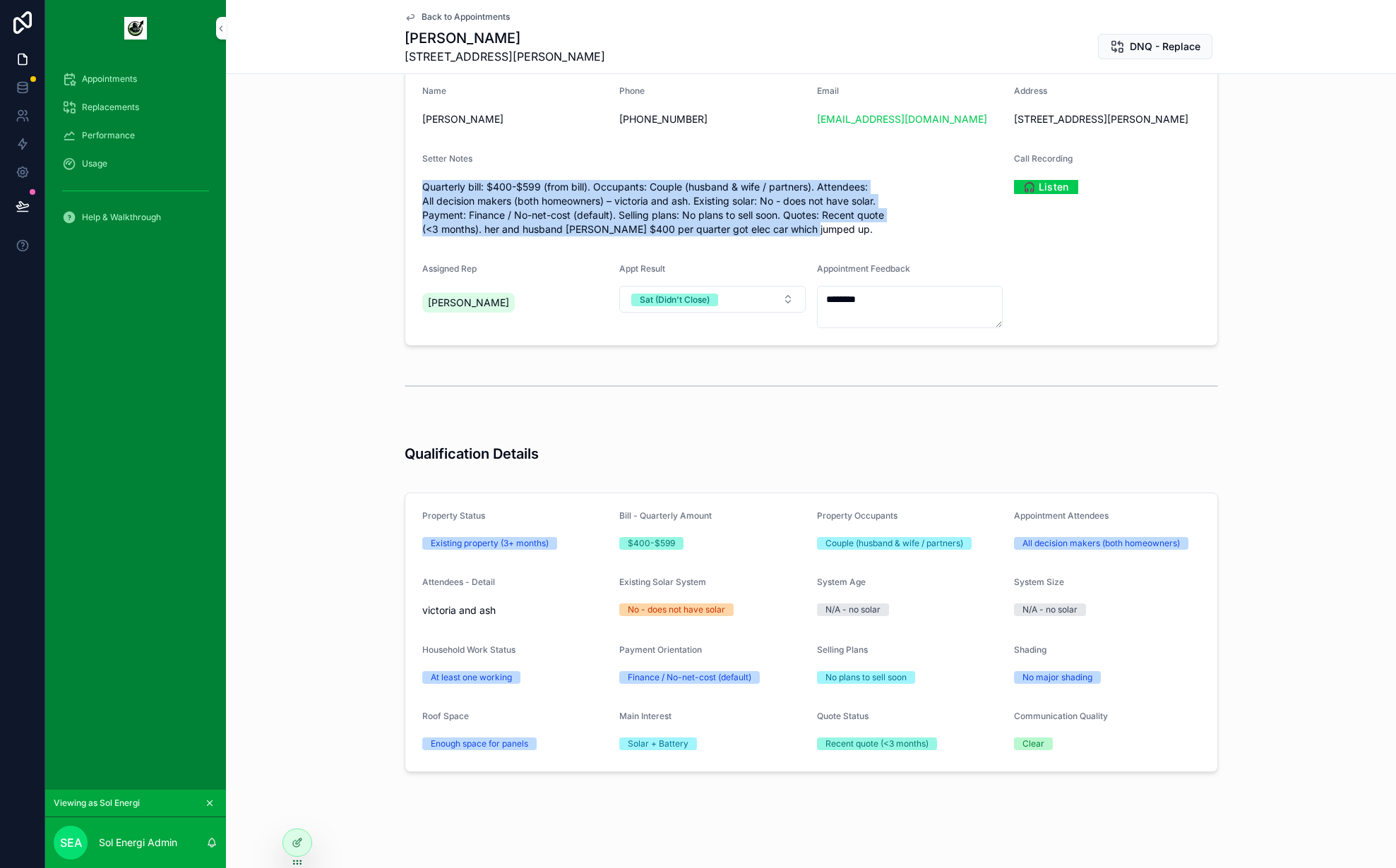
drag, startPoint x: 884, startPoint y: 230, endPoint x: 406, endPoint y: 189, distance: 479.8
click at [406, 189] on form "Name Victoria Fricot Phone +61419892637 Email aussie_golf@hotmail.com Address 2…" at bounding box center [811, 207] width 812 height 277
click at [409, 186] on form "Name Victoria Fricot Phone +61419892637 Email aussie_golf@hotmail.com Address 2…" at bounding box center [811, 207] width 812 height 277
drag, startPoint x: 491, startPoint y: 185, endPoint x: 891, endPoint y: 230, distance: 402.5
click at [891, 230] on form "Name Victoria Fricot Phone +61419892637 Email aussie_golf@hotmail.com Address 2…" at bounding box center [811, 207] width 812 height 277
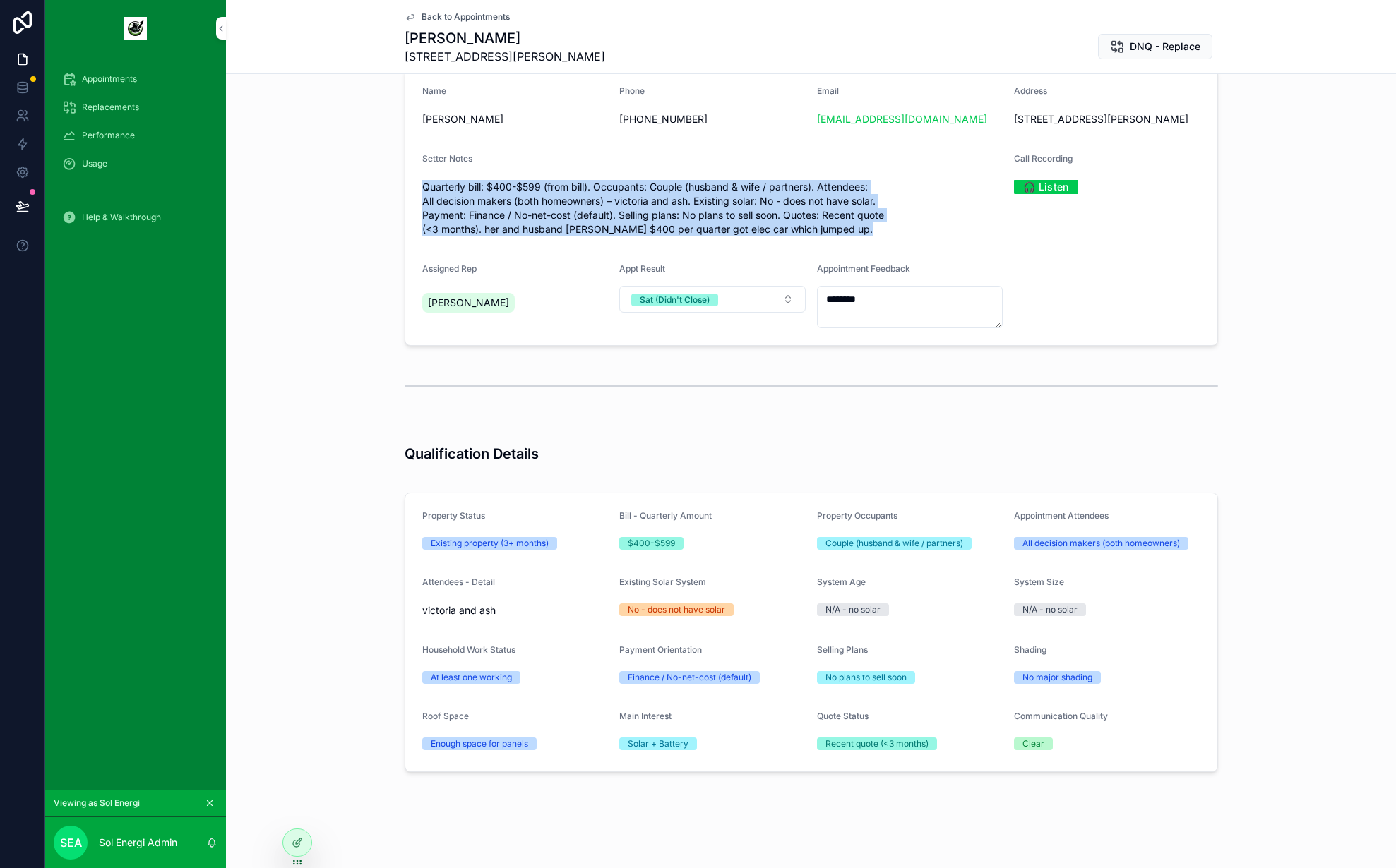
click at [890, 230] on span "Quarterly bill: $400-$599 (from bill). Occupants: Couple (husband & wife / part…" at bounding box center [713, 208] width 581 height 56
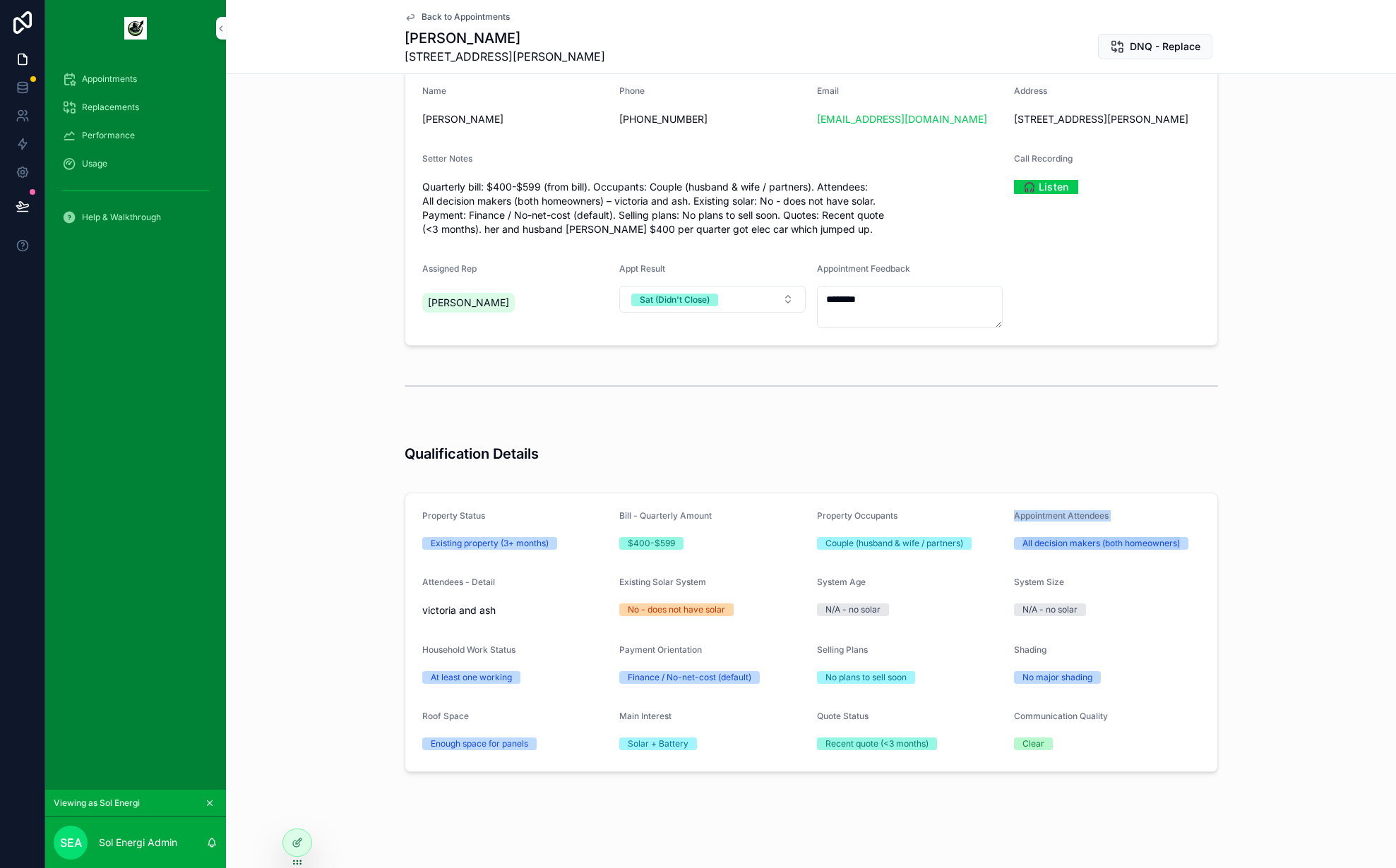
drag, startPoint x: 1010, startPoint y: 507, endPoint x: 1208, endPoint y: 539, distance: 200.6
click at [1208, 539] on form "Property Status Existing property (3+ months) Bill - Quarterly Amount $400-$599…" at bounding box center [811, 632] width 812 height 278
click at [756, 230] on span "Quarterly bill: $400-$599 (from bill). Occupants: Couple (husband & wife / part…" at bounding box center [713, 208] width 581 height 56
drag, startPoint x: 814, startPoint y: 185, endPoint x: 610, endPoint y: 199, distance: 204.5
click at [610, 199] on span "Quarterly bill: $400-$599 (from bill). Occupants: Couple (husband & wife / part…" at bounding box center [713, 208] width 581 height 56
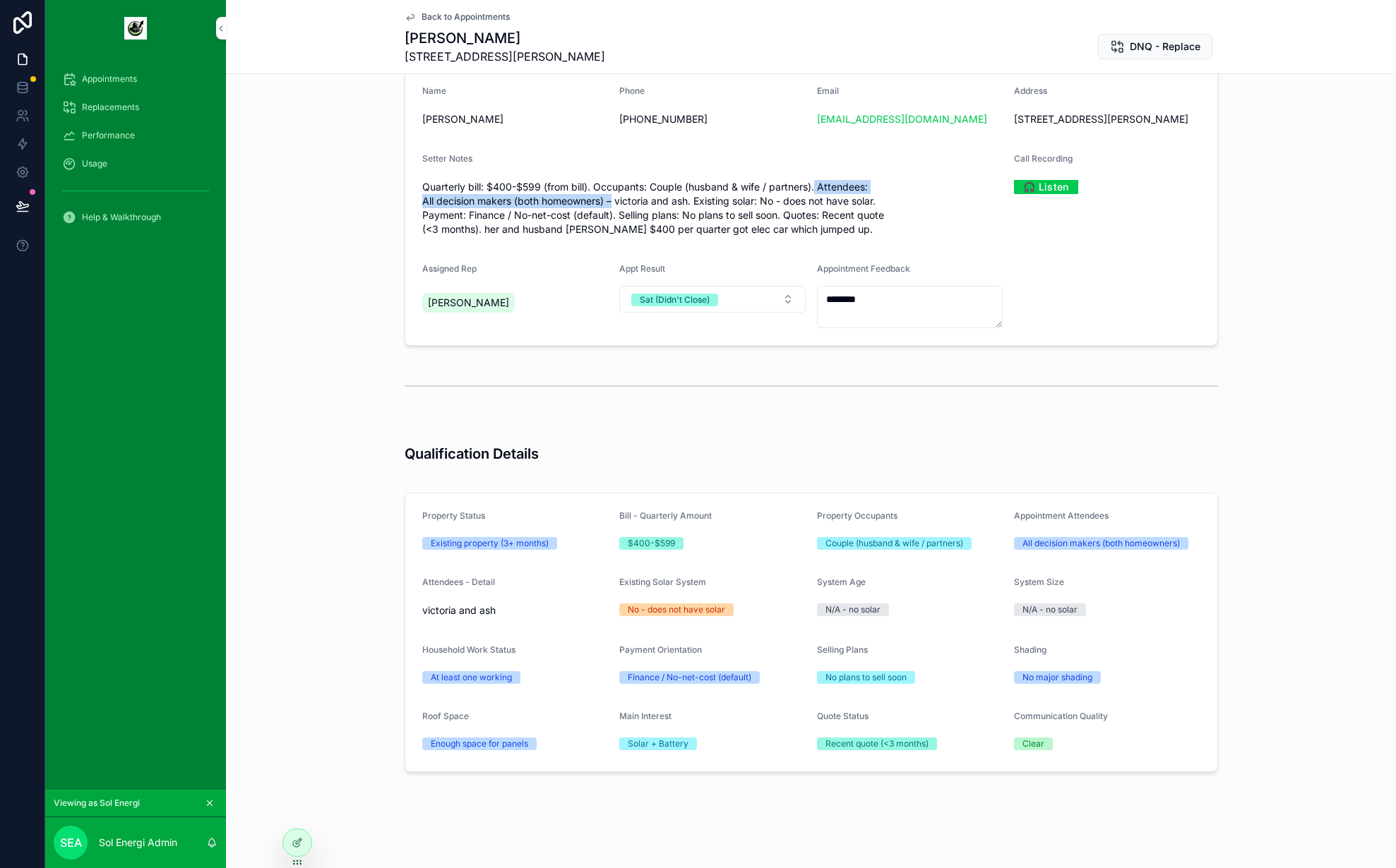
click at [610, 199] on span "Quarterly bill: $400-$599 (from bill). Occupants: Couple (husband & wife / part…" at bounding box center [713, 208] width 581 height 56
drag, startPoint x: 610, startPoint y: 200, endPoint x: 687, endPoint y: 203, distance: 77.1
click at [687, 203] on span "Quarterly bill: $400-$599 (from bill). Occupants: Couple (husband & wife / part…" at bounding box center [713, 208] width 581 height 56
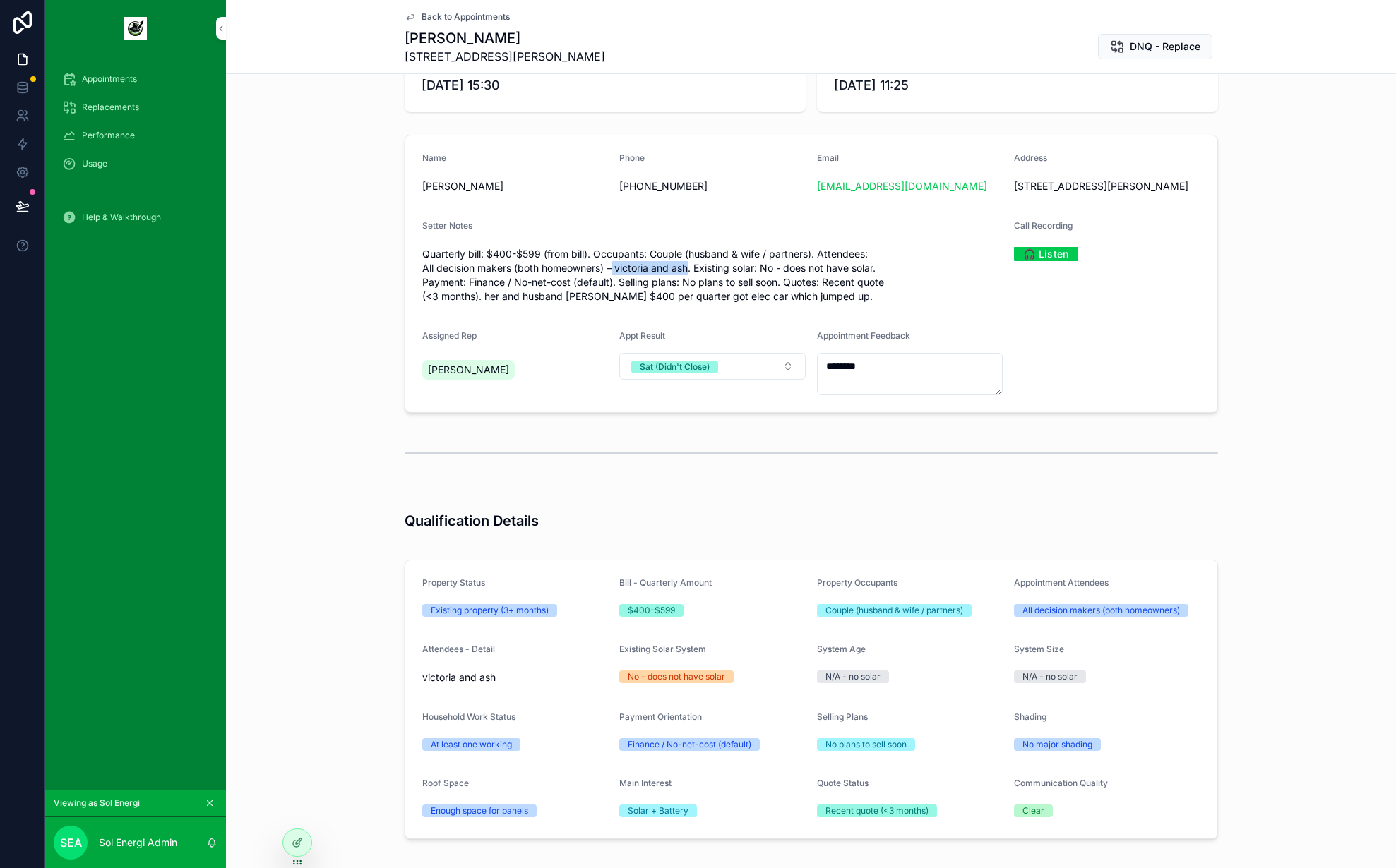
scroll to position [0, 0]
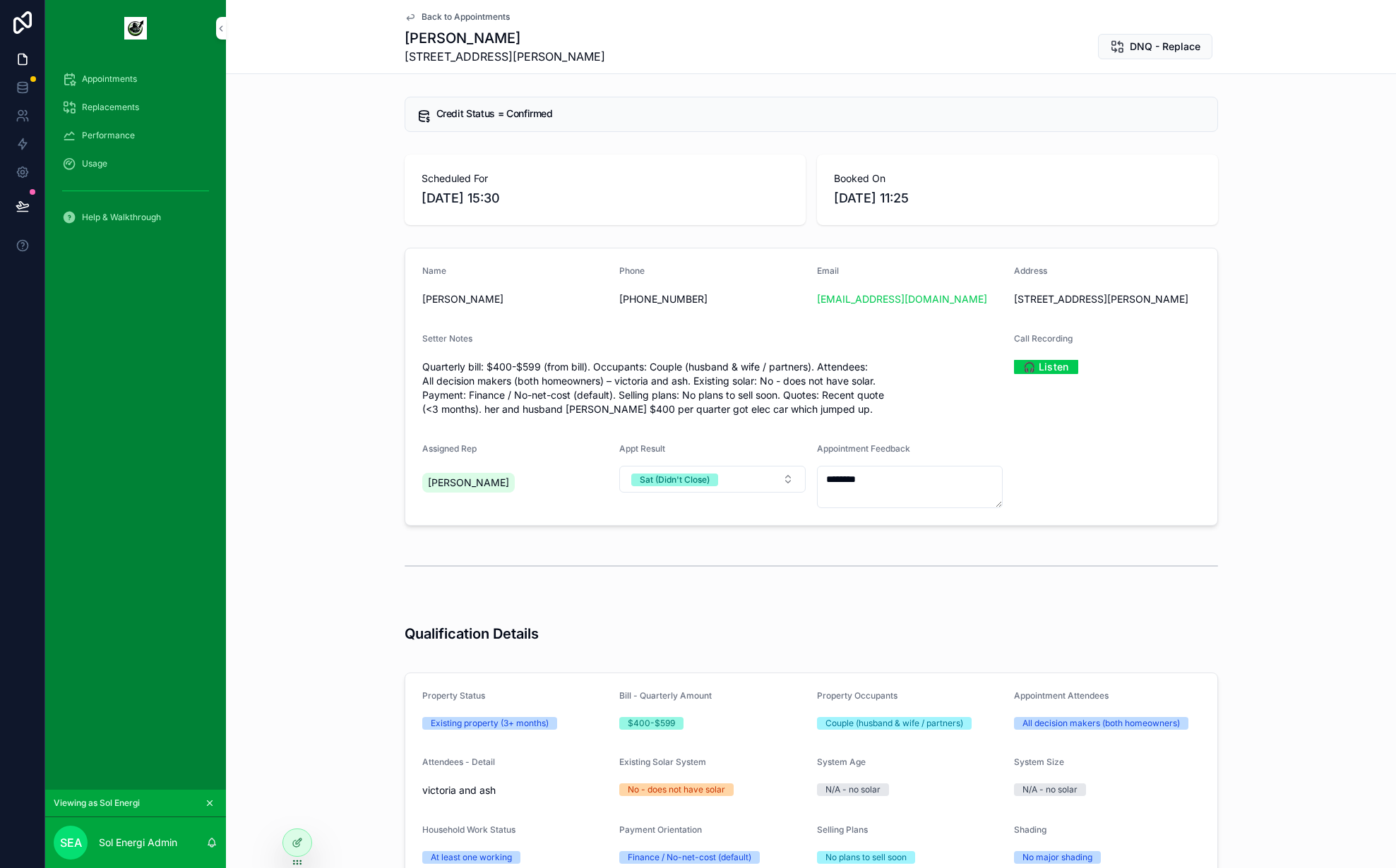
click at [841, 401] on span "Quarterly bill: $400-$599 (from bill). Occupants: Couple (husband & wife / part…" at bounding box center [713, 388] width 581 height 56
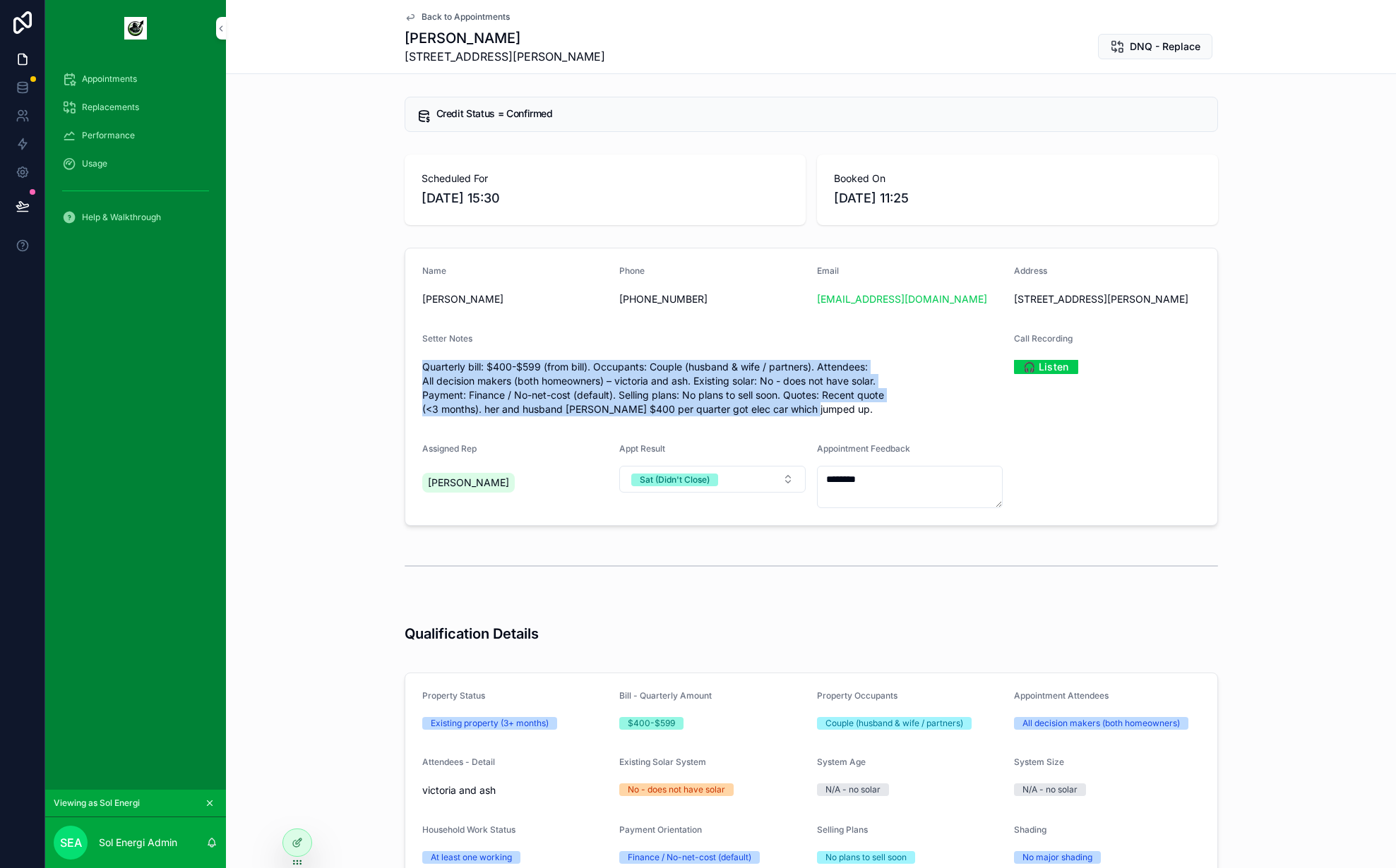
drag, startPoint x: 890, startPoint y: 435, endPoint x: 405, endPoint y: 370, distance: 489.3
click at [406, 370] on form "Name Victoria Fricot Phone +61419892637 Email aussie_golf@hotmail.com Address 2…" at bounding box center [811, 387] width 812 height 277
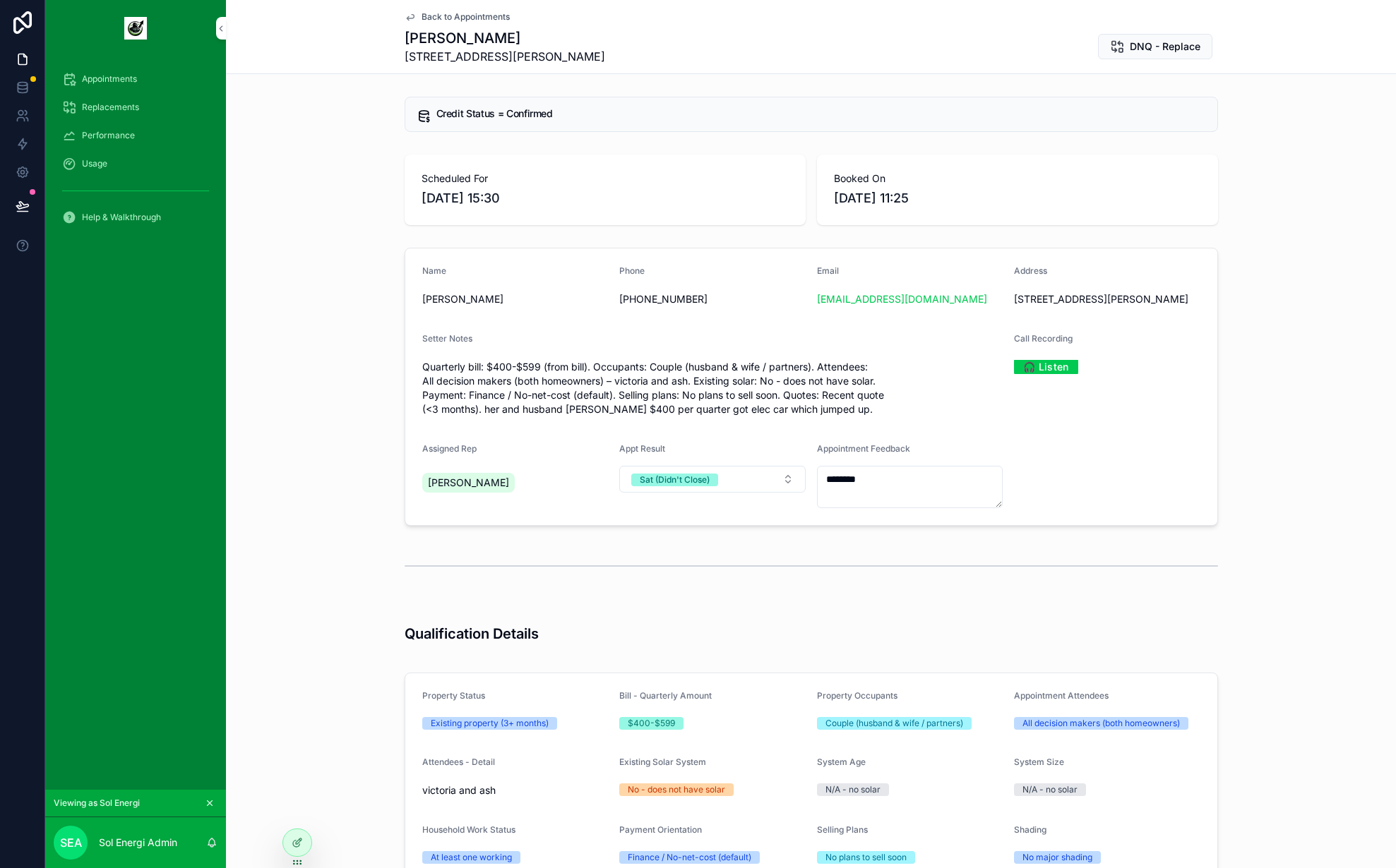
click at [353, 186] on div "Scheduled For 03/10/2025 15:30 Booked On 01/10/2025 11:25" at bounding box center [811, 189] width 1170 height 82
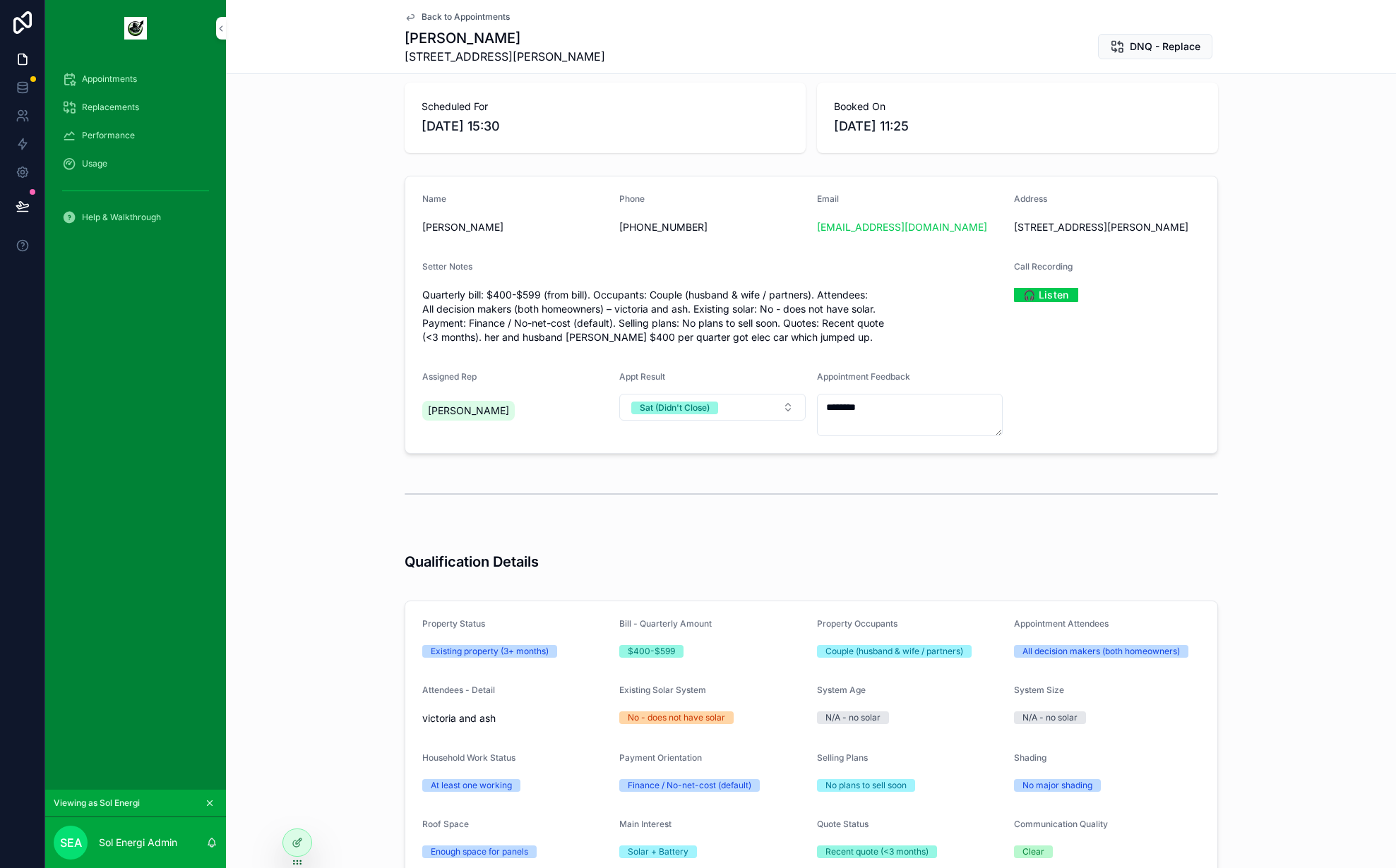
scroll to position [49, 0]
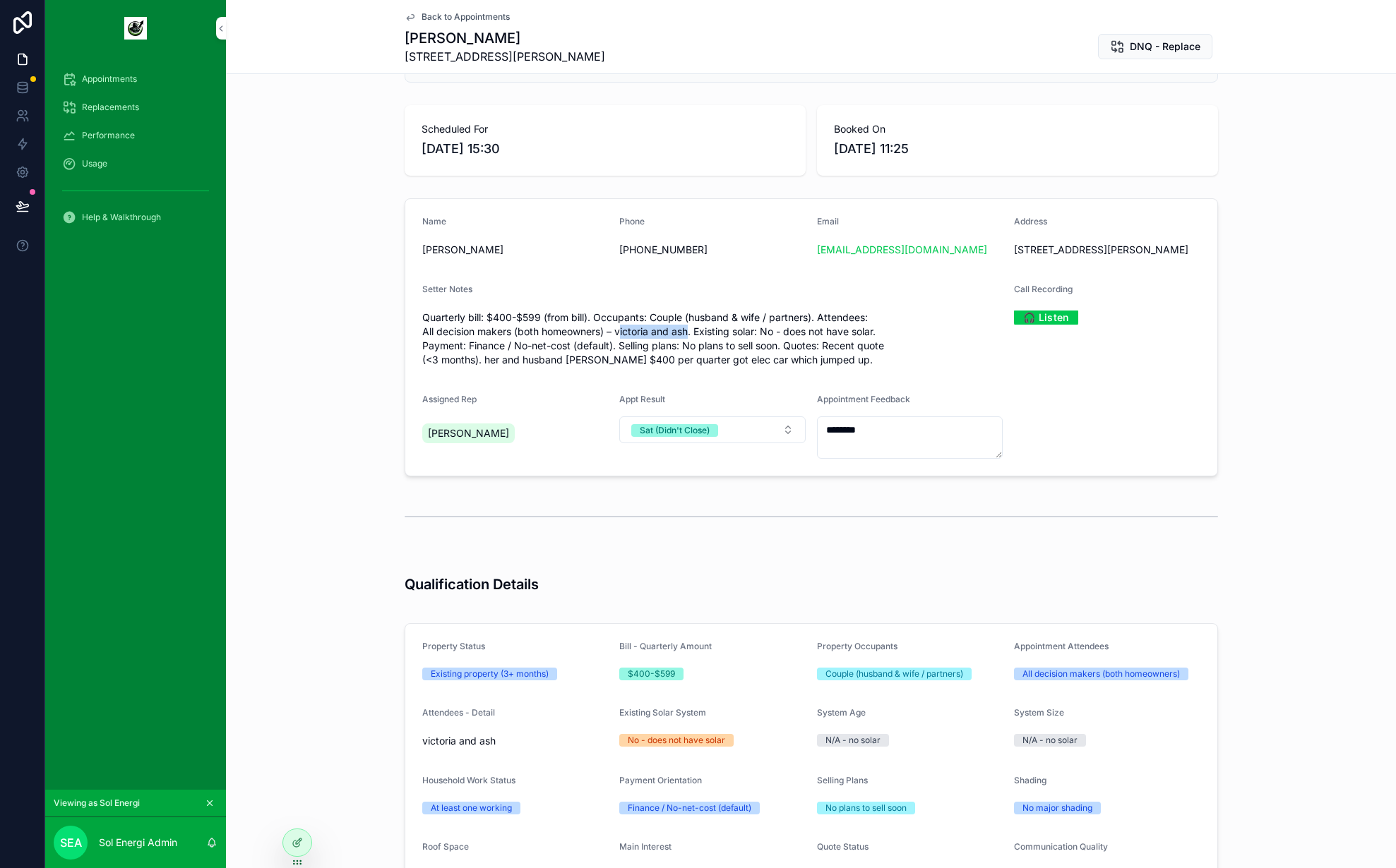
drag, startPoint x: 616, startPoint y: 344, endPoint x: 686, endPoint y: 345, distance: 70.0
click at [686, 345] on span "Quarterly bill: $400-$599 (from bill). Occupants: Couple (husband & wife / part…" at bounding box center [713, 339] width 581 height 56
drag, startPoint x: 686, startPoint y: 345, endPoint x: 610, endPoint y: 349, distance: 76.1
click at [610, 349] on span "Quarterly bill: $400-$599 (from bill). Occupants: Couple (husband & wife / part…" at bounding box center [713, 339] width 581 height 56
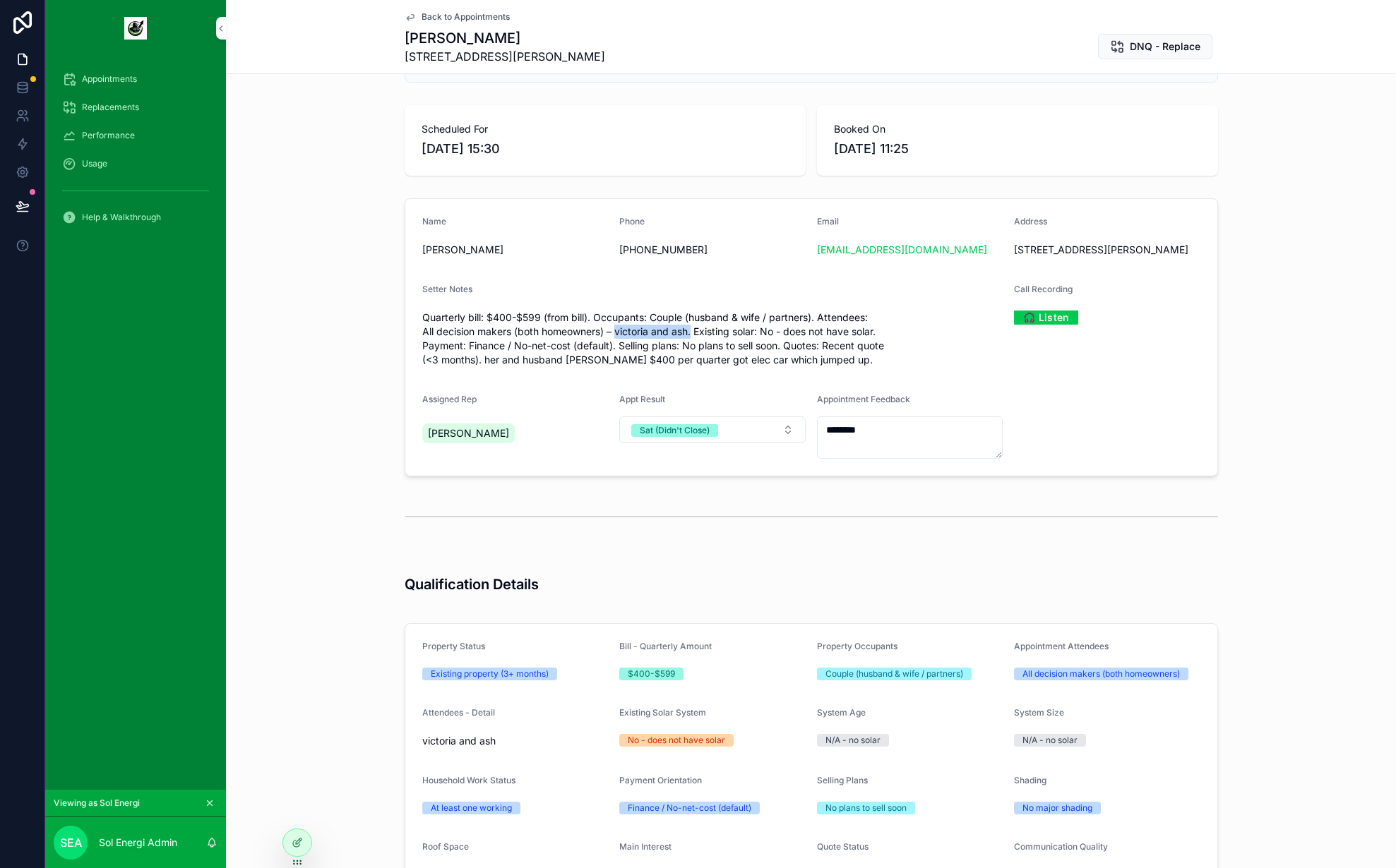
click at [610, 349] on span "Quarterly bill: $400-$599 (from bill). Occupants: Couple (husband & wife / part…" at bounding box center [713, 339] width 581 height 56
drag, startPoint x: 611, startPoint y: 349, endPoint x: 684, endPoint y: 343, distance: 73.2
click at [684, 343] on span "Quarterly bill: $400-$599 (from bill). Occupants: Couple (husband & wife / part…" at bounding box center [713, 339] width 581 height 56
click at [685, 344] on span "Quarterly bill: $400-$599 (from bill). Occupants: Couple (husband & wife / part…" at bounding box center [713, 339] width 581 height 56
drag, startPoint x: 685, startPoint y: 344, endPoint x: 612, endPoint y: 347, distance: 73.1
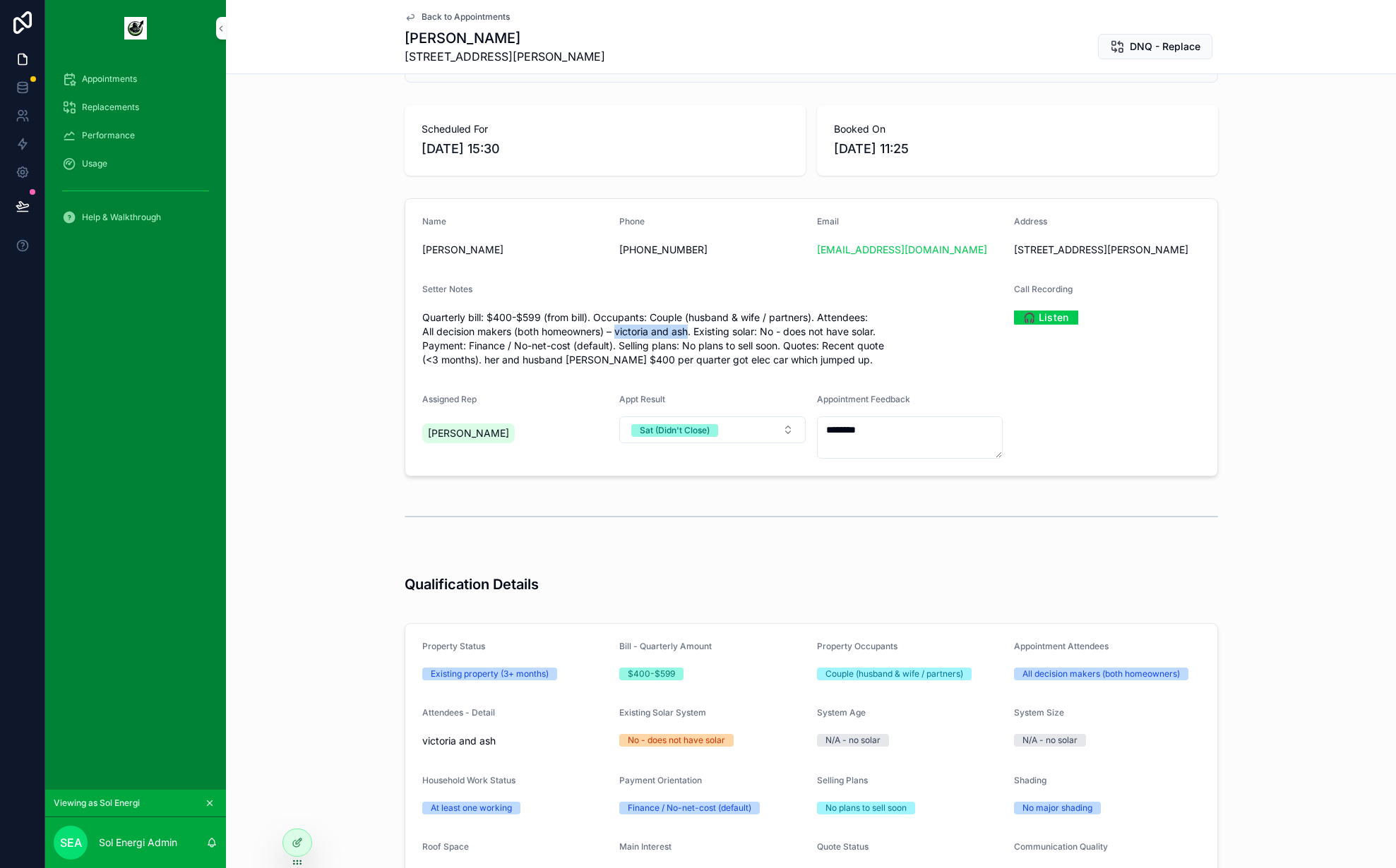
click at [612, 347] on span "Quarterly bill: $400-$599 (from bill). Occupants: Couple (husband & wife / part…" at bounding box center [713, 339] width 581 height 56
click at [675, 348] on span "Quarterly bill: $400-$599 (from bill). Occupants: Couple (husband & wife / part…" at bounding box center [713, 339] width 581 height 56
click at [808, 364] on span "Quarterly bill: $400-$599 (from bill). Occupants: Couple (husband & wife / part…" at bounding box center [713, 339] width 581 height 56
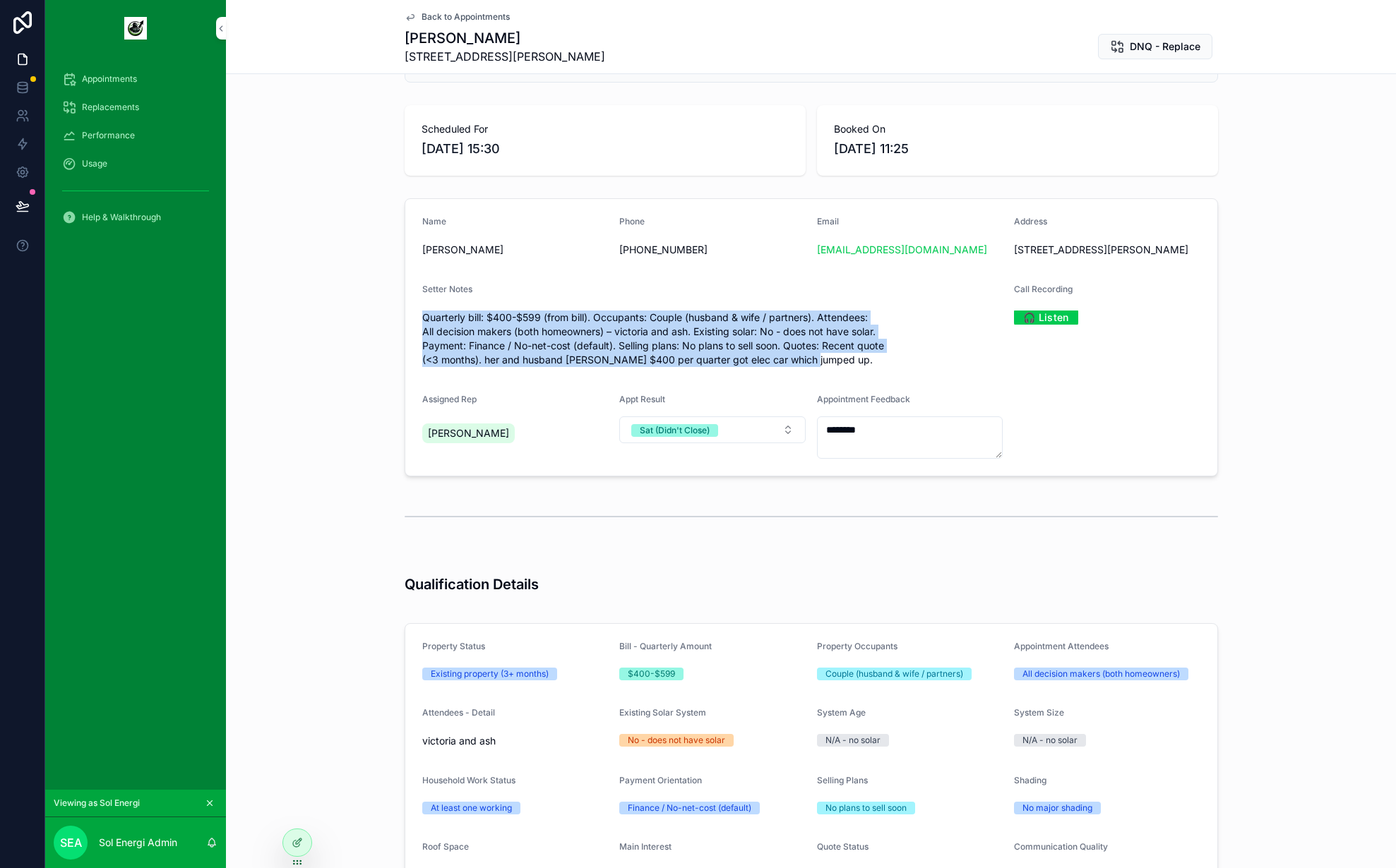
drag, startPoint x: 949, startPoint y: 374, endPoint x: 374, endPoint y: 329, distance: 576.8
click at [374, 329] on div "Name Victoria Fricot Phone +61419892637 Email aussie_golf@hotmail.com Address 2…" at bounding box center [811, 337] width 1170 height 289
drag, startPoint x: 374, startPoint y: 329, endPoint x: 1084, endPoint y: 522, distance: 735.8
click at [1084, 522] on div "Credit Status = Confirmed Scheduled For 03/10/2025 15:30 Booked On 01/10/2025 1…" at bounding box center [811, 475] width 1170 height 867
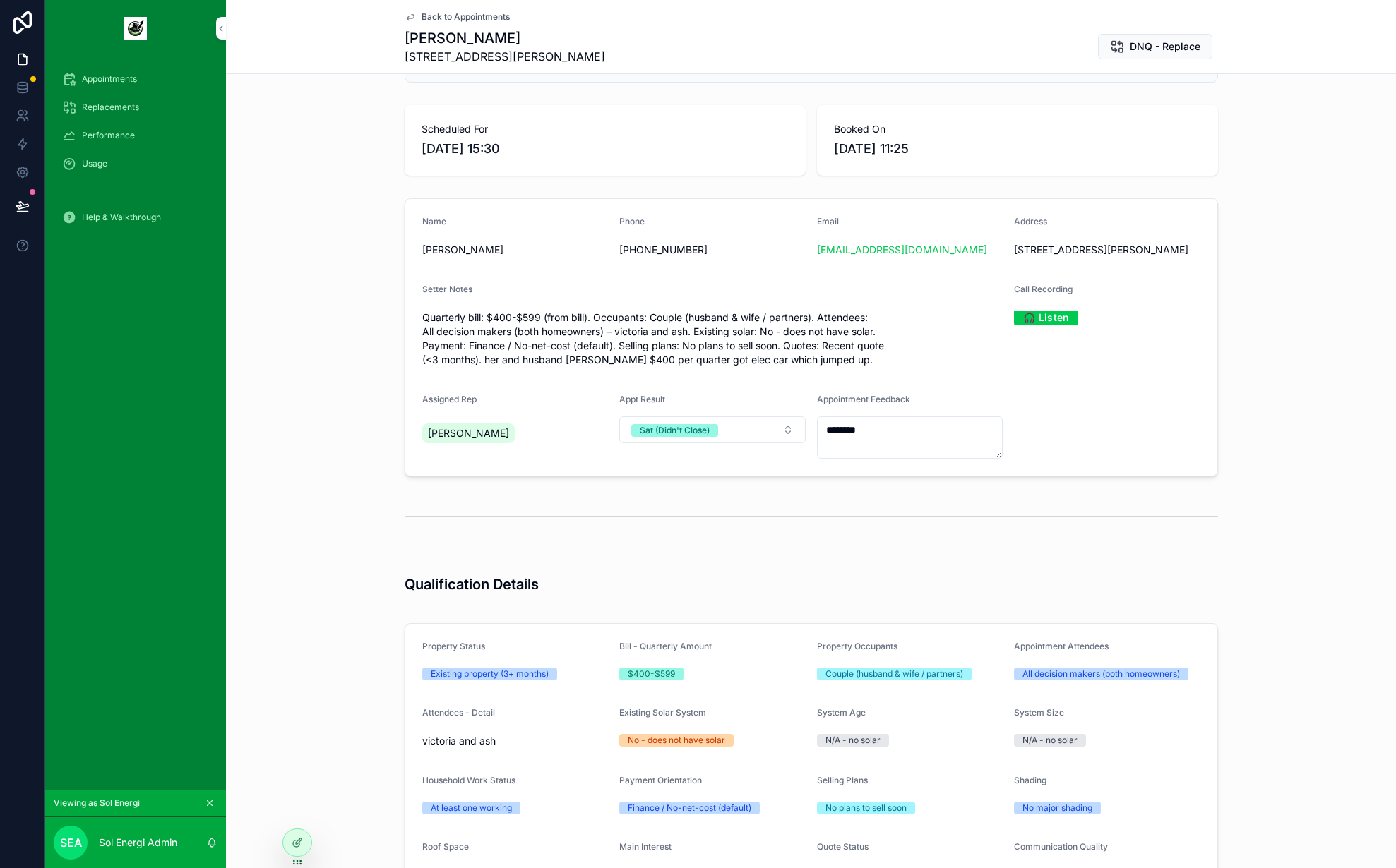
click at [1084, 522] on div "scrollable content" at bounding box center [811, 517] width 814 height 35
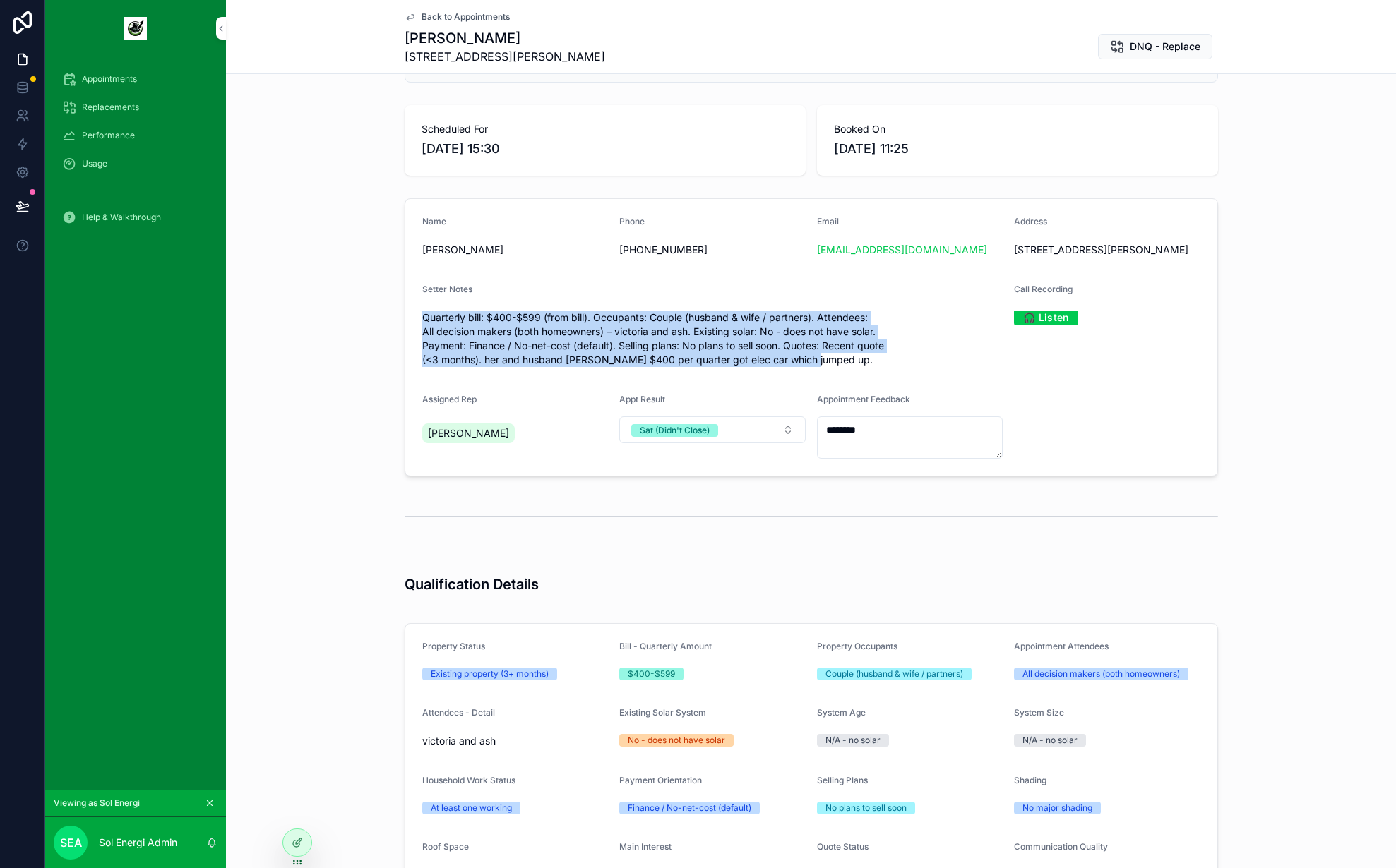
drag, startPoint x: 700, startPoint y: 357, endPoint x: 406, endPoint y: 335, distance: 294.8
click at [406, 335] on form "Name Victoria Fricot Phone +61419892637 Email aussie_golf@hotmail.com Address 2…" at bounding box center [811, 337] width 812 height 277
click at [406, 335] on form "Name Victoria Fricot Phone +61419892637 Email aussie_golf@hotmail.com Address 2…" at bounding box center [811, 337] width 812 height 277
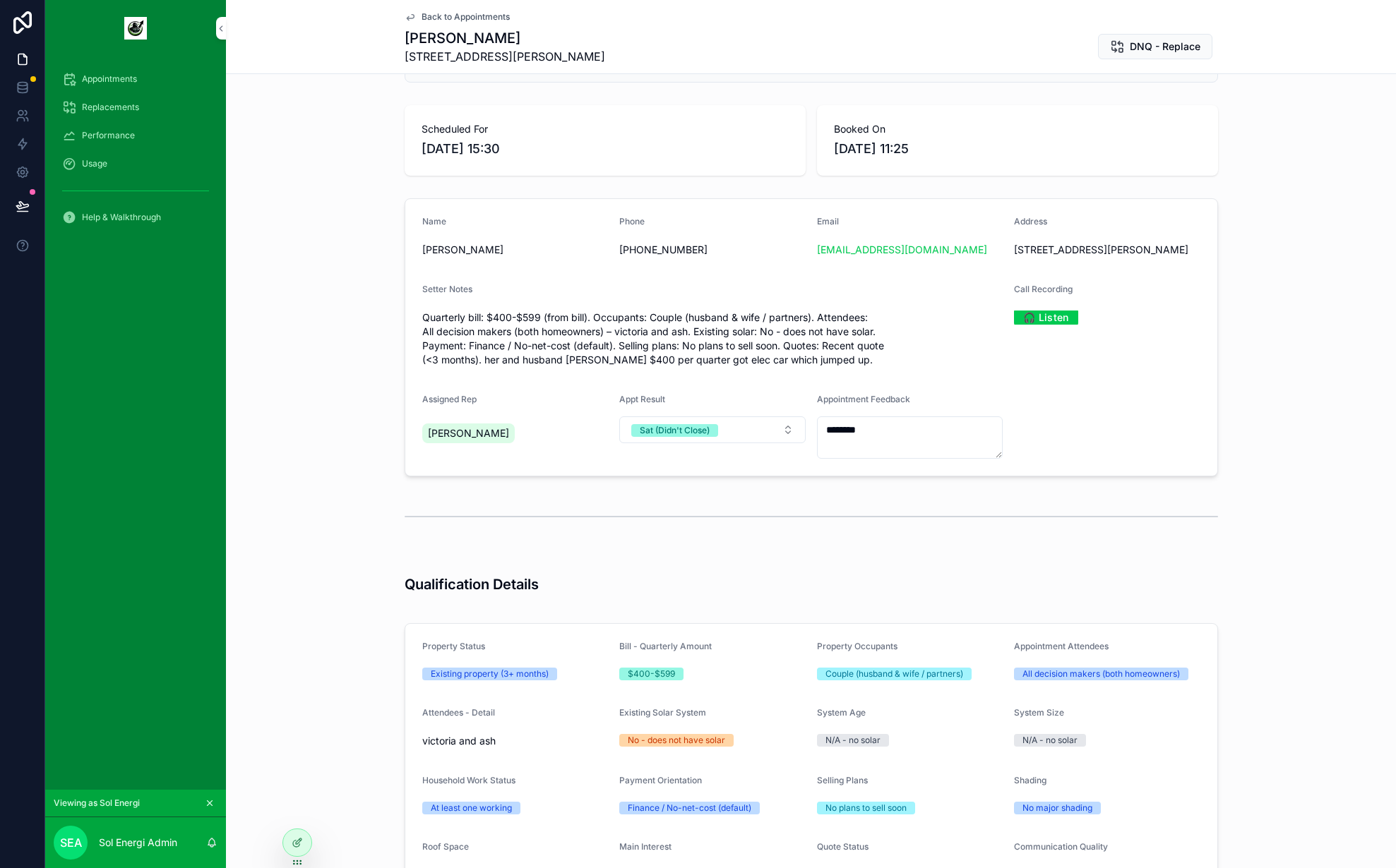
click at [111, 156] on div "Usage" at bounding box center [135, 164] width 147 height 23
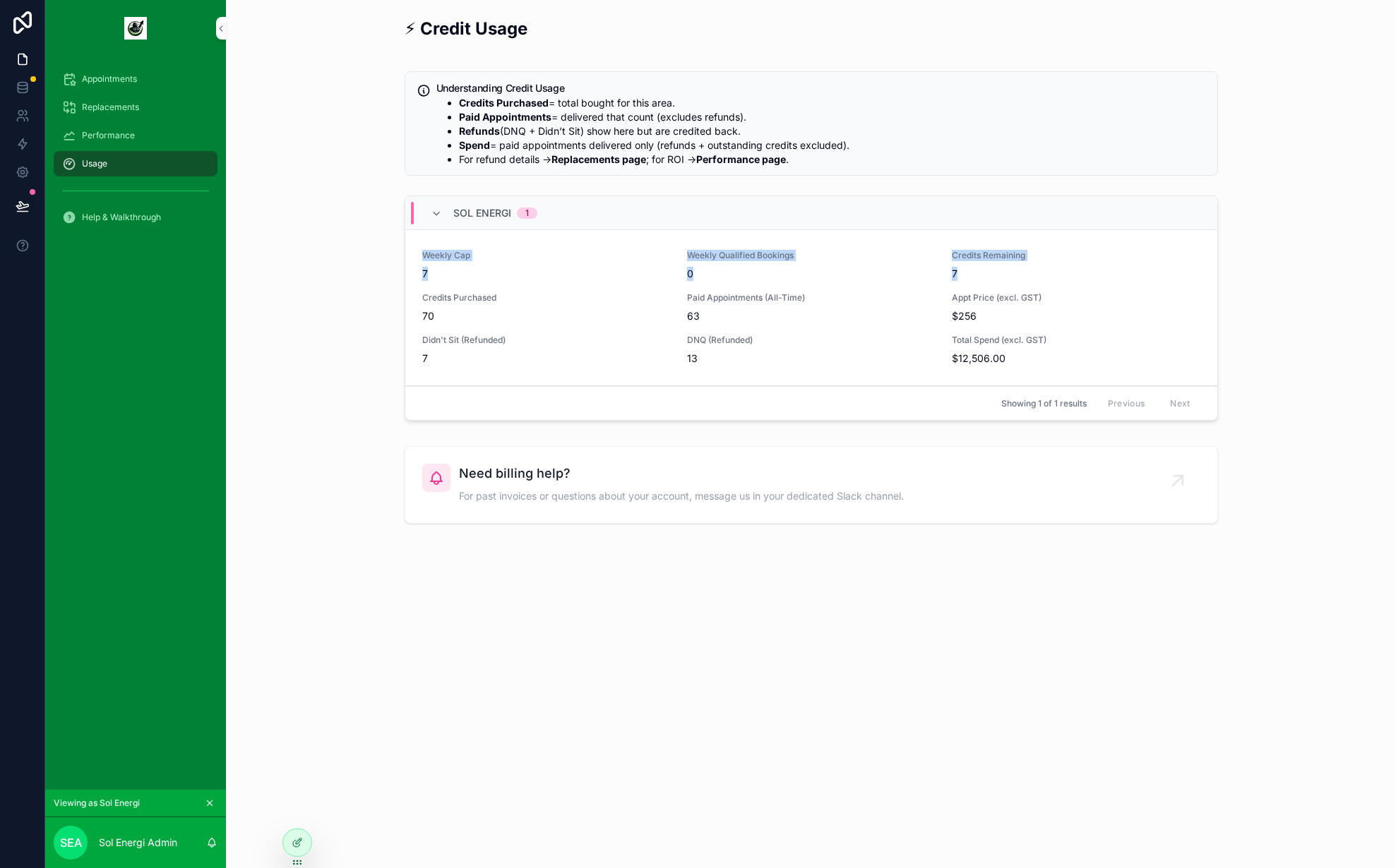
drag, startPoint x: 660, startPoint y: 268, endPoint x: 1020, endPoint y: 279, distance: 360.2
click at [1020, 279] on div "Weekly Cap 7 Weekly Qualified Bookings 0 Credits Remaining 7 Credits Purchased …" at bounding box center [811, 308] width 812 height 156
click at [1020, 279] on span "7" at bounding box center [1076, 274] width 248 height 14
drag, startPoint x: 998, startPoint y: 281, endPoint x: 934, endPoint y: 249, distance: 71.6
click at [934, 249] on div "Weekly Cap 7 Weekly Qualified Bookings 0 Credits Remaining 7 Credits Purchased …" at bounding box center [811, 308] width 812 height 156
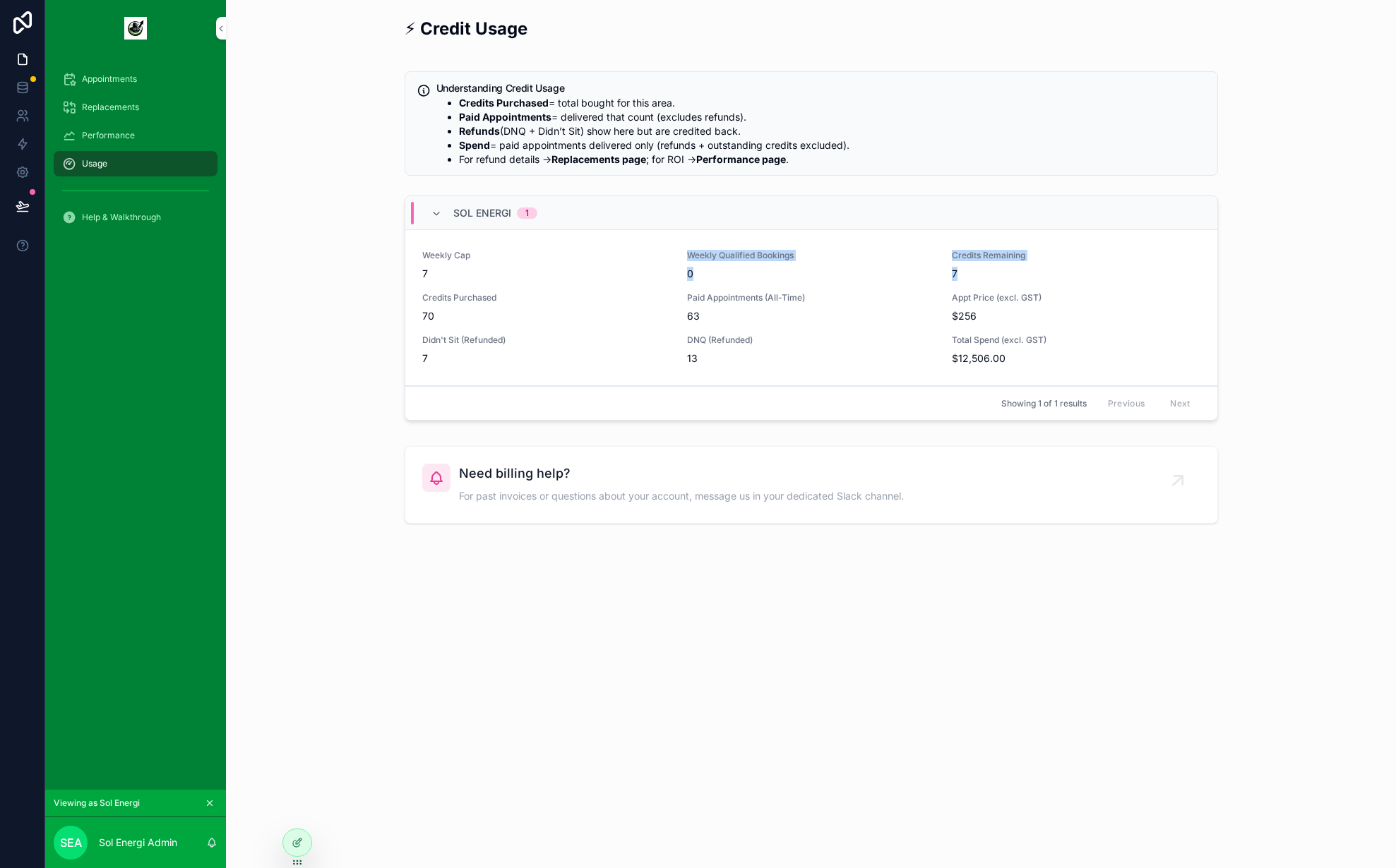
click at [934, 249] on div "Weekly Cap 7 Weekly Qualified Bookings 0 Credits Remaining 7 Credits Purchased …" at bounding box center [811, 308] width 812 height 156
click at [777, 230] on div "Sol Energi 1" at bounding box center [811, 213] width 812 height 34
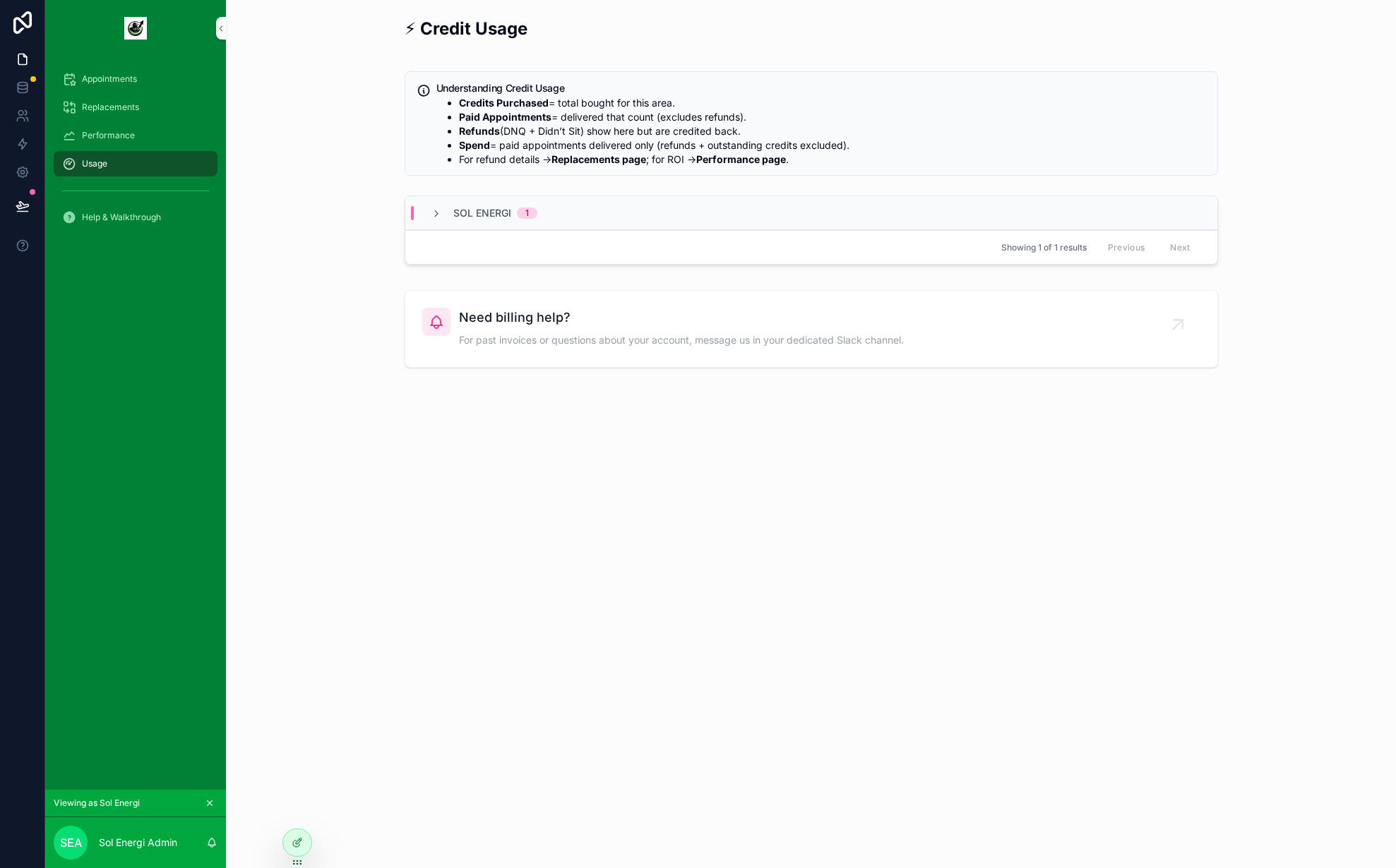
click at [742, 214] on div "Sol Energi 1" at bounding box center [811, 213] width 812 height 34
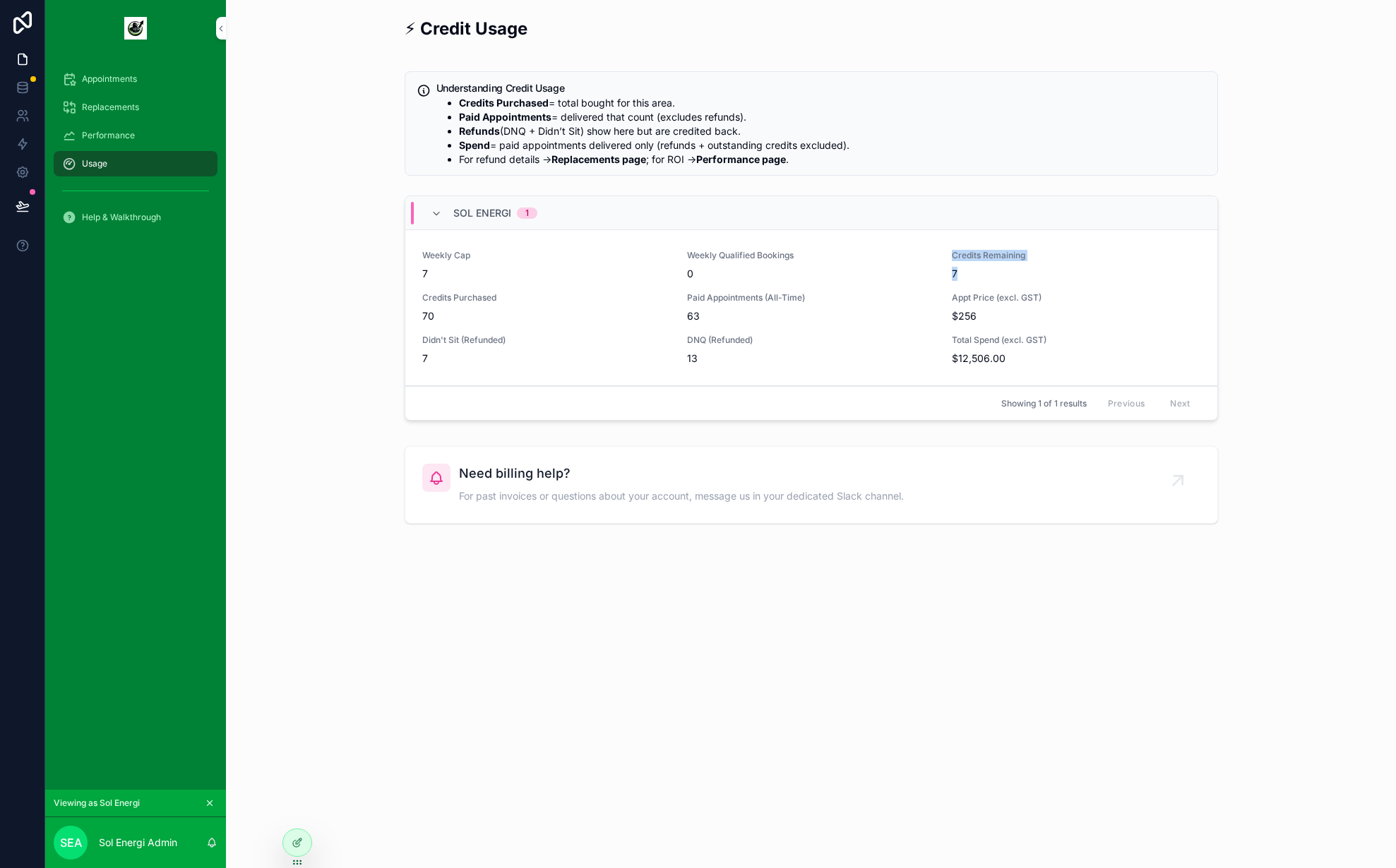
drag, startPoint x: 1051, startPoint y: 280, endPoint x: 951, endPoint y: 244, distance: 106.3
click at [951, 244] on div "Weekly Cap 7 Weekly Qualified Bookings 0 Credits Remaining 7 Credits Purchased …" at bounding box center [811, 308] width 812 height 156
drag, startPoint x: 983, startPoint y: 268, endPoint x: 428, endPoint y: 242, distance: 555.6
click at [428, 242] on div "Weekly Cap 7 Weekly Qualified Bookings 0 Credits Remaining 7 Credits Purchased …" at bounding box center [811, 308] width 812 height 156
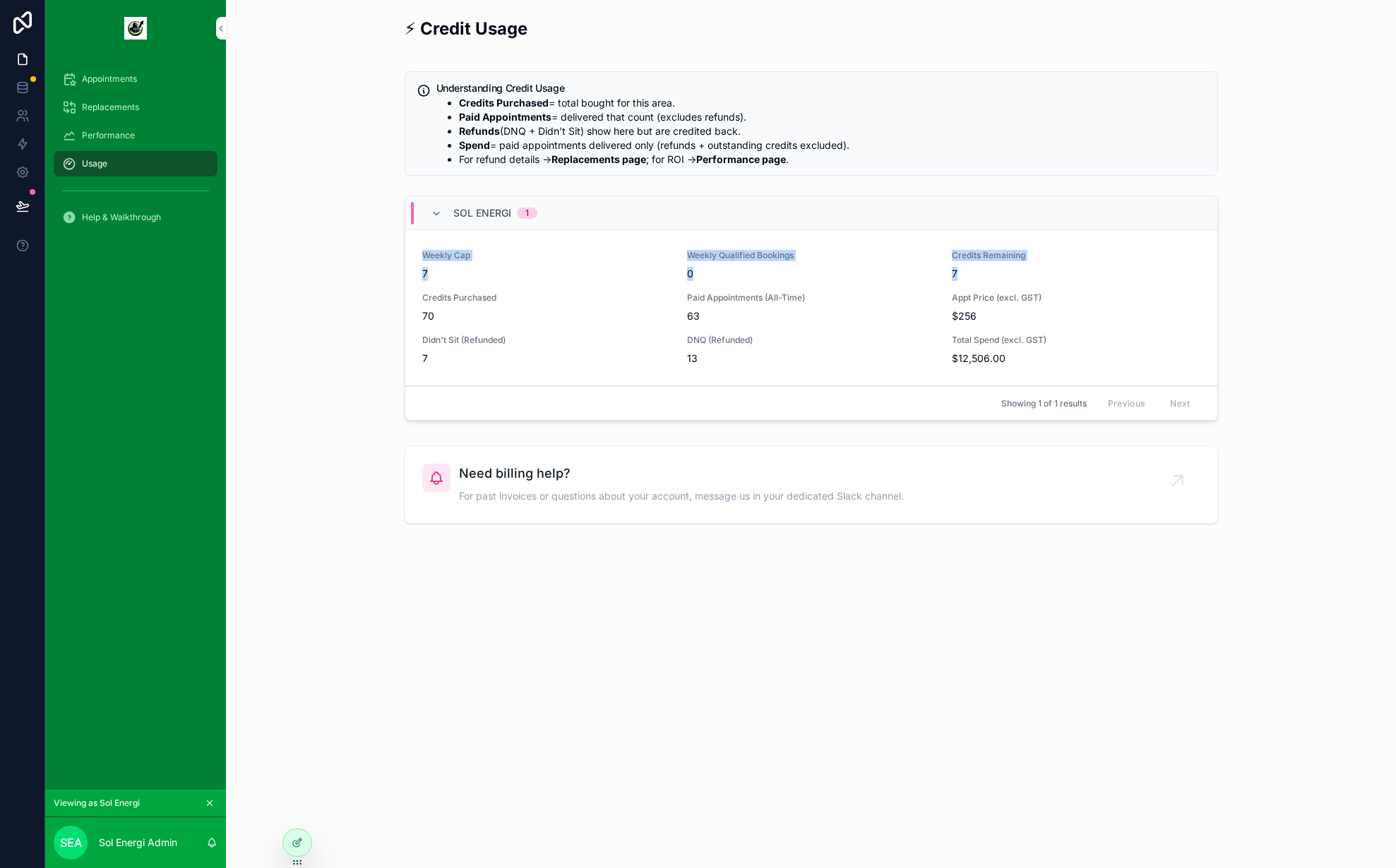
click at [420, 242] on div "Weekly Cap 7 Weekly Qualified Bookings 0 Credits Remaining 7 Credits Purchased …" at bounding box center [811, 308] width 812 height 156
drag, startPoint x: 403, startPoint y: 246, endPoint x: 982, endPoint y: 274, distance: 579.7
click at [982, 274] on div "Sol Energi 1 Weekly Cap 7 Weekly Qualified Bookings 0 Credits Remaining 7 Credi…" at bounding box center [811, 310] width 830 height 242
click at [982, 274] on span "7" at bounding box center [1076, 274] width 248 height 14
drag, startPoint x: 1016, startPoint y: 275, endPoint x: 420, endPoint y: 237, distance: 597.2
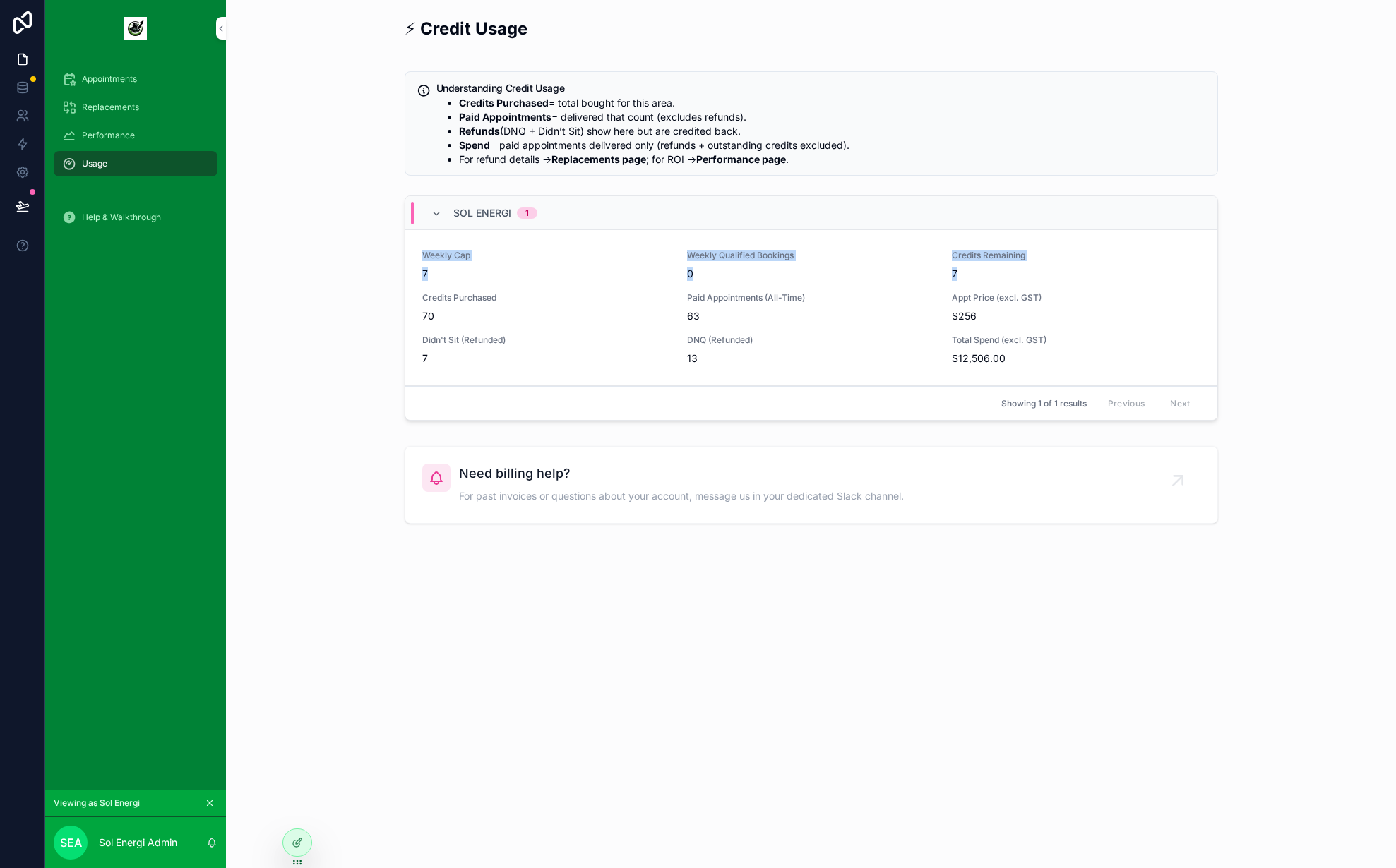
click at [420, 237] on div "Weekly Cap 7 Weekly Qualified Bookings 0 Credits Remaining 7 Credits Purchased …" at bounding box center [811, 308] width 812 height 156
drag, startPoint x: 417, startPoint y: 238, endPoint x: 1063, endPoint y: 367, distance: 658.8
click at [1063, 367] on div "Weekly Cap 7 Weekly Qualified Bookings 0 Credits Remaining 7 Credits Purchased …" at bounding box center [811, 308] width 812 height 156
click at [1063, 367] on div "Weekly Cap 7 Weekly Qualified Bookings 0 Credits Remaining 7 Credits Purchased …" at bounding box center [811, 308] width 812 height 156
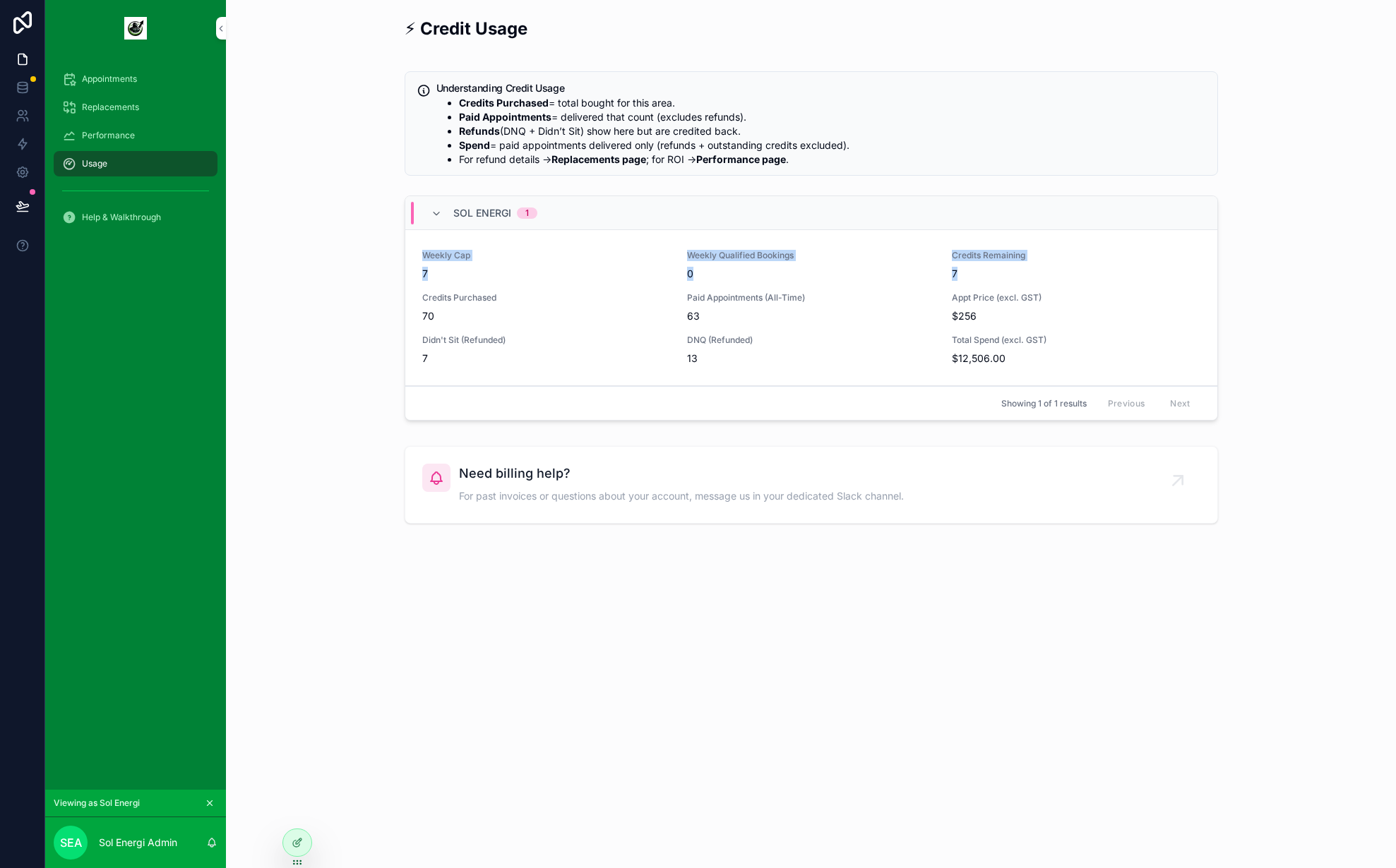
drag, startPoint x: 986, startPoint y: 273, endPoint x: 410, endPoint y: 230, distance: 577.6
click at [410, 230] on div "Weekly Cap 7 Weekly Qualified Bookings 0 Credits Remaining 7 Credits Purchased …" at bounding box center [811, 308] width 812 height 156
click at [412, 237] on div "Weekly Cap 7 Weekly Qualified Bookings 0 Credits Remaining 7 Credits Purchased …" at bounding box center [811, 308] width 812 height 156
drag, startPoint x: 444, startPoint y: 277, endPoint x: 393, endPoint y: 275, distance: 51.0
click at [393, 275] on div "⚡ Credit Usage Understanding Credit Usage Credits Purchased = total bought for …" at bounding box center [811, 270] width 1148 height 518
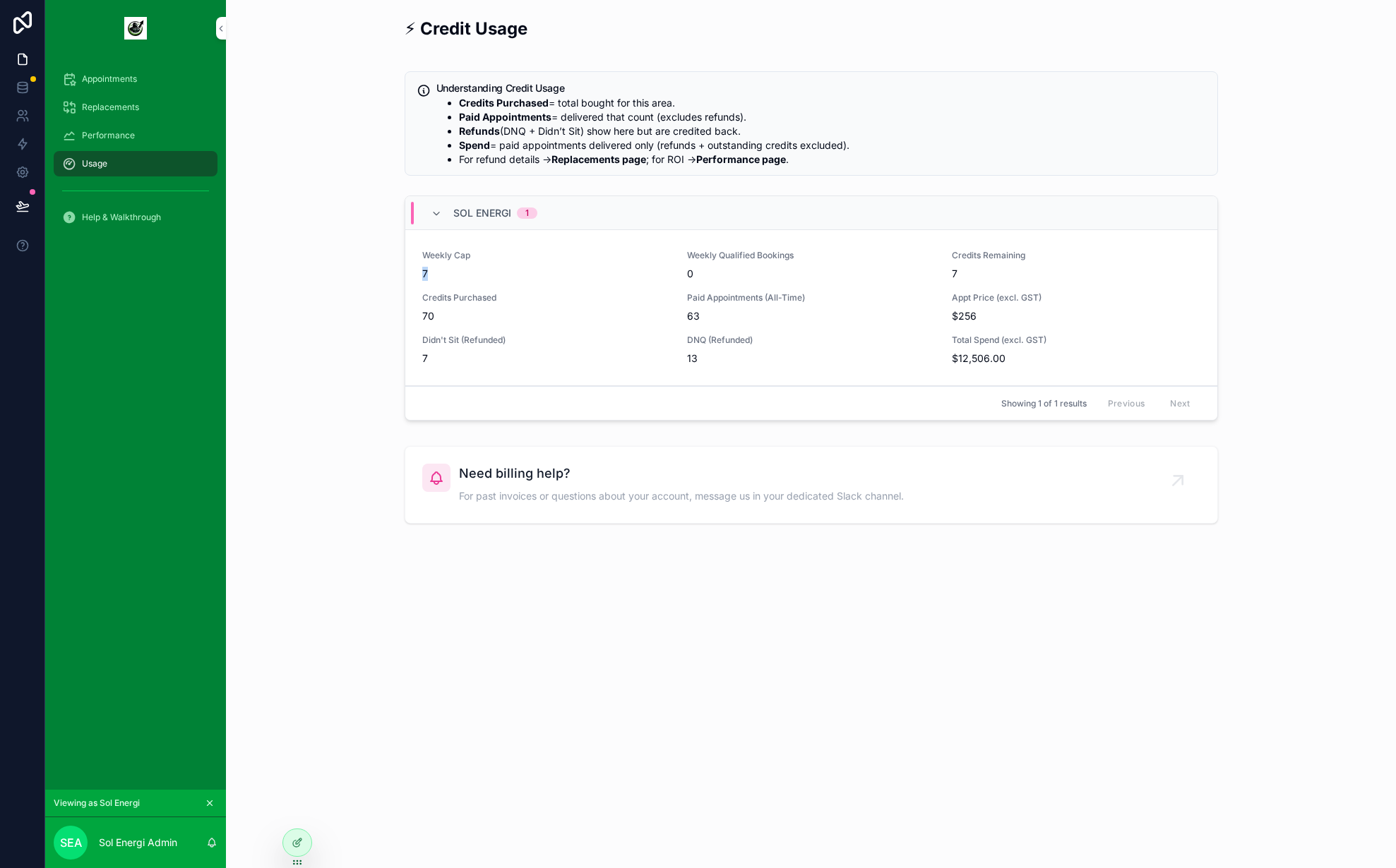
click at [475, 316] on span "70" at bounding box center [546, 317] width 248 height 14
drag, startPoint x: 1021, startPoint y: 272, endPoint x: 953, endPoint y: 247, distance: 72.4
click at [953, 247] on div "Weekly Cap 7 Weekly Qualified Bookings 0 Credits Remaining 7 Credits Purchased …" at bounding box center [811, 308] width 812 height 156
click at [947, 248] on div "Weekly Cap 7 Weekly Qualified Bookings 0 Credits Remaining 7 Credits Purchased …" at bounding box center [811, 308] width 812 height 156
click at [378, 151] on div "⚡ Credit Usage Understanding Credit Usage Credits Purchased = total bought for …" at bounding box center [811, 270] width 1148 height 518
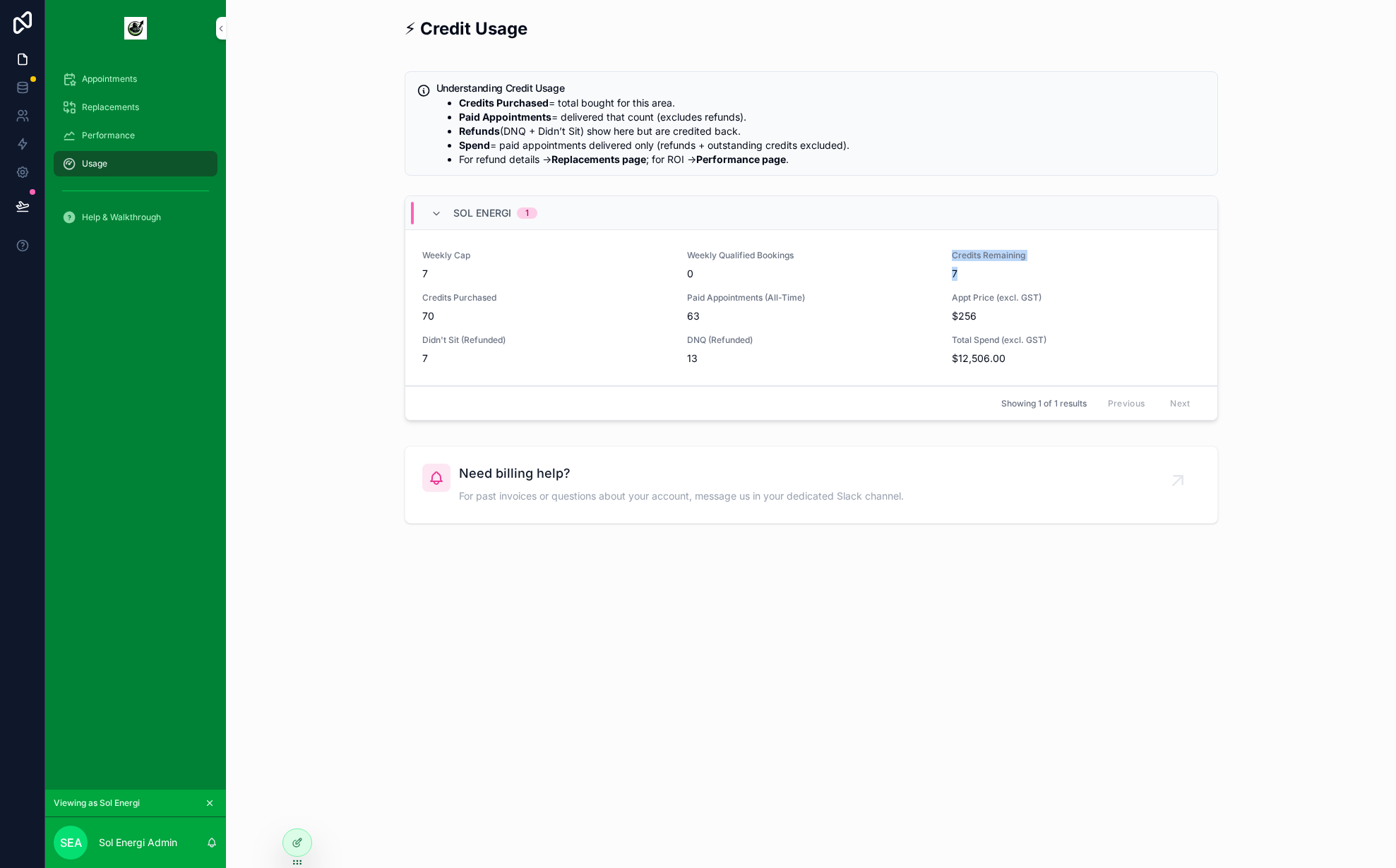
drag, startPoint x: 1000, startPoint y: 274, endPoint x: 947, endPoint y: 252, distance: 57.4
click at [947, 252] on div "Weekly Cap 7 Weekly Qualified Bookings 0 Credits Remaining 7 Credits Purchased …" at bounding box center [811, 308] width 778 height 116
drag, startPoint x: 998, startPoint y: 281, endPoint x: 933, endPoint y: 252, distance: 71.2
click at [933, 252] on div "Weekly Cap 7 Weekly Qualified Bookings 0 Credits Remaining 7 Credits Purchased …" at bounding box center [811, 308] width 778 height 116
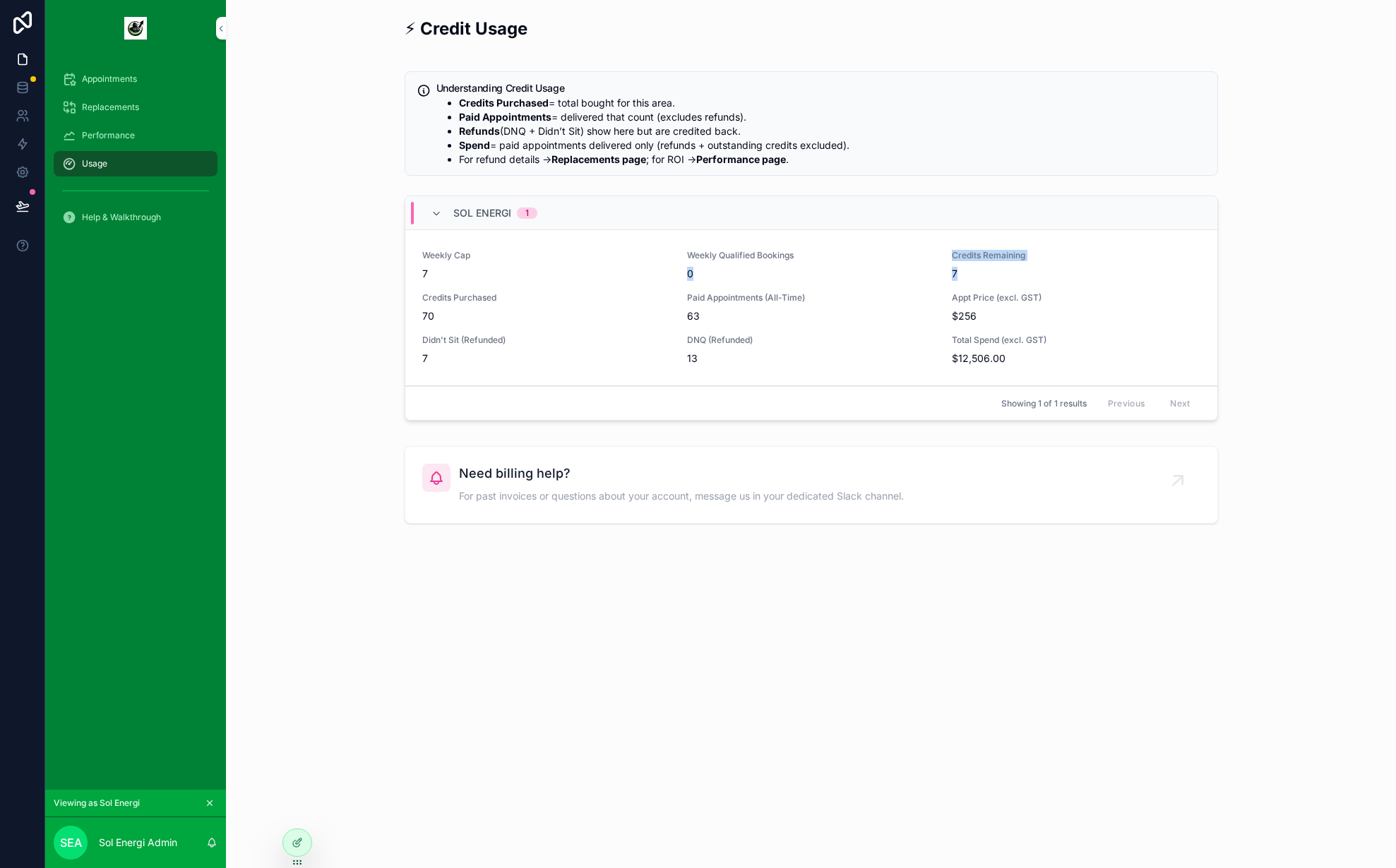
click at [933, 252] on span "Weekly Qualified Bookings" at bounding box center [811, 255] width 248 height 11
click at [120, 105] on span "Replacements" at bounding box center [110, 107] width 57 height 11
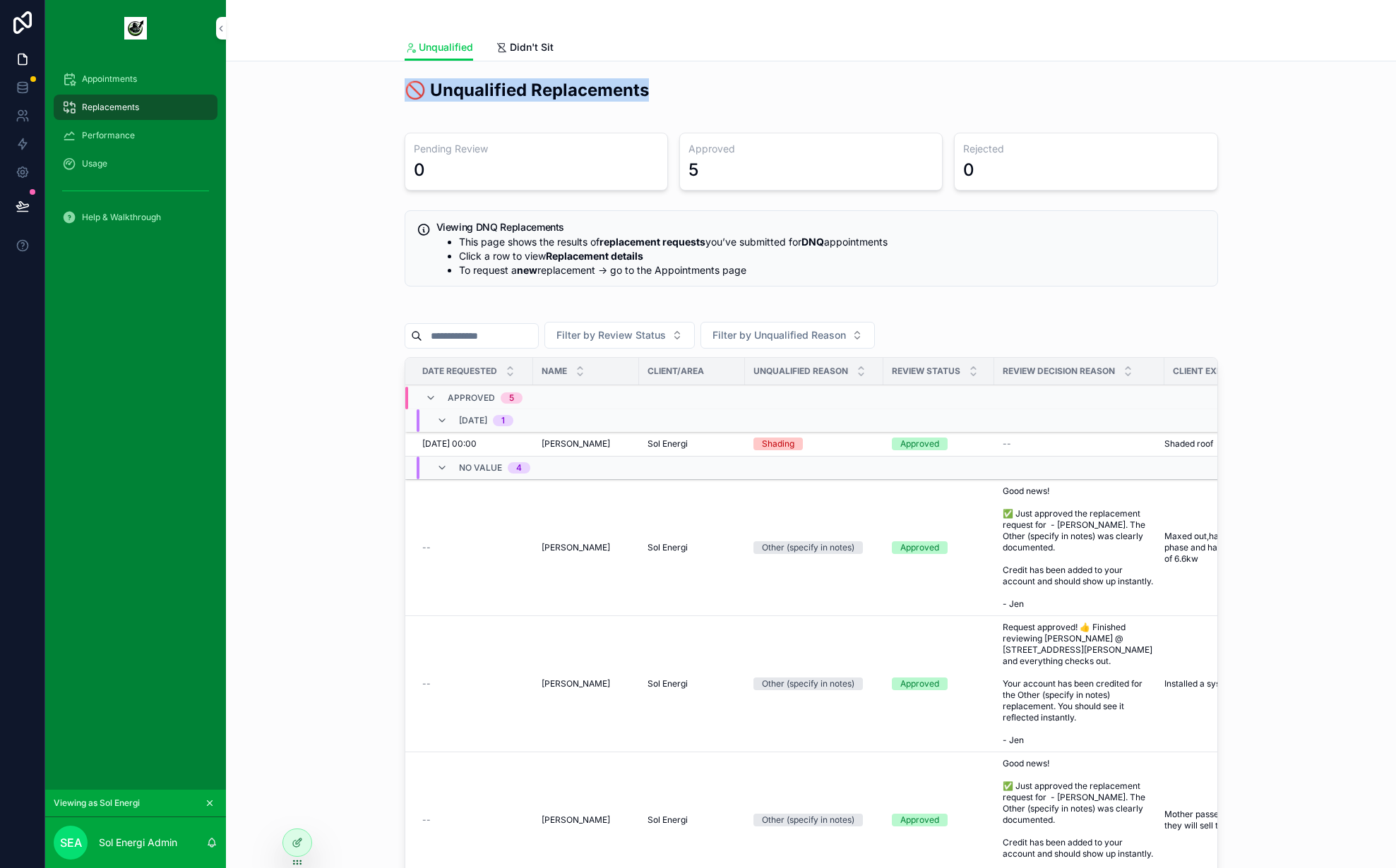
drag, startPoint x: 527, startPoint y: 96, endPoint x: 665, endPoint y: 101, distance: 138.1
click at [665, 101] on div "🚫 Unqualified Replacements" at bounding box center [811, 96] width 830 height 46
click at [665, 101] on h2 "🚫 Unqualified Replacements" at bounding box center [811, 90] width 814 height 23
click at [708, 171] on div "5" at bounding box center [811, 171] width 245 height 23
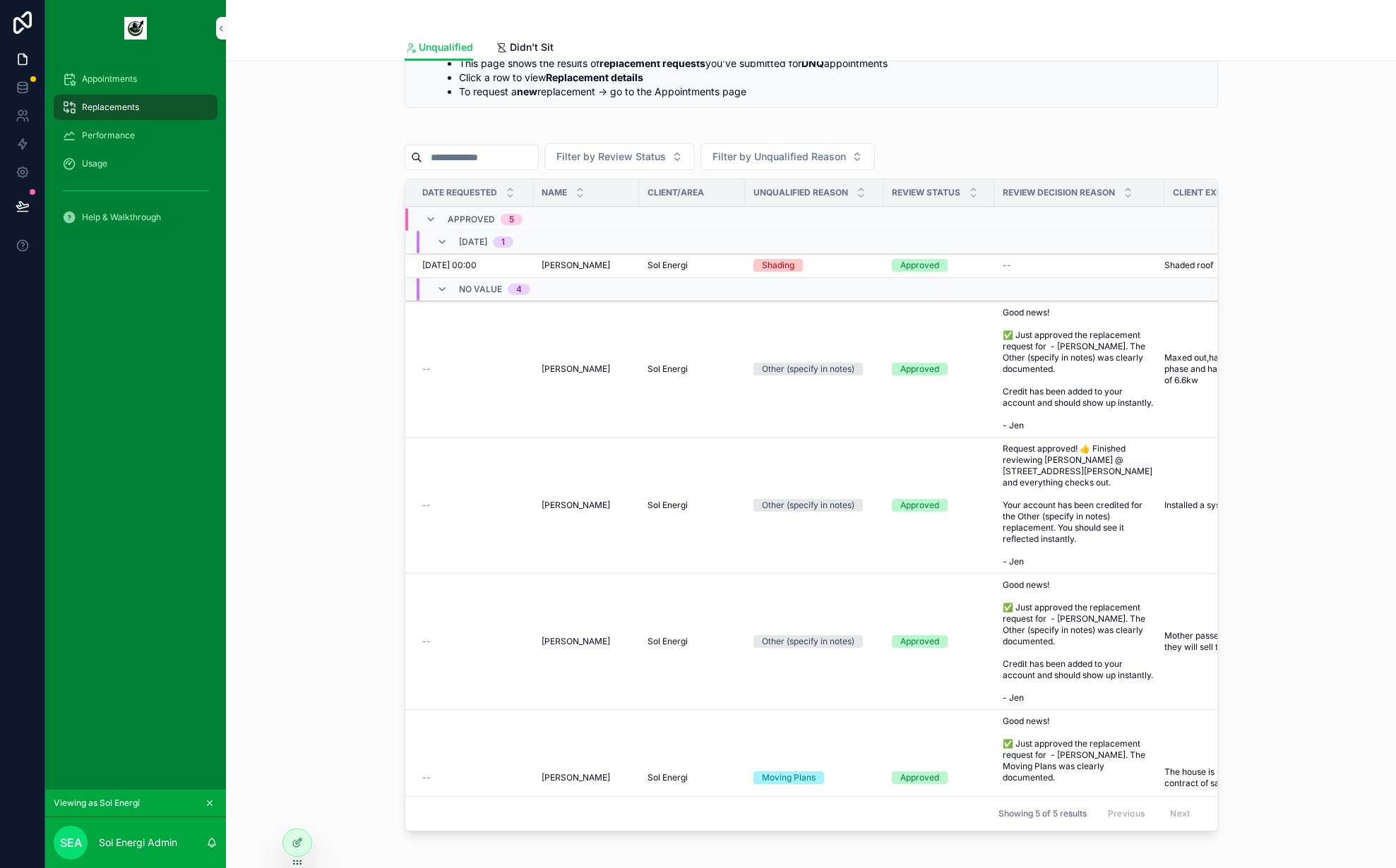
click at [510, 49] on span "Didn't Sit" at bounding box center [532, 47] width 44 height 14
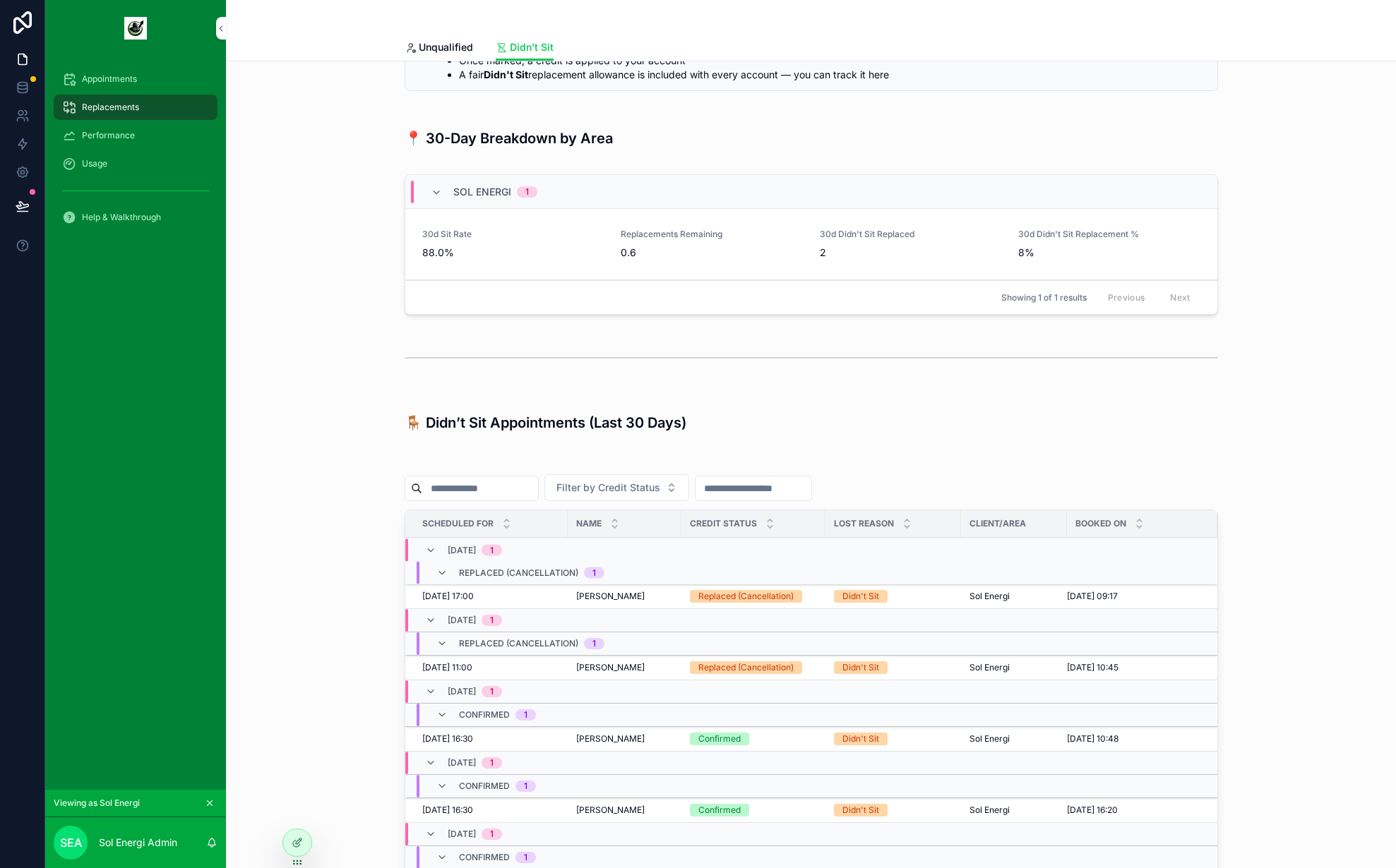
scroll to position [427, 0]
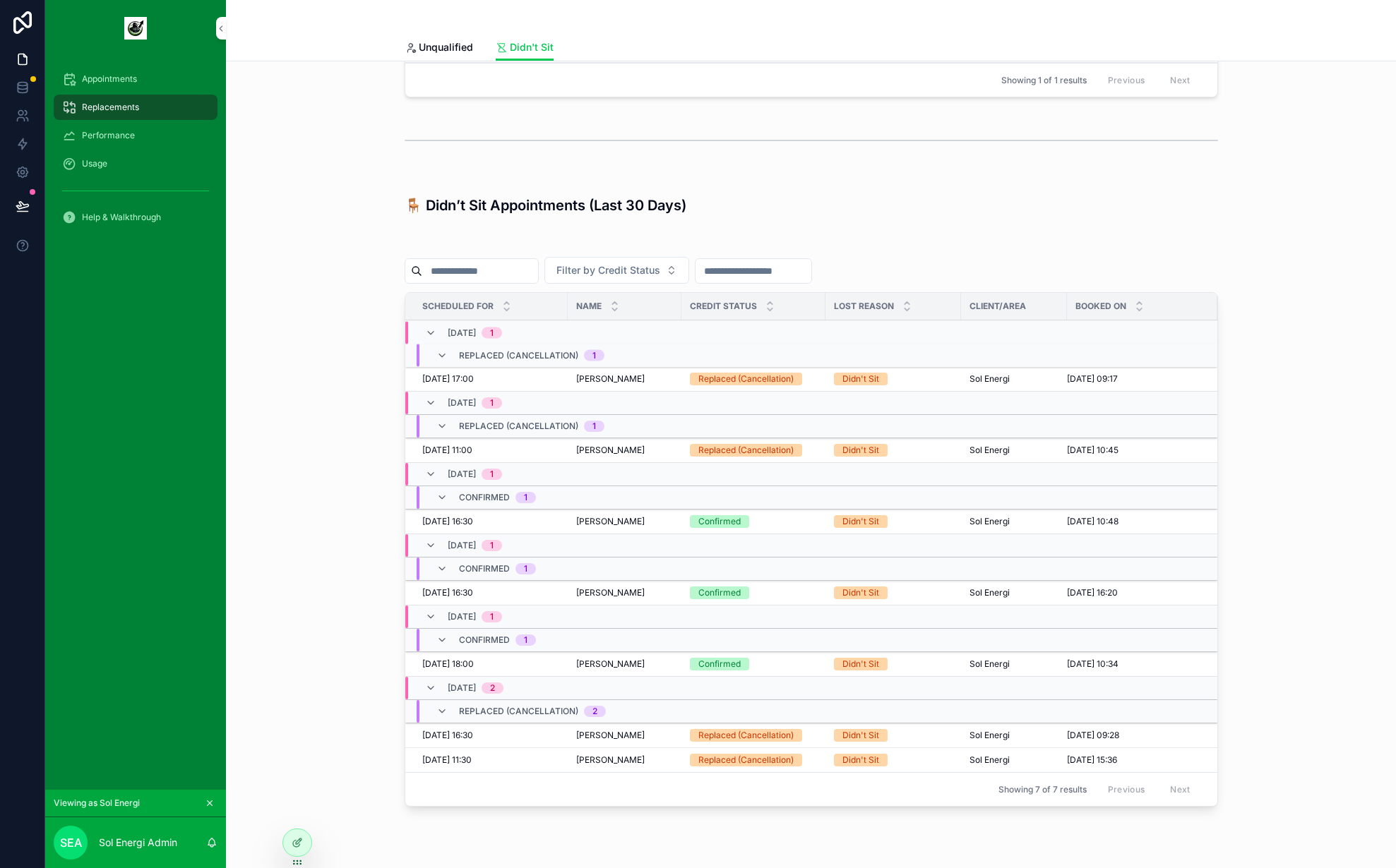
click at [112, 168] on div "Usage" at bounding box center [135, 164] width 147 height 23
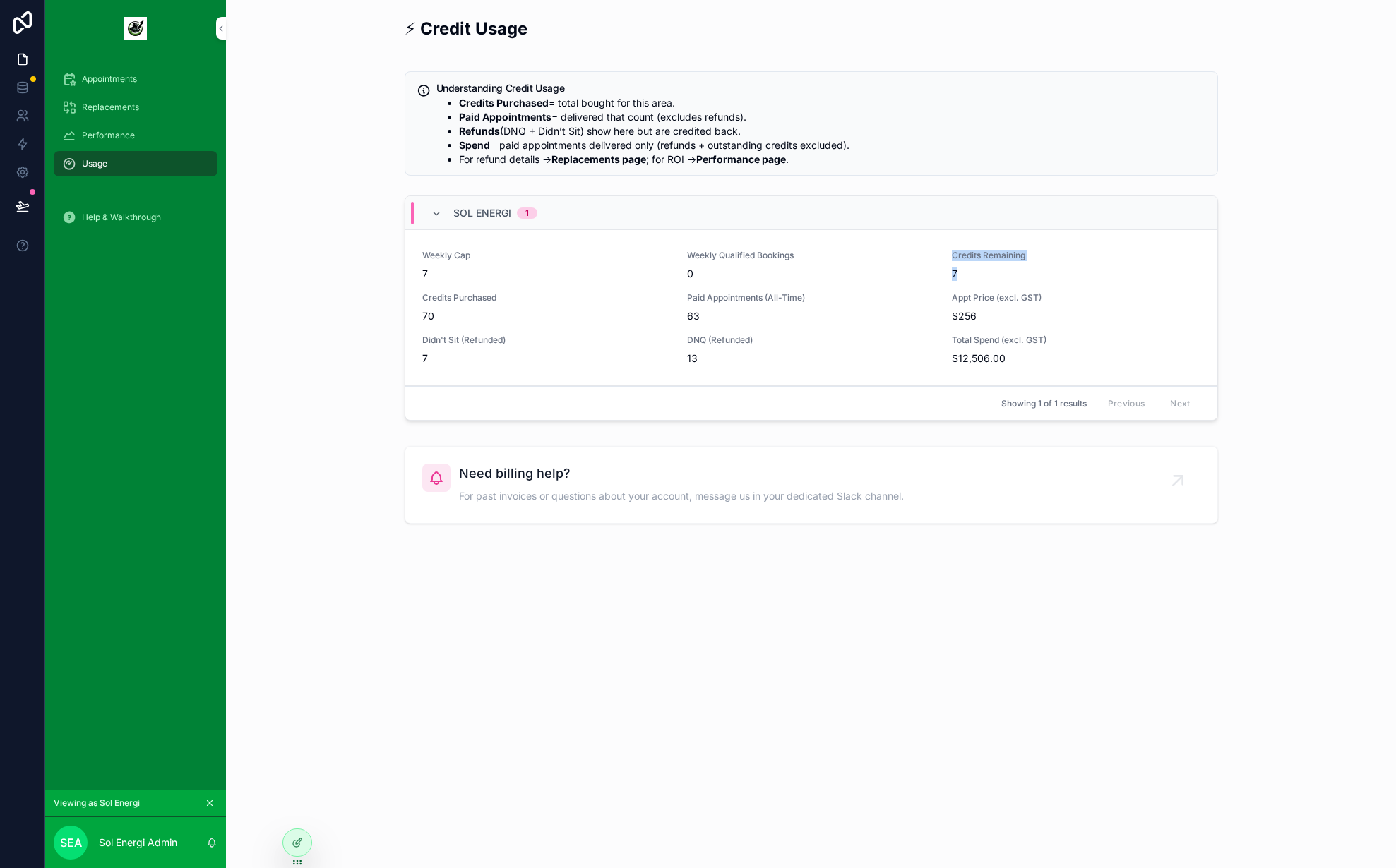
drag, startPoint x: 982, startPoint y: 273, endPoint x: 947, endPoint y: 257, distance: 38.5
click at [947, 257] on div "Weekly Cap 7 Weekly Qualified Bookings 0 Credits Remaining 7 Credits Purchased …" at bounding box center [811, 308] width 778 height 116
drag, startPoint x: 983, startPoint y: 277, endPoint x: 924, endPoint y: 259, distance: 61.7
click at [924, 259] on div "Weekly Cap 7 Weekly Qualified Bookings 0 Credits Remaining 7 Credits Purchased …" at bounding box center [811, 308] width 778 height 116
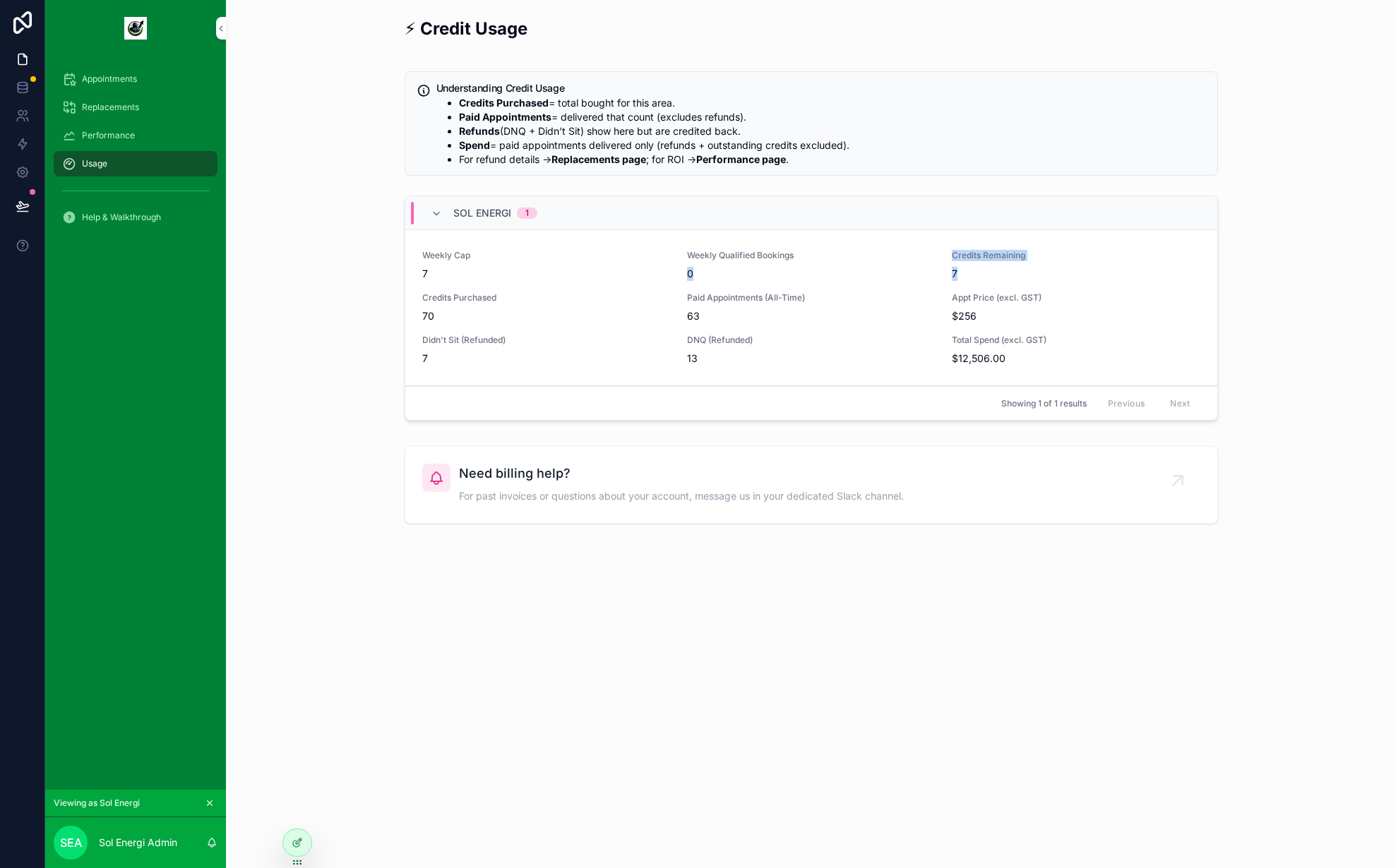
click at [924, 259] on span "Weekly Qualified Bookings" at bounding box center [811, 255] width 248 height 11
drag, startPoint x: 986, startPoint y: 271, endPoint x: 947, endPoint y: 248, distance: 45.3
click at [947, 248] on div "Weekly Cap 7 Weekly Qualified Bookings 0 Credits Remaining 7 Credits Purchased …" at bounding box center [811, 308] width 812 height 156
click at [128, 102] on span "Replacements" at bounding box center [110, 107] width 57 height 11
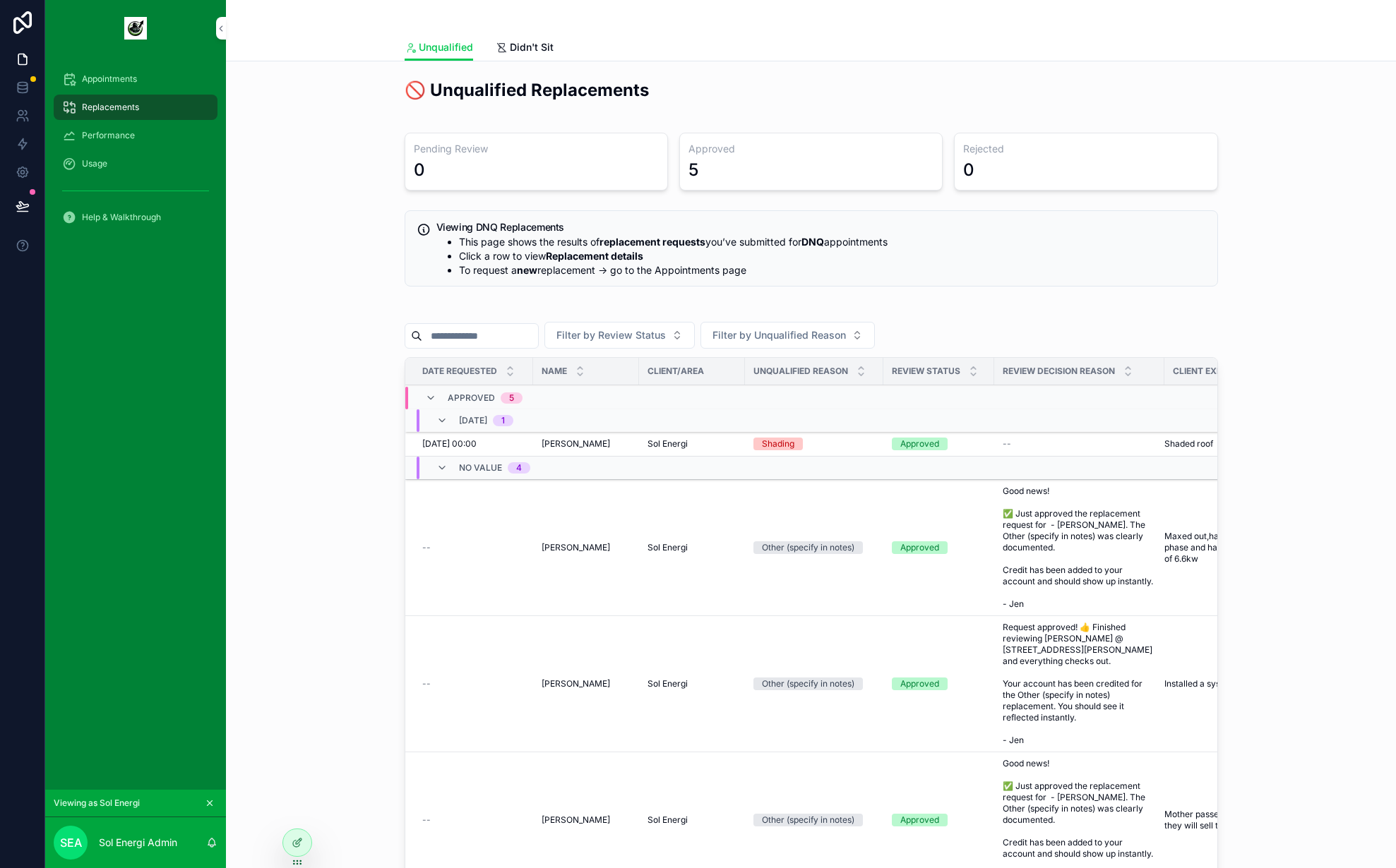
click at [126, 77] on span "Appointments" at bounding box center [109, 78] width 55 height 11
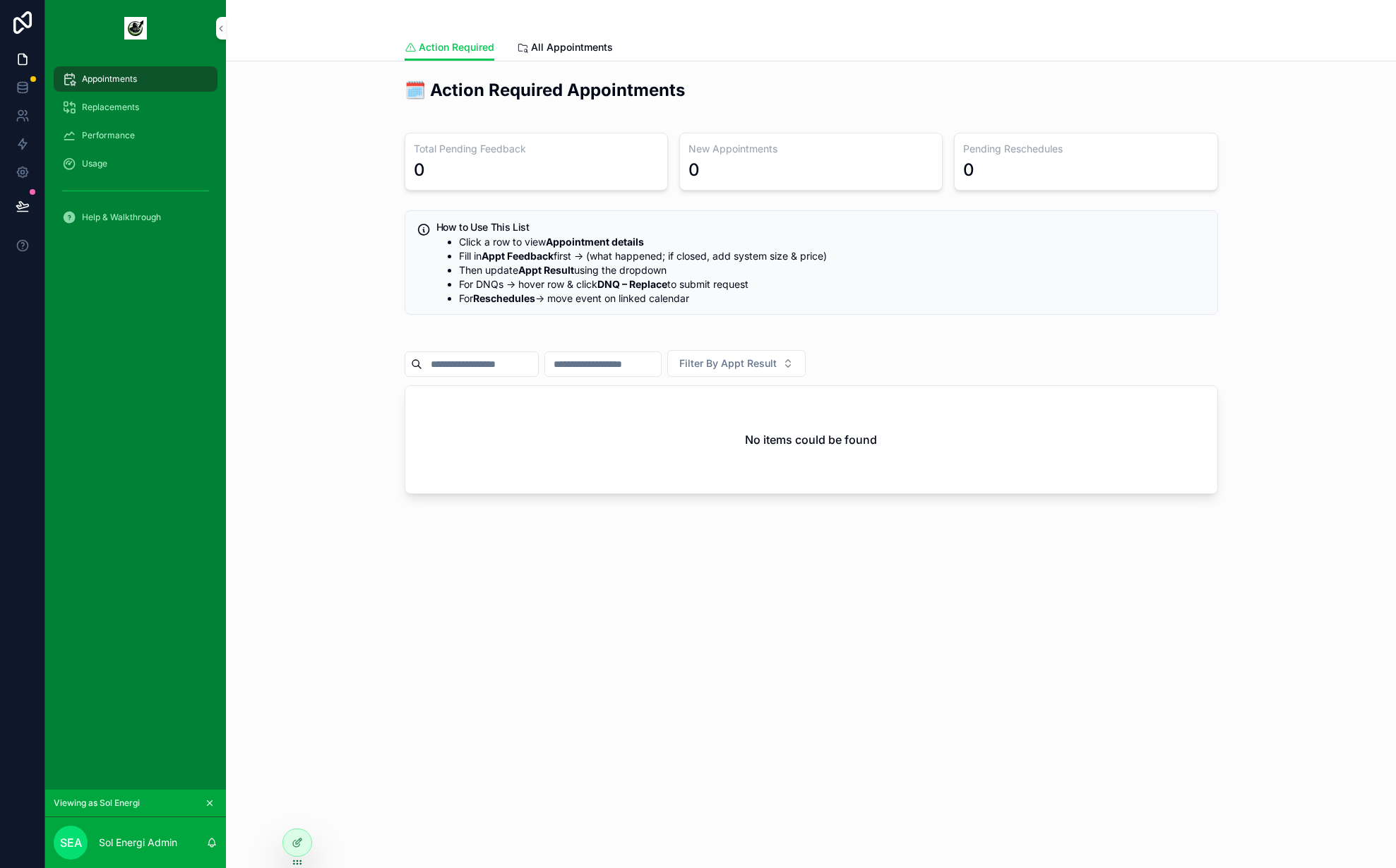
click at [297, 841] on icon at bounding box center [298, 842] width 5 height 5
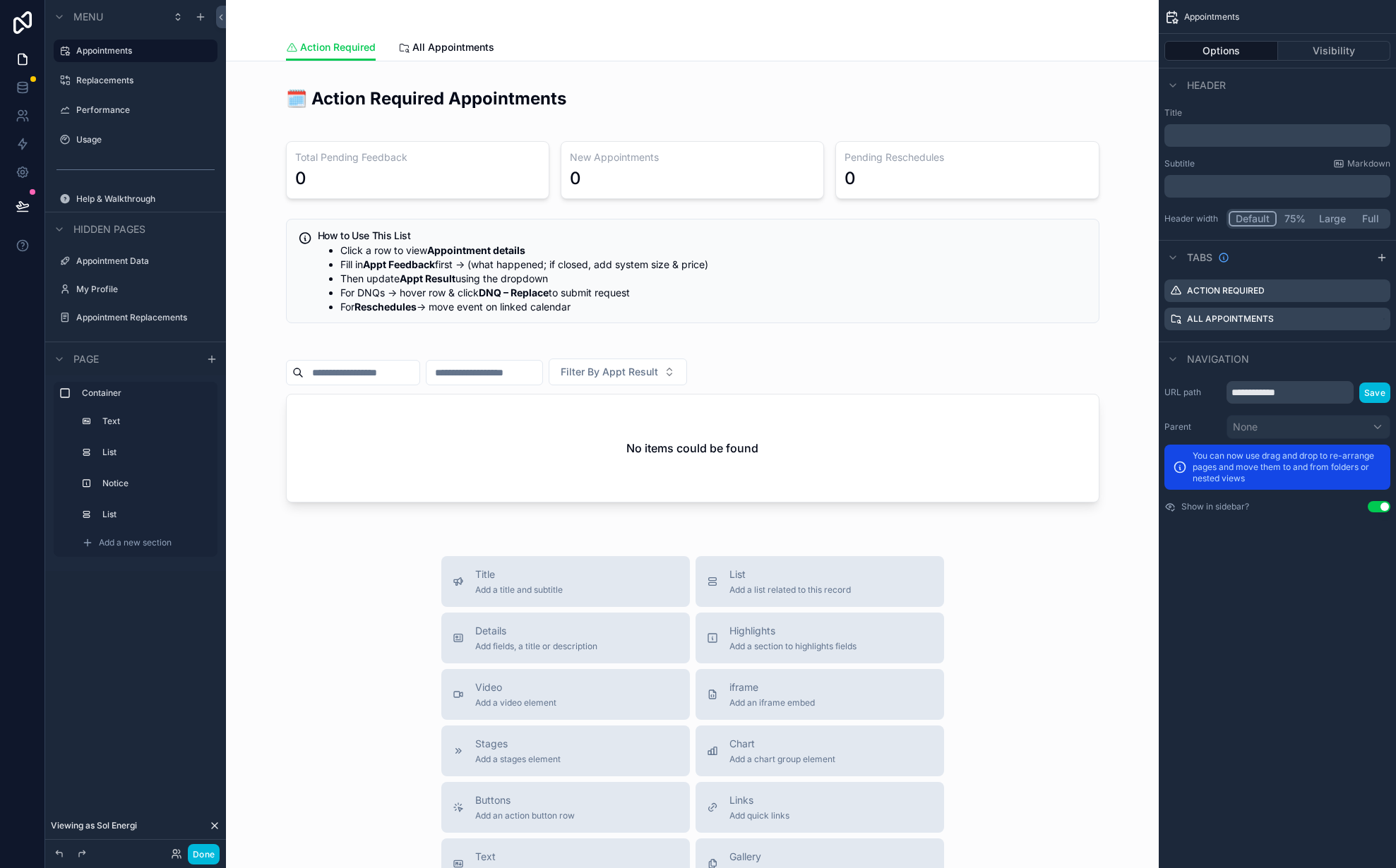
click at [350, 718] on div "Title Add a title and subtitle List Add a list related to this record Details A…" at bounding box center [692, 808] width 910 height 503
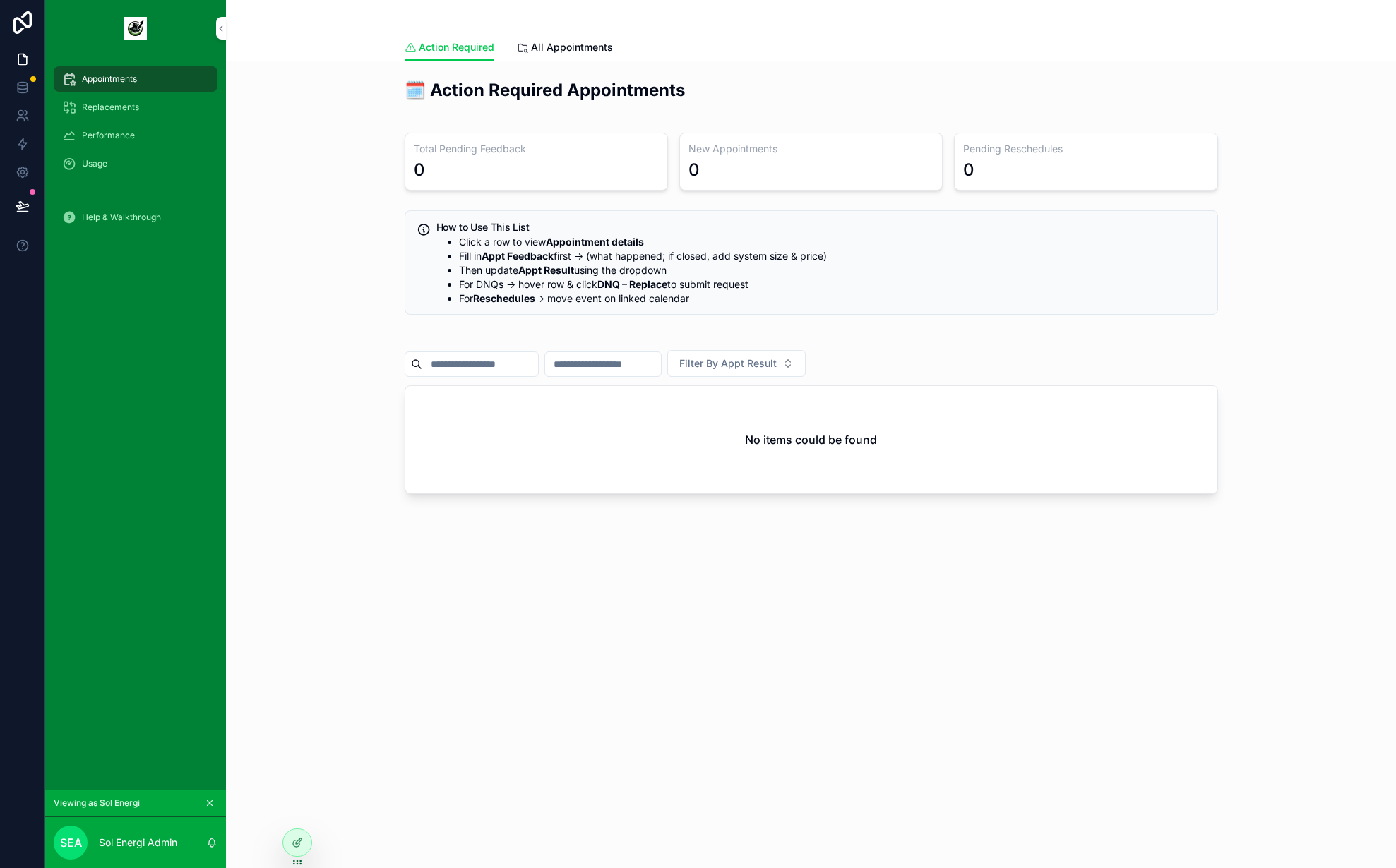
click at [0, 0] on icon at bounding box center [0, 0] width 0 height 0
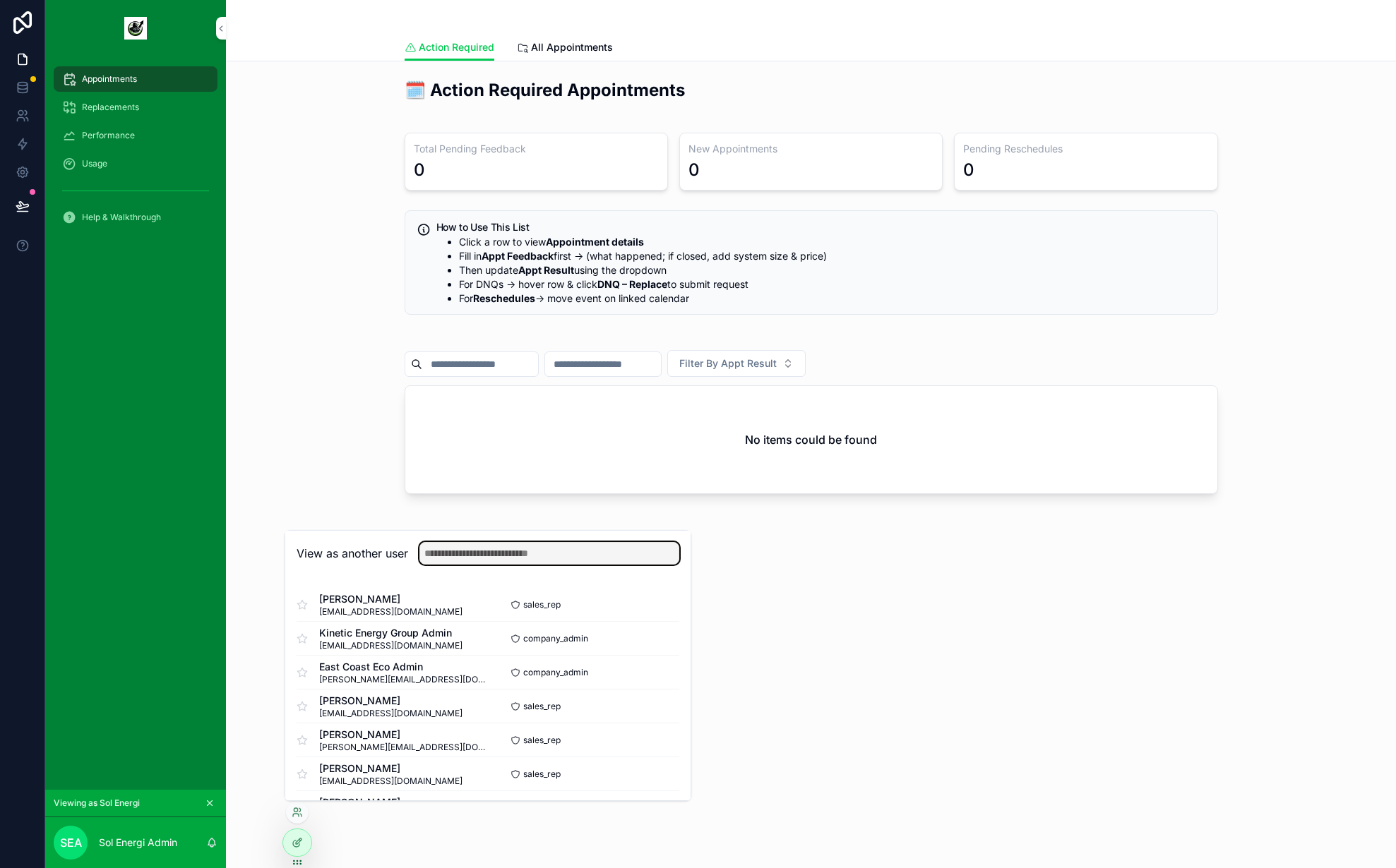
click at [544, 560] on input "text" at bounding box center [549, 554] width 259 height 23
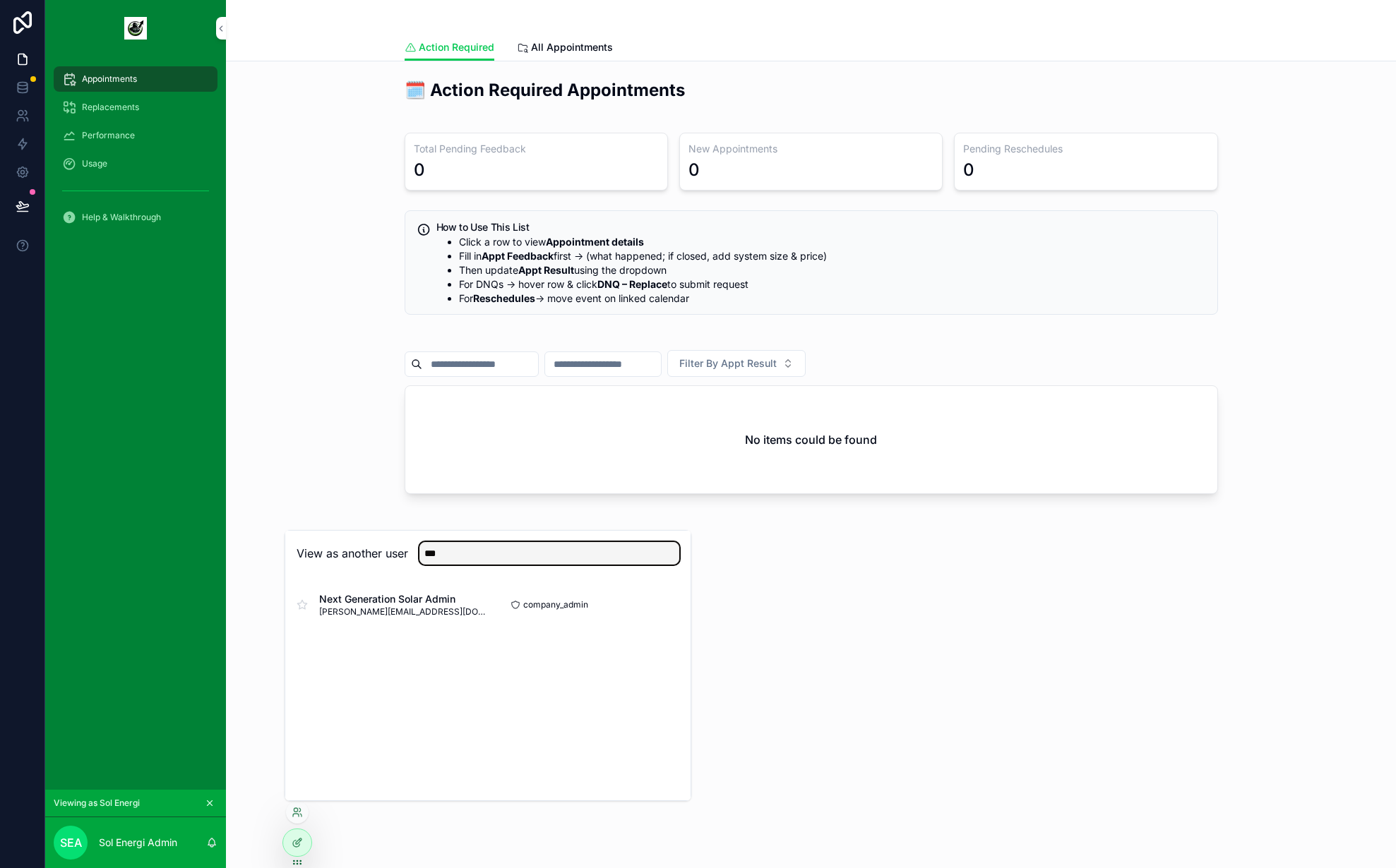
type input "***"
click at [0, 0] on button "Select" at bounding box center [0, 0] width 0 height 0
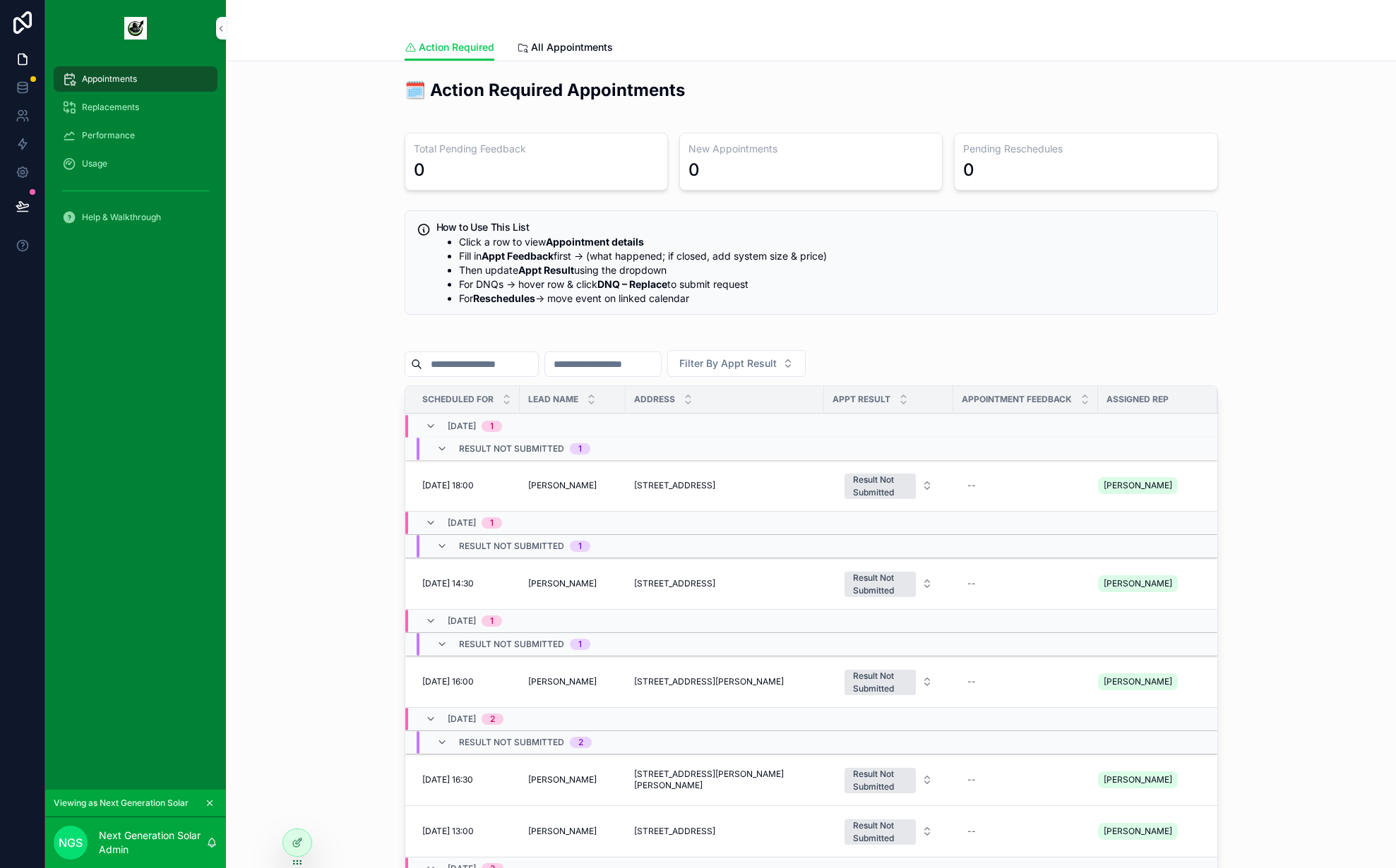
click at [559, 38] on link "All Appointments" at bounding box center [565, 48] width 96 height 28
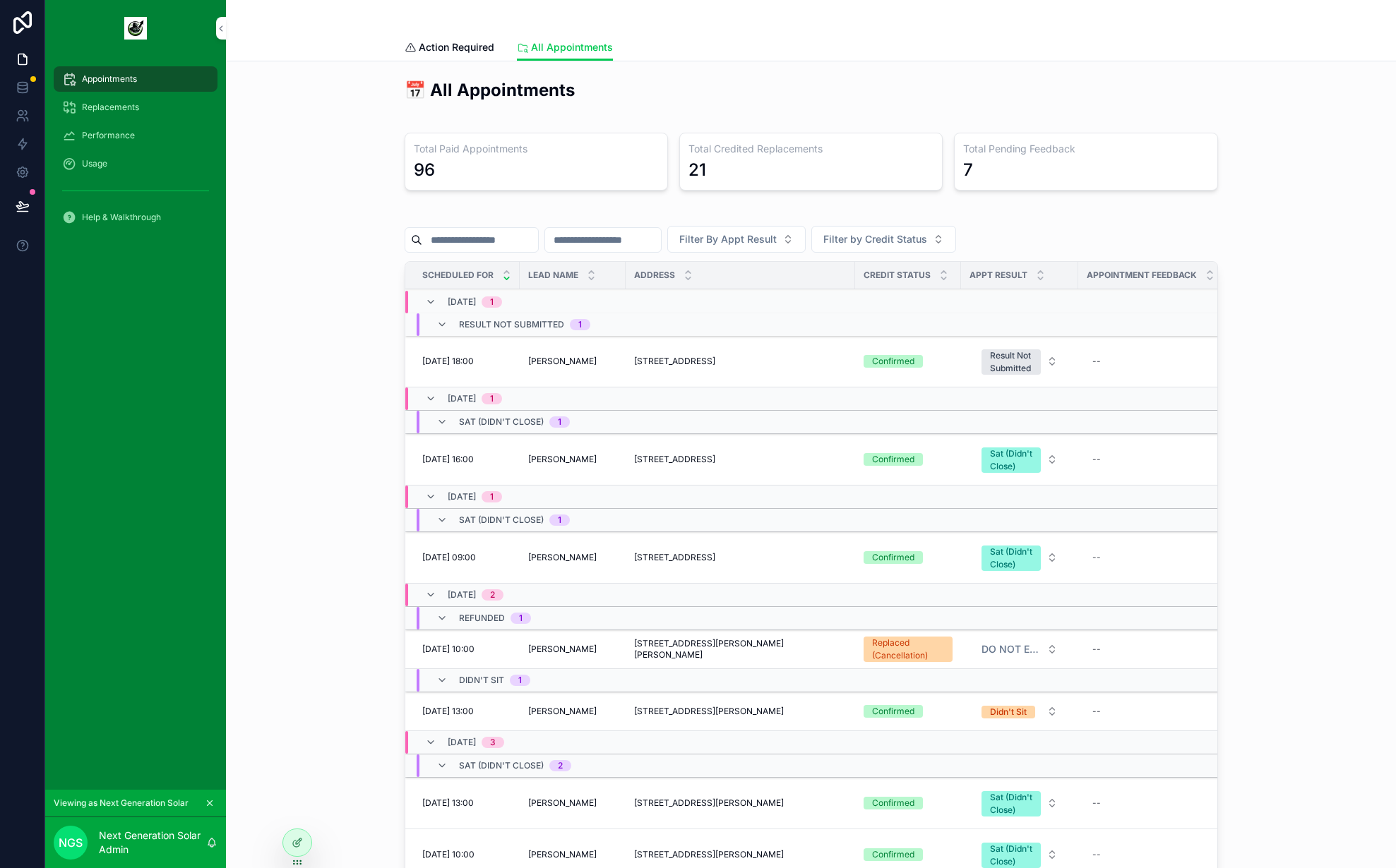
click at [444, 45] on span "Action Required" at bounding box center [457, 47] width 76 height 14
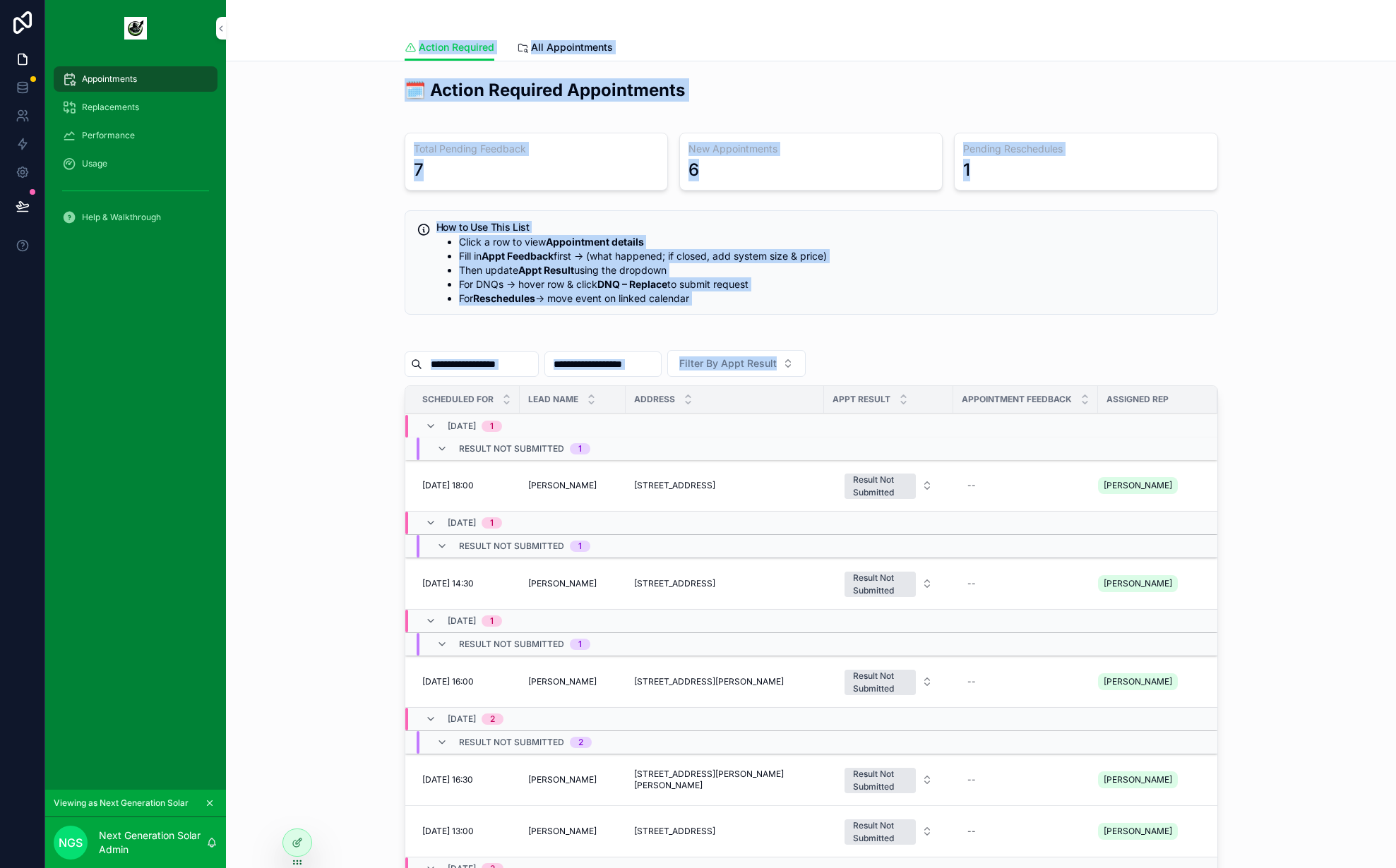
scroll to position [295, 0]
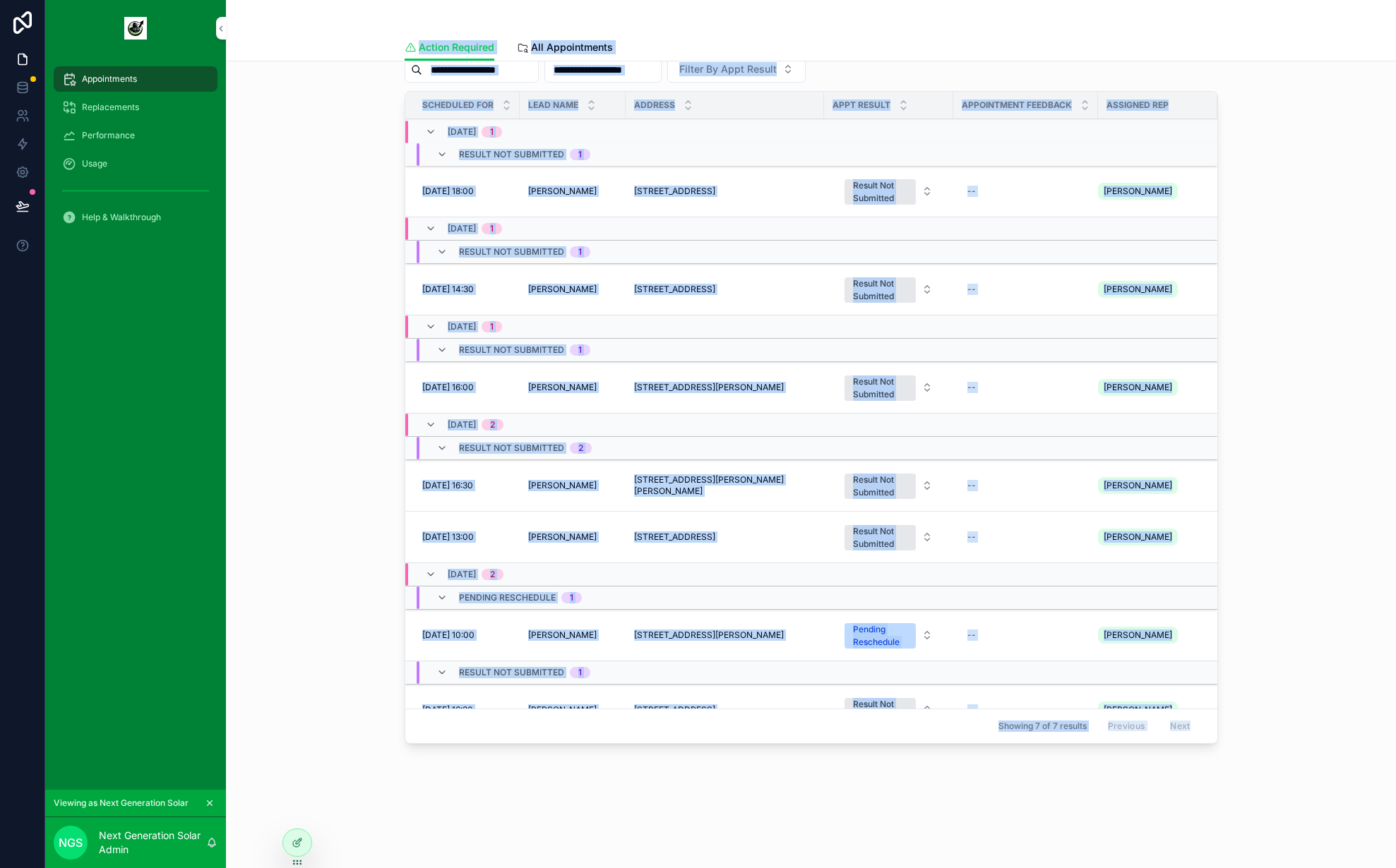
drag, startPoint x: 600, startPoint y: 88, endPoint x: 1209, endPoint y: 778, distance: 920.3
click at [1209, 778] on div "Action Required Action Required All Appointments 🗓️ Action Required Appointment…" at bounding box center [811, 287] width 1170 height 1163
click at [1207, 778] on div "🗓️ Action Required Appointments Total Pending Feedback 7 New Appointments 6 Pen…" at bounding box center [811, 306] width 1170 height 1079
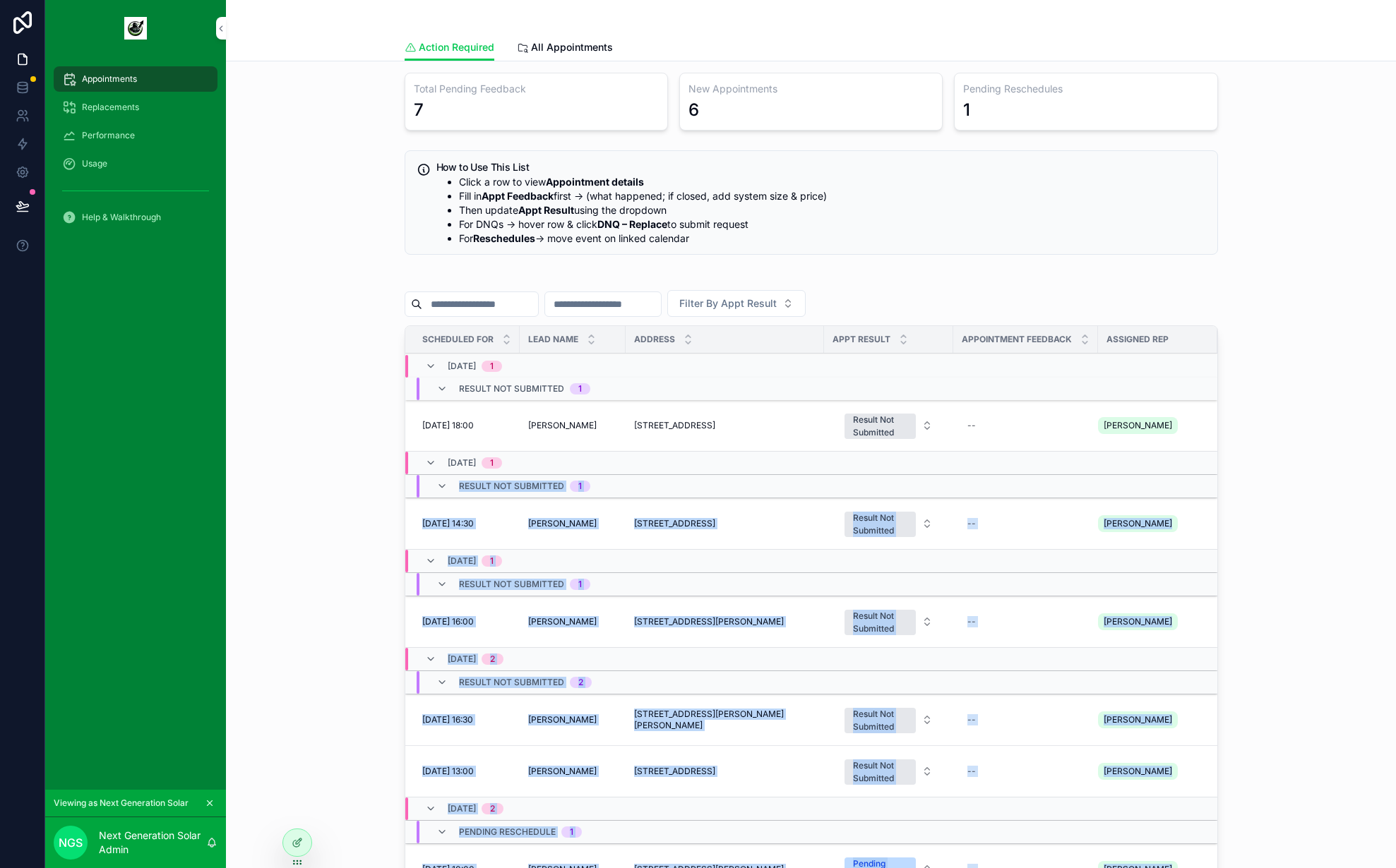
scroll to position [0, 0]
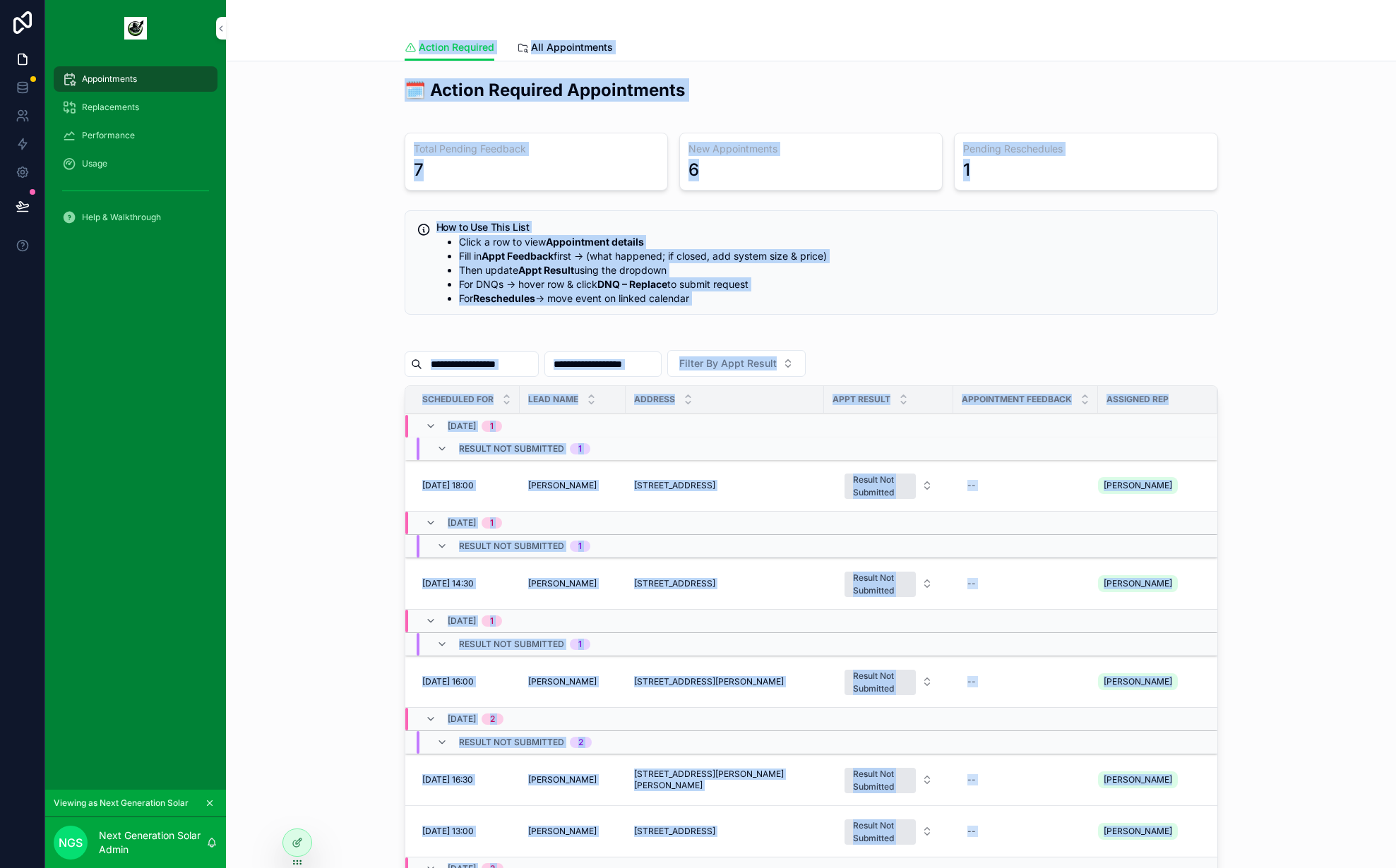
drag, startPoint x: 1243, startPoint y: 780, endPoint x: 380, endPoint y: 31, distance: 1142.7
click at [380, 31] on div "Action Required Action Required All Appointments 🗓️ Action Required Appointment…" at bounding box center [811, 581] width 1170 height 1163
click at [361, 30] on div "Action Required Action Required All Appointments" at bounding box center [811, 31] width 1170 height 62
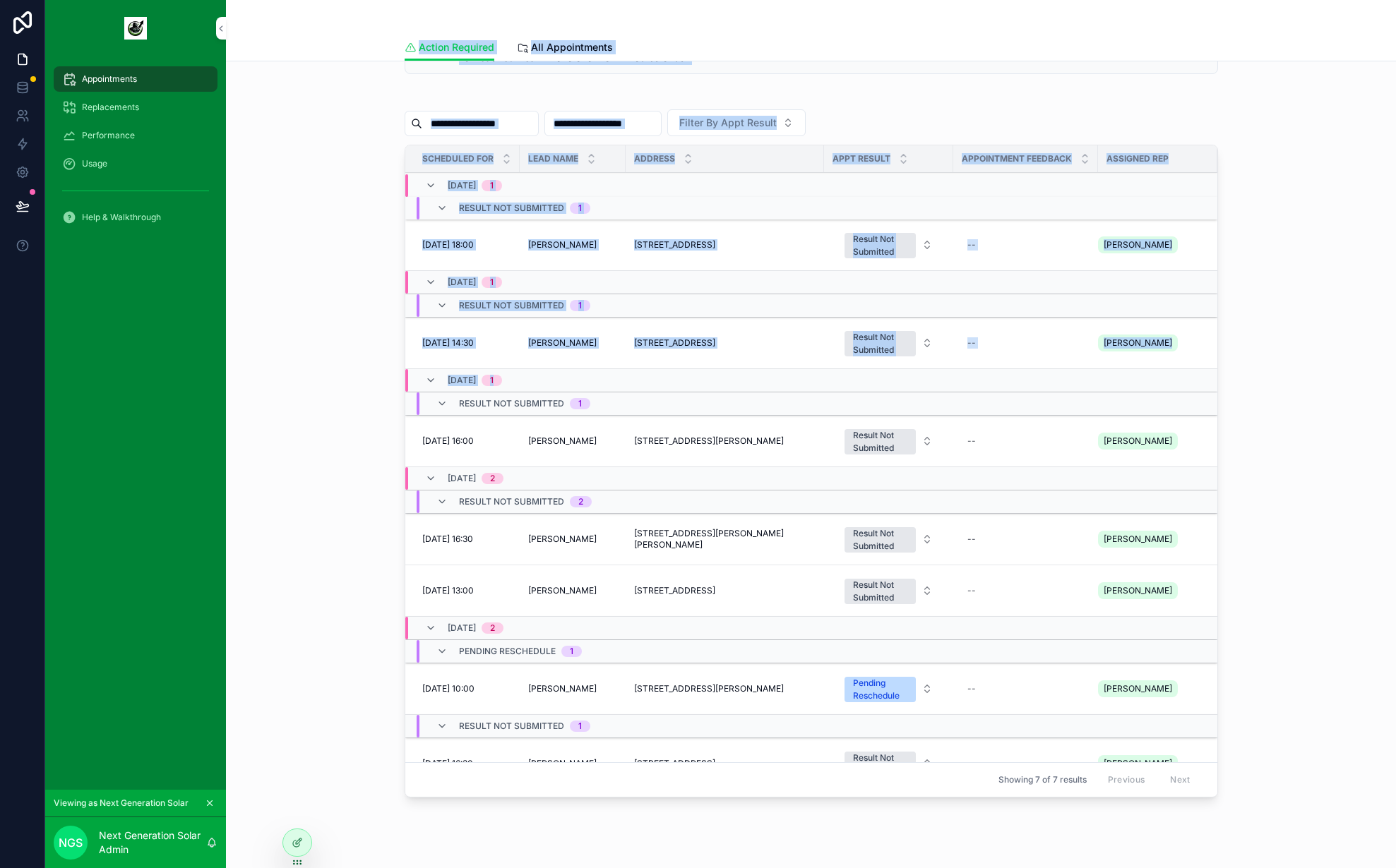
scroll to position [295, 0]
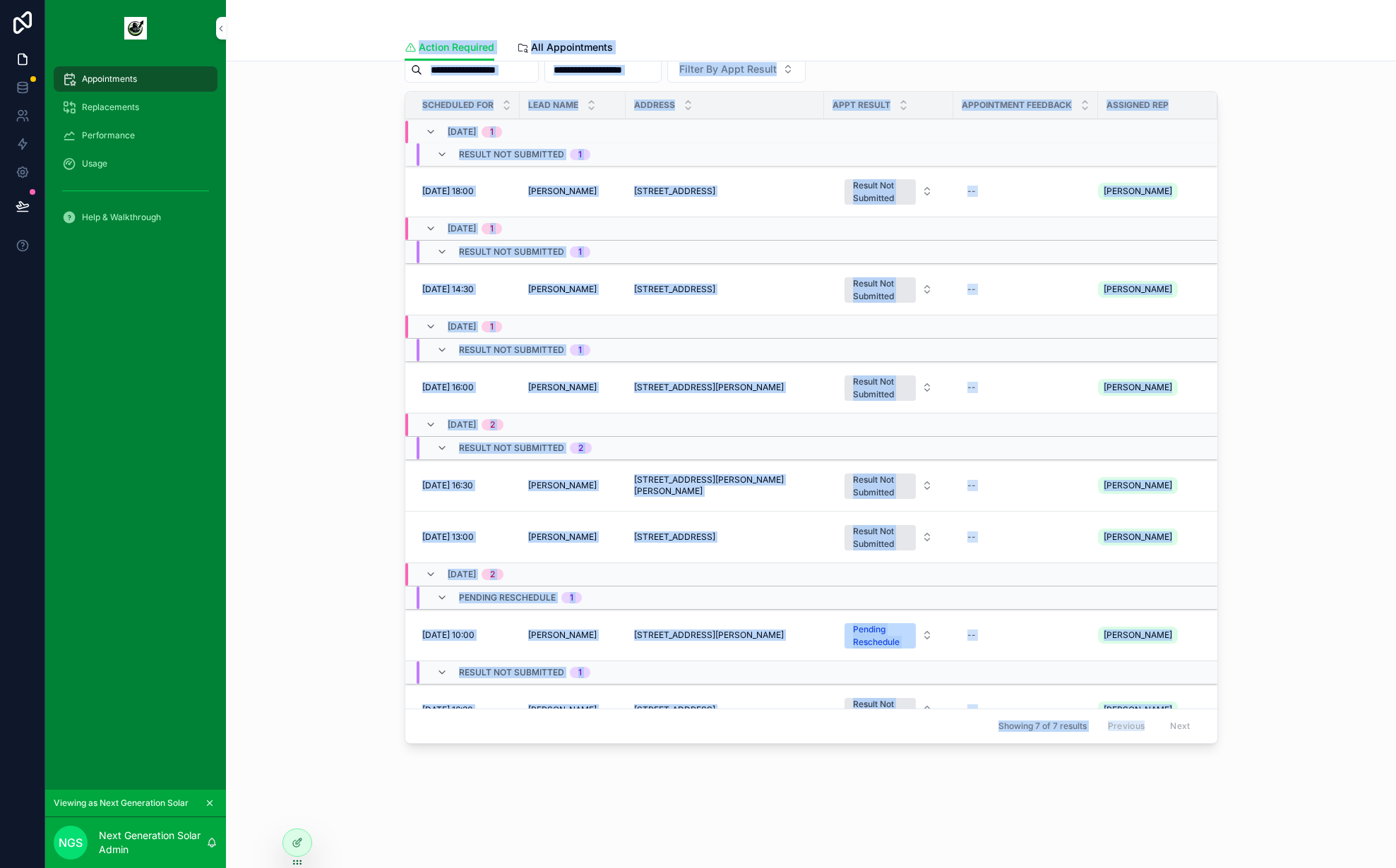
drag, startPoint x: 360, startPoint y: 30, endPoint x: 1134, endPoint y: 807, distance: 1096.7
click at [1134, 807] on div "Action Required Action Required All Appointments 🗓️ Action Required Appointment…" at bounding box center [811, 287] width 1170 height 1163
click at [1134, 806] on div "🗓️ Action Required Appointments Total Pending Feedback 7 New Appointments 6 Pen…" at bounding box center [811, 306] width 1170 height 1079
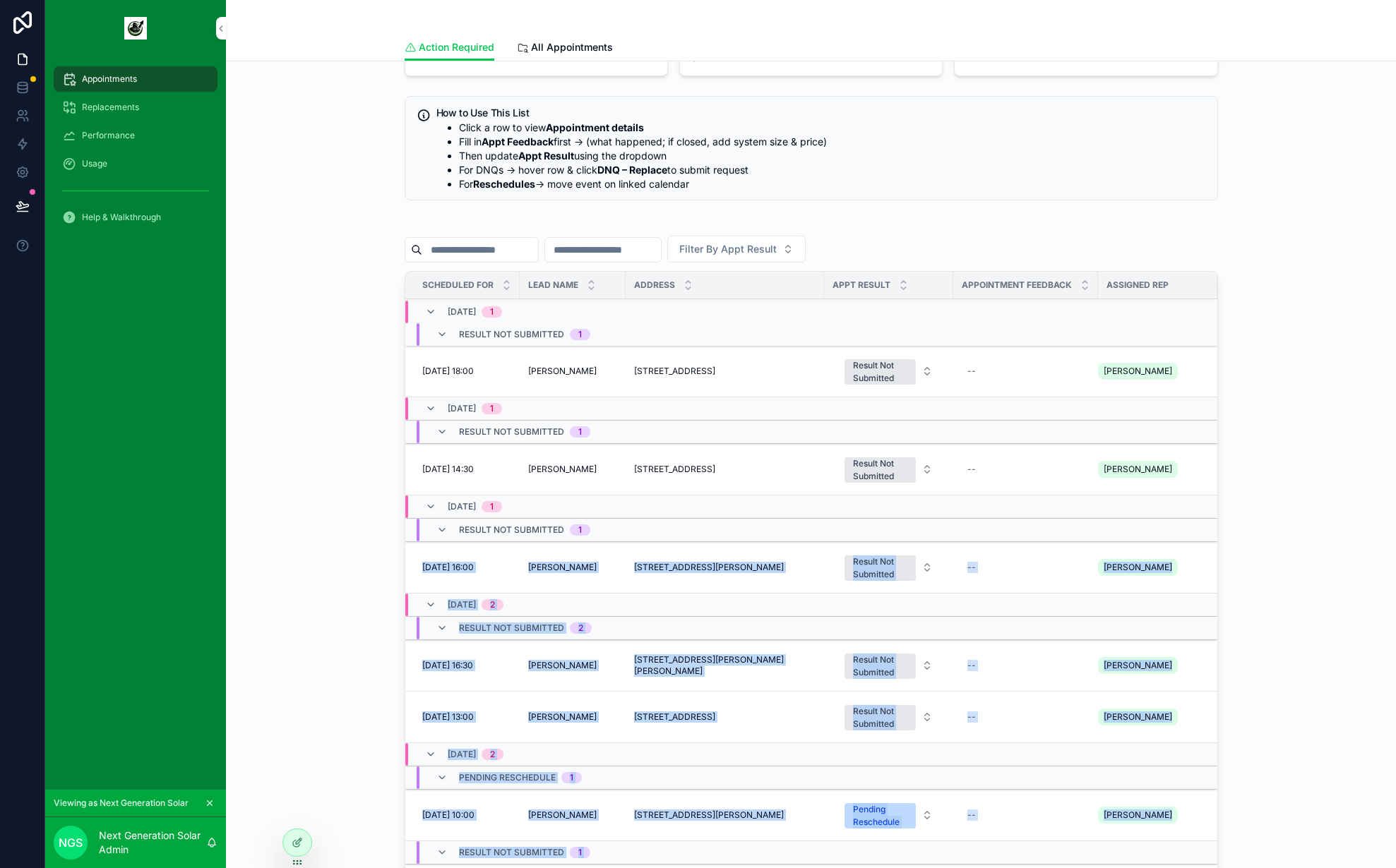
scroll to position [0, 0]
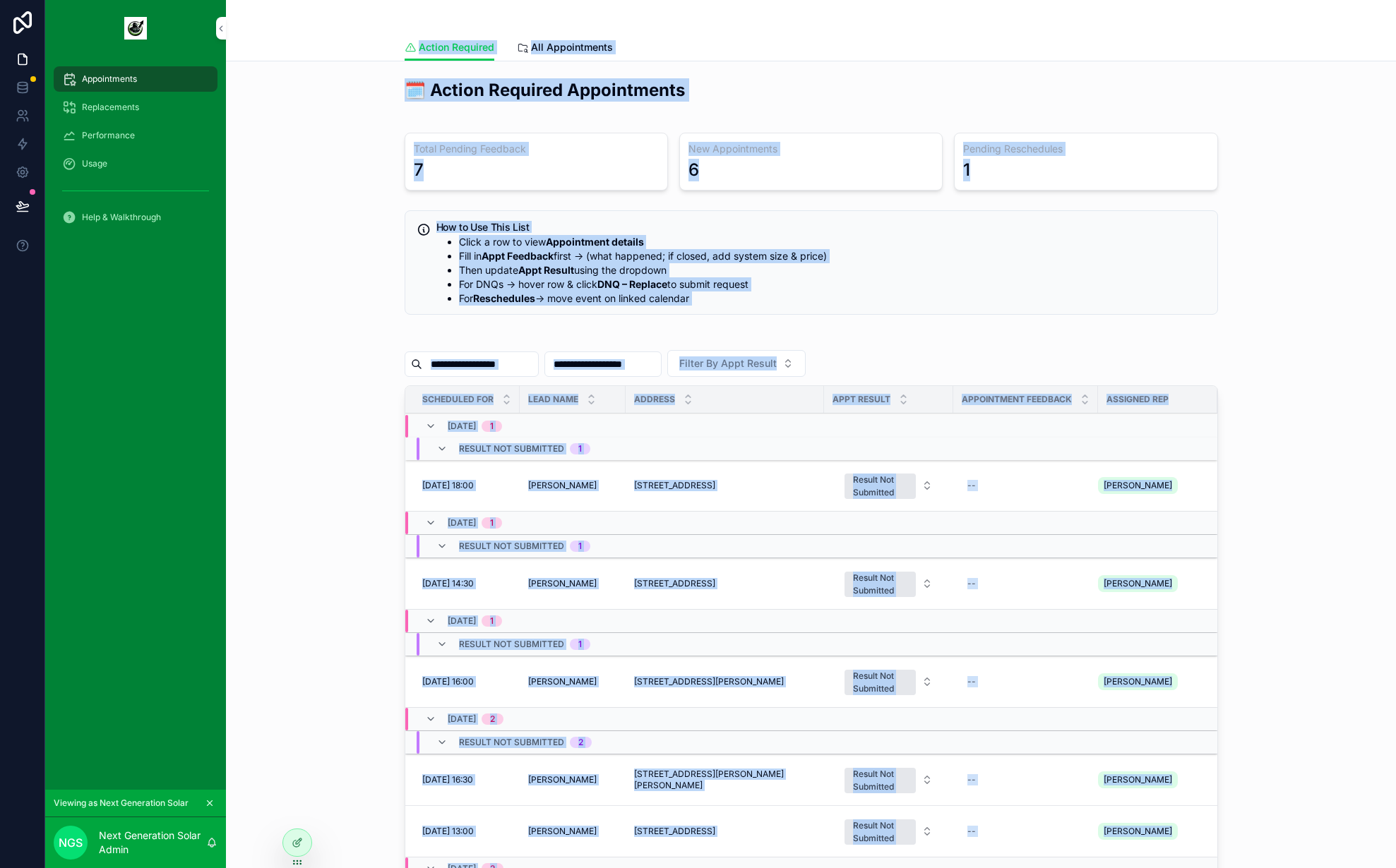
drag, startPoint x: 1158, startPoint y: 812, endPoint x: 353, endPoint y: 41, distance: 1114.7
click at [353, 41] on div "Action Required Action Required All Appointments 🗓️ Action Required Appointment…" at bounding box center [811, 581] width 1170 height 1163
click at [354, 36] on div "Action Required All Appointments" at bounding box center [811, 47] width 1153 height 27
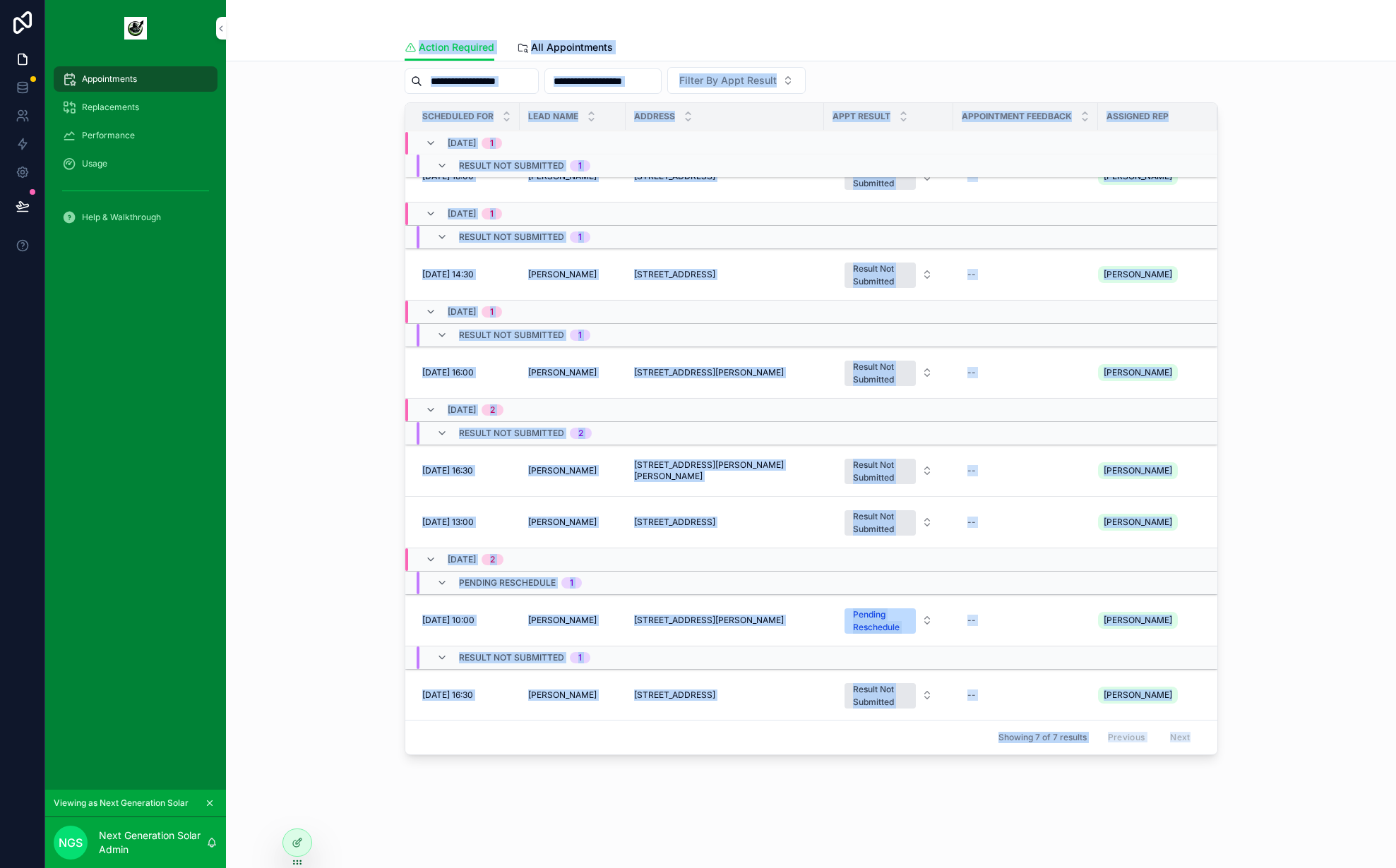
scroll to position [295, 0]
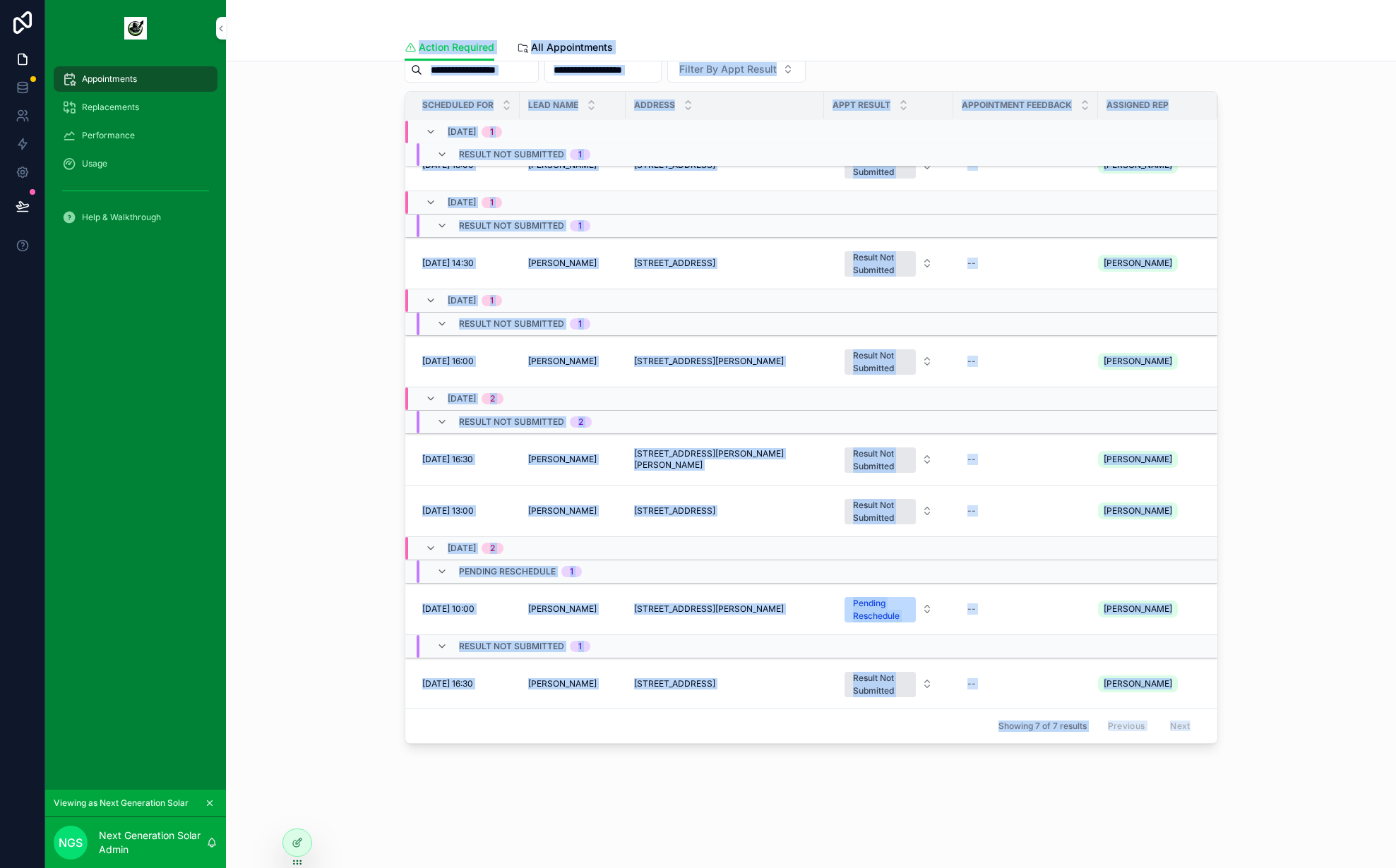
drag, startPoint x: 354, startPoint y: 23, endPoint x: 1188, endPoint y: 795, distance: 1136.5
click at [1188, 795] on div "Action Required Action Required All Appointments 🗓️ Action Required Appointment…" at bounding box center [811, 287] width 1170 height 1163
click at [1188, 796] on div "🗓️ Action Required Appointments Total Pending Feedback 7 New Appointments 6 Pen…" at bounding box center [811, 306] width 1170 height 1079
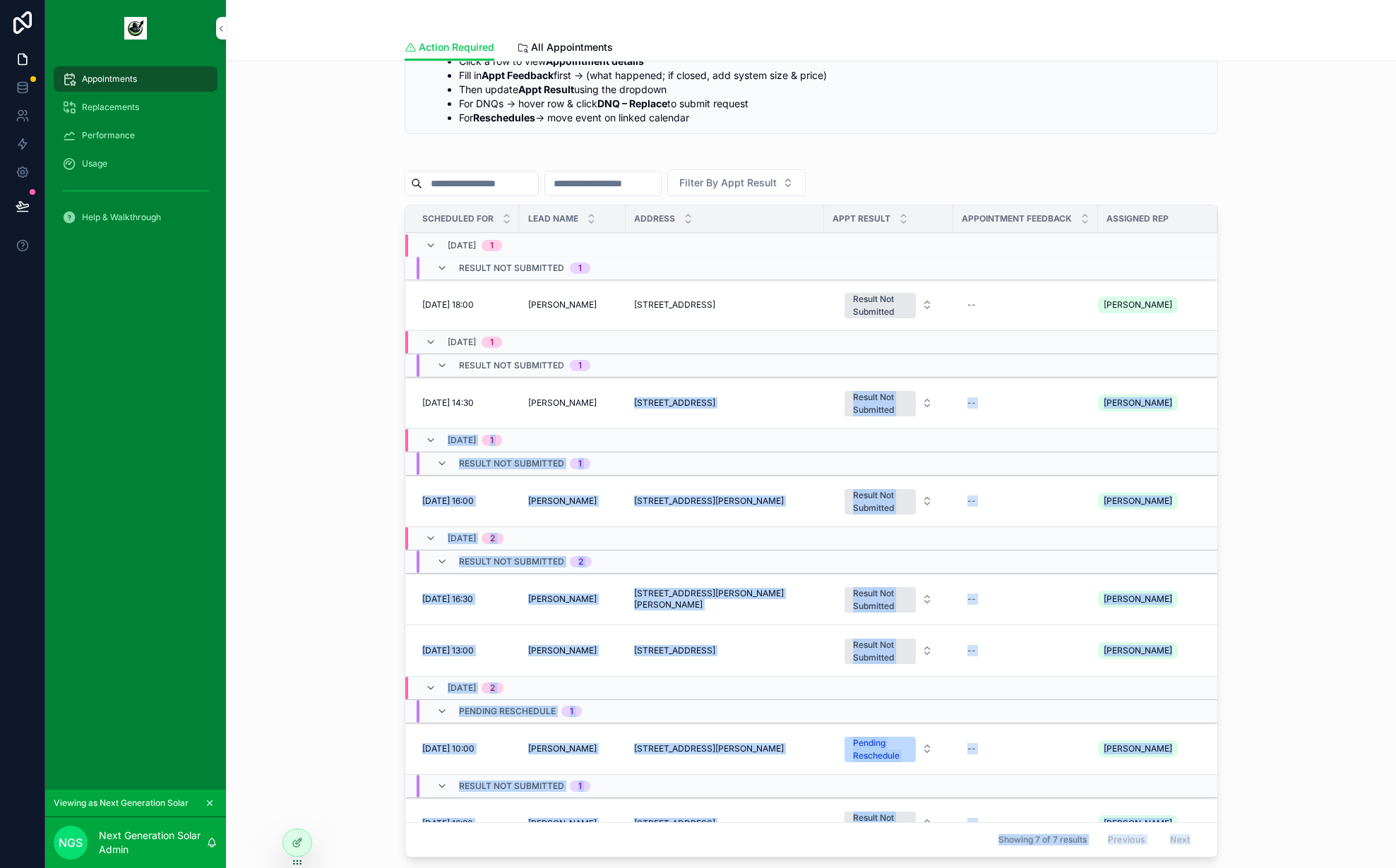
scroll to position [0, 0]
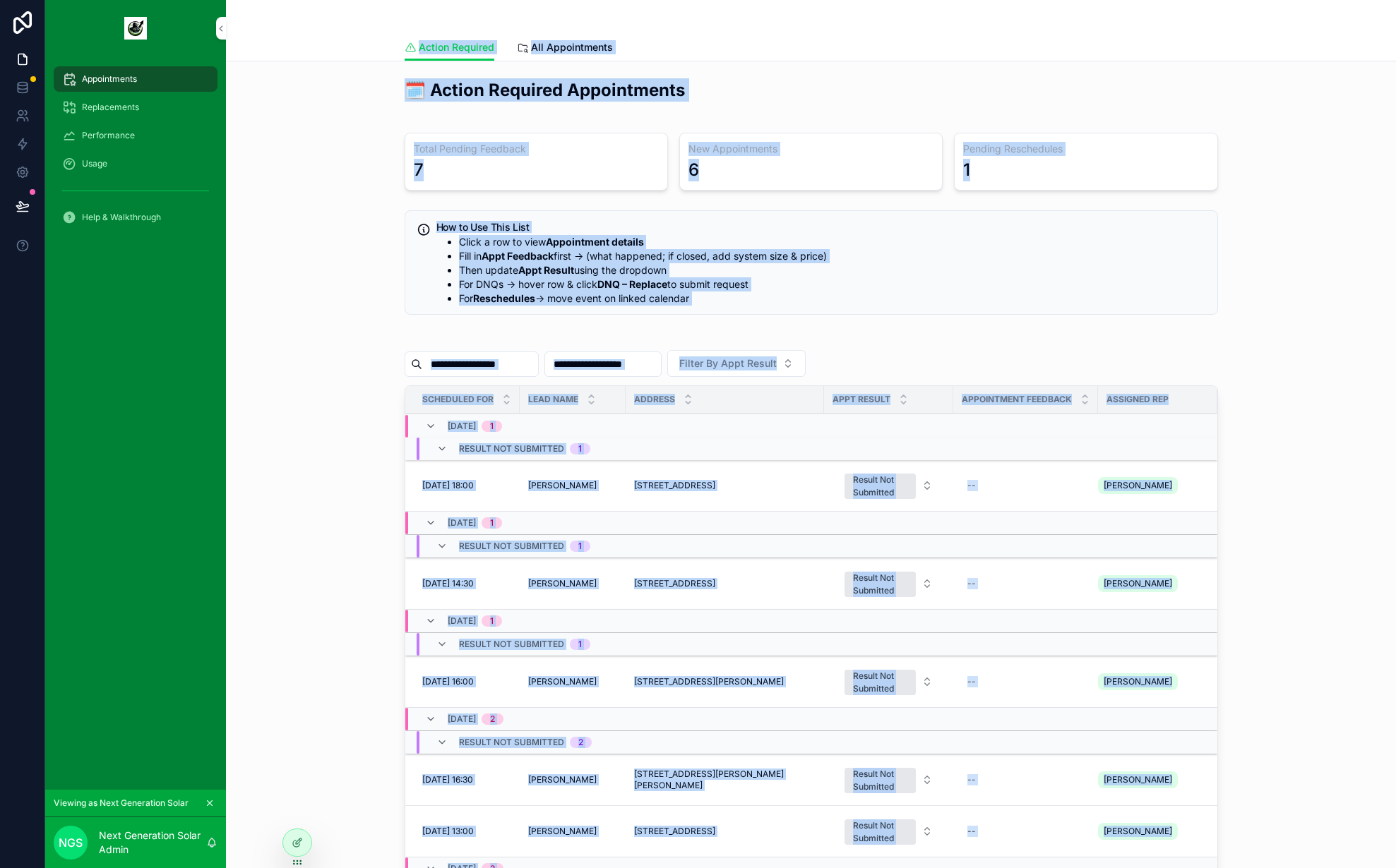
drag, startPoint x: 1148, startPoint y: 788, endPoint x: 372, endPoint y: 12, distance: 1097.4
click at [372, 12] on div "Action Required Action Required All Appointments 🗓️ Action Required Appointment…" at bounding box center [811, 581] width 1170 height 1163
click at [378, 26] on div "Action Required Action Required All Appointments" at bounding box center [811, 31] width 1170 height 62
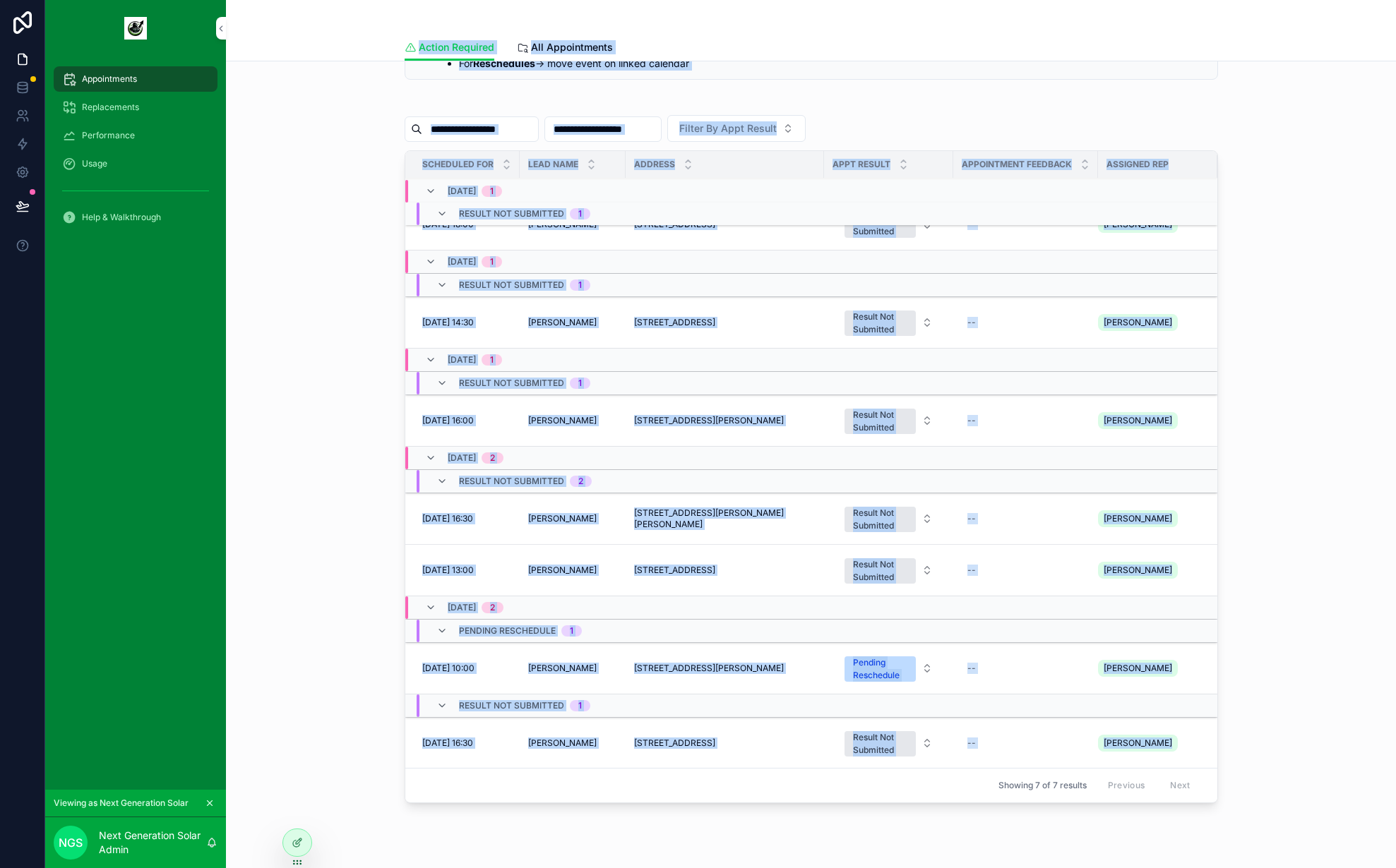
scroll to position [295, 0]
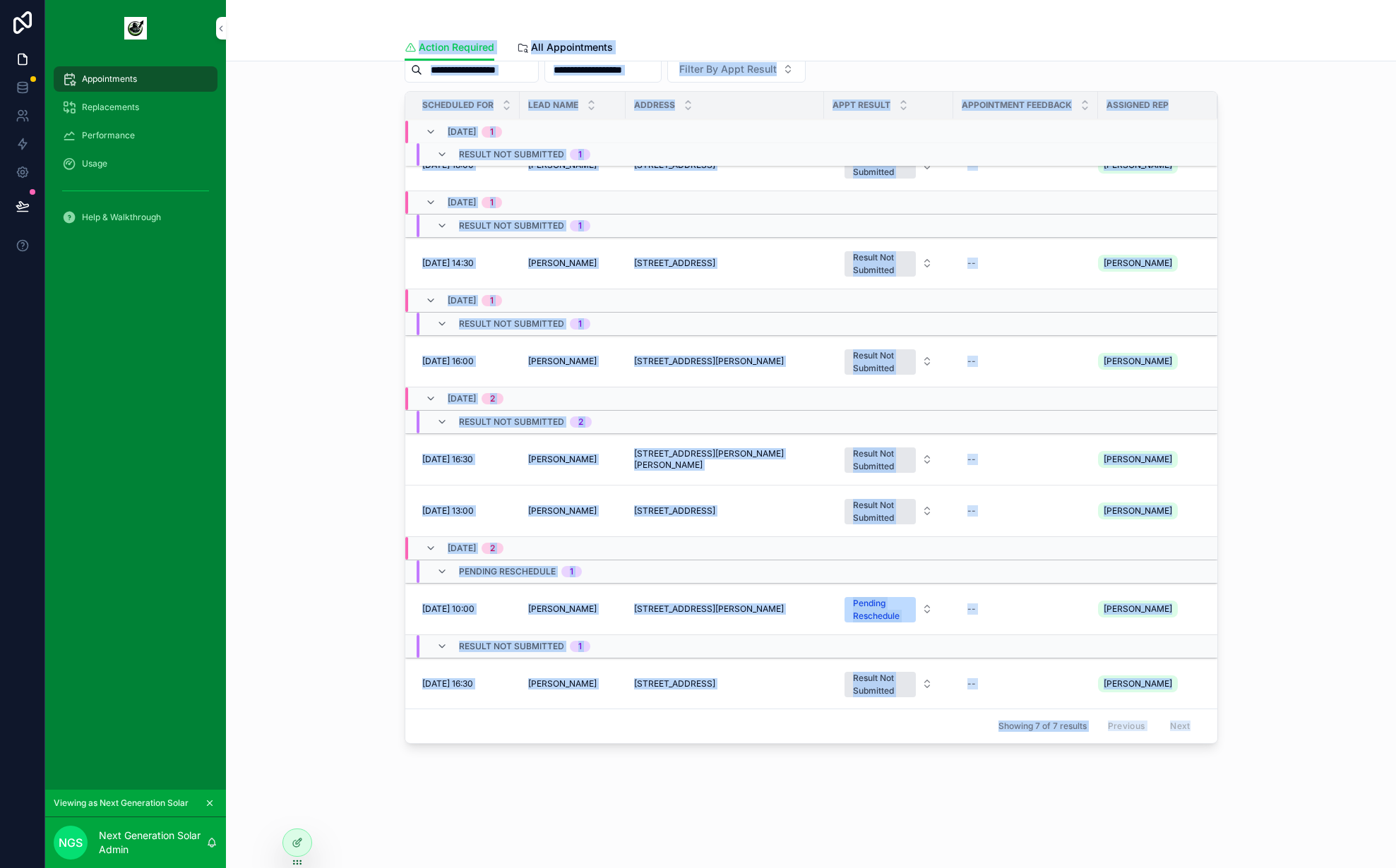
drag, startPoint x: 378, startPoint y: 26, endPoint x: 1175, endPoint y: 830, distance: 1132.1
click at [1175, 830] on div "Action Required Action Required All Appointments 🗓️ Action Required Appointment…" at bounding box center [811, 287] width 1170 height 1163
click at [1171, 814] on div "🗓️ Action Required Appointments Total Pending Feedback 7 New Appointments 6 Pen…" at bounding box center [811, 306] width 1170 height 1079
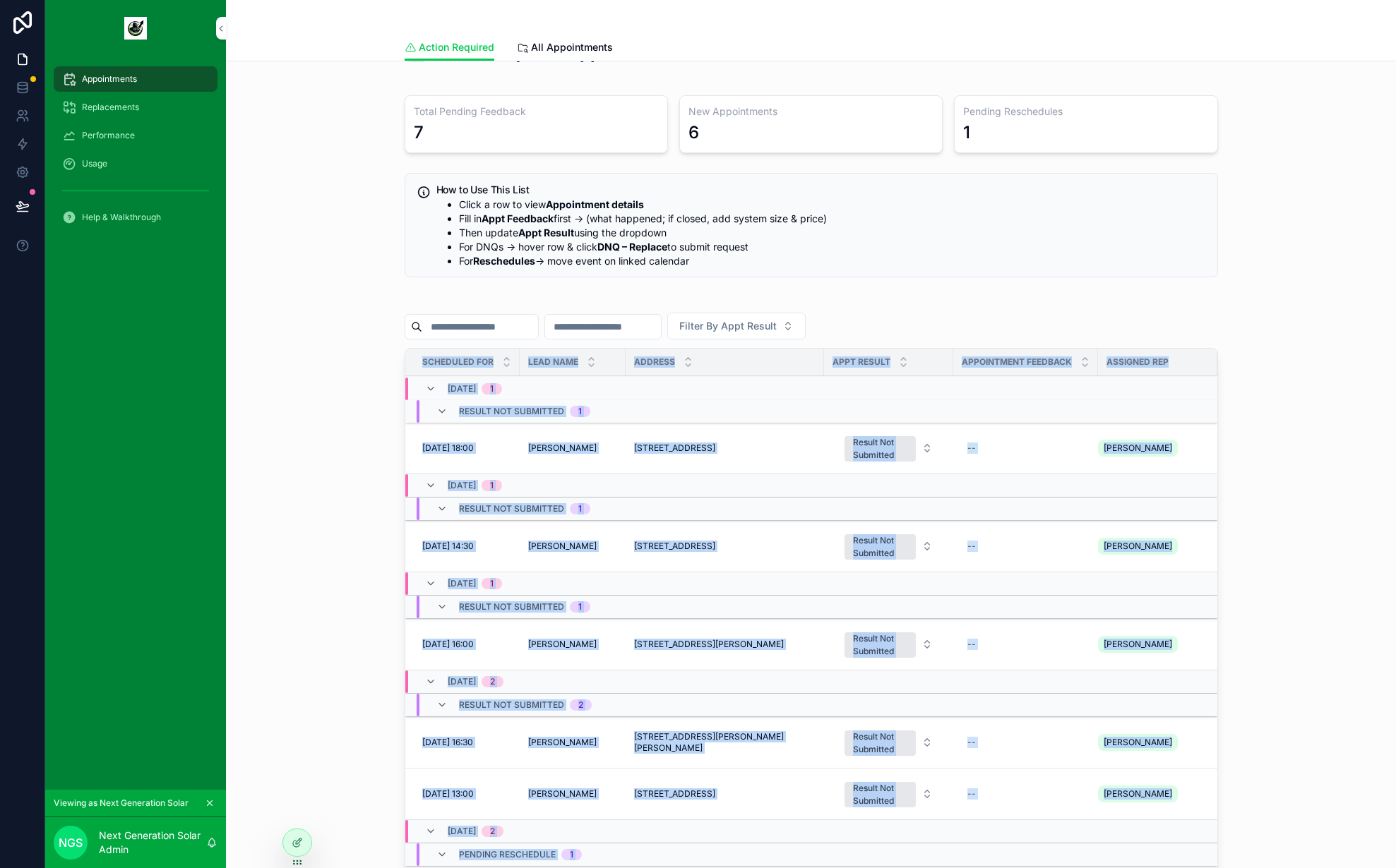
scroll to position [0, 0]
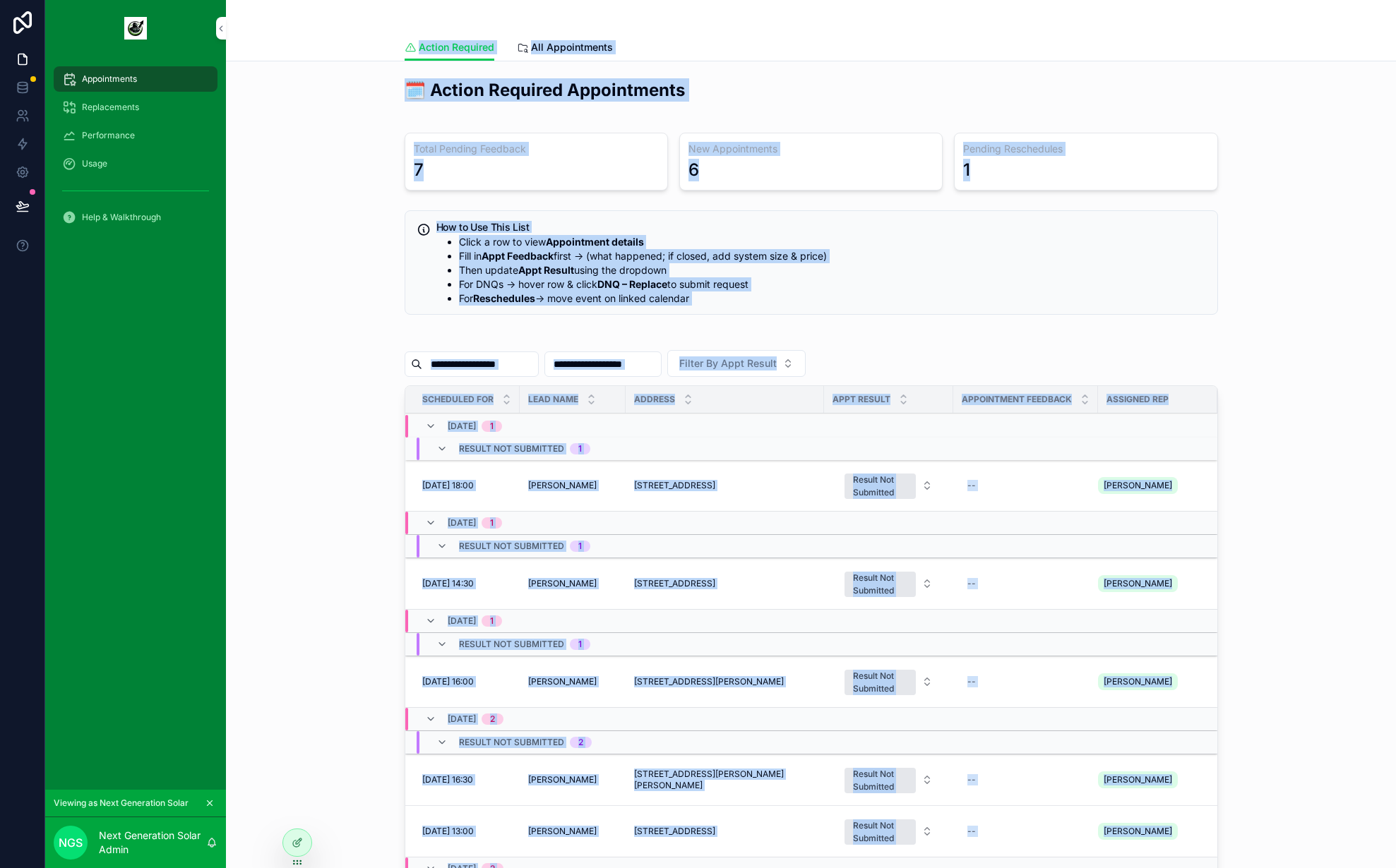
drag, startPoint x: 1180, startPoint y: 800, endPoint x: 313, endPoint y: 45, distance: 1149.7
click at [313, 45] on div "Action Required Action Required All Appointments 🗓️ Action Required Appointment…" at bounding box center [811, 581] width 1170 height 1163
click at [317, 42] on div "Action Required All Appointments" at bounding box center [811, 47] width 1153 height 27
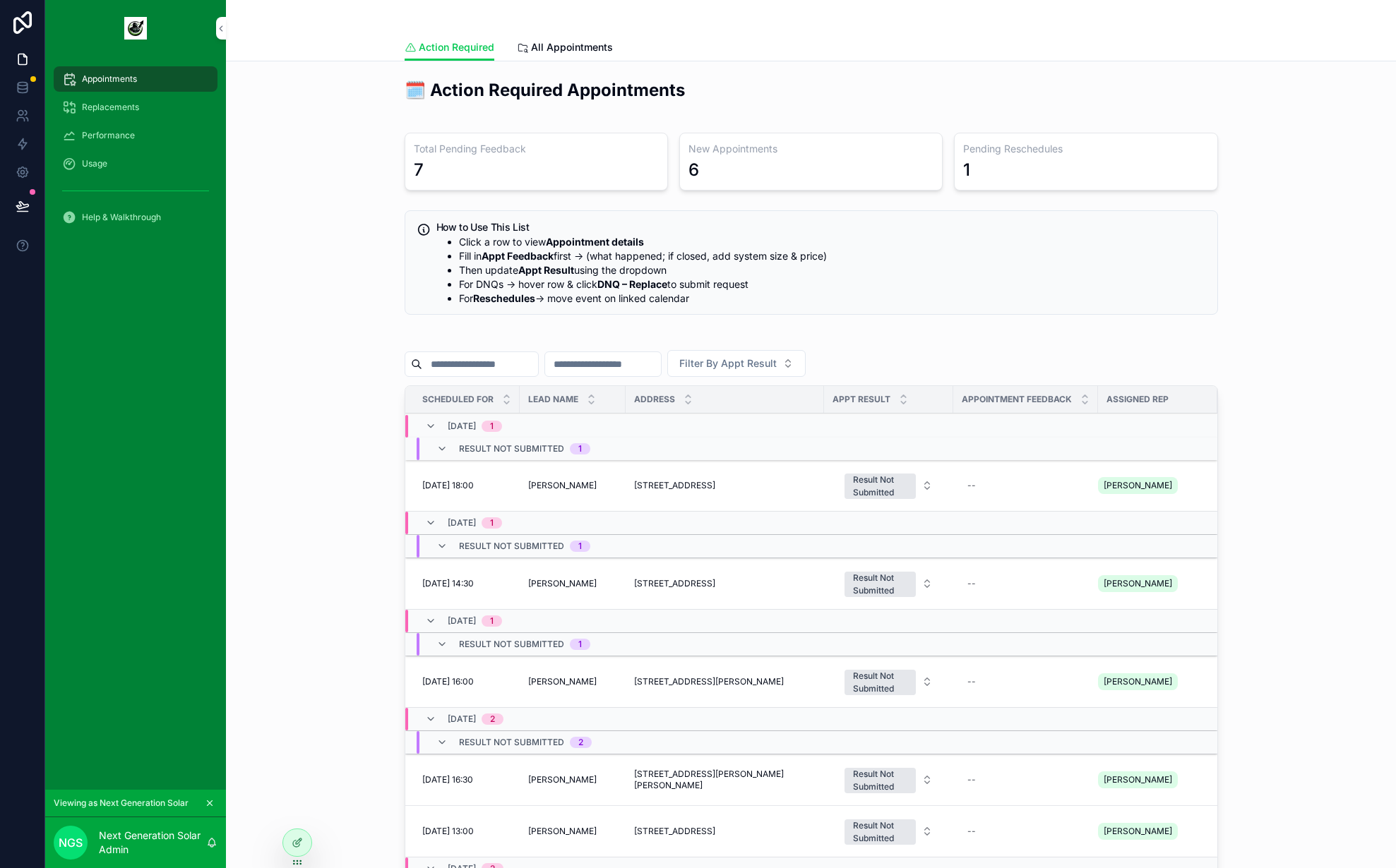
click at [332, 396] on div "🗓️ Action Required Appointments Total Pending Feedback 7 New Appointments 6 Pen…" at bounding box center [811, 561] width 1148 height 977
drag, startPoint x: 370, startPoint y: 128, endPoint x: 293, endPoint y: 36, distance: 120.0
click at [363, 125] on div "🗓️ Action Required Appointments Total Pending Feedback 7 New Appointments 6 Pen…" at bounding box center [811, 561] width 1148 height 977
click at [19, 113] on icon at bounding box center [23, 116] width 14 height 14
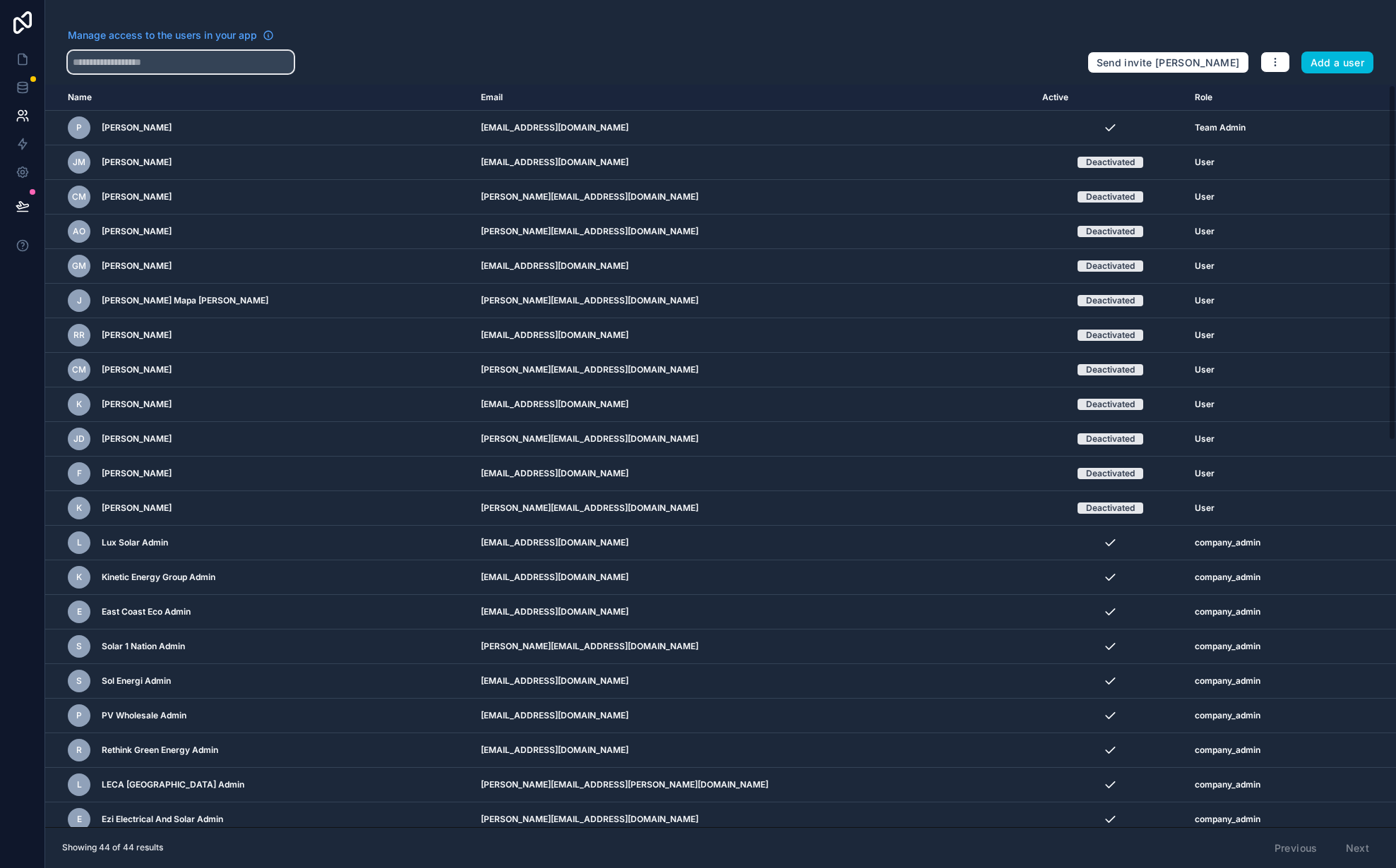
click at [140, 57] on input "text" at bounding box center [180, 62] width 226 height 23
type input "********"
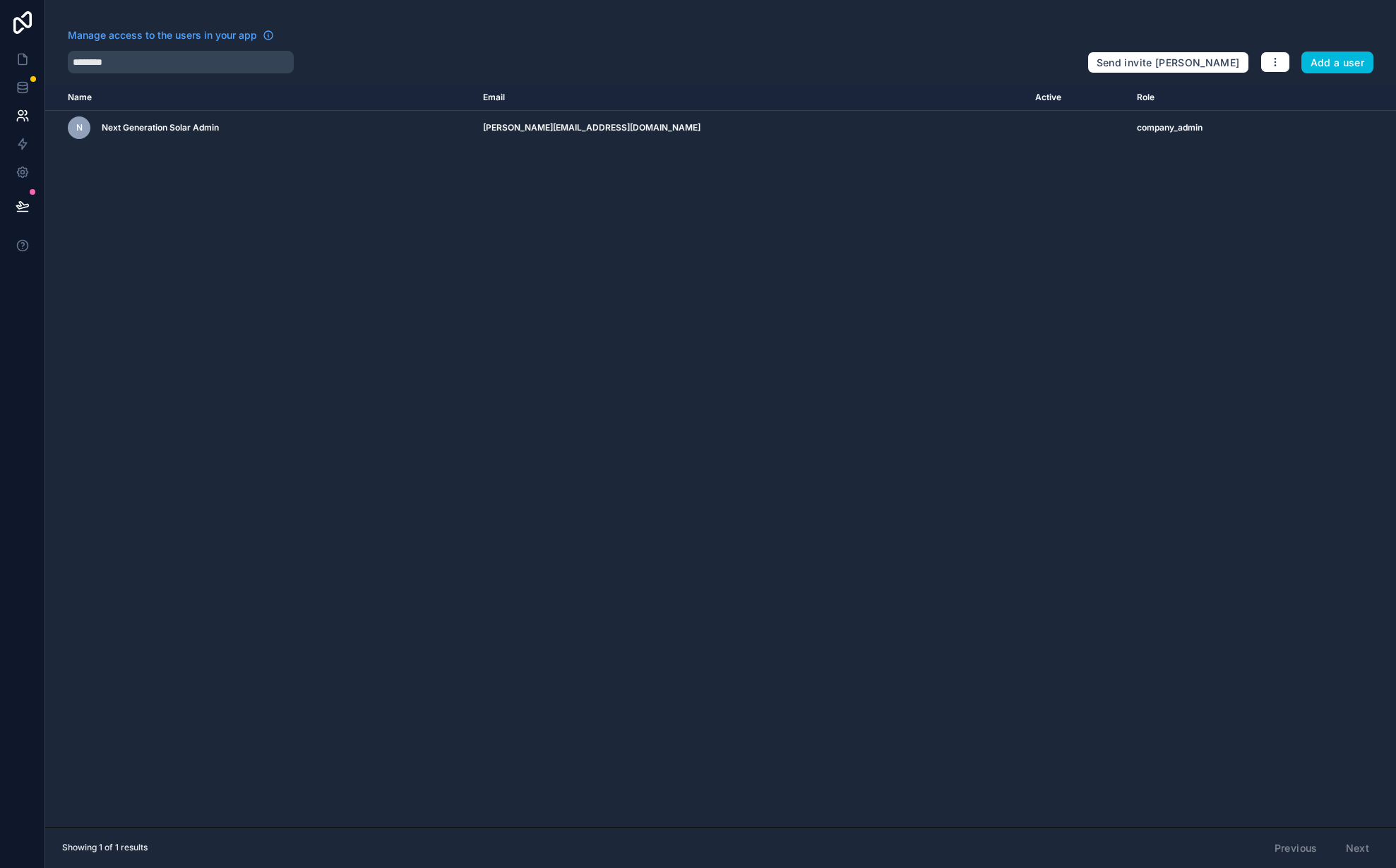
click at [1323, 127] on td "scrollable content" at bounding box center [1359, 128] width 73 height 34
click at [0, 0] on icon "scrollable content" at bounding box center [0, 0] width 0 height 0
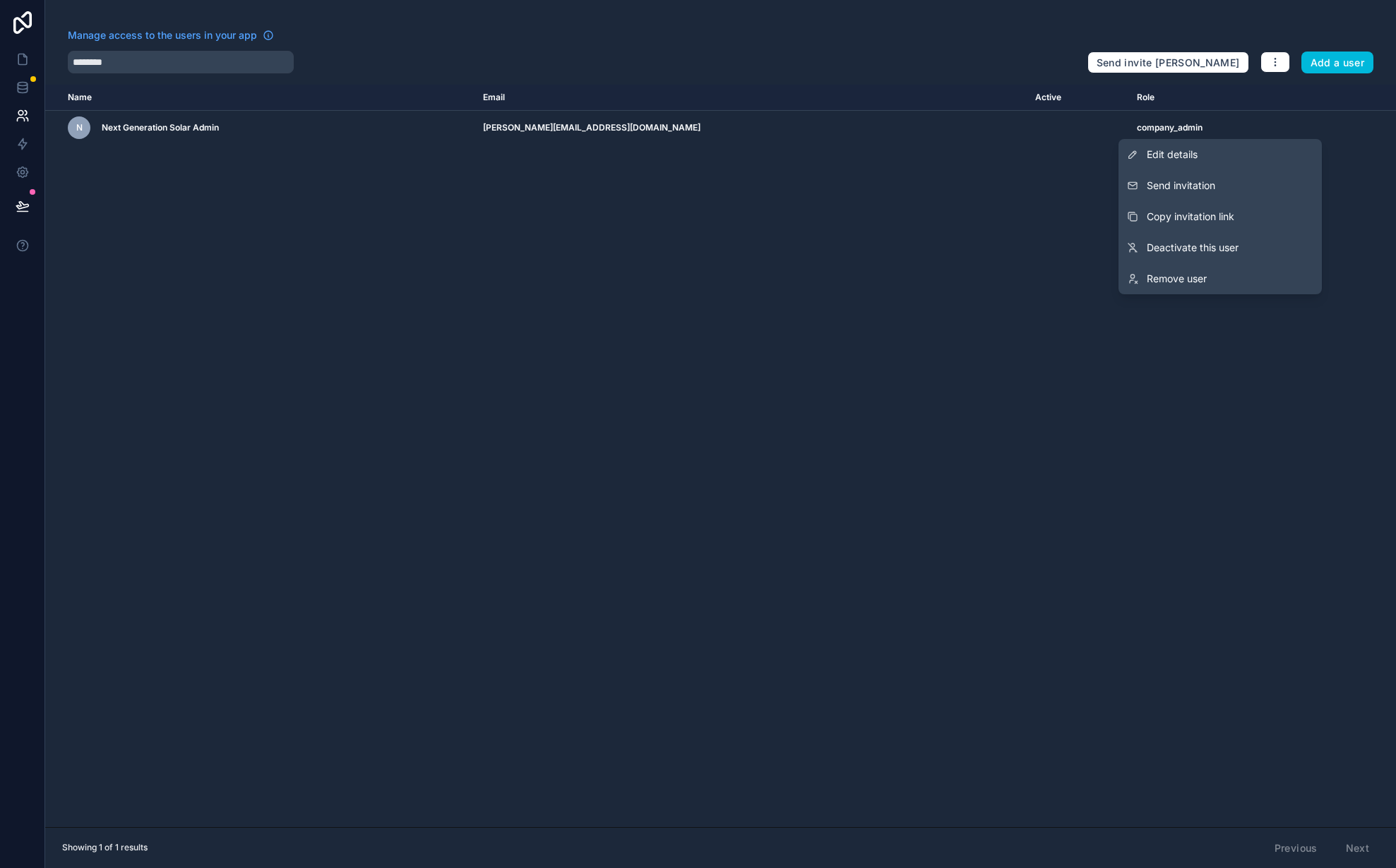
click at [1203, 185] on span "Send invitation" at bounding box center [1181, 186] width 69 height 14
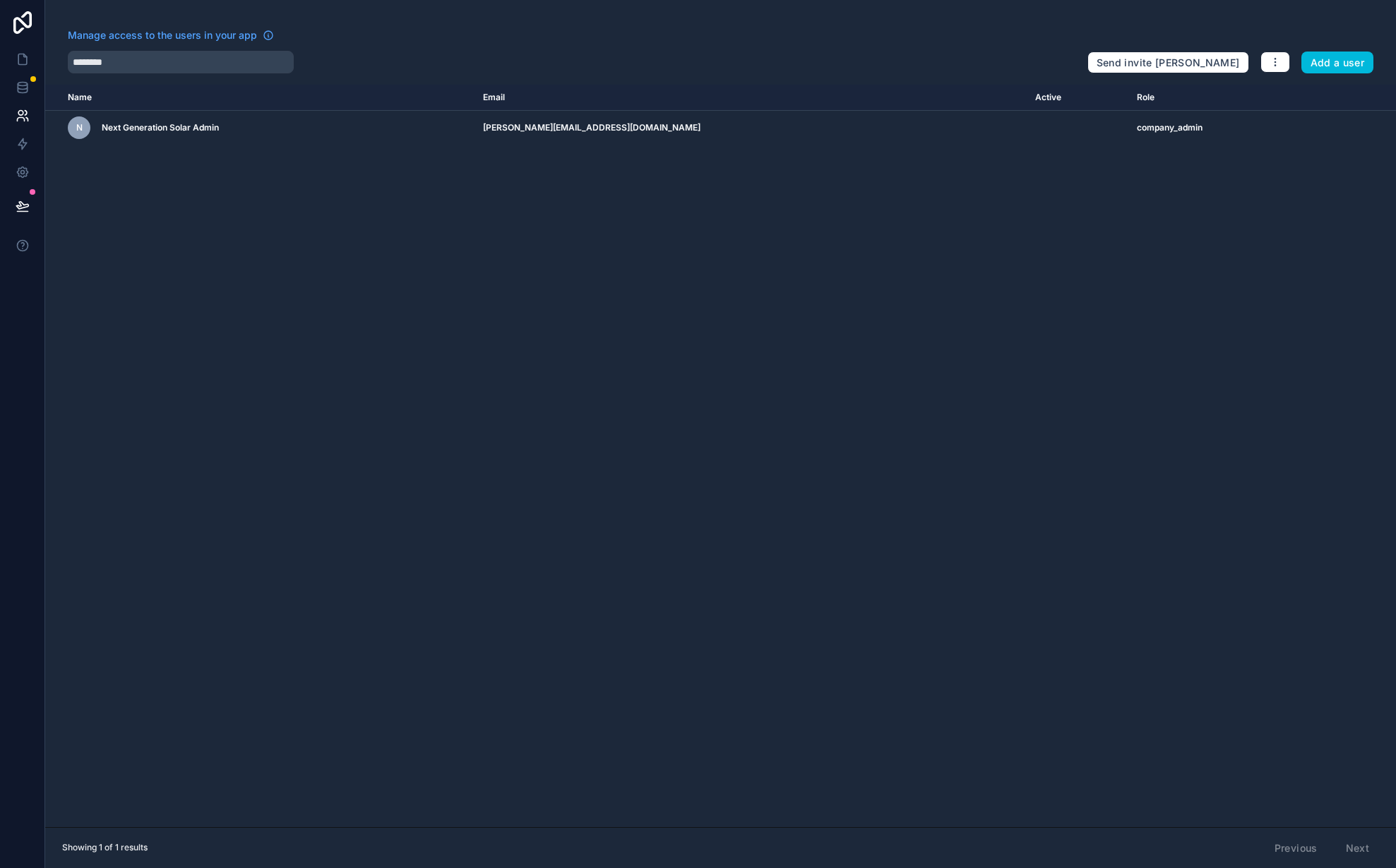
click at [545, 305] on div "Name Email Active Role [DOMAIN_NAME] N Next Generation Solar Admin [PERSON_NAME…" at bounding box center [720, 456] width 1351 height 743
click at [10, 62] on link at bounding box center [22, 59] width 45 height 28
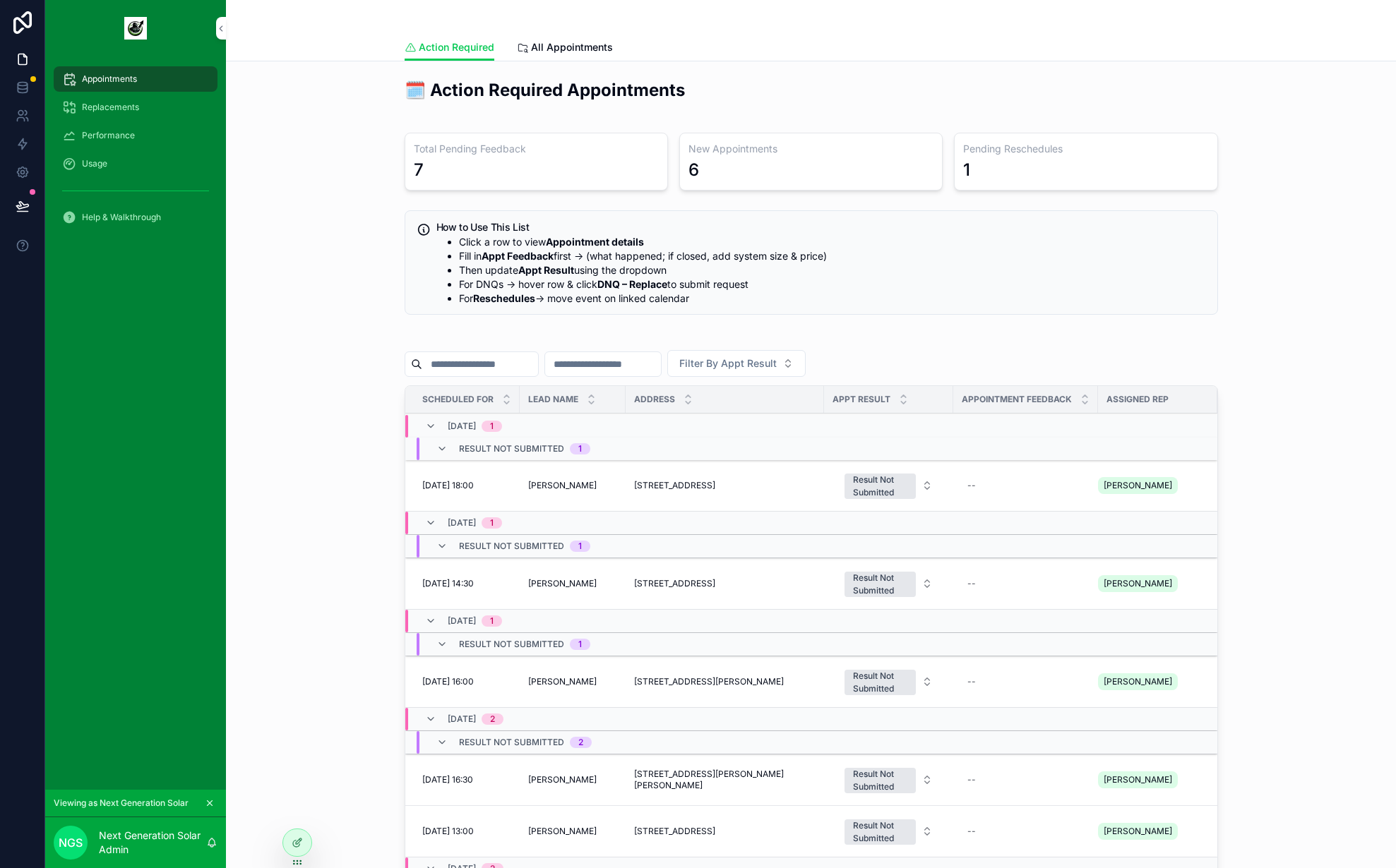
click at [332, 191] on div "🗓️ Action Required Appointments Total Pending Feedback 7 New Appointments 6 Pen…" at bounding box center [811, 561] width 1148 height 977
click at [320, 103] on div "🗓️ Action Required Appointments Total Pending Feedback 7 New Appointments 6 Pen…" at bounding box center [811, 561] width 1148 height 977
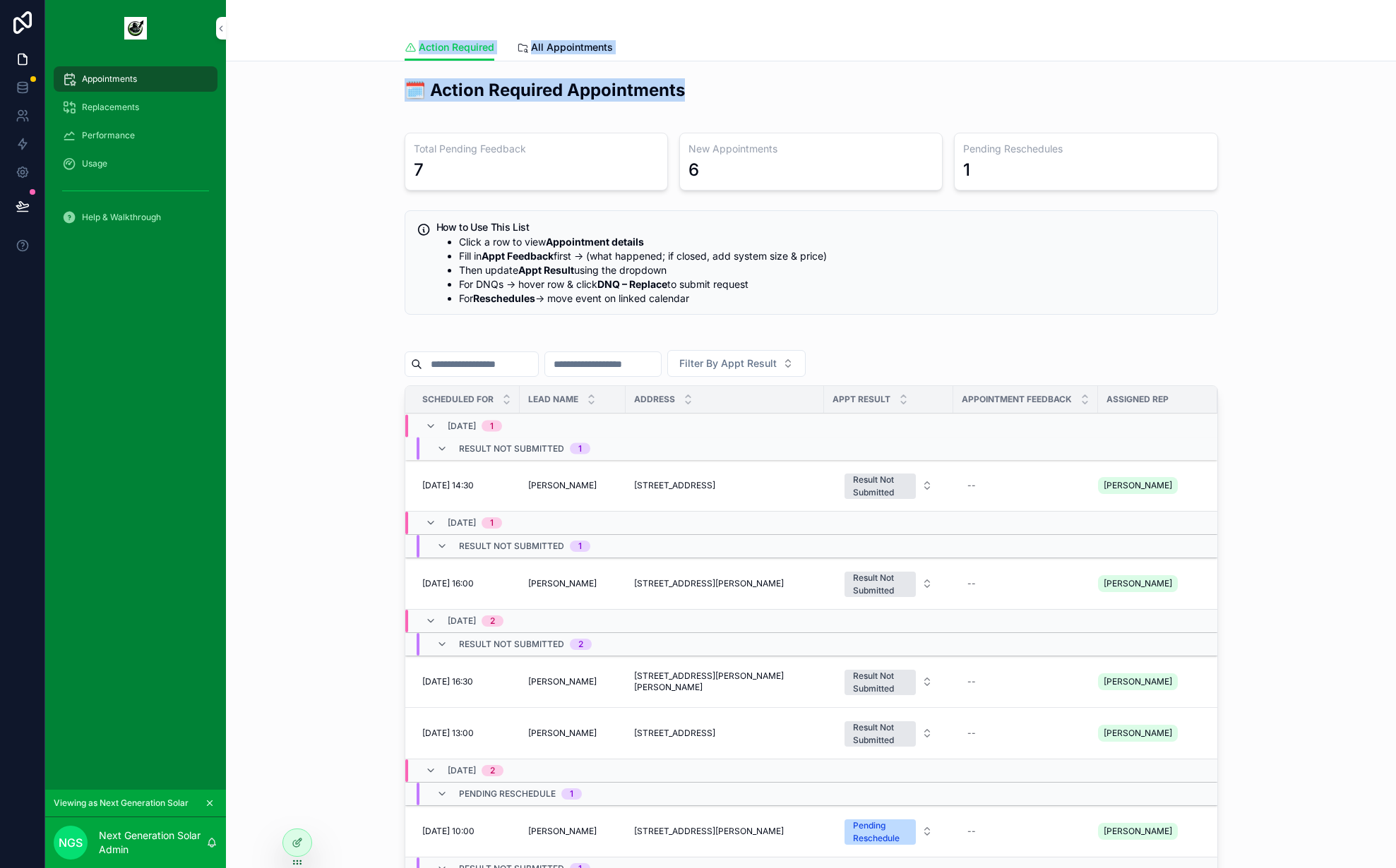
drag, startPoint x: 693, startPoint y: 95, endPoint x: 313, endPoint y: 46, distance: 383.1
click at [313, 48] on div "Action Required Action Required All Appointments 🗓️ Action Required Appointment…" at bounding box center [811, 545] width 1170 height 1090
click at [313, 45] on div "Action Required All Appointments" at bounding box center [811, 47] width 1153 height 27
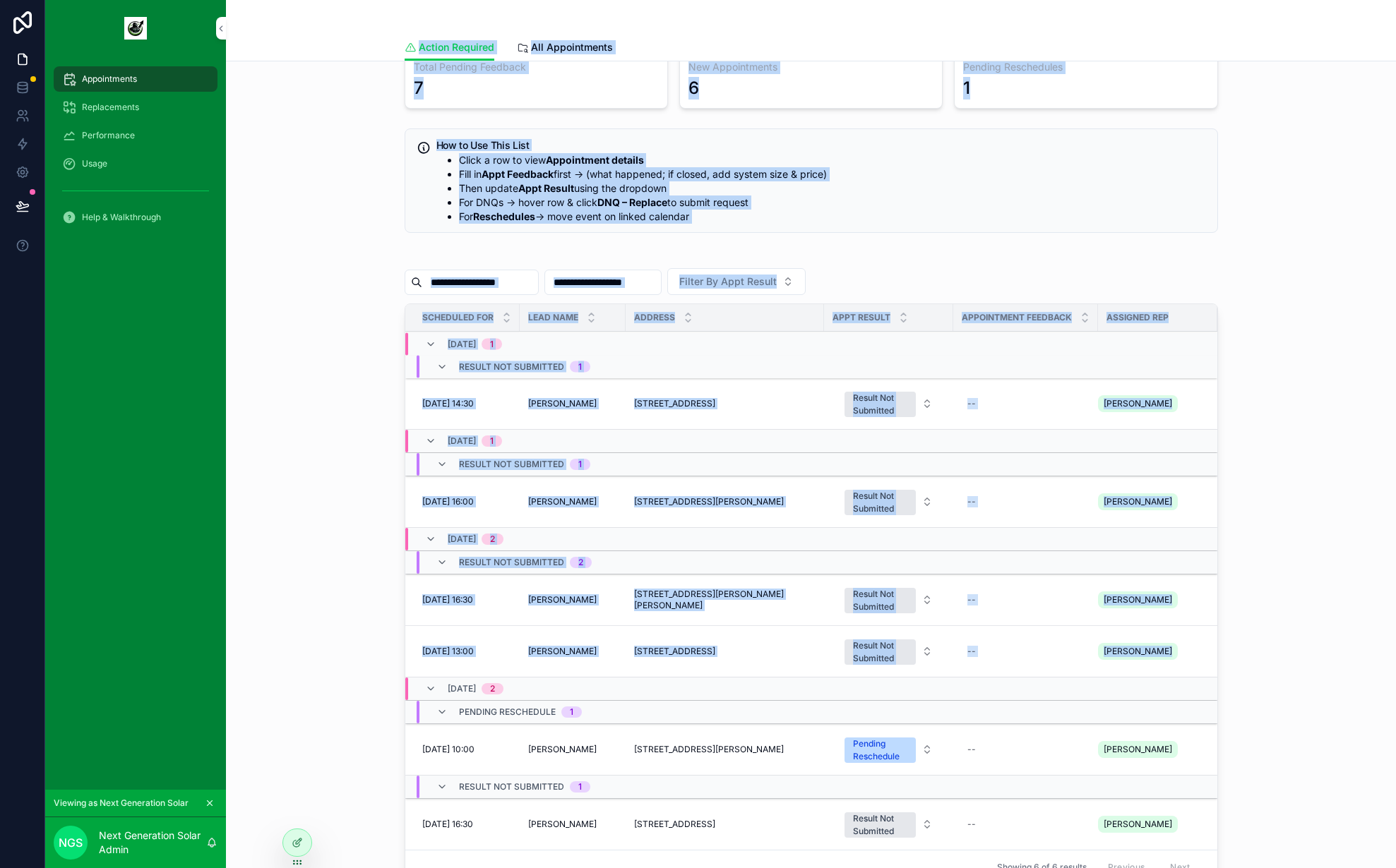
scroll to position [222, 0]
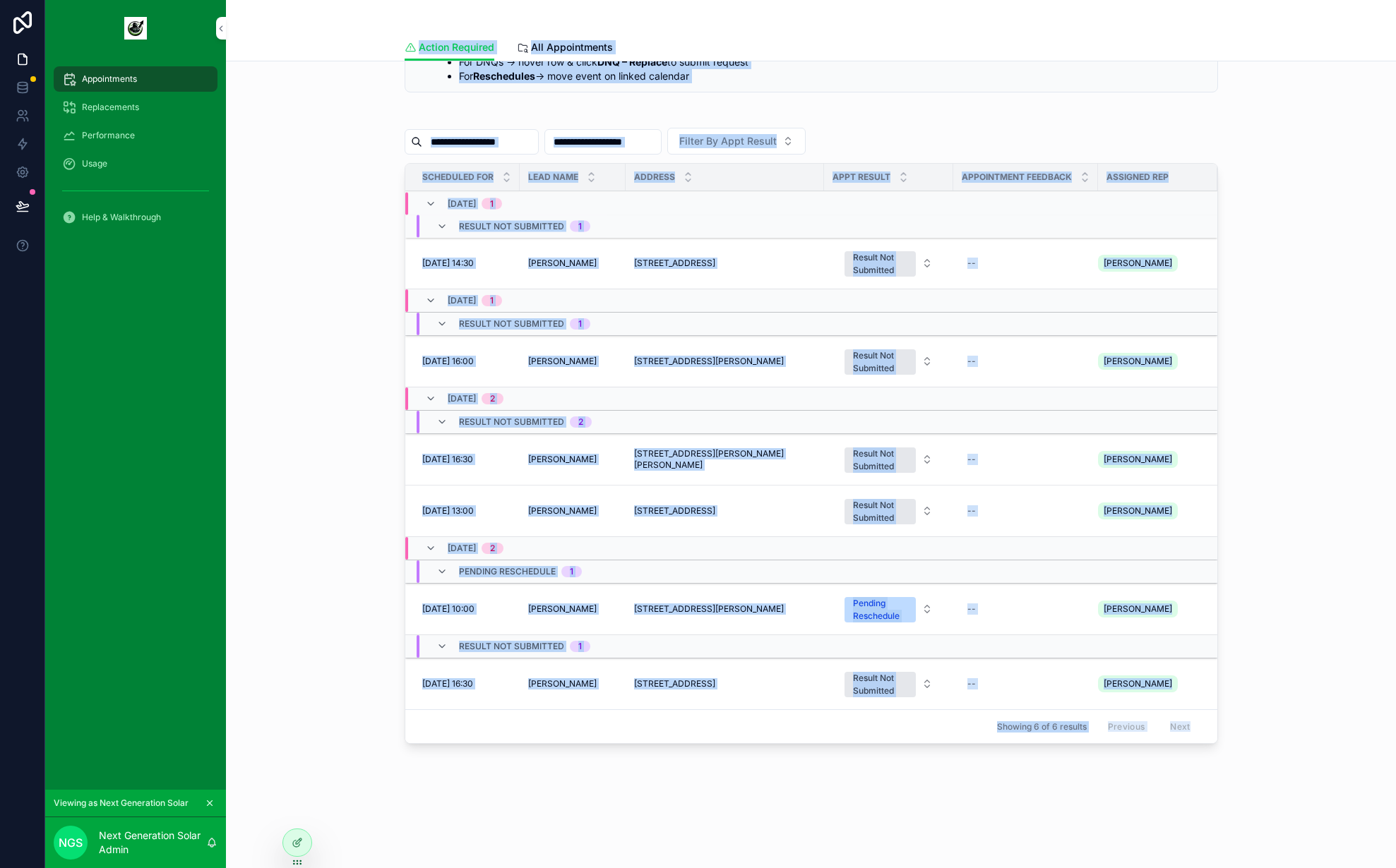
drag, startPoint x: 320, startPoint y: 32, endPoint x: 1253, endPoint y: 800, distance: 1208.4
click at [1253, 801] on div "Action Required Action Required All Appointments 🗓️ Action Required Appointment…" at bounding box center [811, 323] width 1170 height 1090
click at [1253, 799] on div "🗓️ Action Required Appointments Total Pending Feedback 7 New Appointments 6 Pen…" at bounding box center [811, 342] width 1170 height 1007
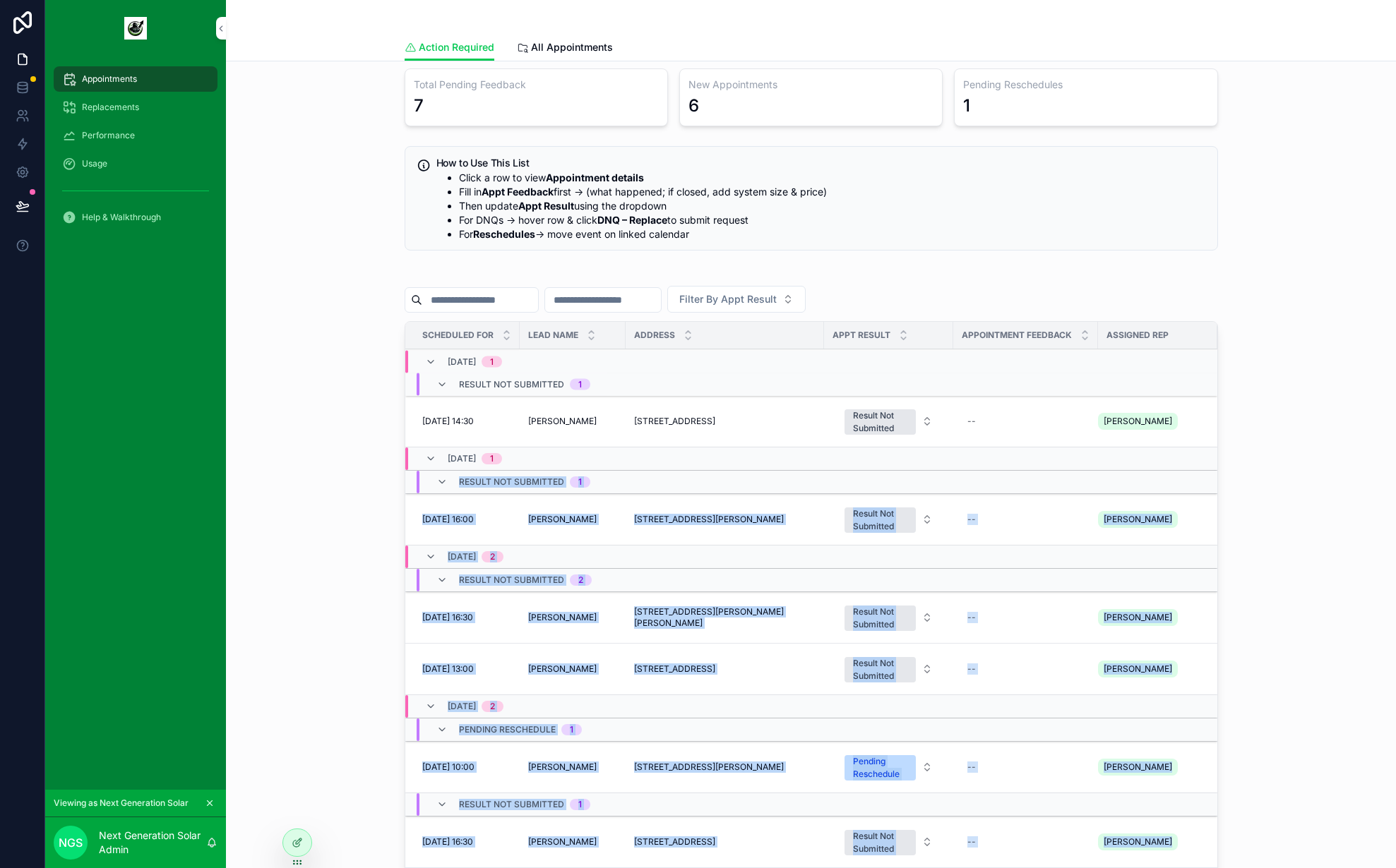
scroll to position [0, 0]
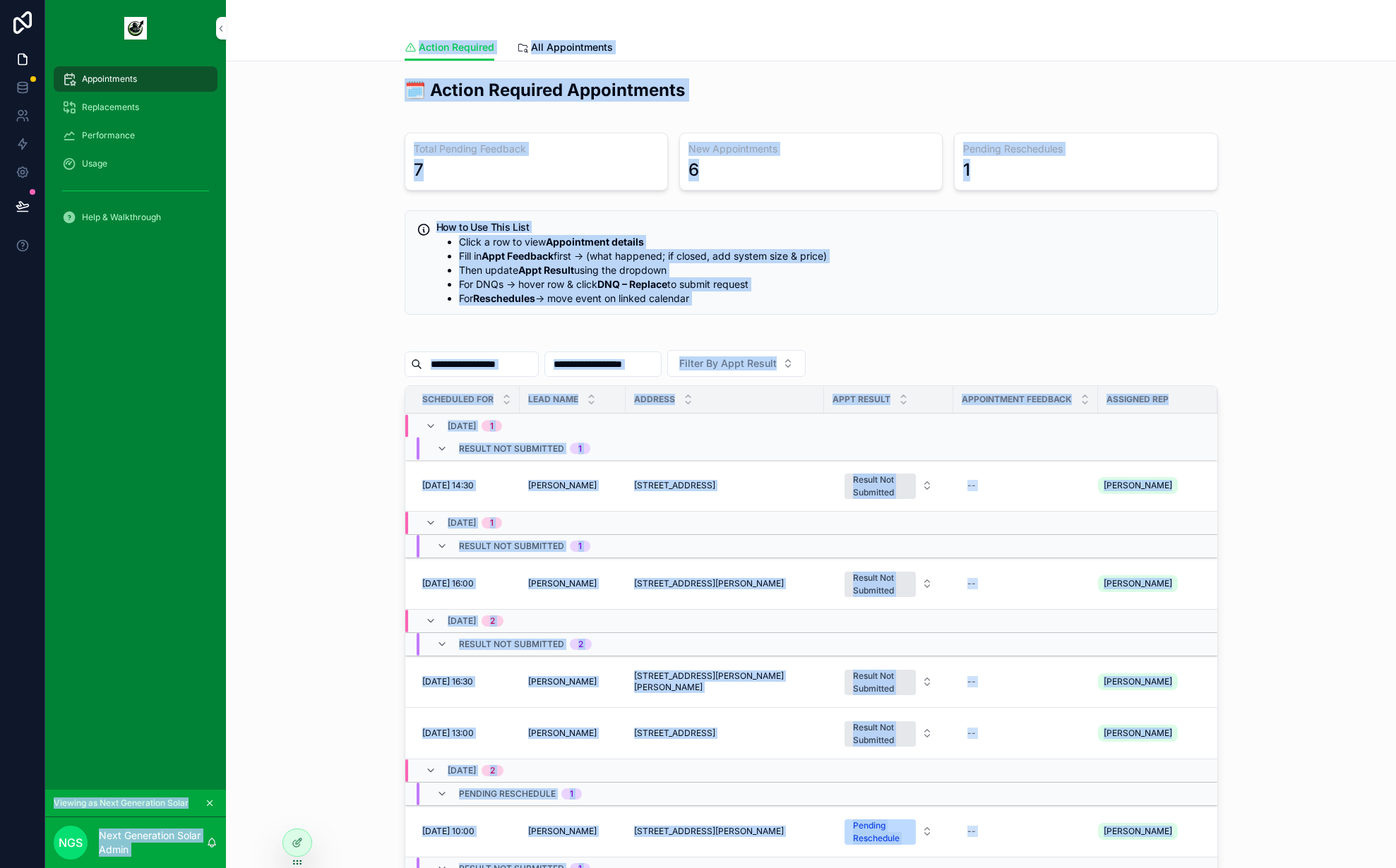
drag, startPoint x: 1245, startPoint y: 791, endPoint x: 80, endPoint y: 11, distance: 1402.0
click at [80, 11] on div "Appointments Replacements Performance Usage Help & Walkthrough Viewing as Next …" at bounding box center [720, 434] width 1351 height 868
click at [305, 56] on div "Action Required All Appointments" at bounding box center [811, 47] width 1153 height 27
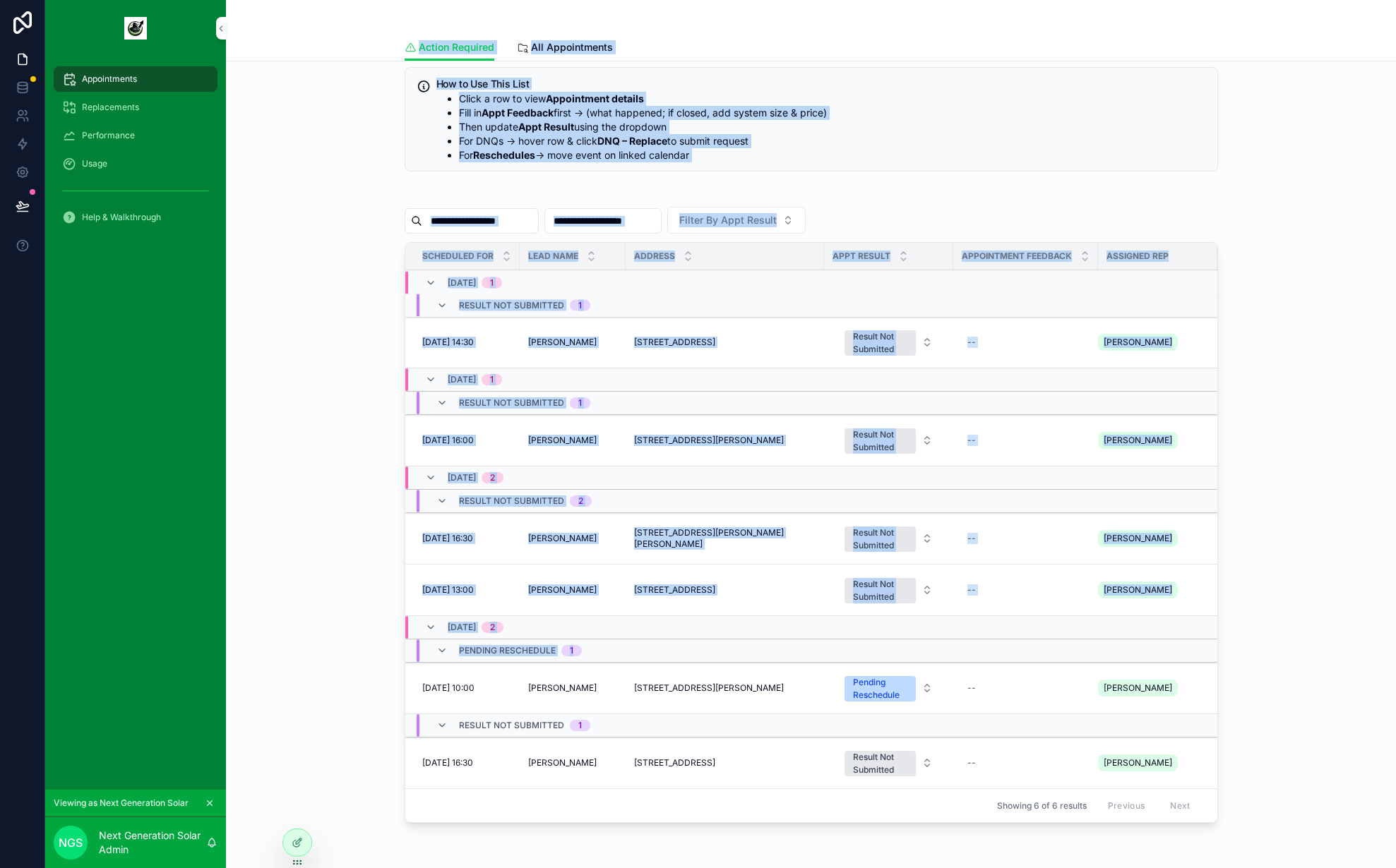
scroll to position [222, 0]
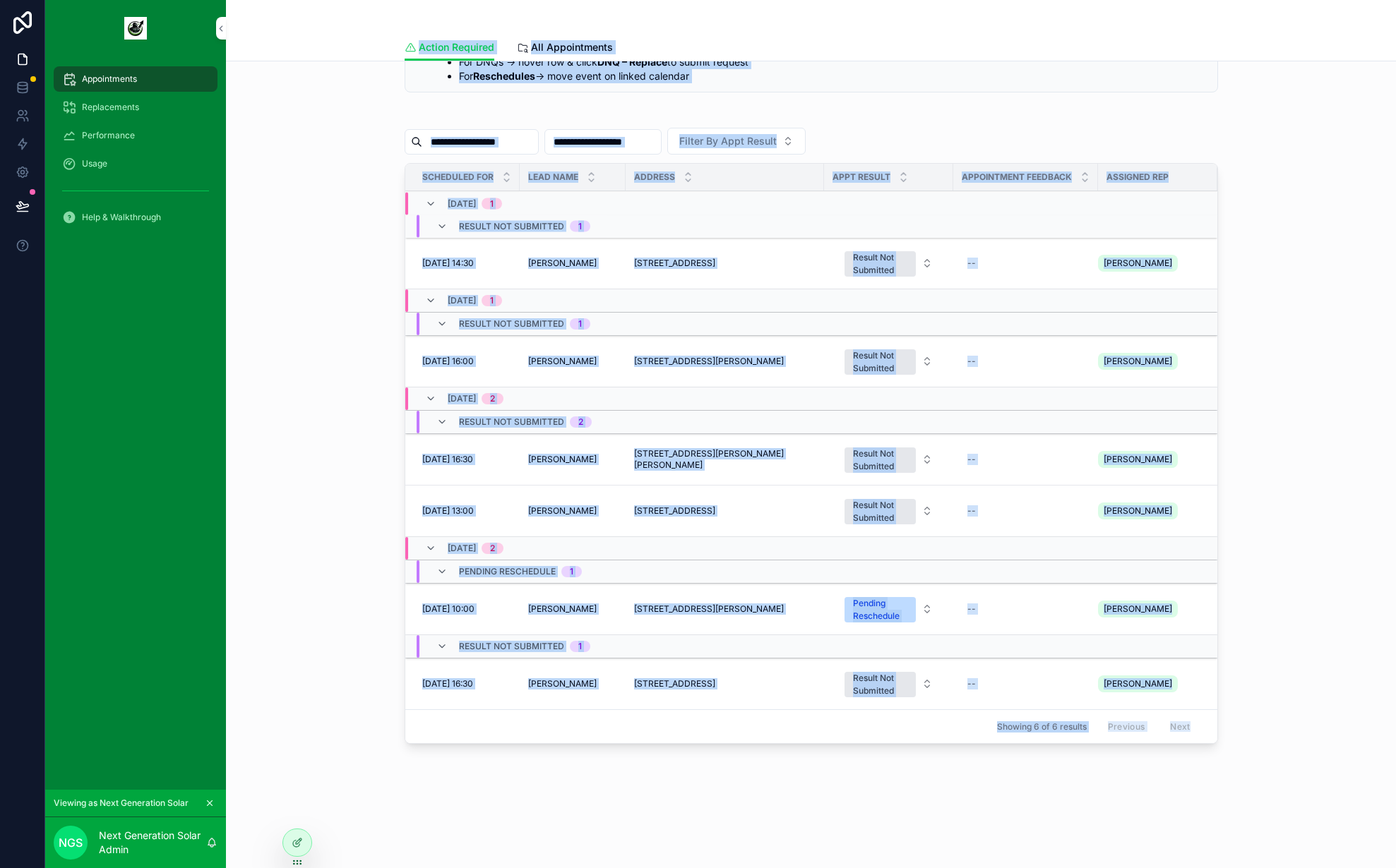
drag, startPoint x: 361, startPoint y: 9, endPoint x: 1266, endPoint y: 906, distance: 1274.2
click at [1266, 868] on html "Appointments Replacements Performance Usage Help & Walkthrough Viewing as Next …" at bounding box center [698, 434] width 1396 height 868
click at [1232, 841] on div "🗓️ Action Required Appointments Total Pending Feedback 7 New Appointments 6 Pen…" at bounding box center [811, 342] width 1170 height 1007
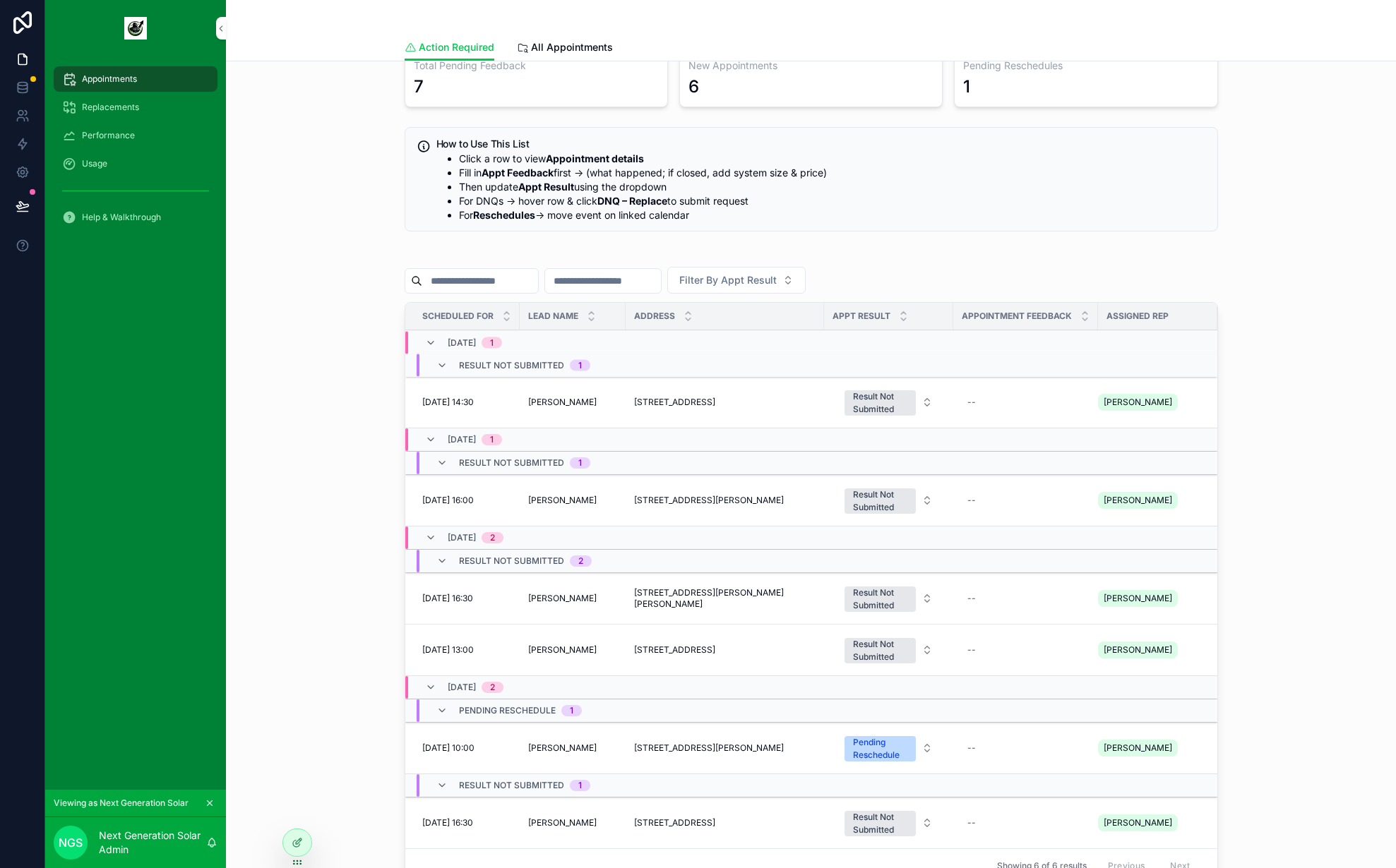
scroll to position [0, 0]
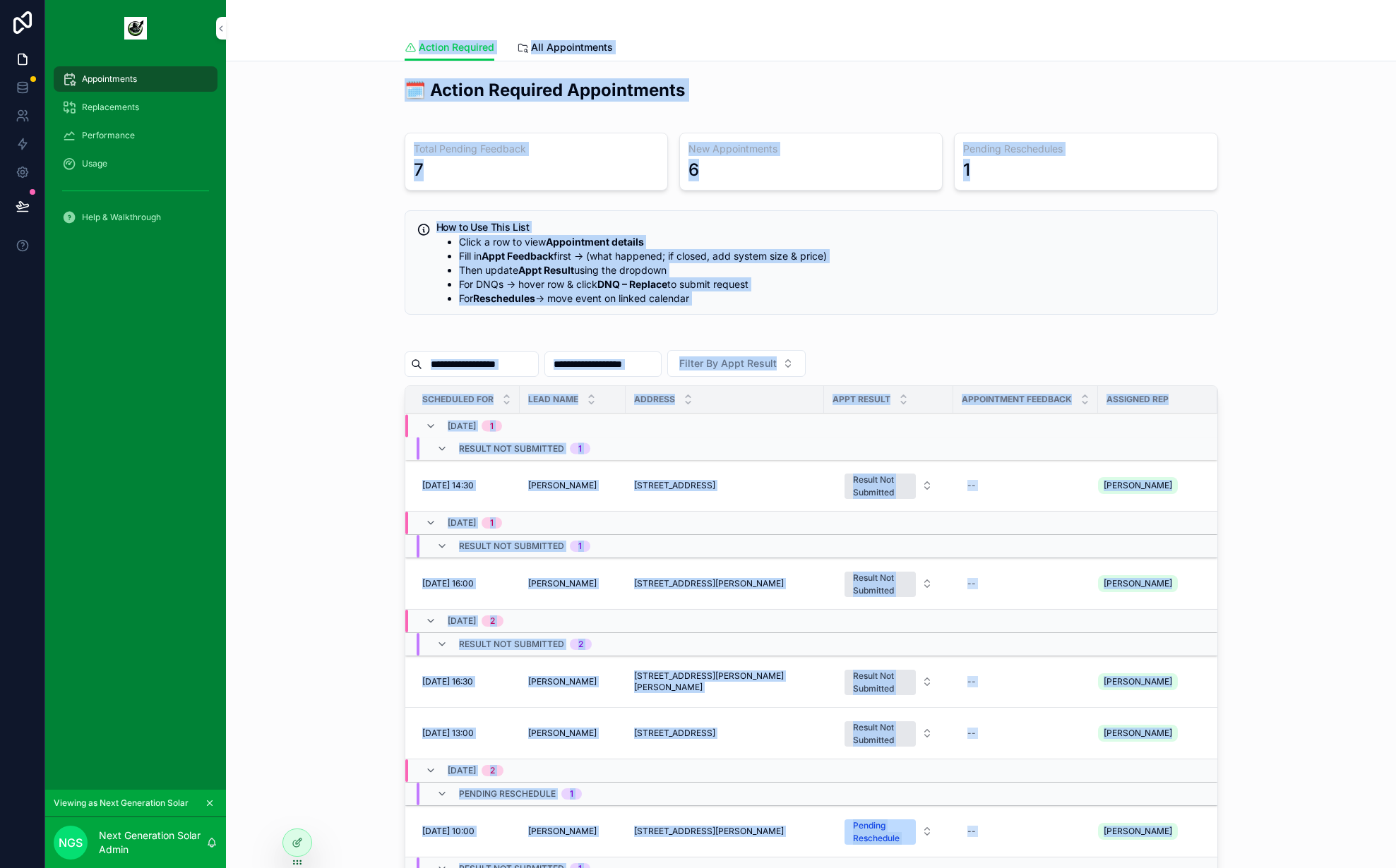
drag, startPoint x: 1252, startPoint y: 840, endPoint x: 356, endPoint y: 12, distance: 1220.0
click at [356, 12] on div "Action Required Action Required All Appointments 🗓️ Action Required Appointment…" at bounding box center [811, 545] width 1170 height 1090
click at [356, 12] on div "Action Required Action Required All Appointments" at bounding box center [811, 31] width 1170 height 62
